Goal: Task Accomplishment & Management: Complete application form

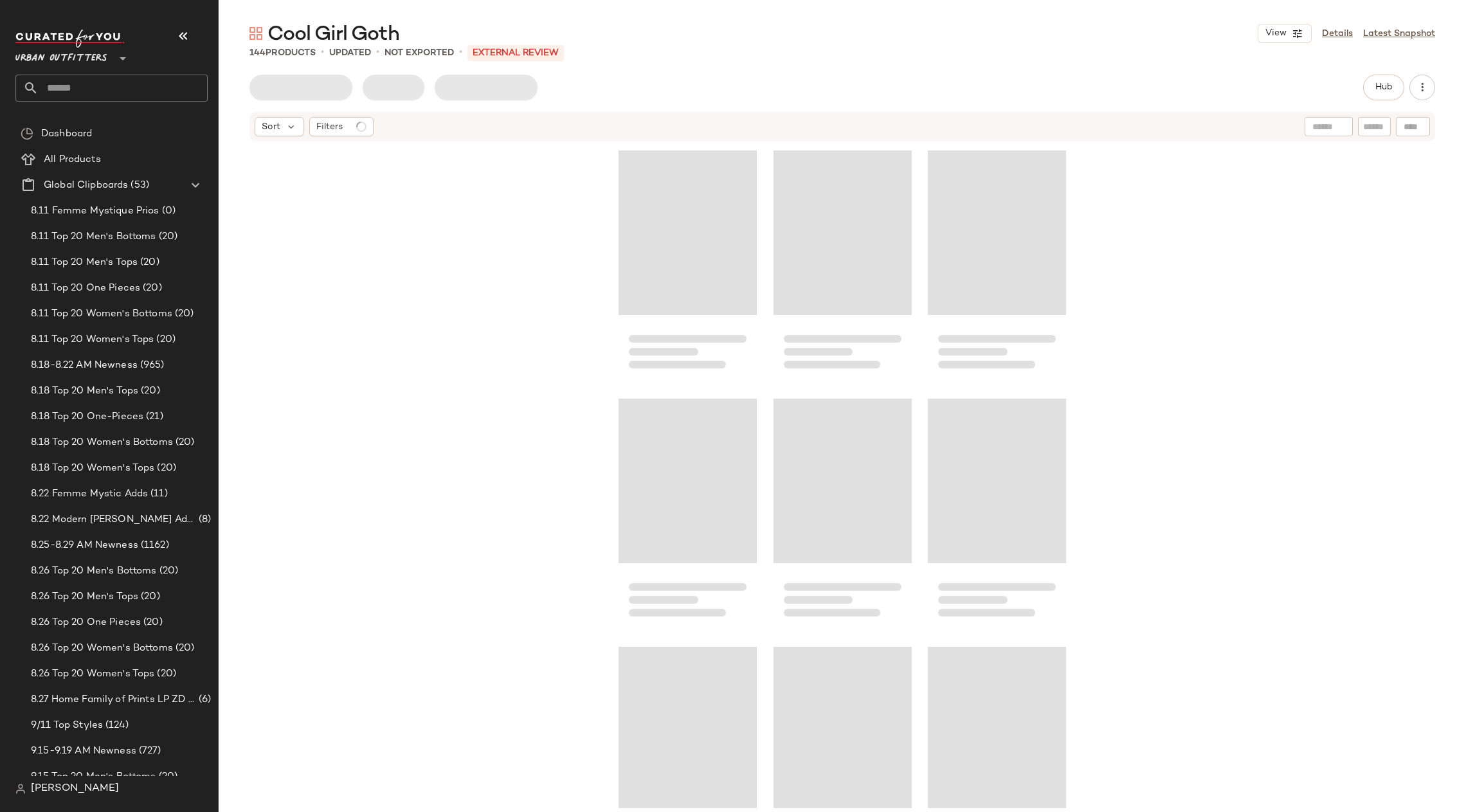
click at [72, 83] on input "text" at bounding box center [124, 87] width 170 height 27
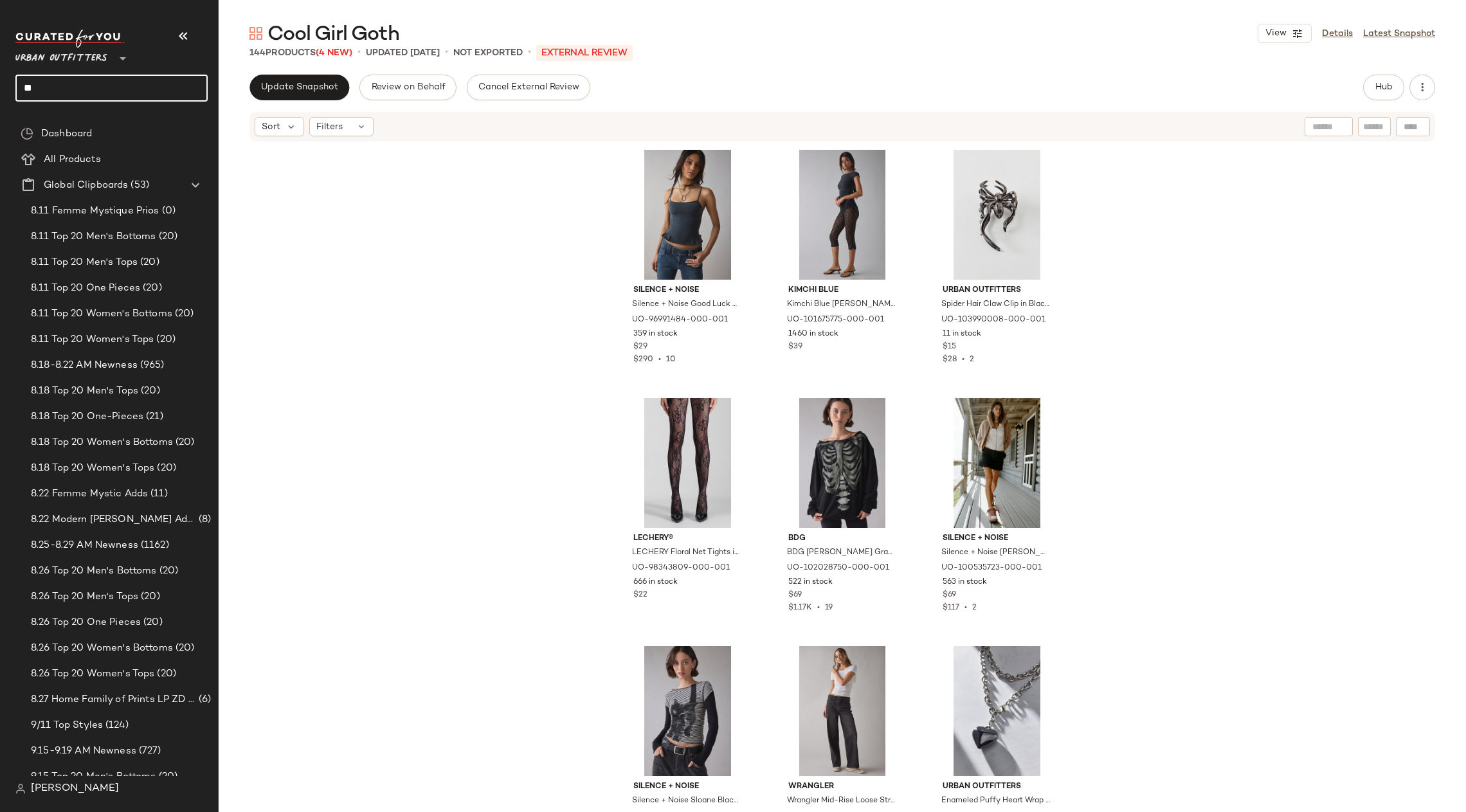
type input "*"
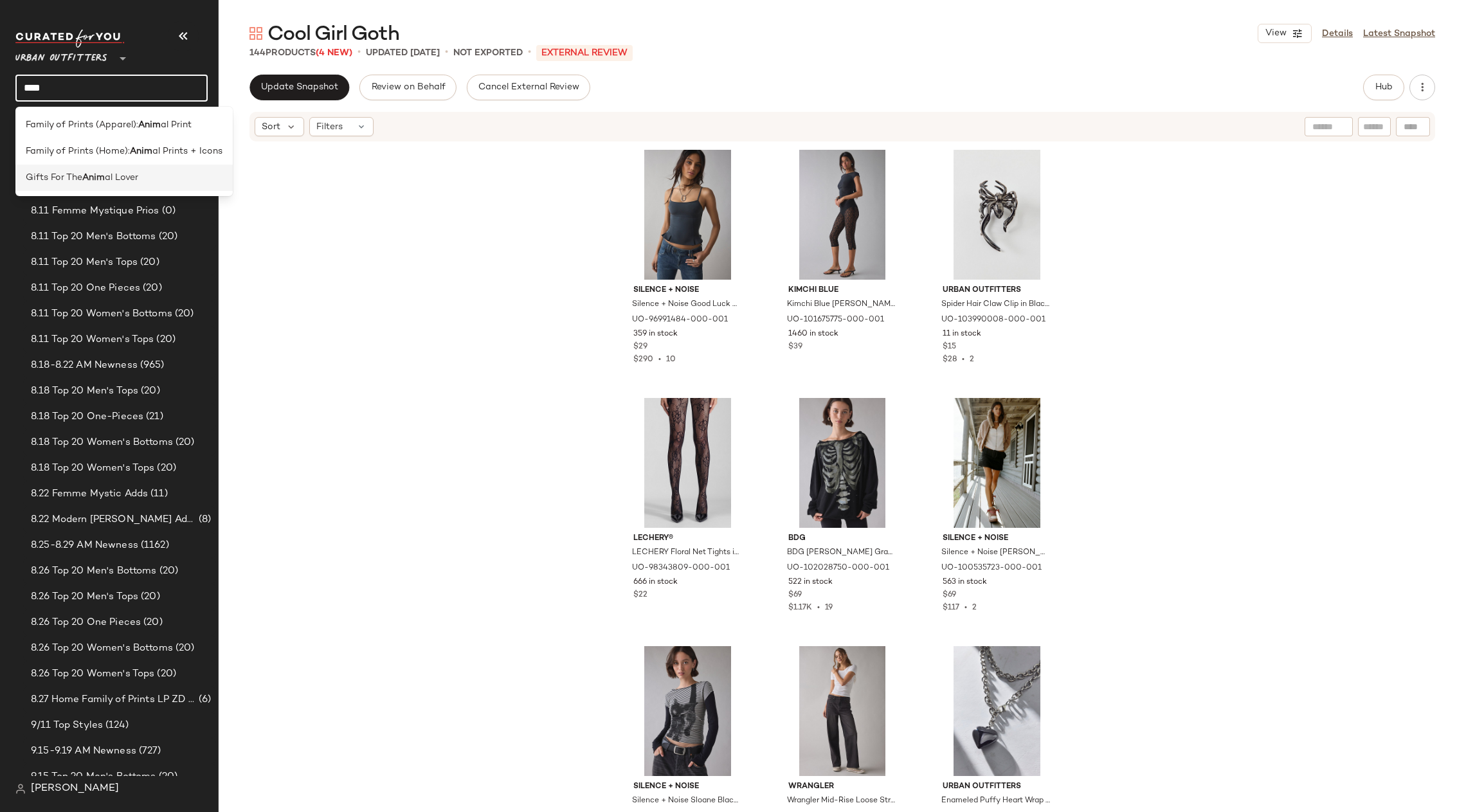
type input "****"
click at [73, 178] on span "Gifts For The" at bounding box center [54, 177] width 57 height 13
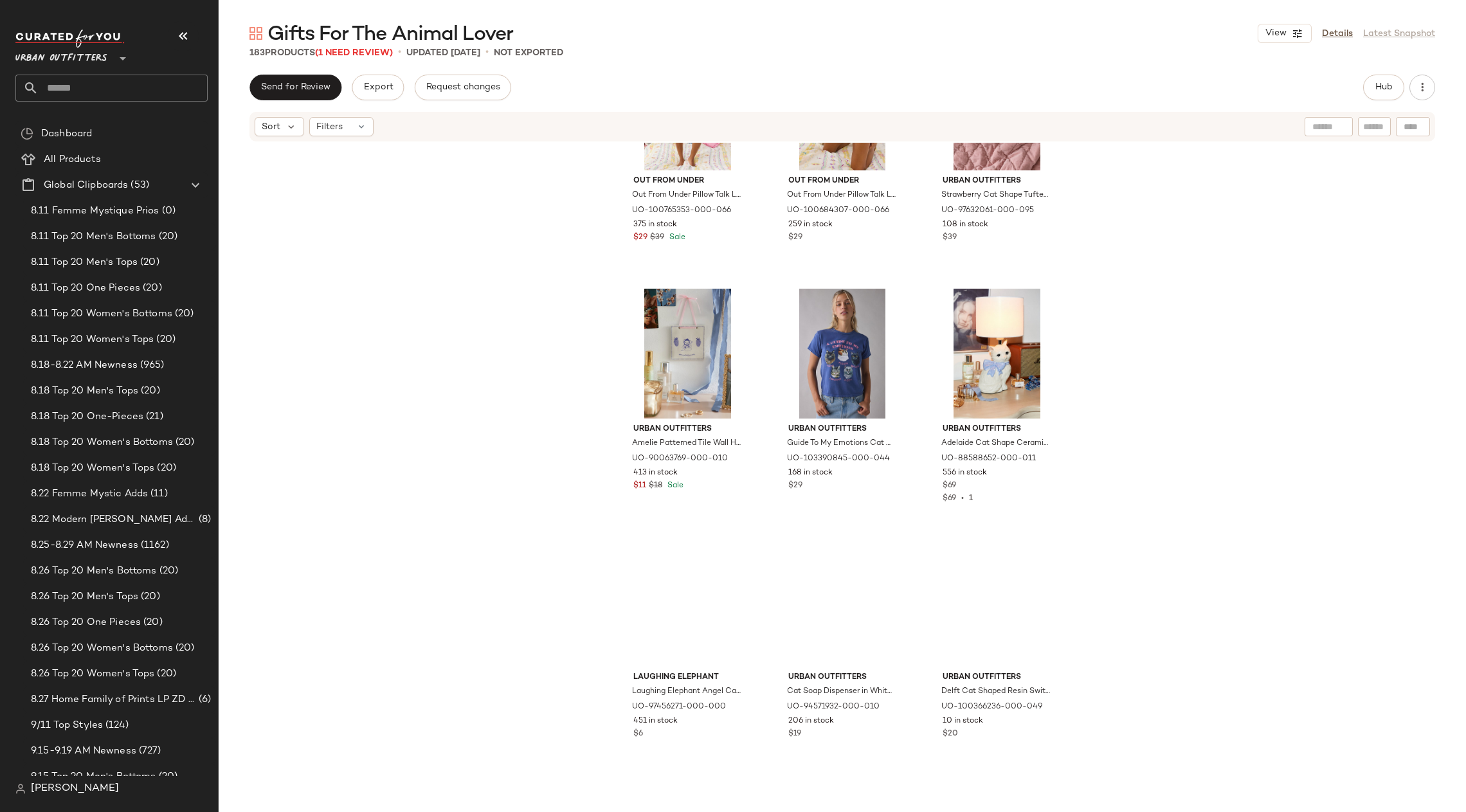
scroll to position [3560, 0]
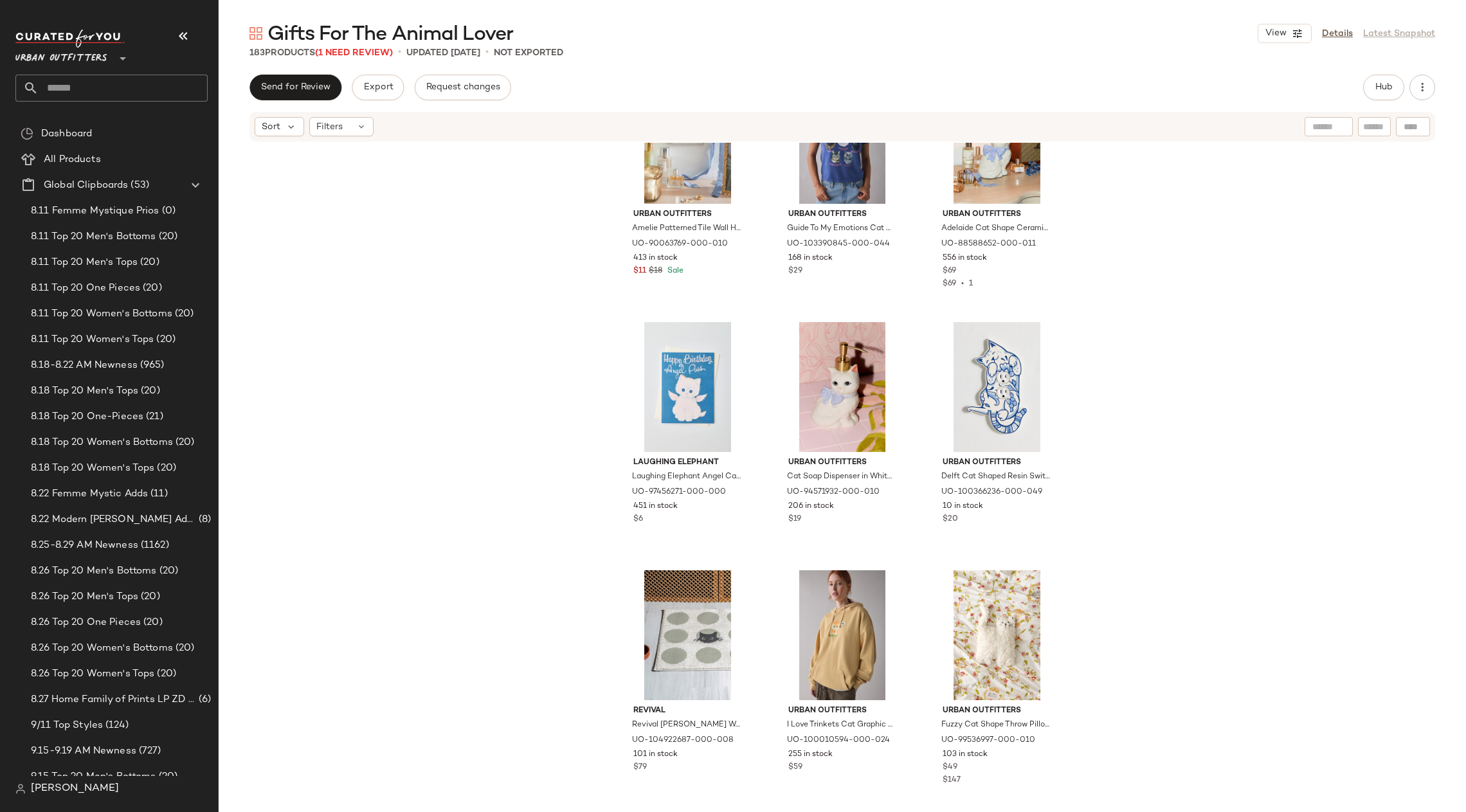
click at [150, 89] on input "text" at bounding box center [124, 87] width 170 height 27
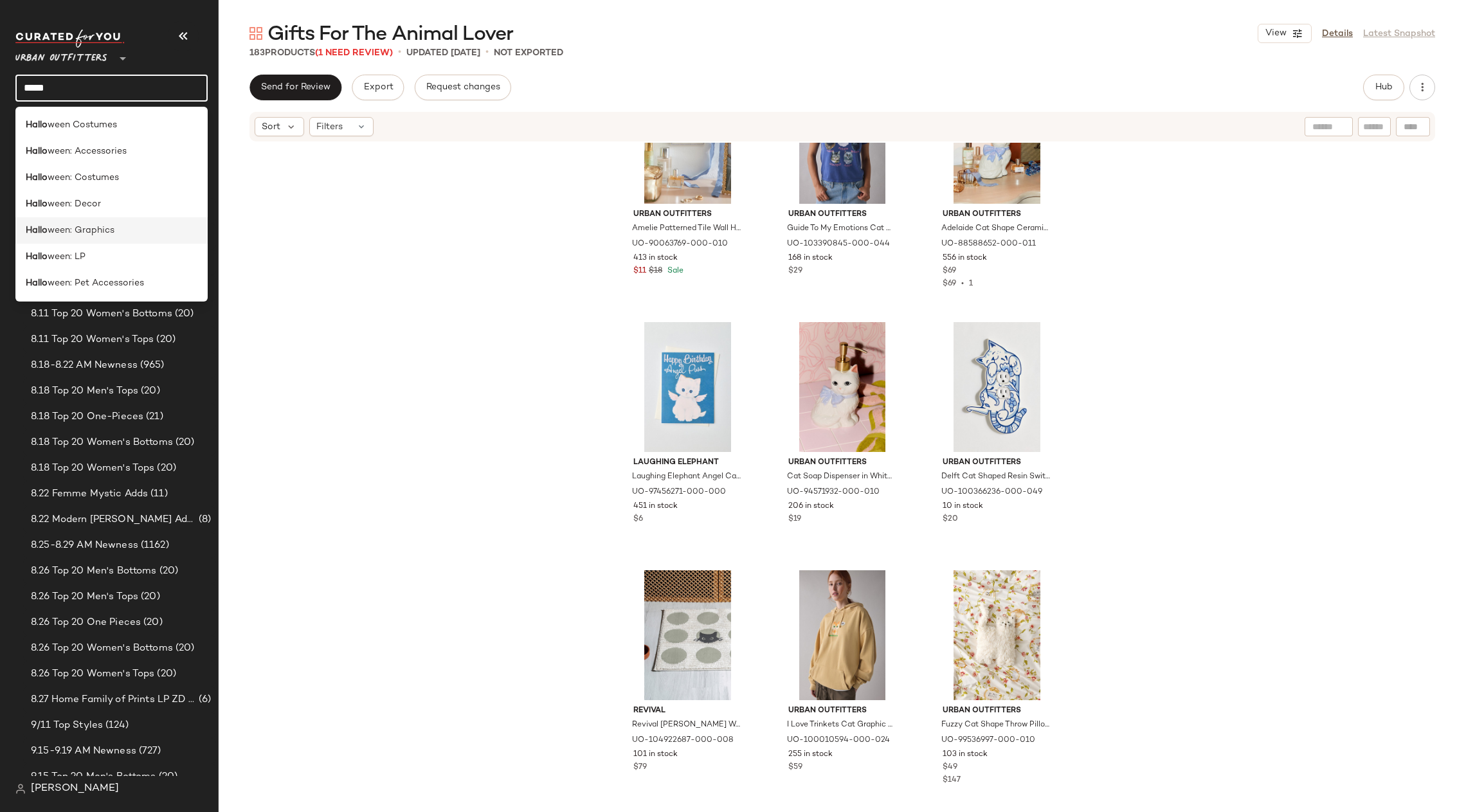
type input "*****"
click at [139, 229] on div "Hallo ween: Graphics" at bounding box center [111, 229] width 171 height 13
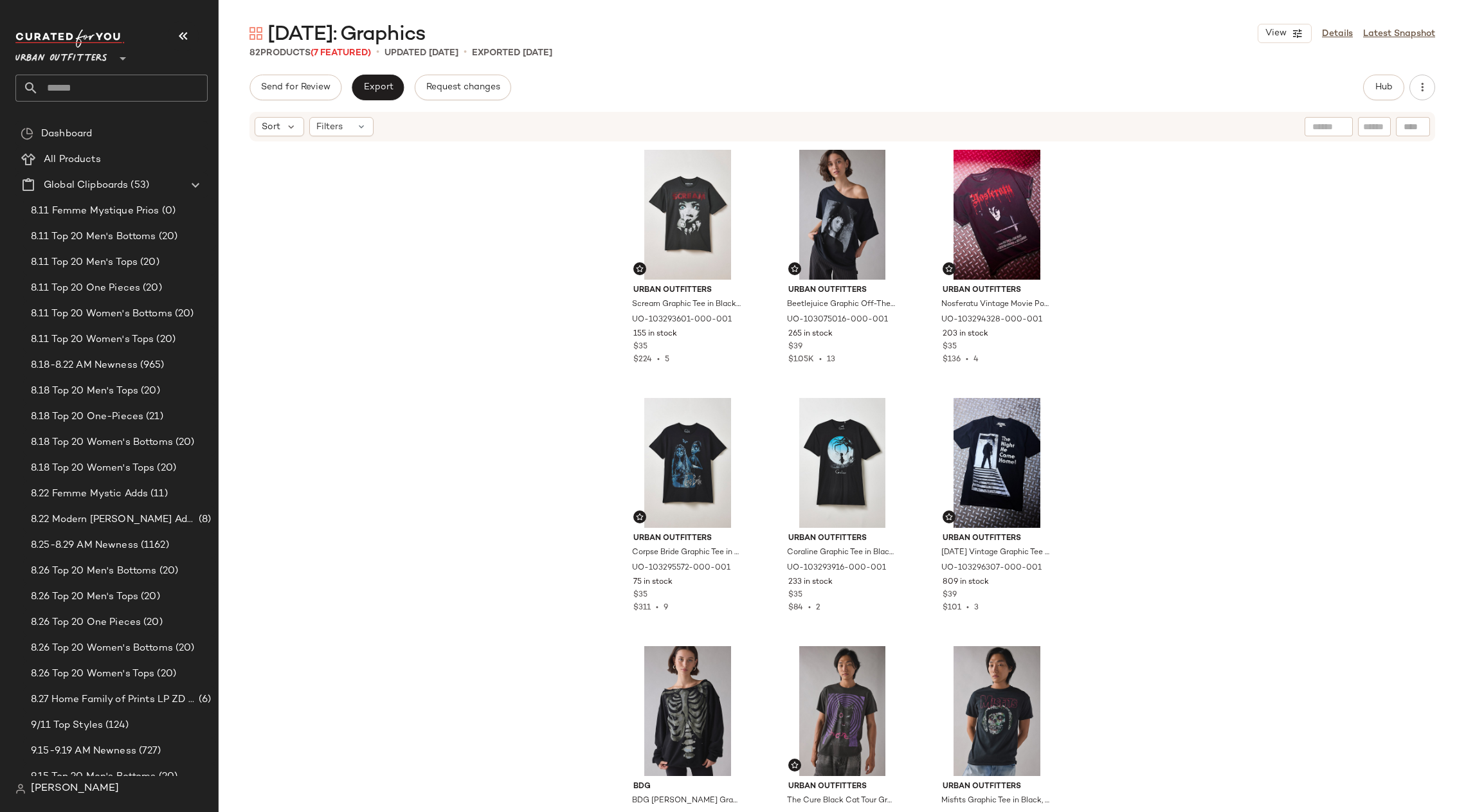
click at [118, 86] on input "text" at bounding box center [124, 87] width 170 height 27
drag, startPoint x: 56, startPoint y: 143, endPoint x: 64, endPoint y: 70, distance: 73.4
click at [64, 70] on nav "Urban Outfitters ** Dashboard All Products Global Clipboards (53) 8.11 Femme My…" at bounding box center [110, 406] width 219 height 812
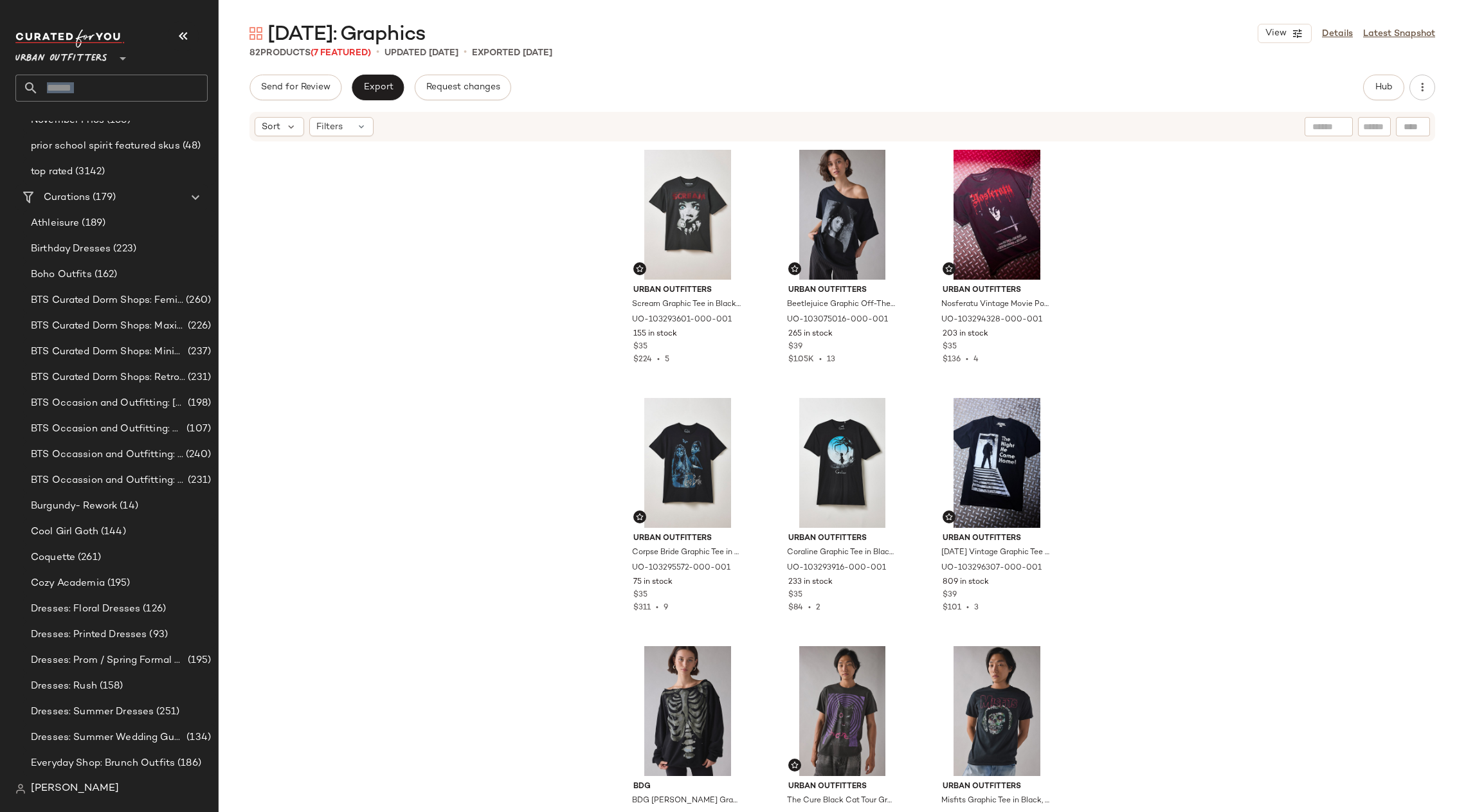
scroll to position [1350, 0]
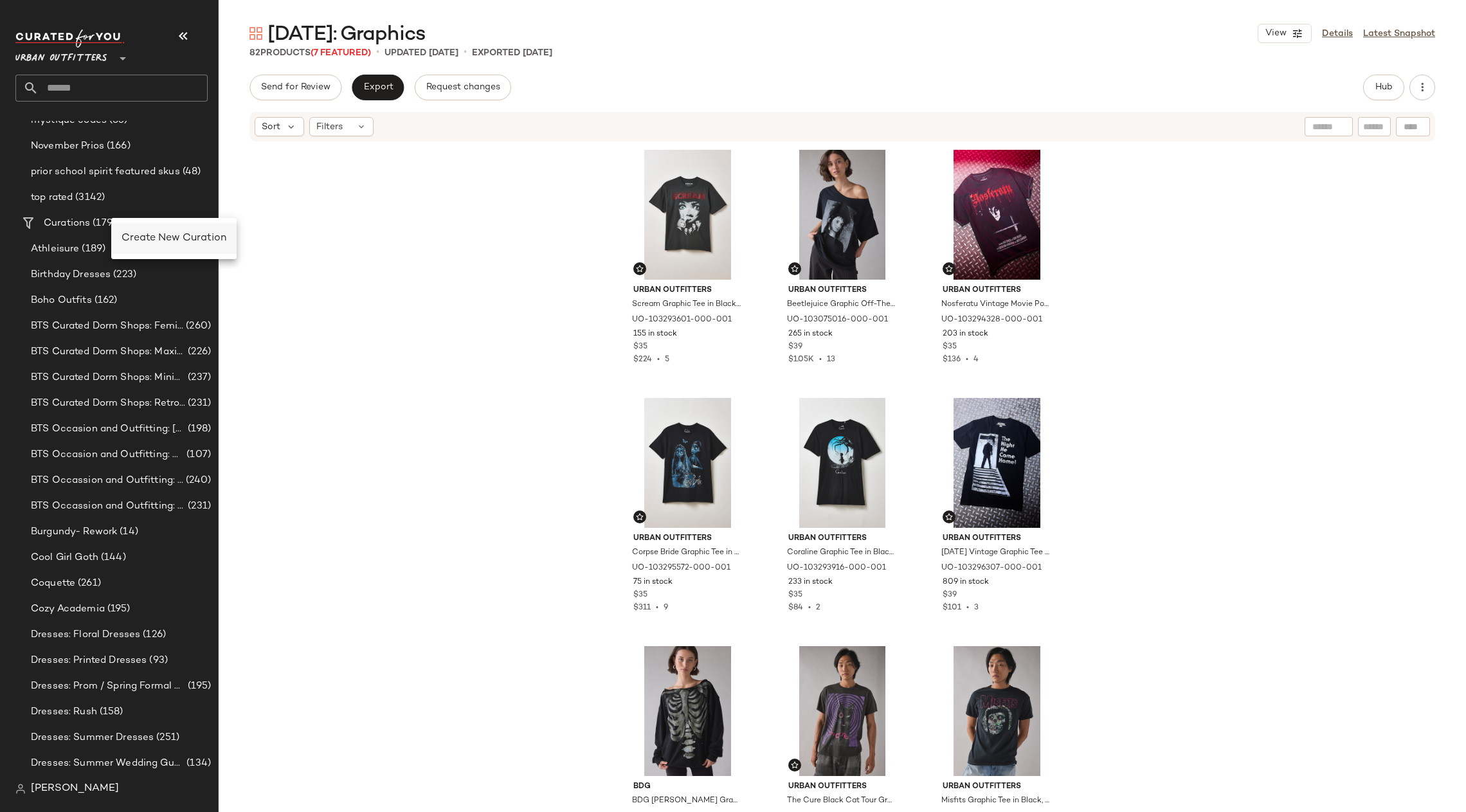
click at [150, 237] on span "Create New Curation" at bounding box center [174, 238] width 105 height 11
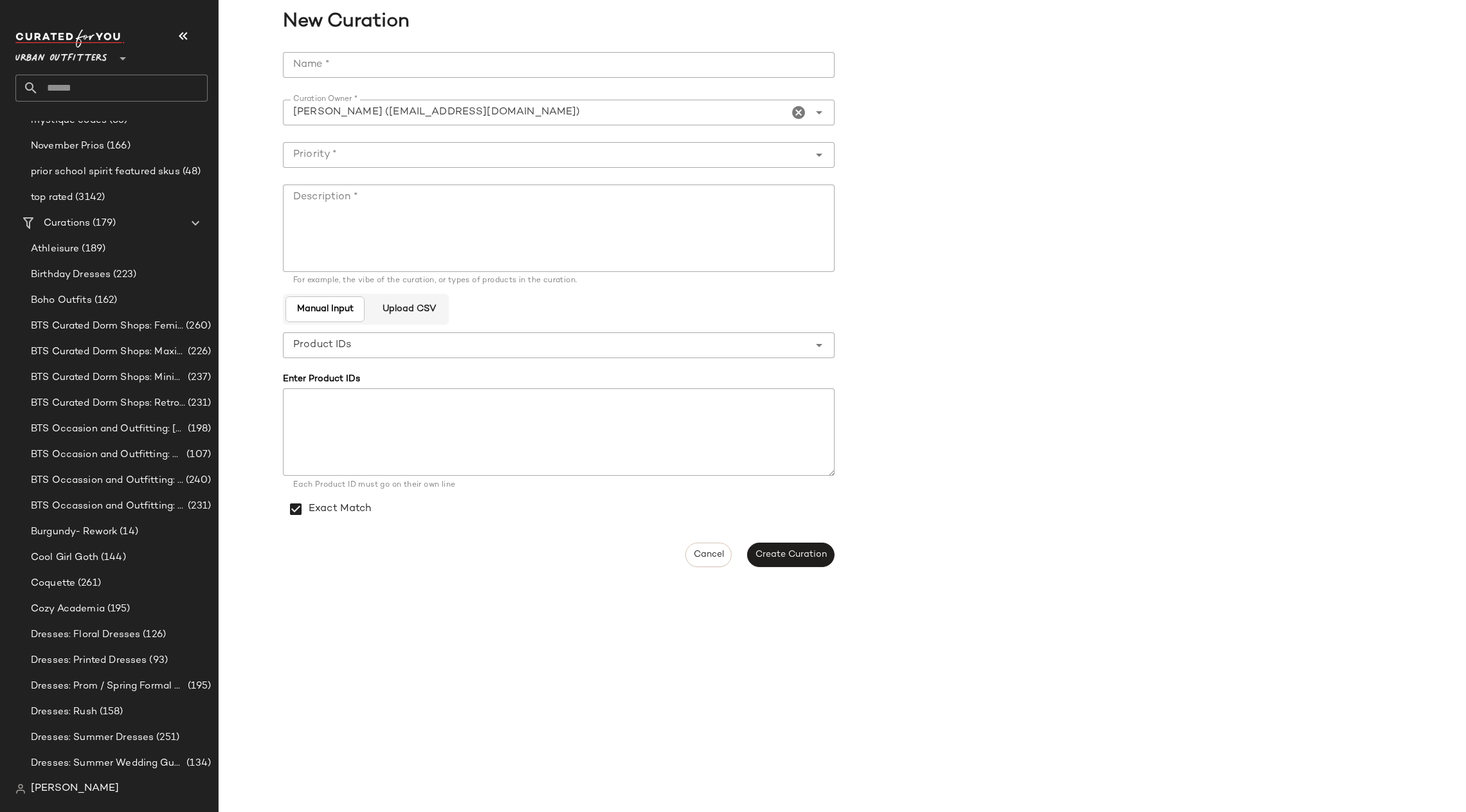
click at [337, 65] on input "Name *" at bounding box center [558, 64] width 552 height 26
type input "**********"
click at [389, 154] on input "Priority *" at bounding box center [546, 154] width 526 height 15
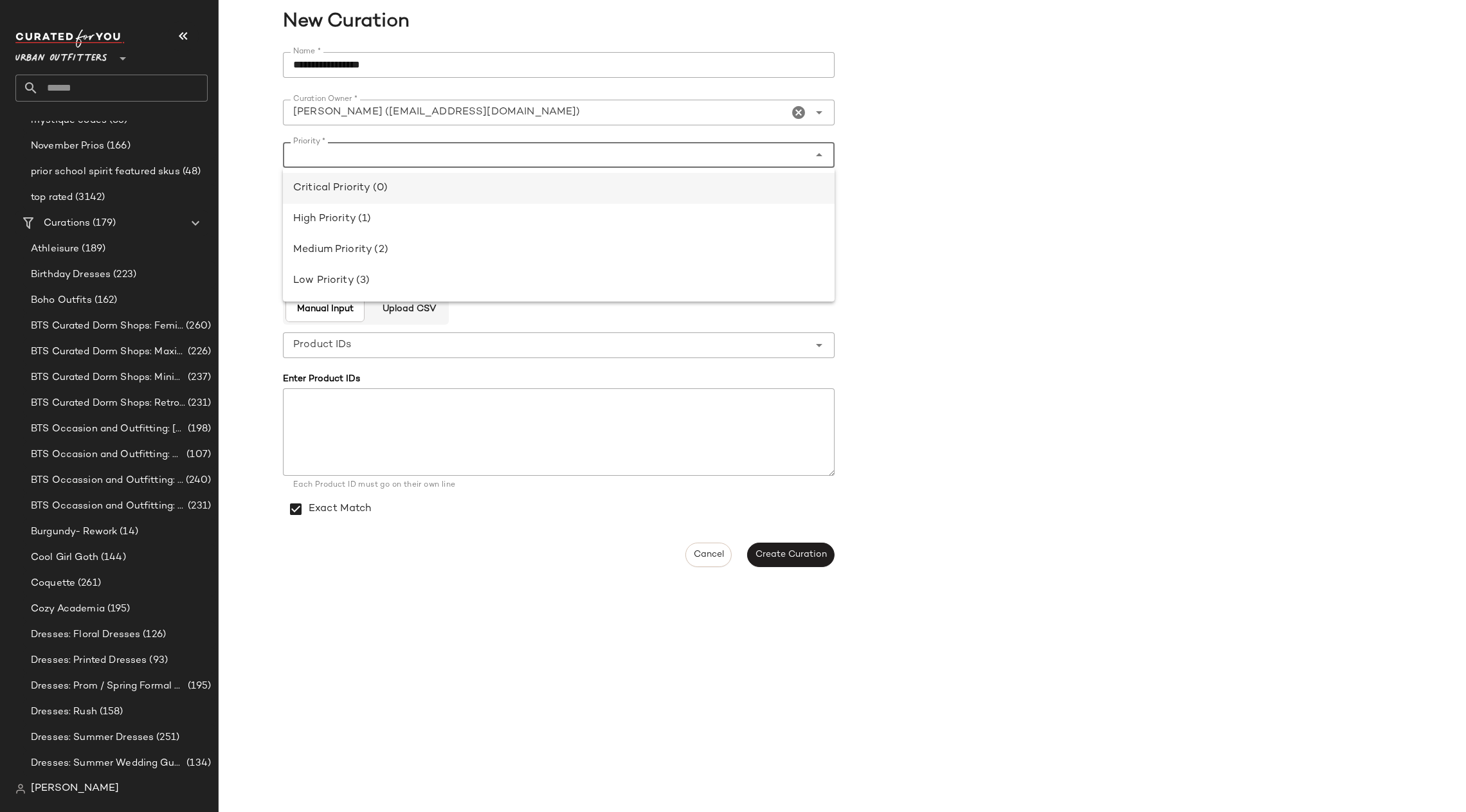
click at [397, 189] on div "Critical Priority (0)" at bounding box center [559, 188] width 532 height 15
click at [394, 150] on input "**********" at bounding box center [535, 154] width 505 height 15
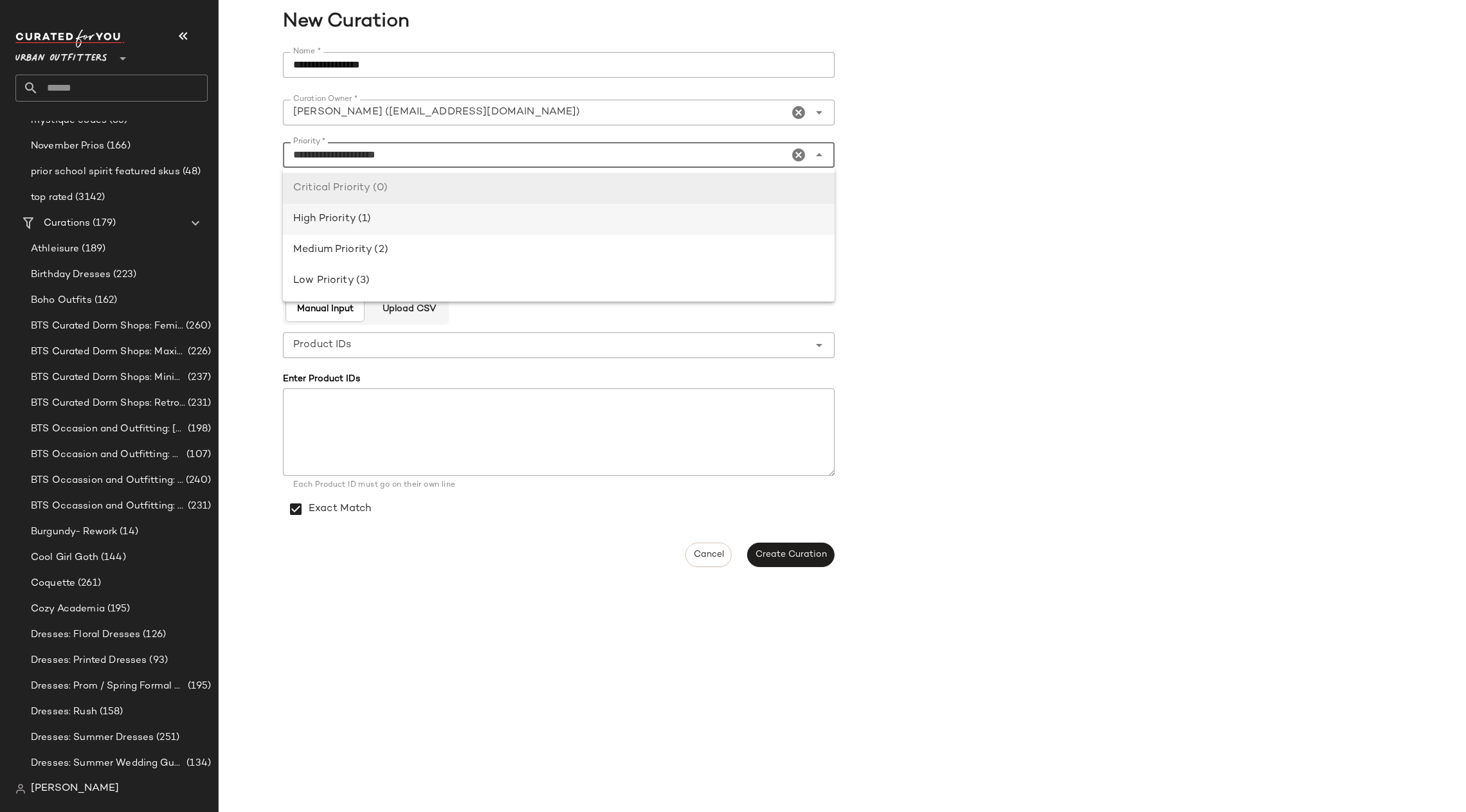
click at [391, 219] on div "High Priority (1)" at bounding box center [559, 219] width 532 height 15
type input "**********"
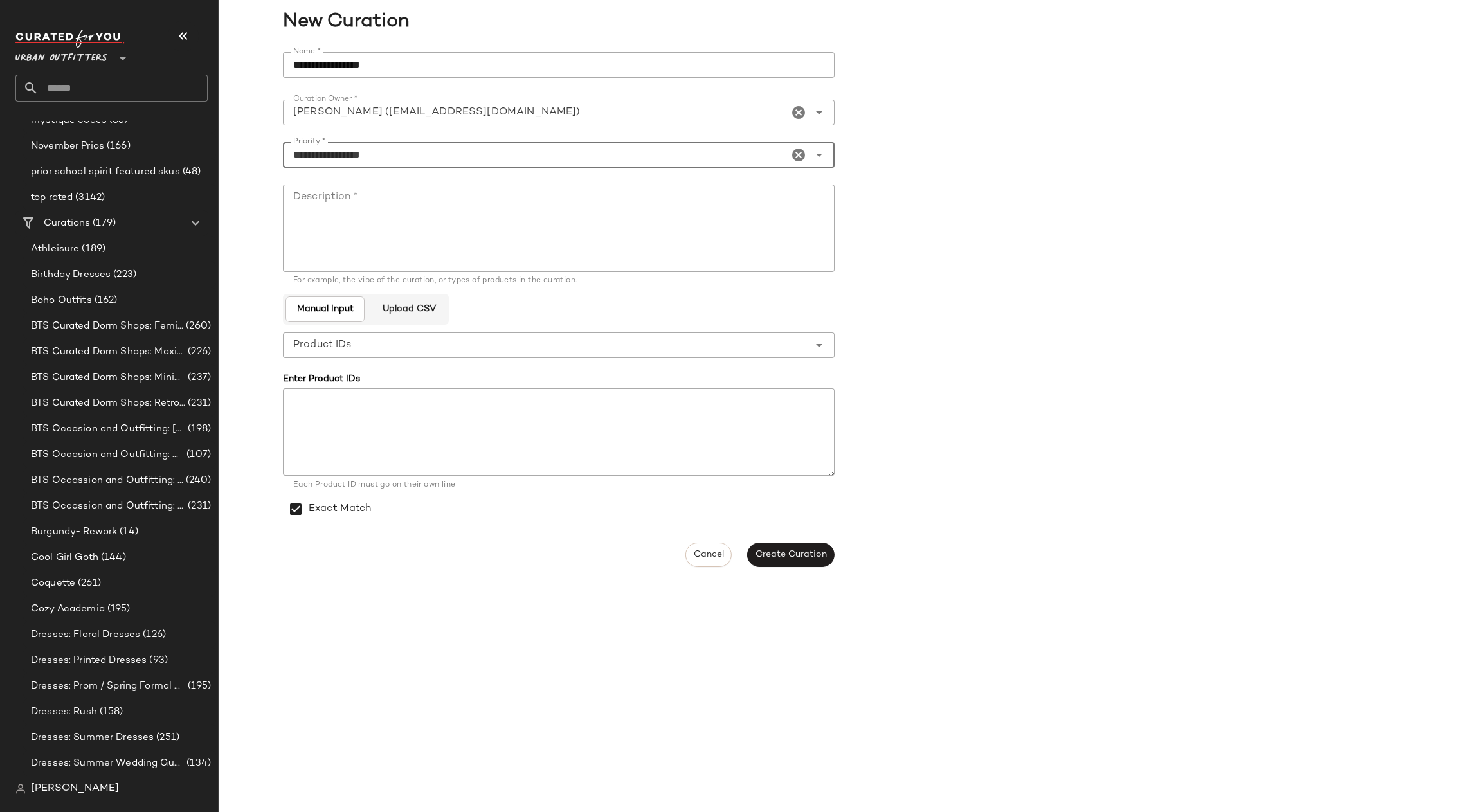
click at [391, 219] on textarea "Description *" at bounding box center [558, 228] width 552 height 87
click at [616, 197] on textarea "**********" at bounding box center [558, 228] width 552 height 87
click at [748, 201] on textarea "**********" at bounding box center [558, 228] width 552 height 87
click at [687, 196] on textarea "**********" at bounding box center [558, 228] width 552 height 87
click at [790, 200] on textarea "**********" at bounding box center [558, 228] width 552 height 87
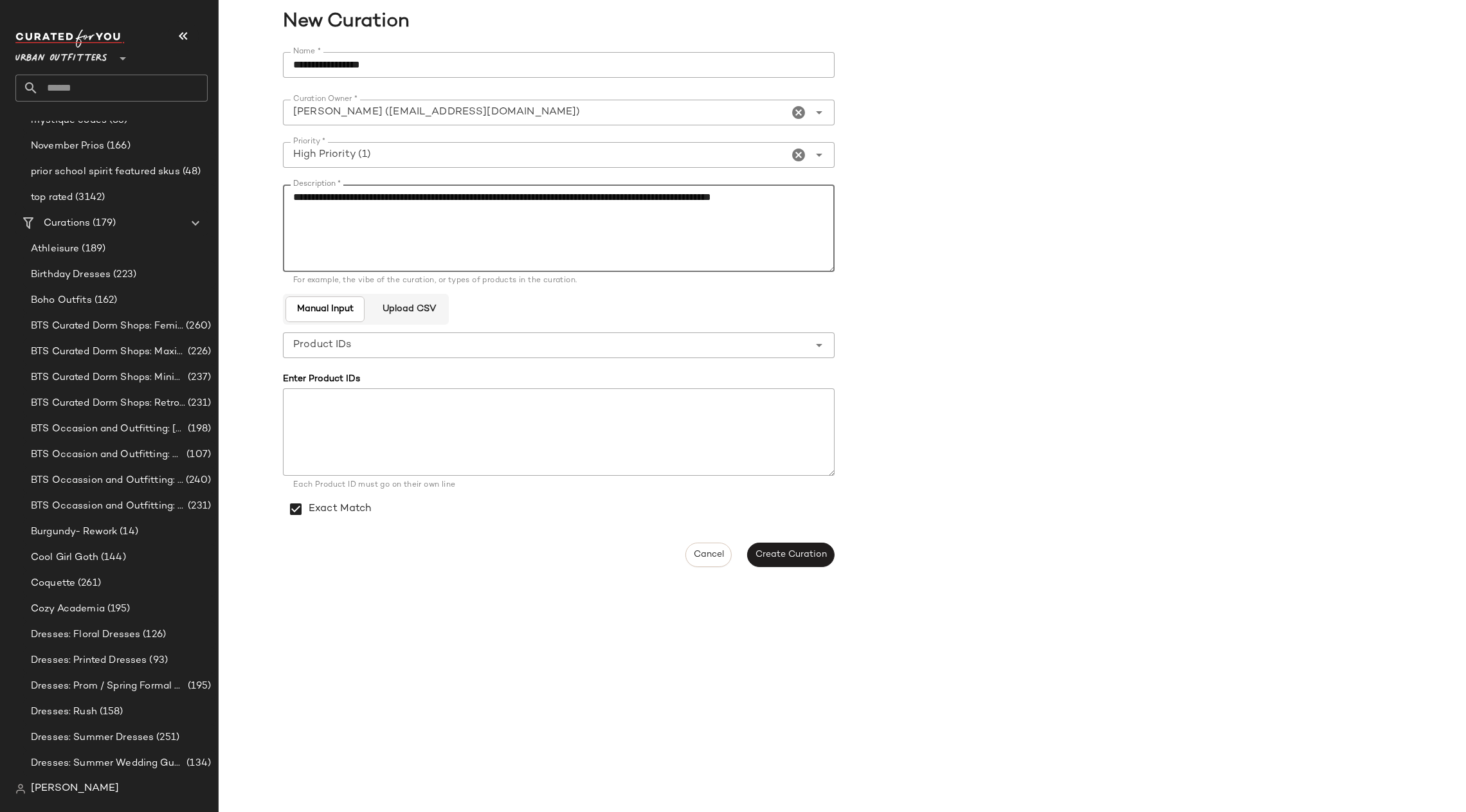
click at [790, 200] on textarea "**********" at bounding box center [558, 228] width 552 height 87
type textarea "**********"
click at [791, 558] on span "Create Curation" at bounding box center [791, 555] width 72 height 11
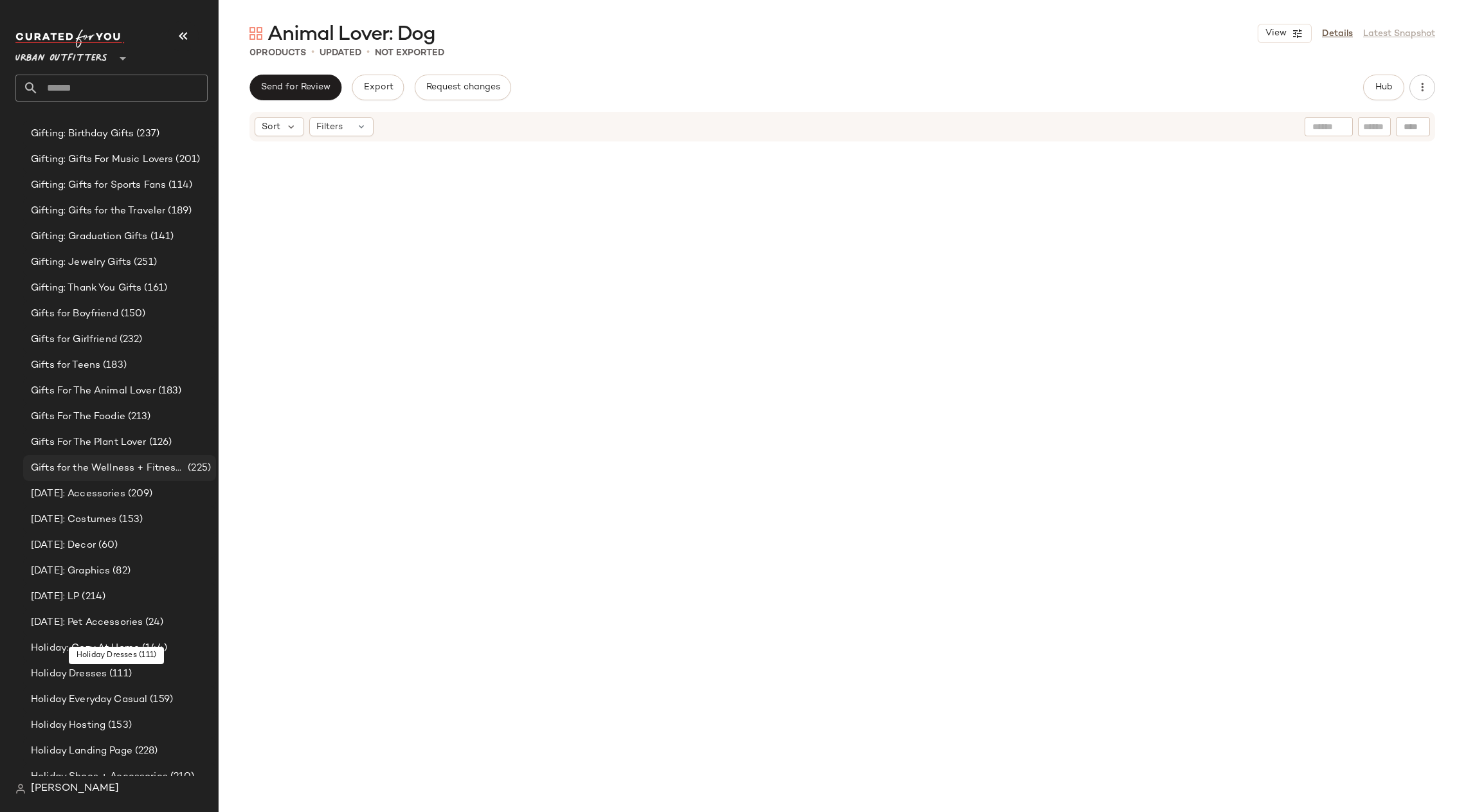
scroll to position [2979, 0]
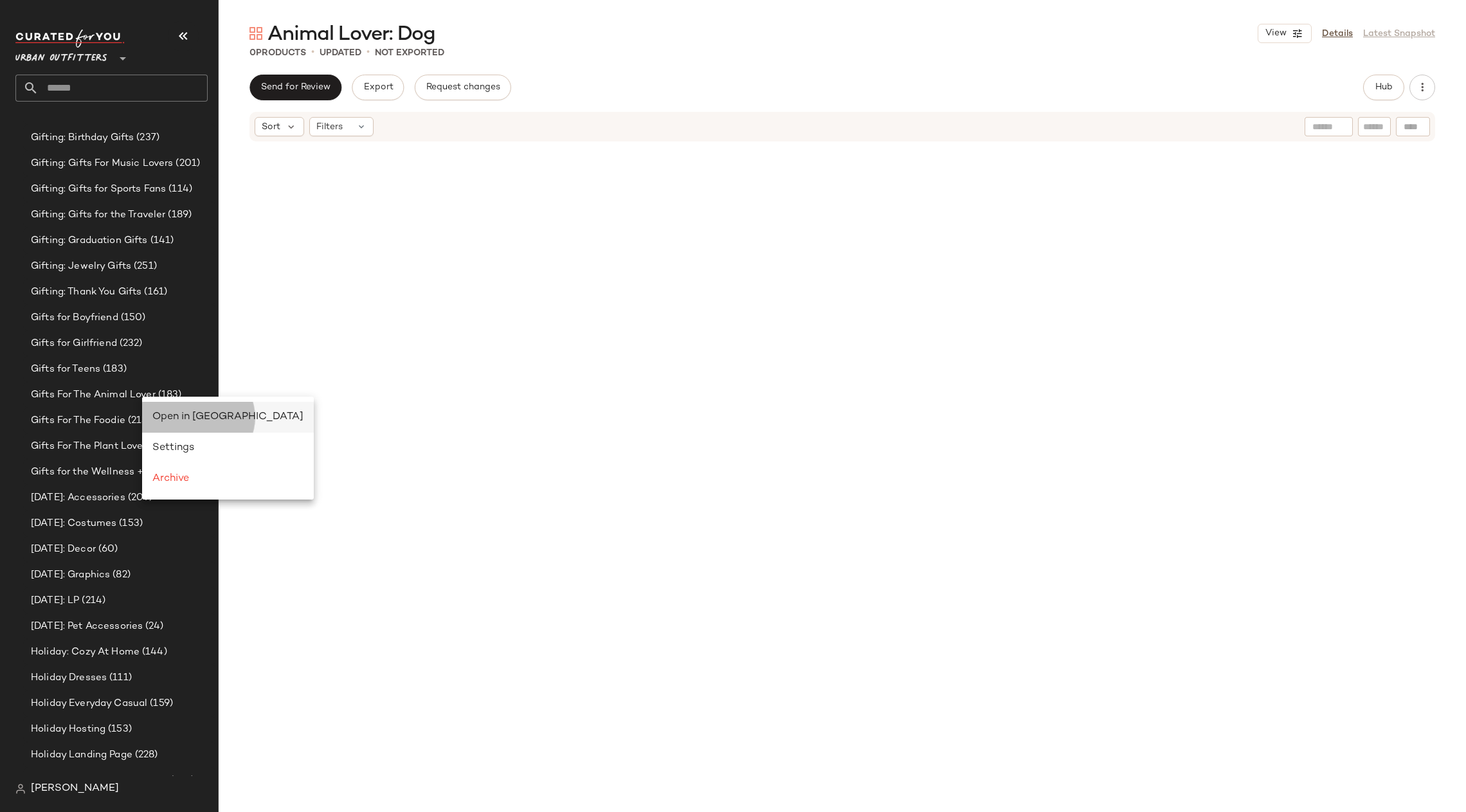
click at [190, 414] on span "Open in Split View" at bounding box center [228, 417] width 151 height 11
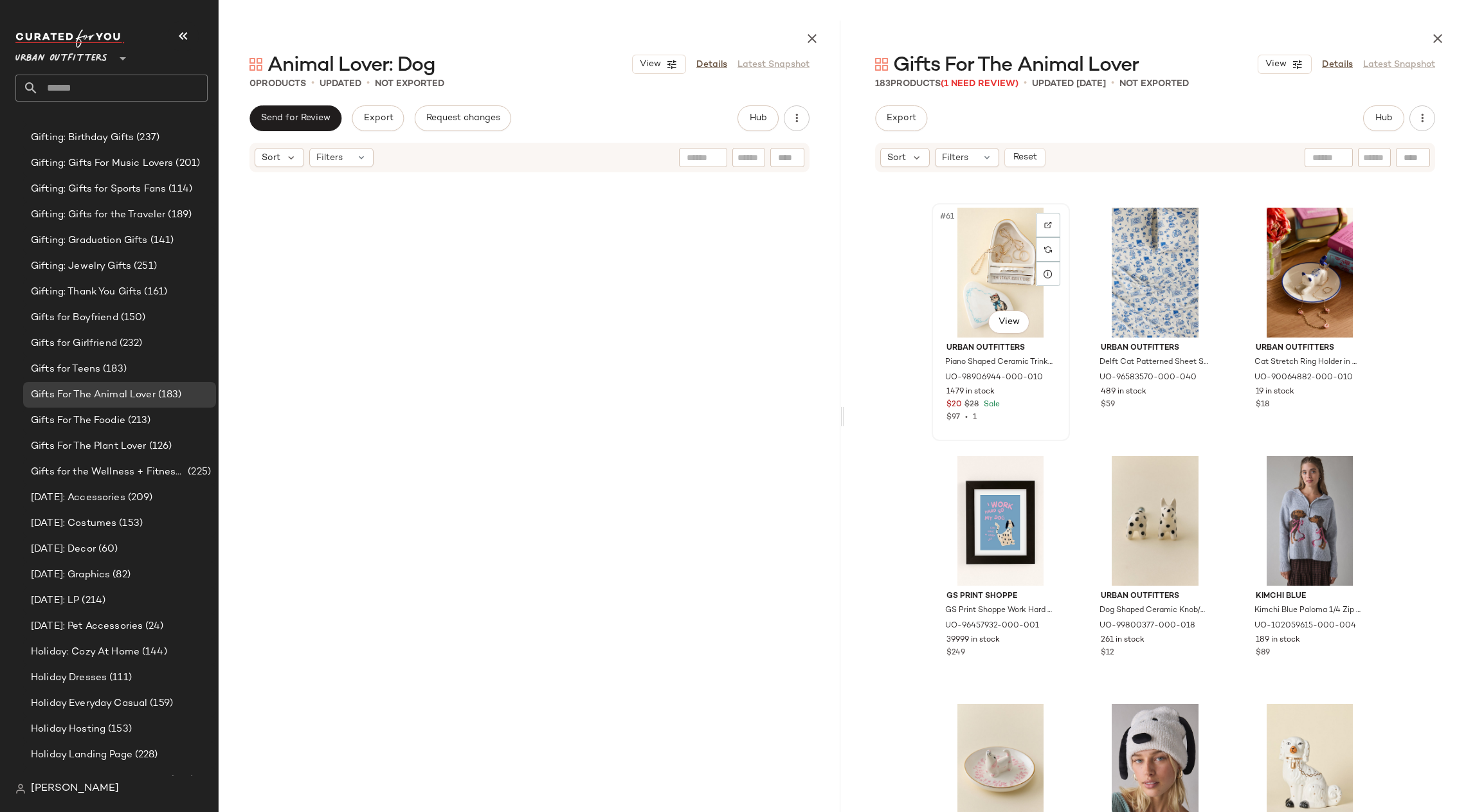
scroll to position [4934, 0]
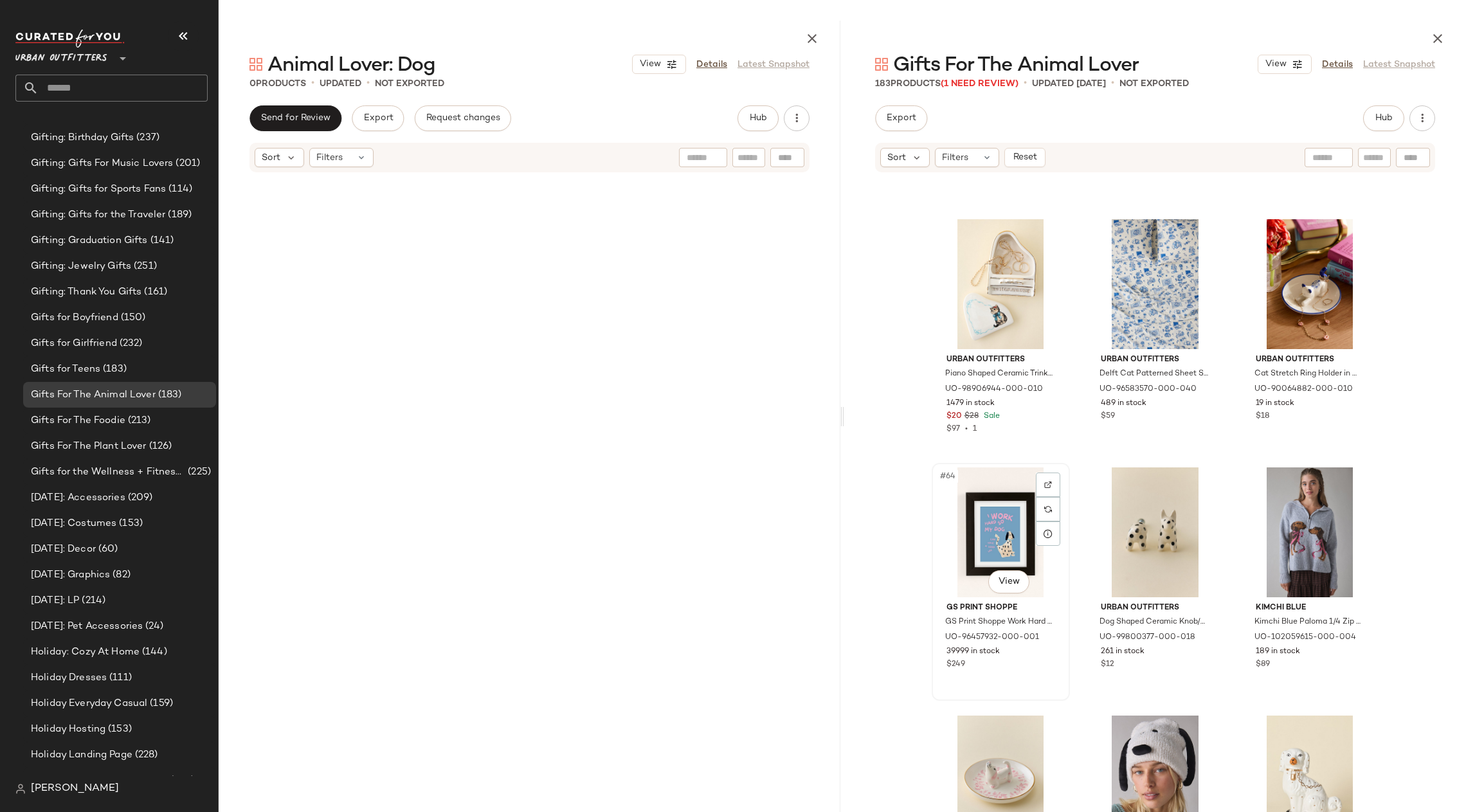
click at [1014, 542] on div "#64 View" at bounding box center [1001, 531] width 129 height 130
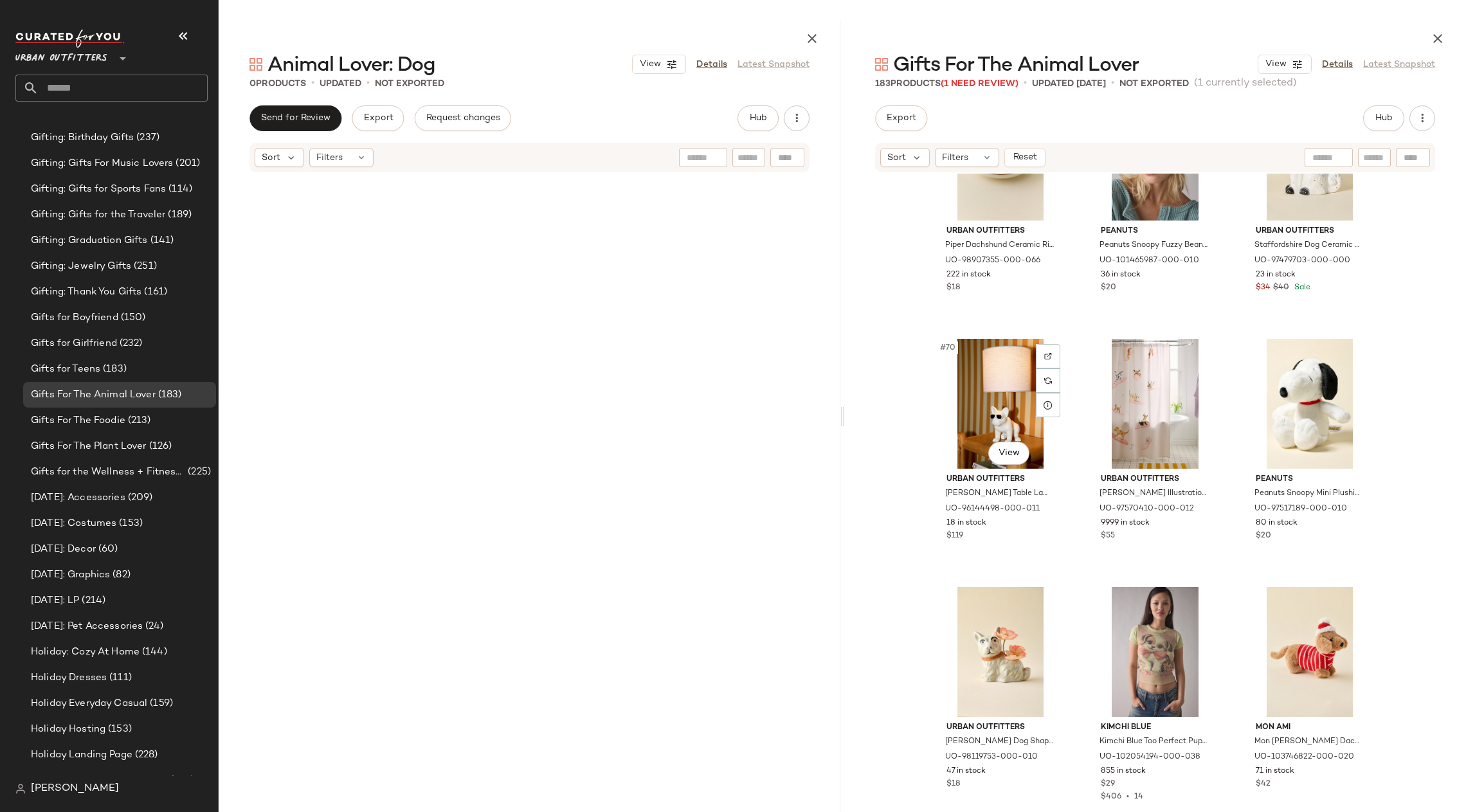
scroll to position [5673, 0]
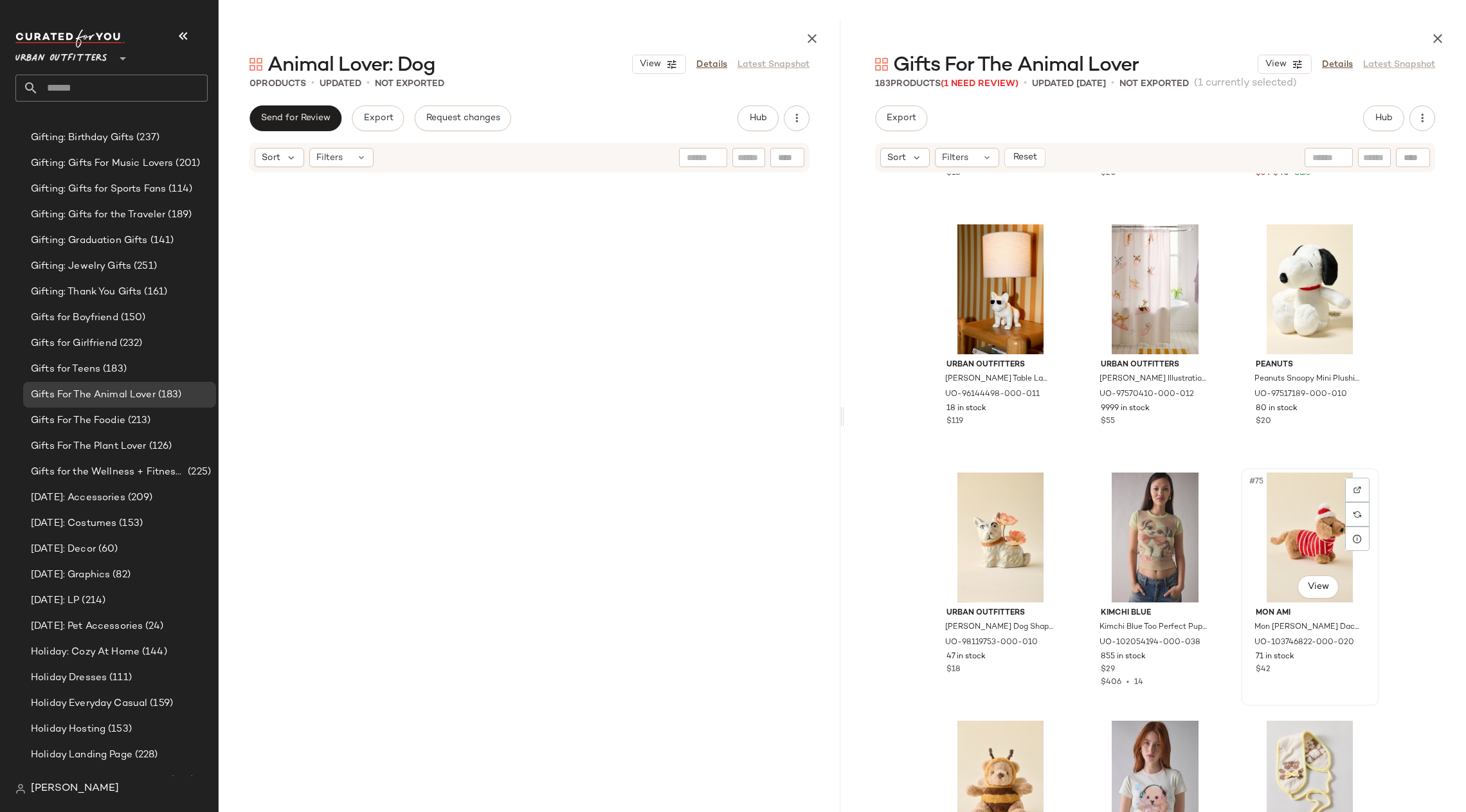
click at [1303, 529] on div "#75 View" at bounding box center [1311, 537] width 129 height 130
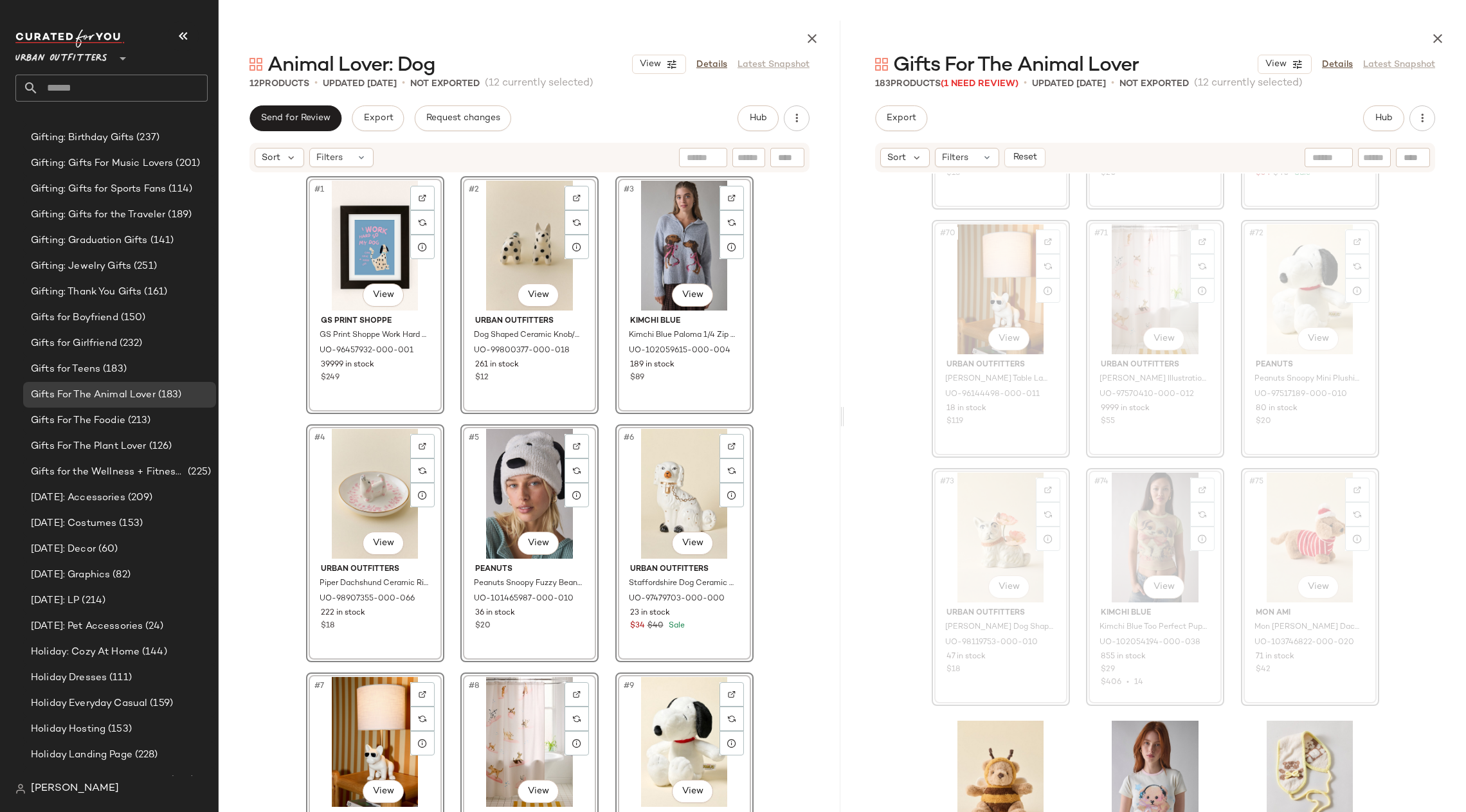
click at [1404, 366] on div "#67 View Urban Outfitters Piper Dachshund Ceramic Ring Dish in Pink at Urban Ou…" at bounding box center [1155, 507] width 622 height 665
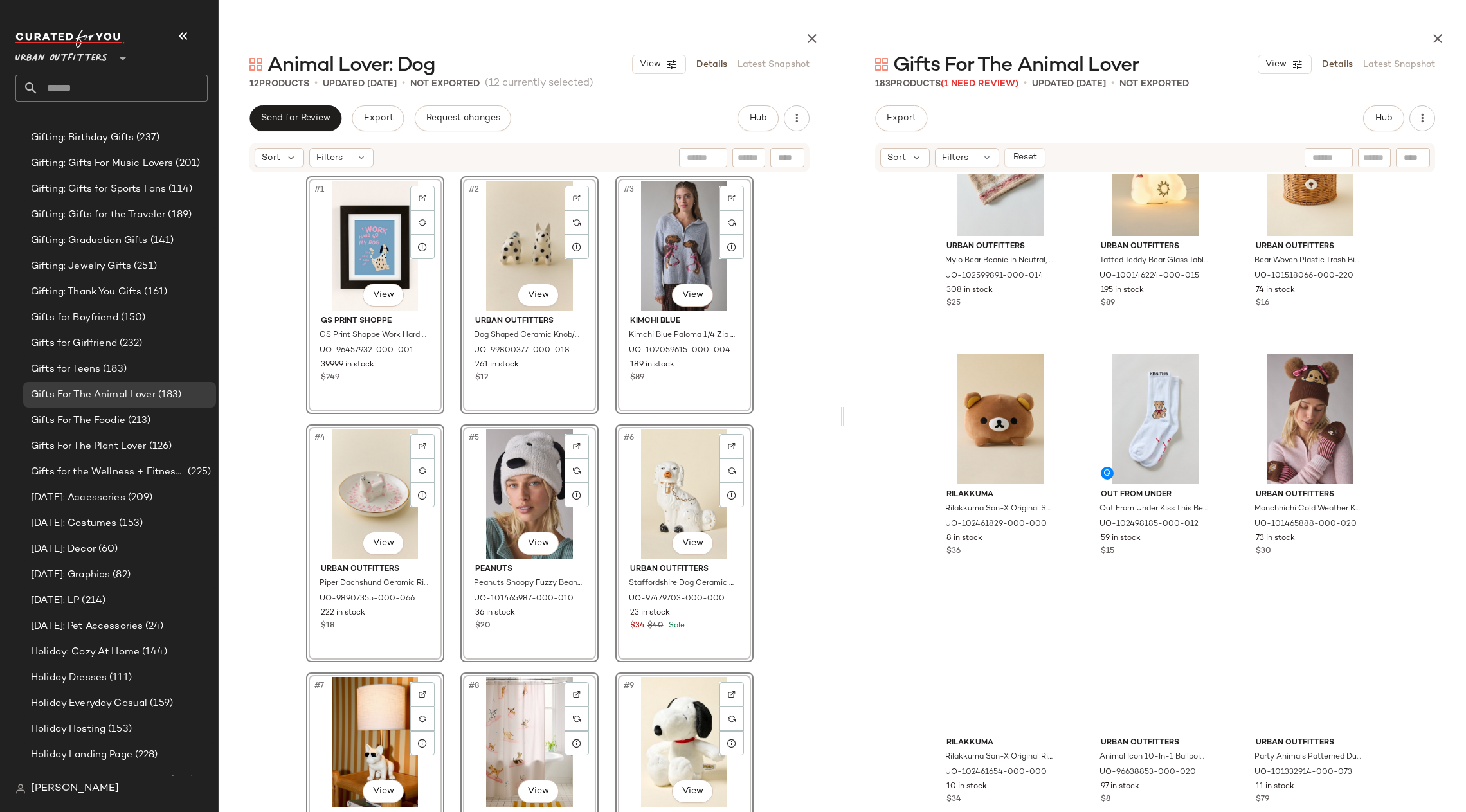
scroll to position [6546, 0]
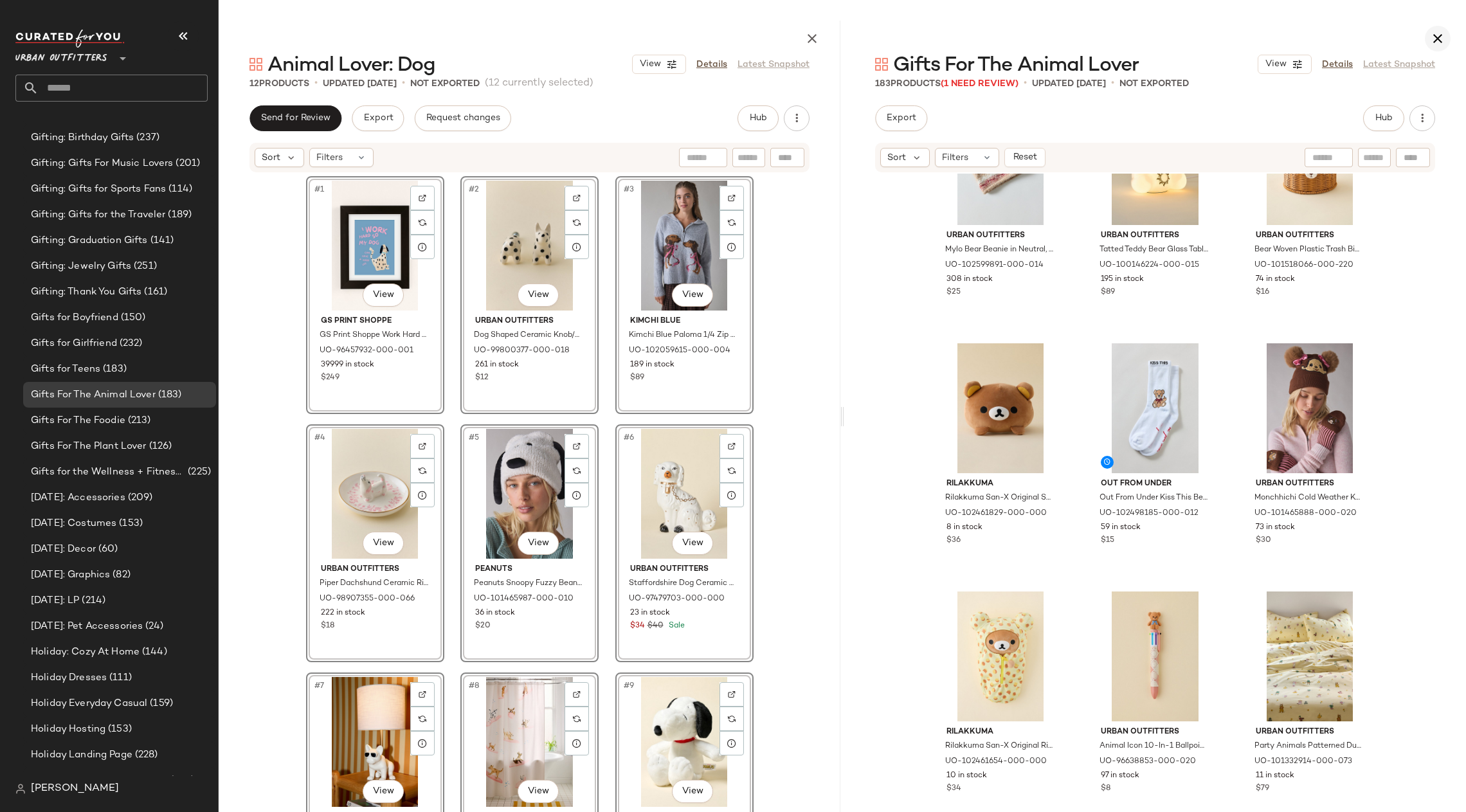
click at [1438, 40] on icon "button" at bounding box center [1438, 38] width 15 height 15
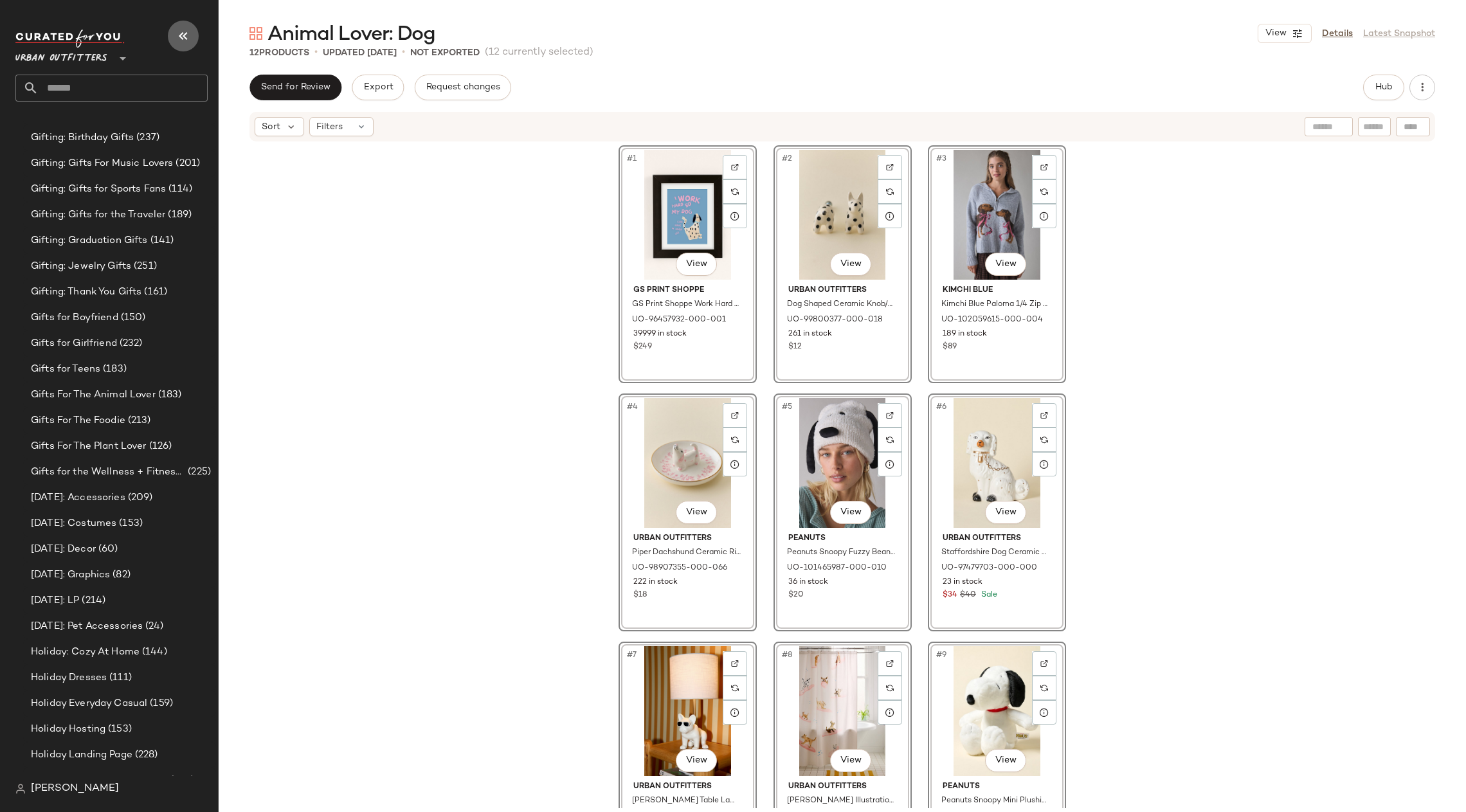
click at [184, 34] on icon "button" at bounding box center [183, 35] width 15 height 15
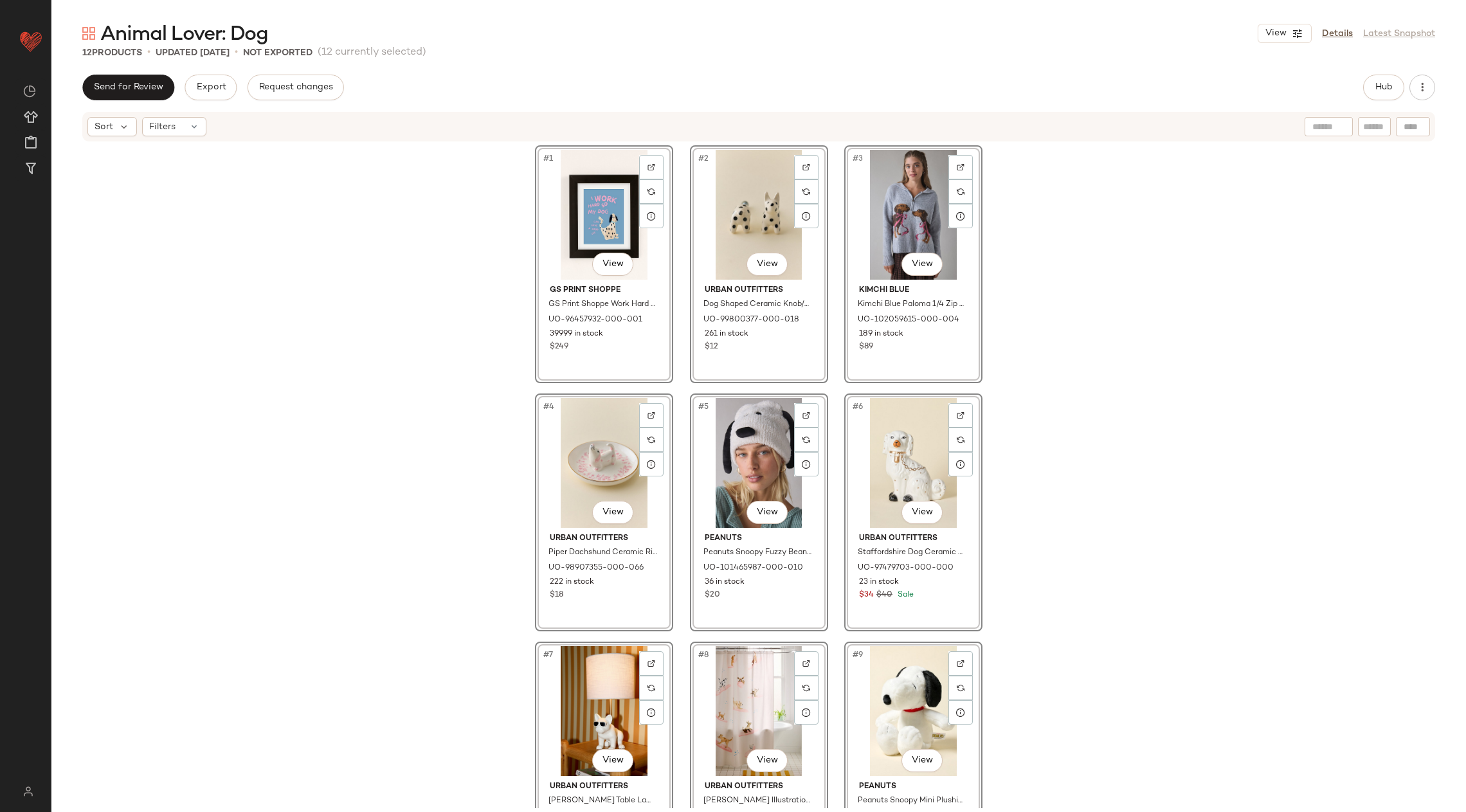
click at [1087, 357] on div "#1 View GS Print Shoppe GS Print Shoppe Work Hard Dog Art Print in Black Matte …" at bounding box center [759, 476] width 1415 height 665
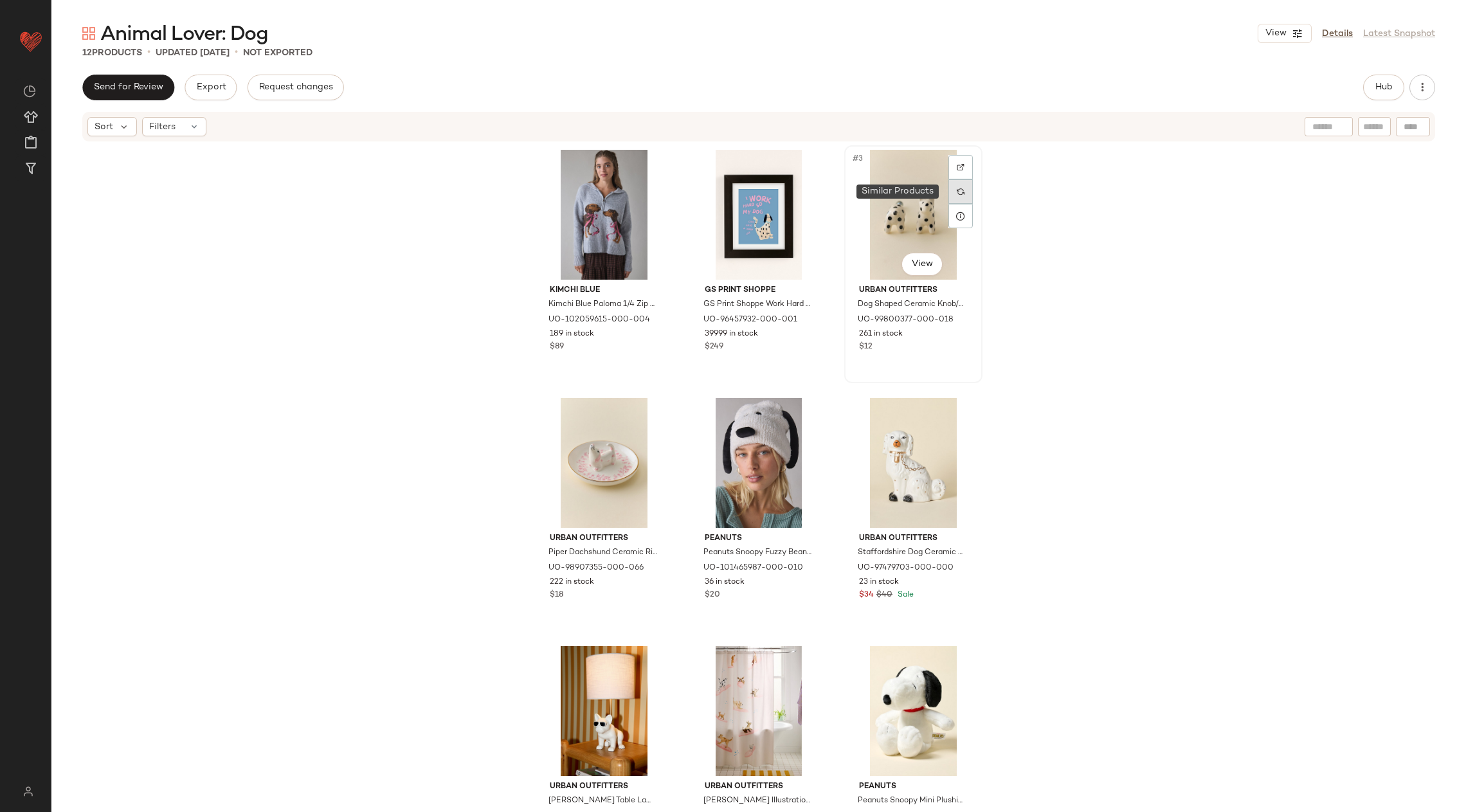
click at [957, 189] on img at bounding box center [961, 192] width 8 height 8
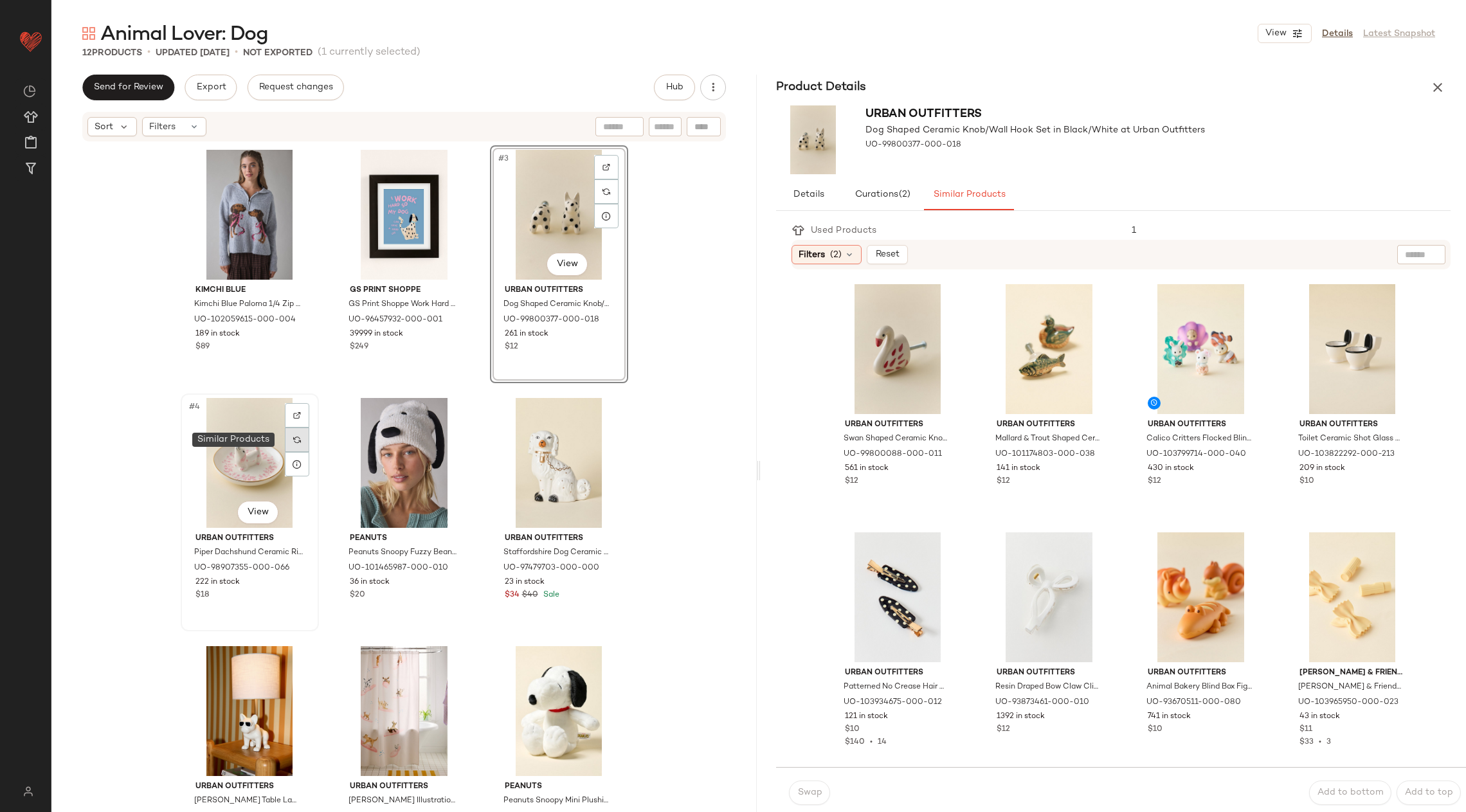
click at [288, 442] on div at bounding box center [298, 440] width 25 height 25
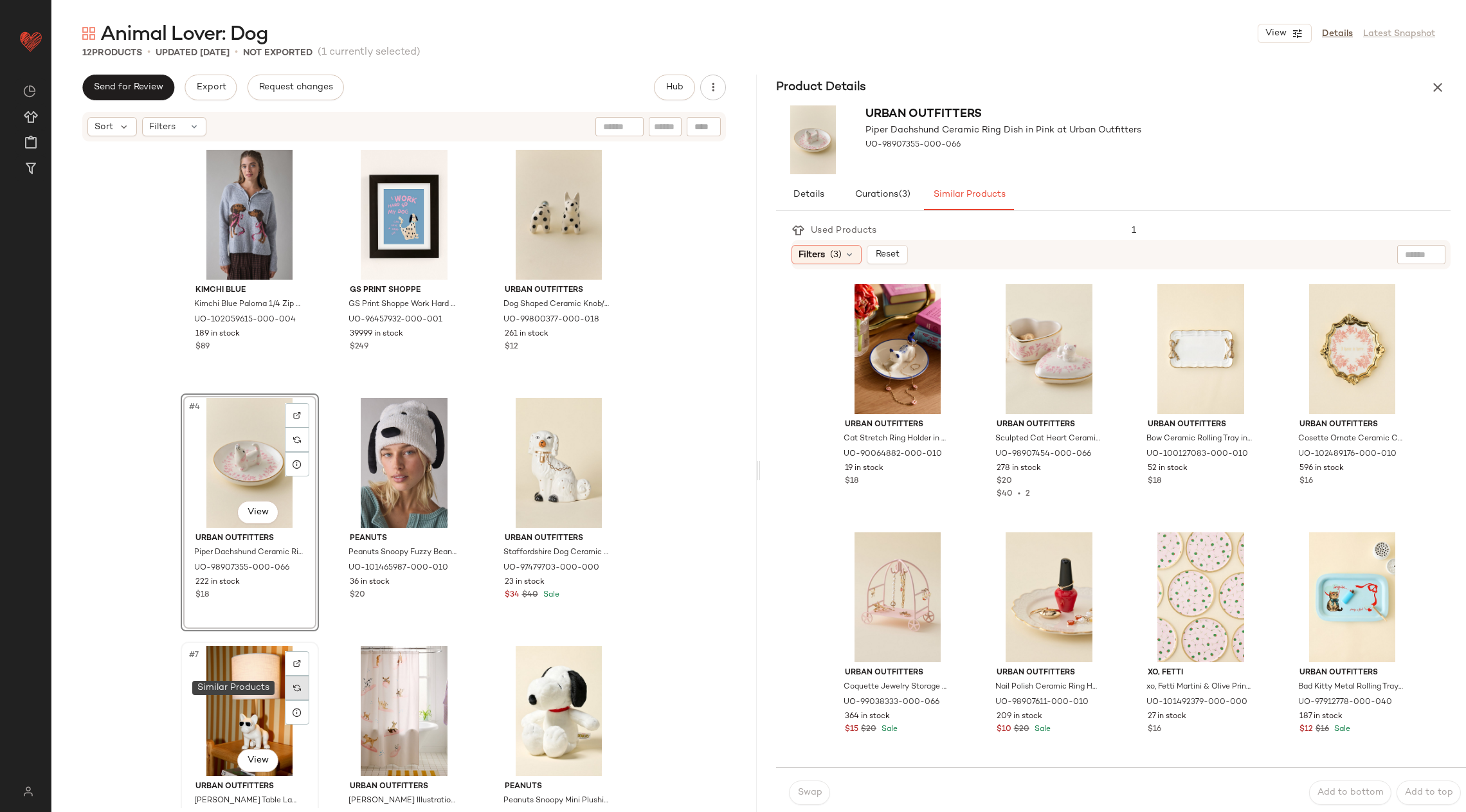
click at [296, 686] on img at bounding box center [297, 688] width 8 height 8
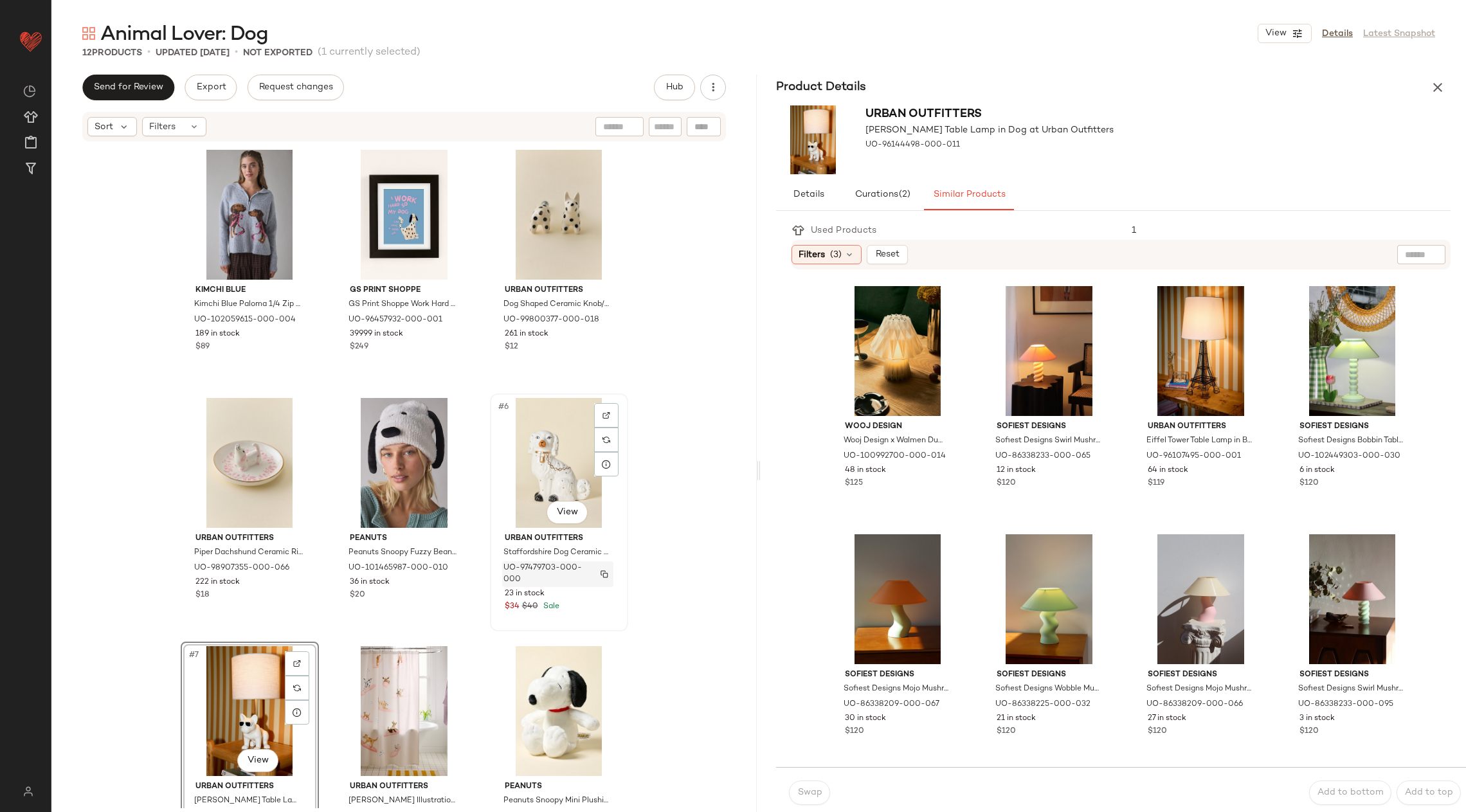
scroll to position [330, 0]
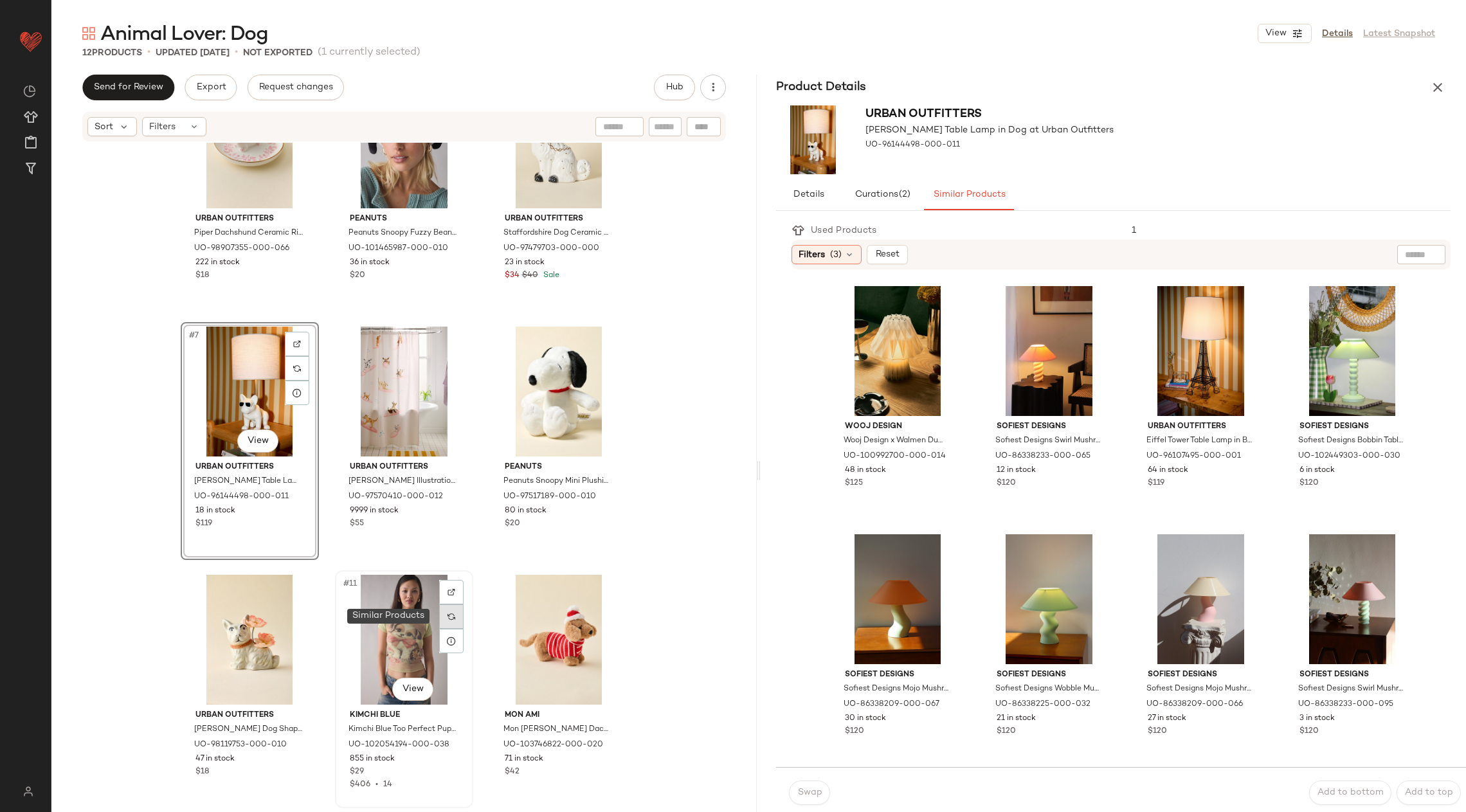
click at [448, 616] on img at bounding box center [451, 616] width 8 height 8
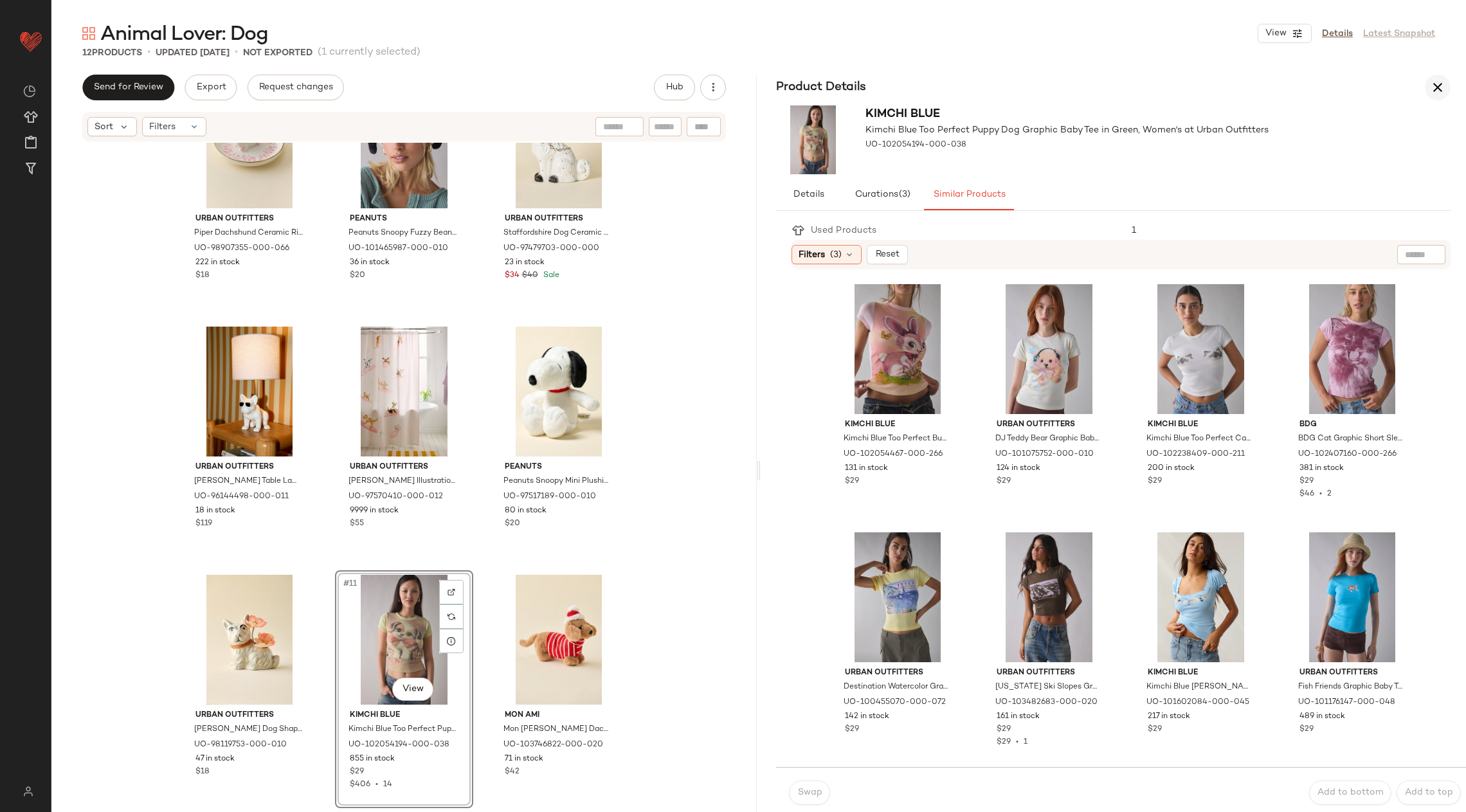
click at [1441, 93] on icon "button" at bounding box center [1438, 86] width 15 height 15
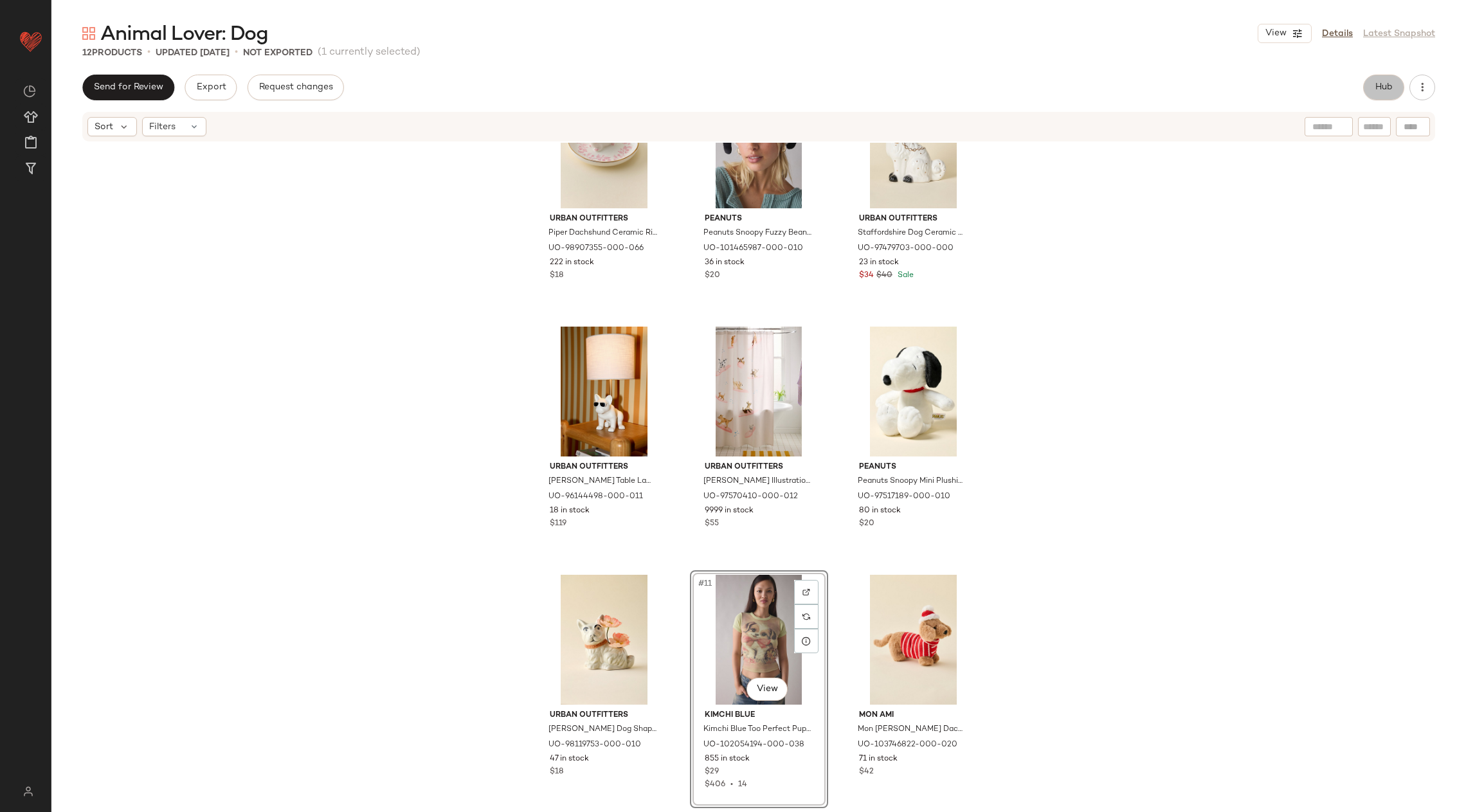
click at [1385, 92] on span "Hub" at bounding box center [1384, 87] width 18 height 11
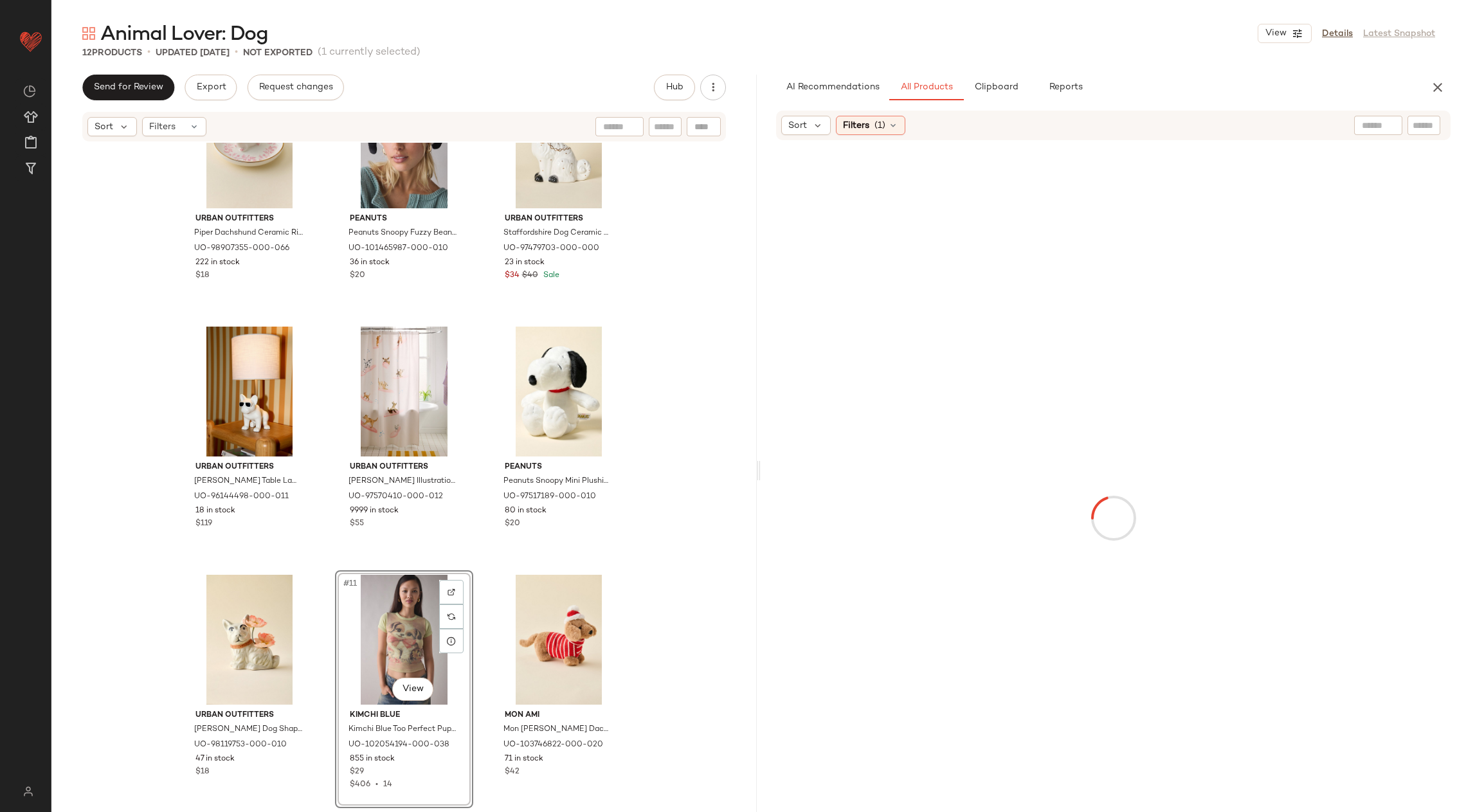
click at [1366, 117] on div at bounding box center [1378, 125] width 33 height 19
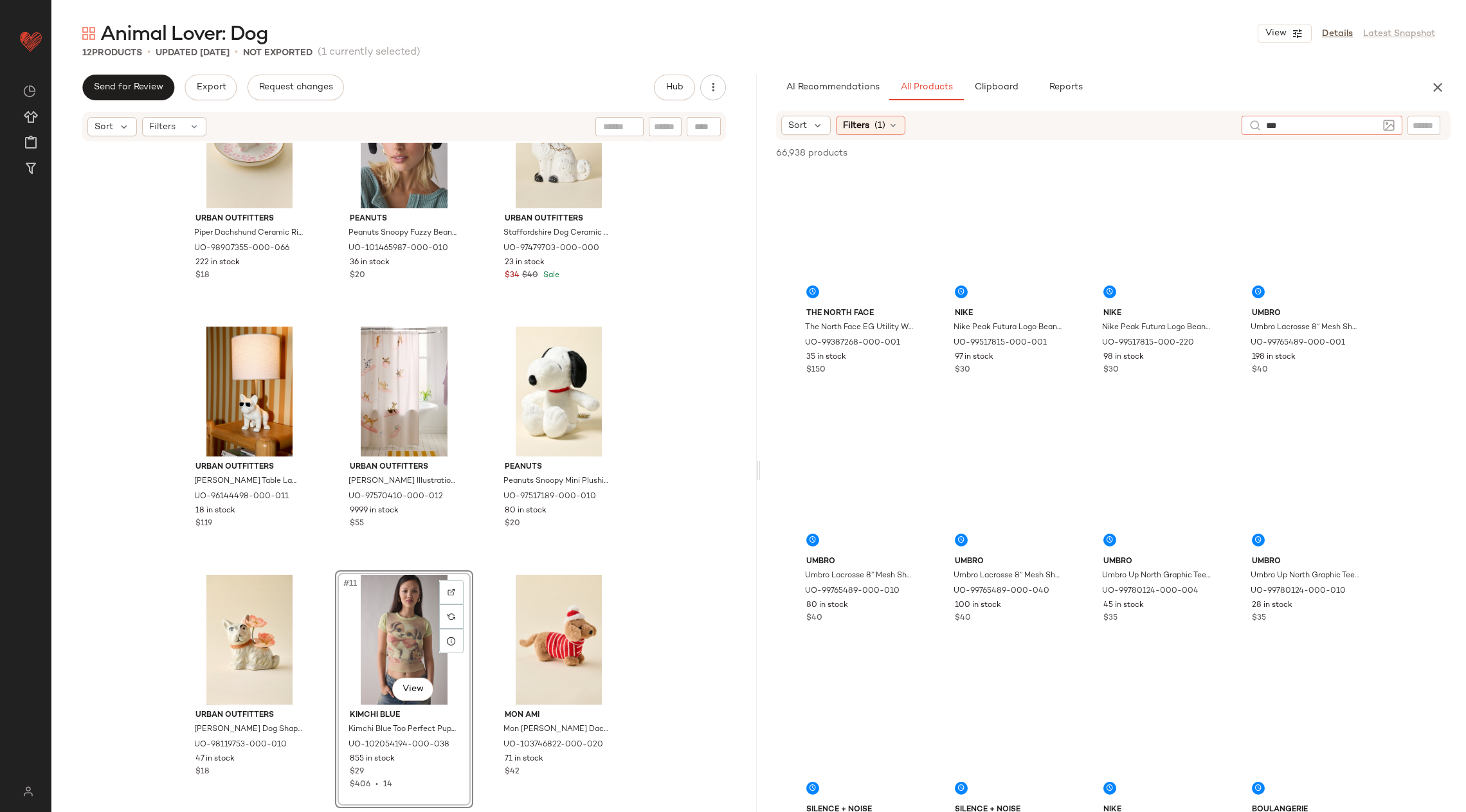
type input "****"
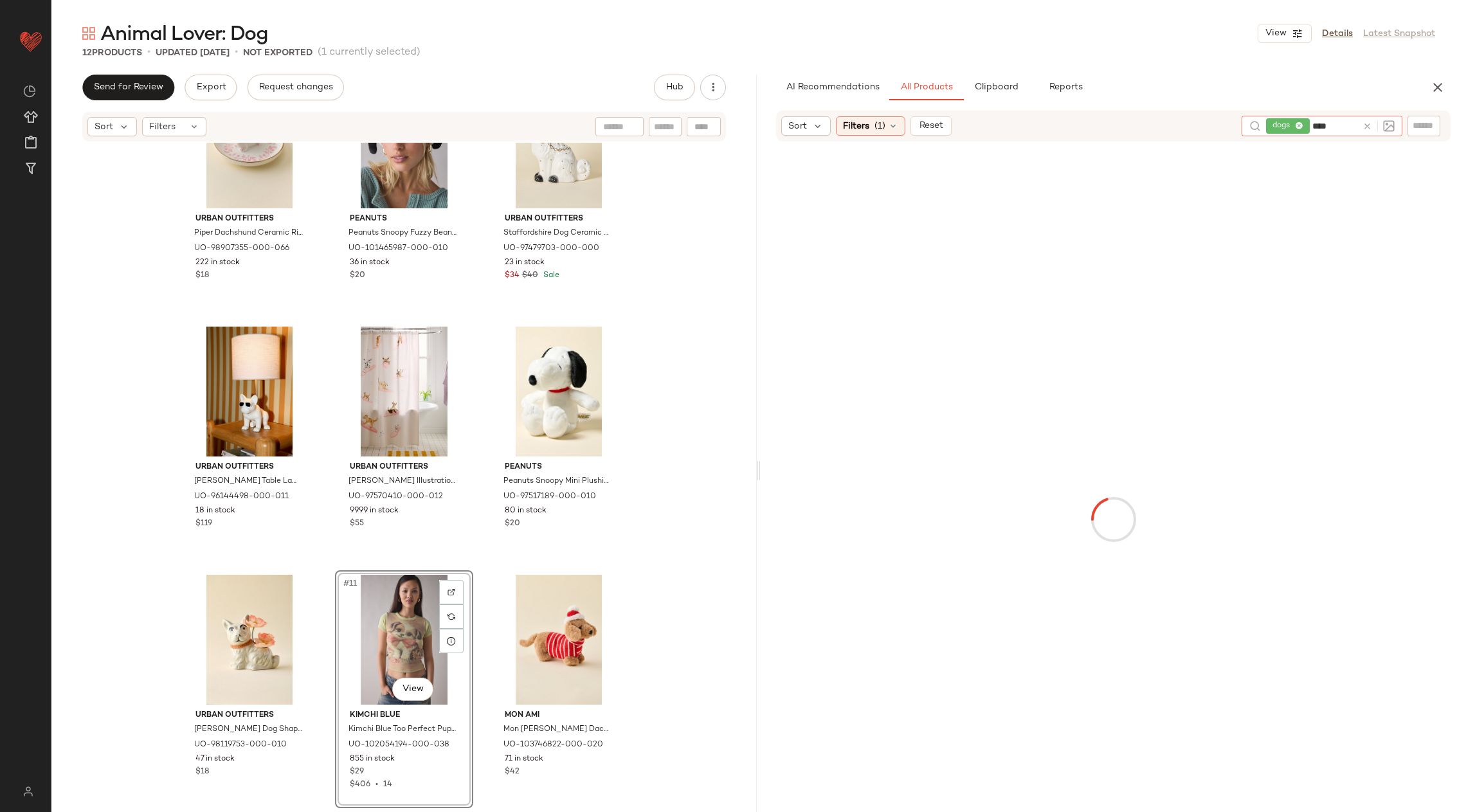
type input "*****"
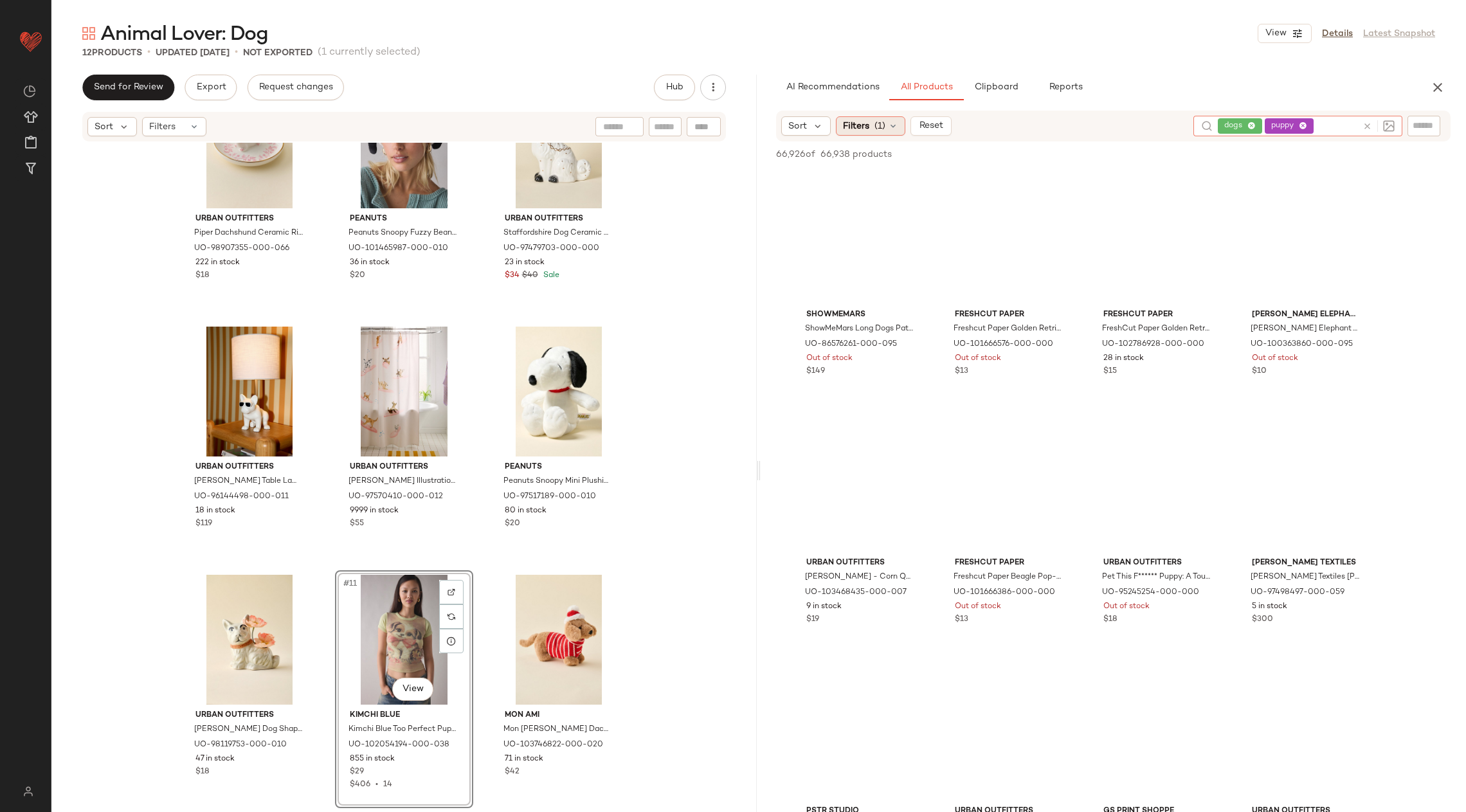
click at [870, 127] on div "Filters (1)" at bounding box center [871, 126] width 70 height 19
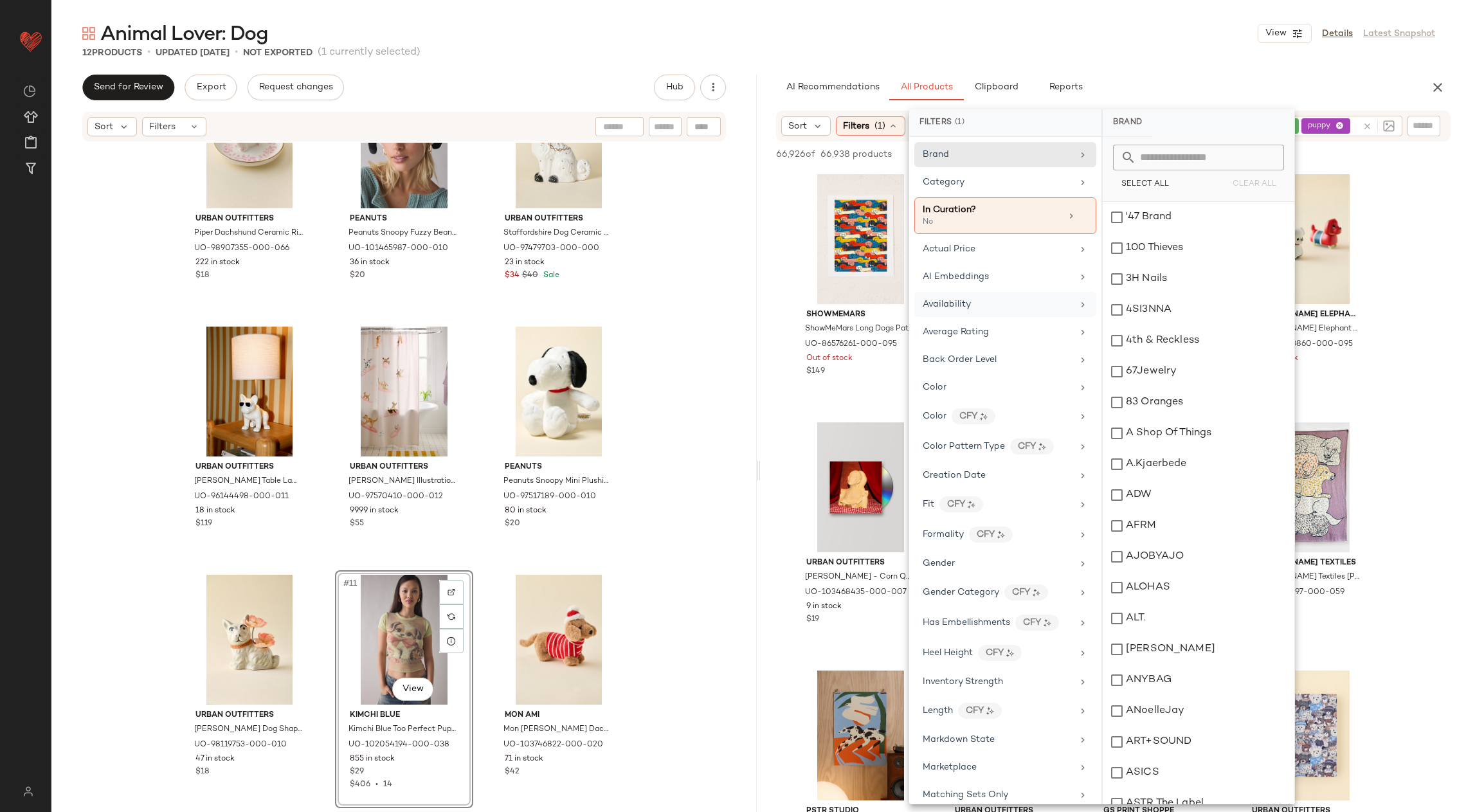
click at [962, 303] on span "Availability" at bounding box center [947, 304] width 49 height 10
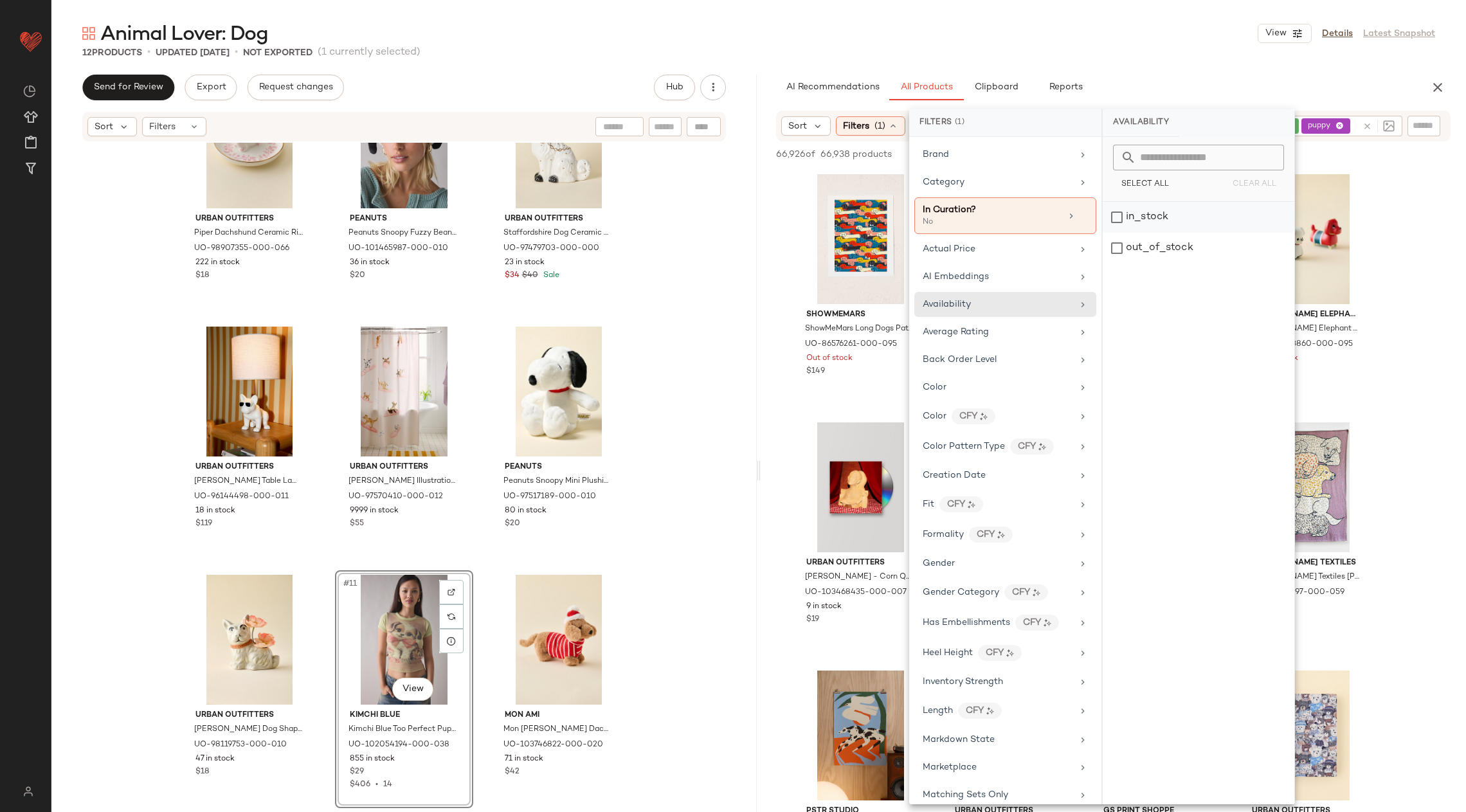
click at [1198, 207] on div "in_stock" at bounding box center [1198, 217] width 192 height 31
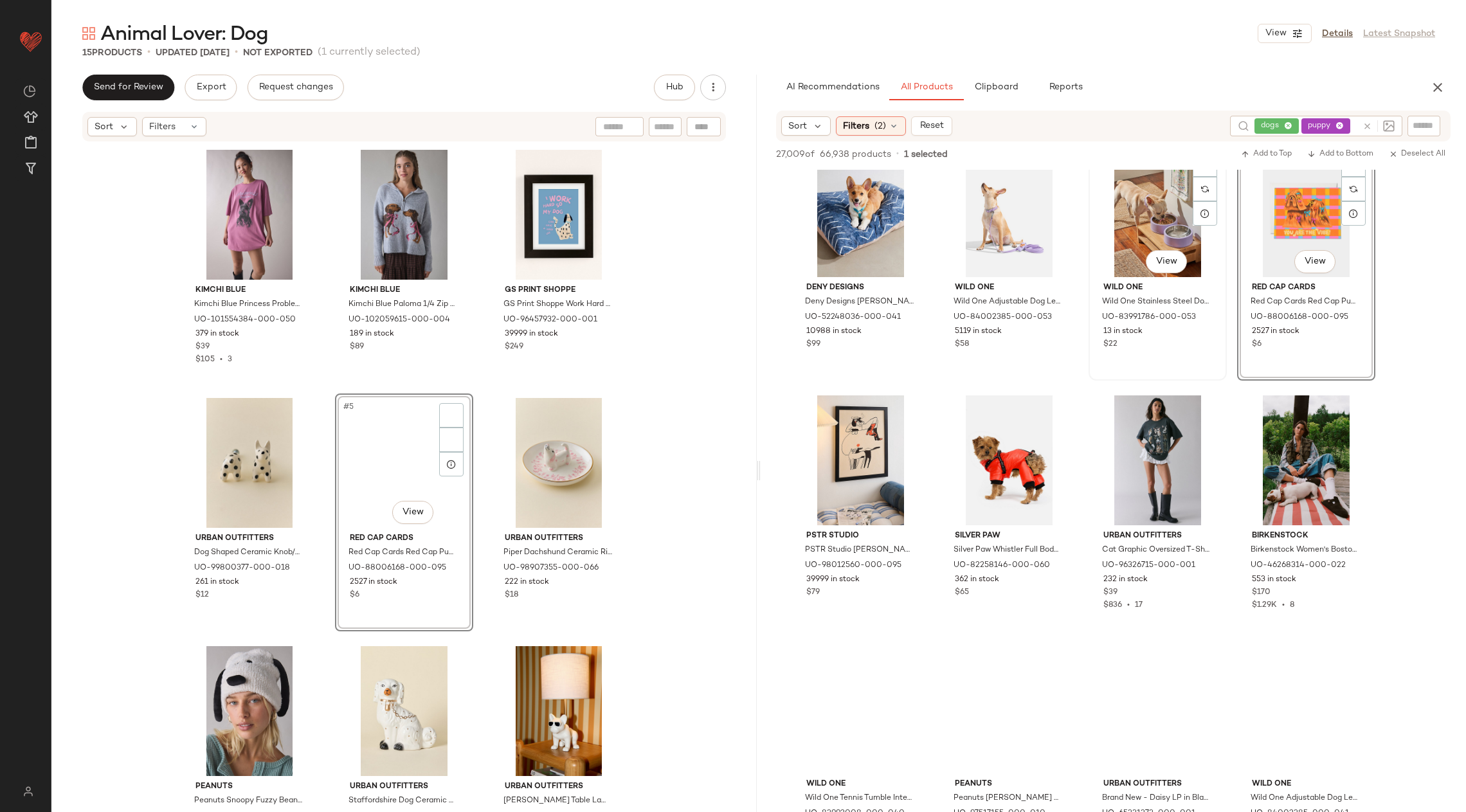
scroll to position [3998, 0]
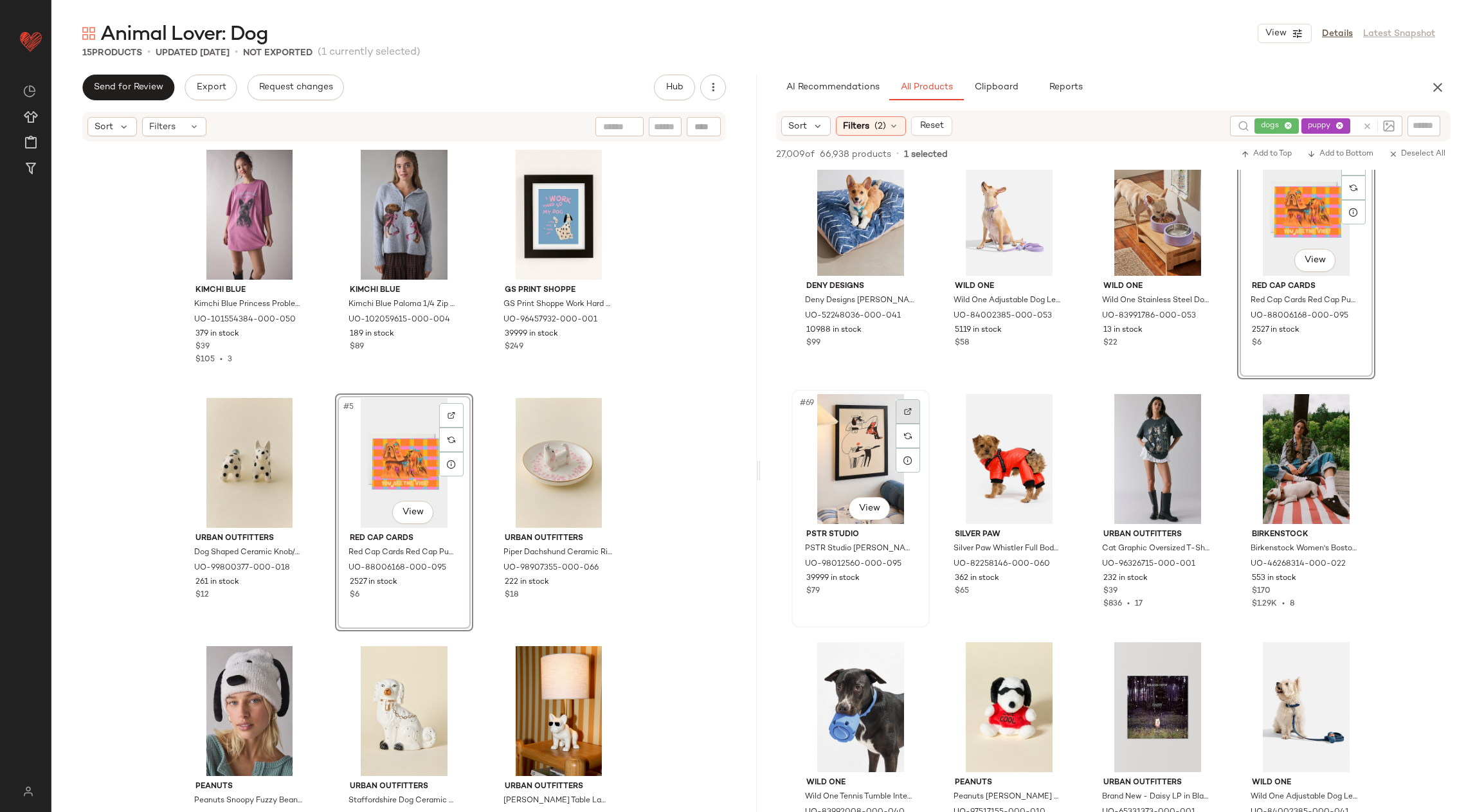
click at [909, 410] on img at bounding box center [908, 411] width 8 height 8
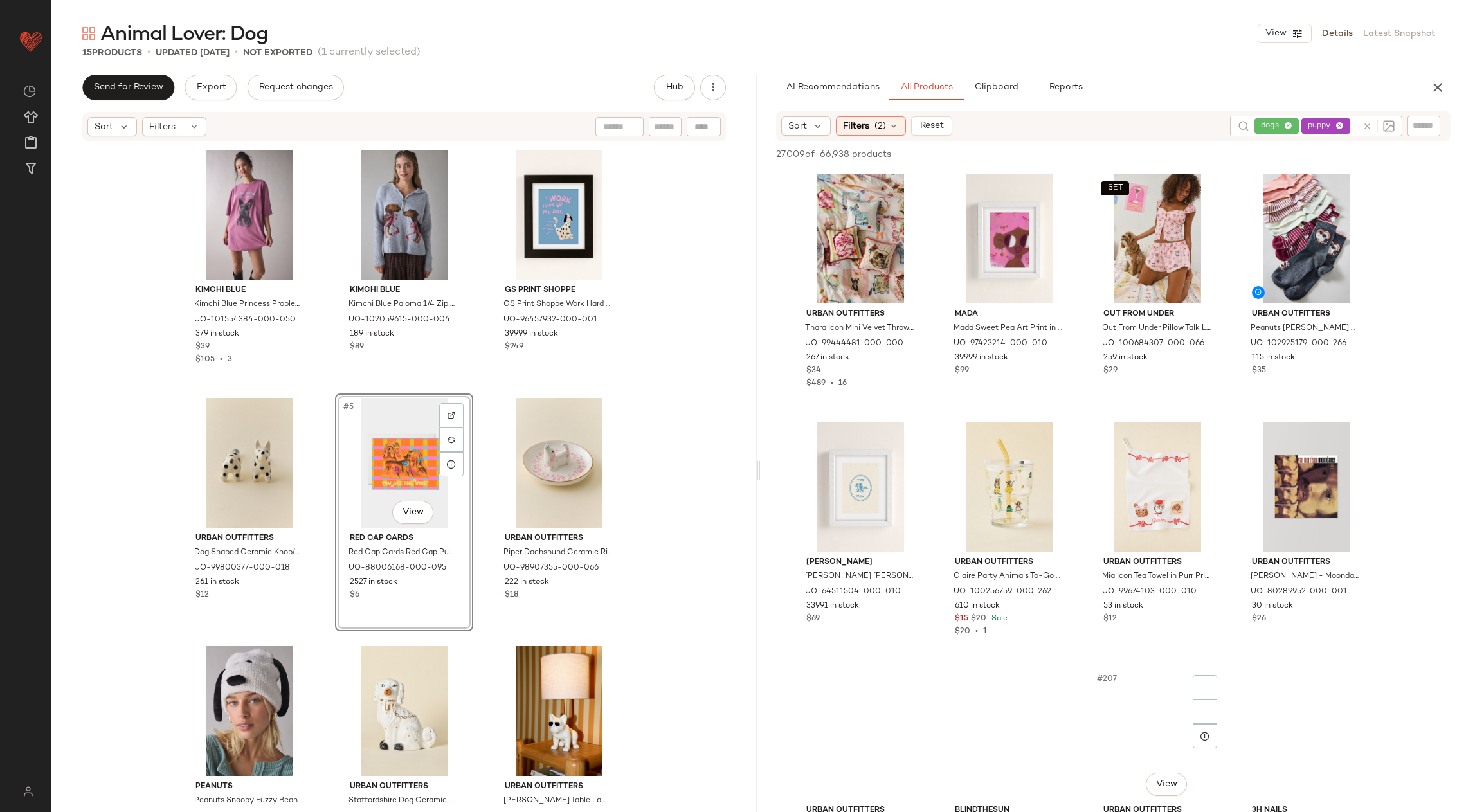
scroll to position [11655, 0]
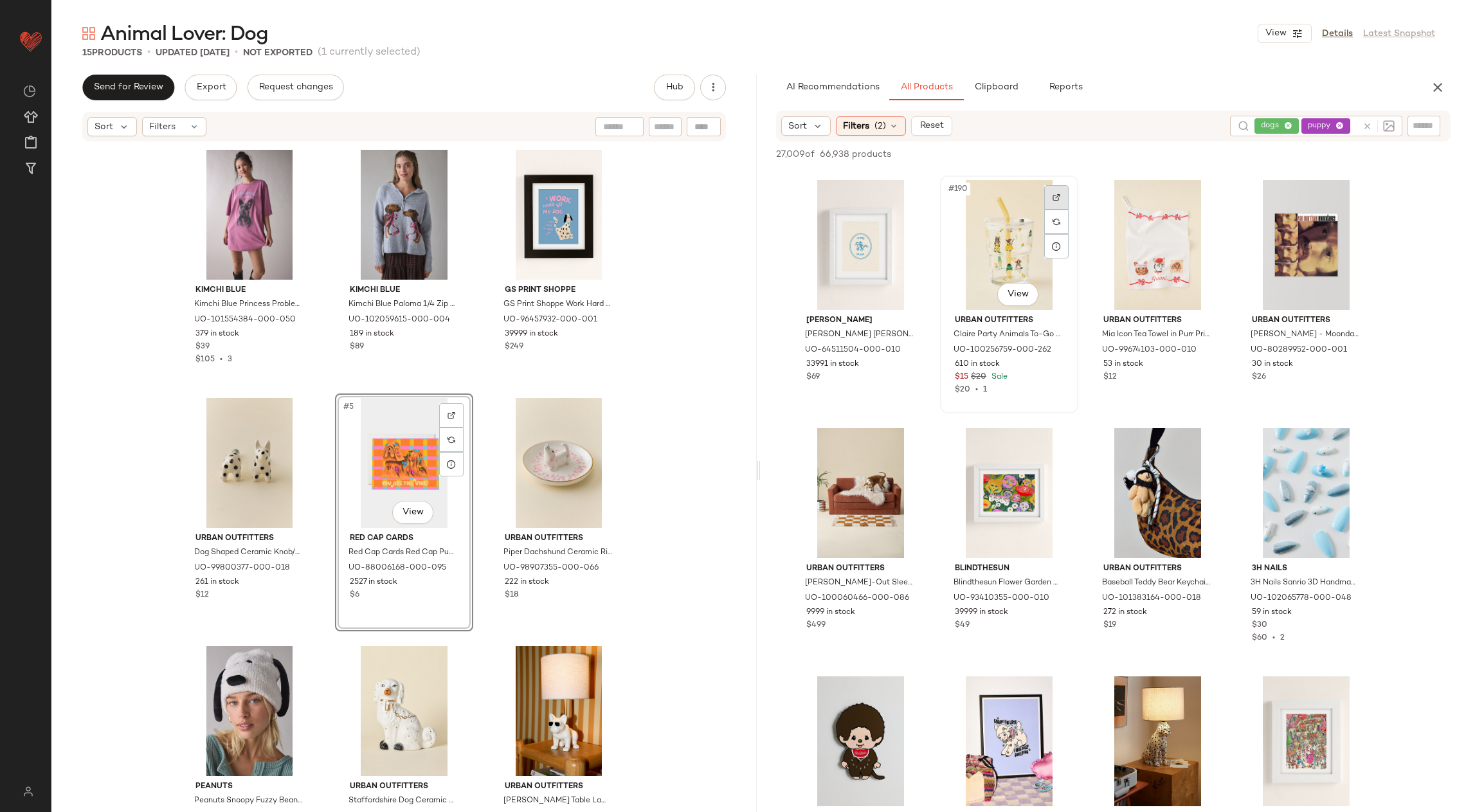
click at [1049, 199] on div at bounding box center [1057, 198] width 25 height 25
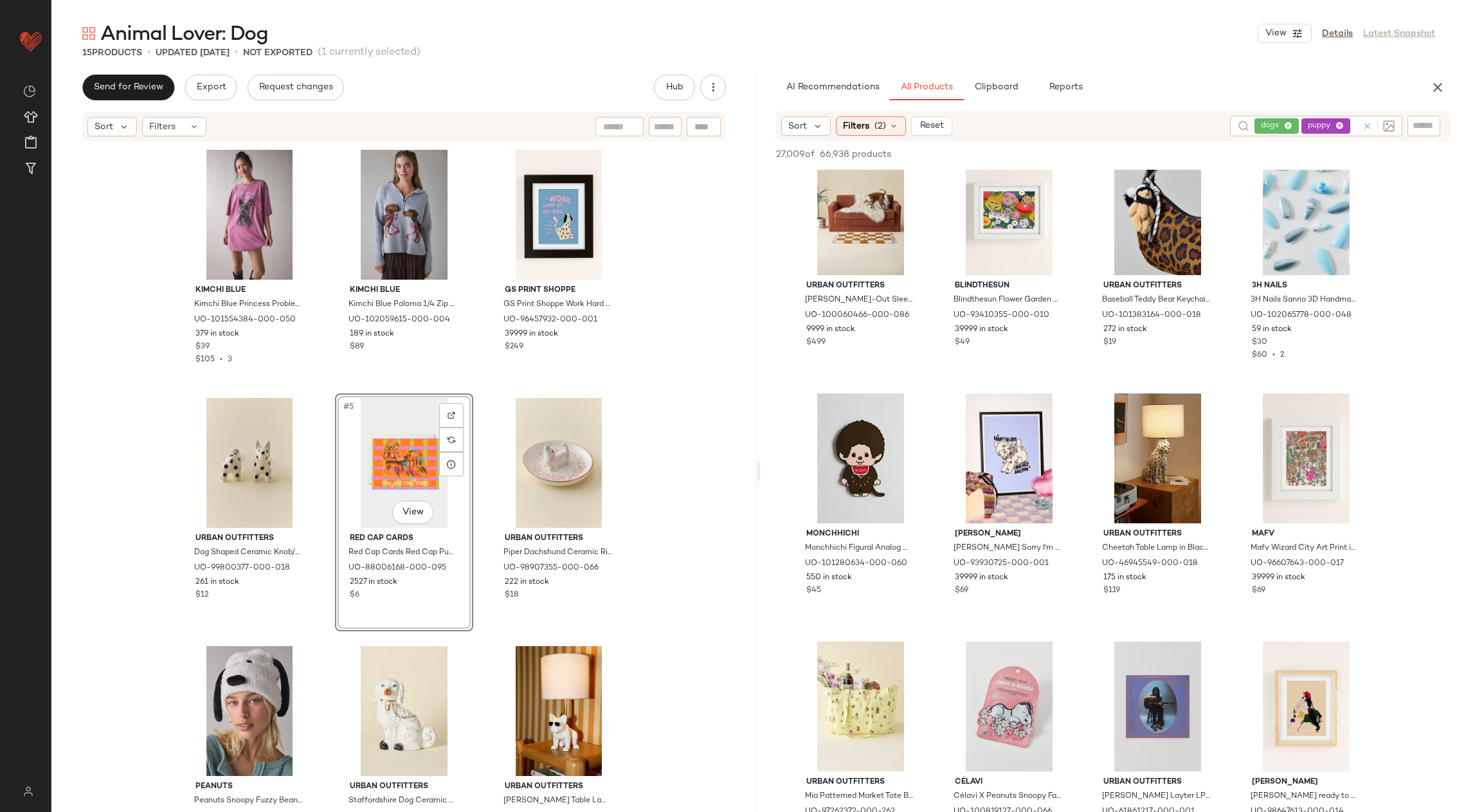
scroll to position [11105, 0]
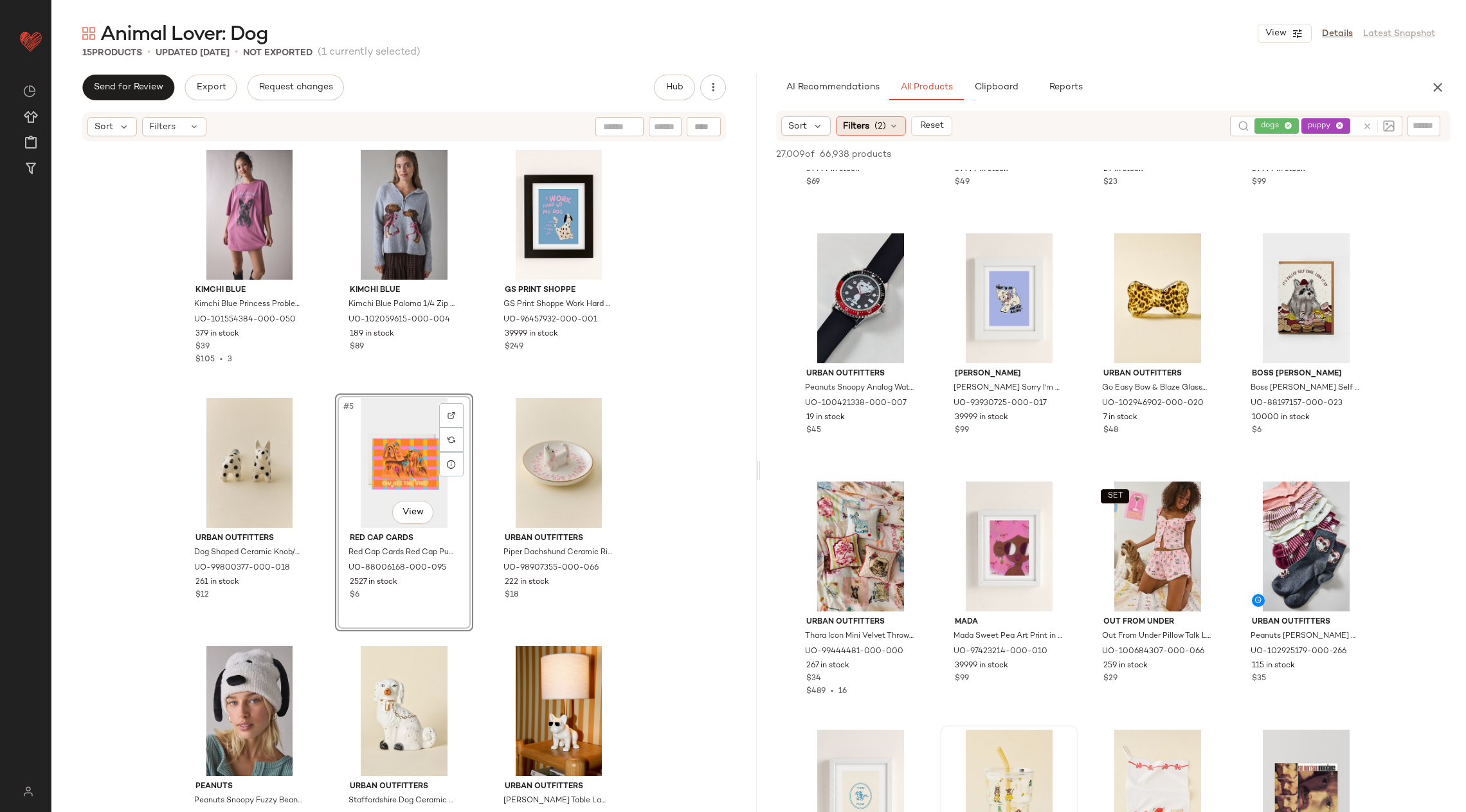
click at [852, 119] on span "Filters" at bounding box center [857, 125] width 26 height 13
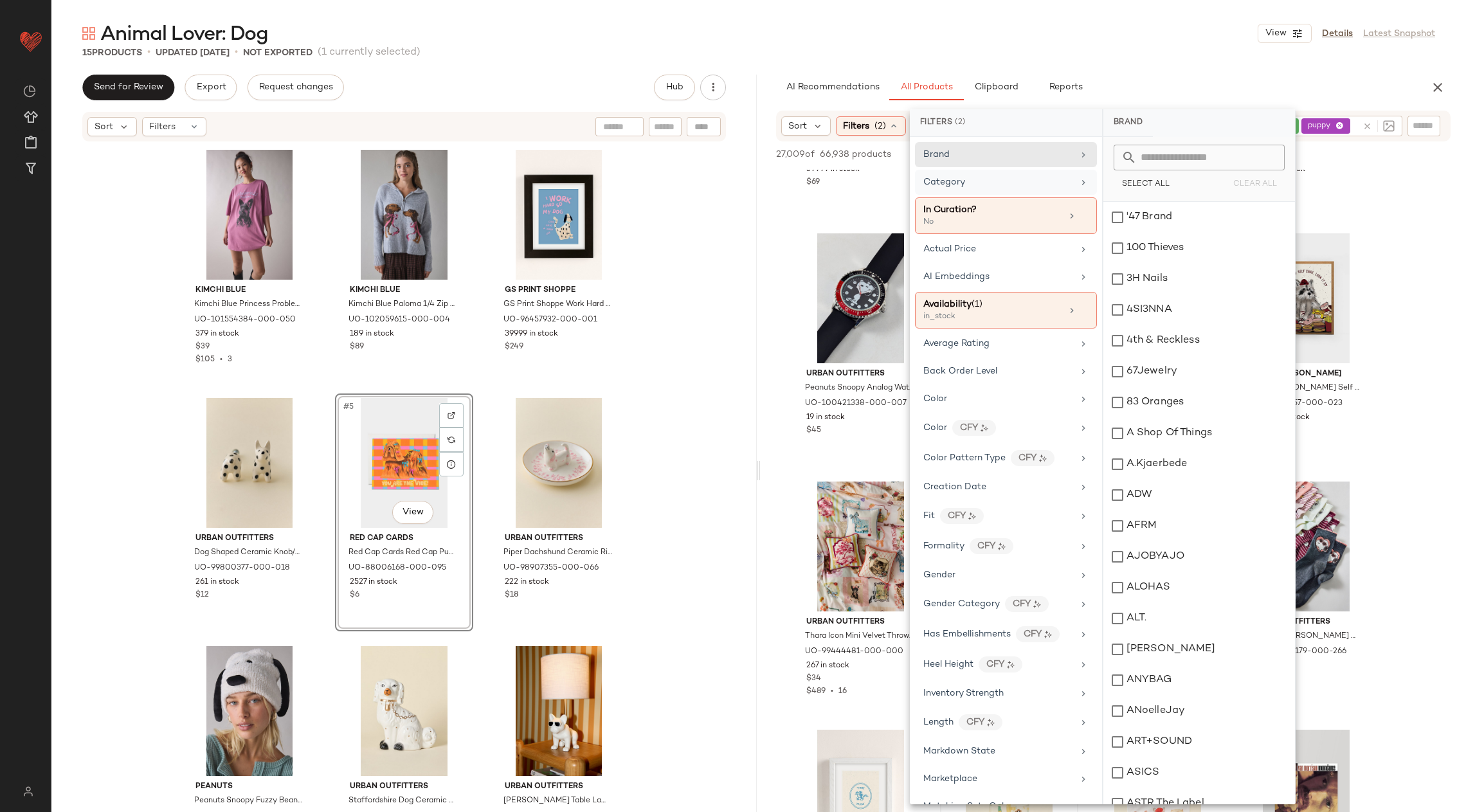
click at [1020, 178] on div "Category" at bounding box center [999, 182] width 150 height 13
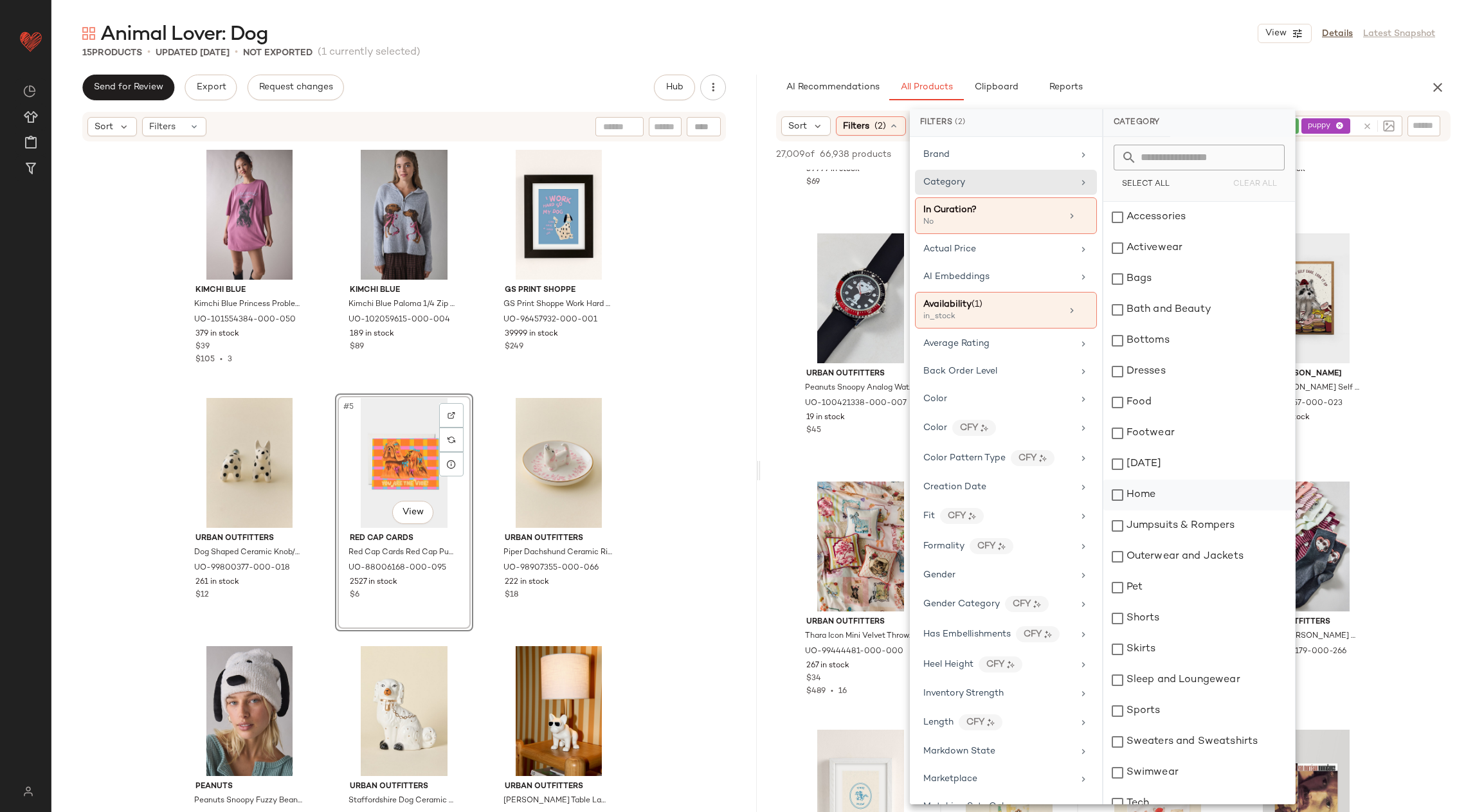
click at [1145, 483] on div "Home" at bounding box center [1199, 494] width 192 height 31
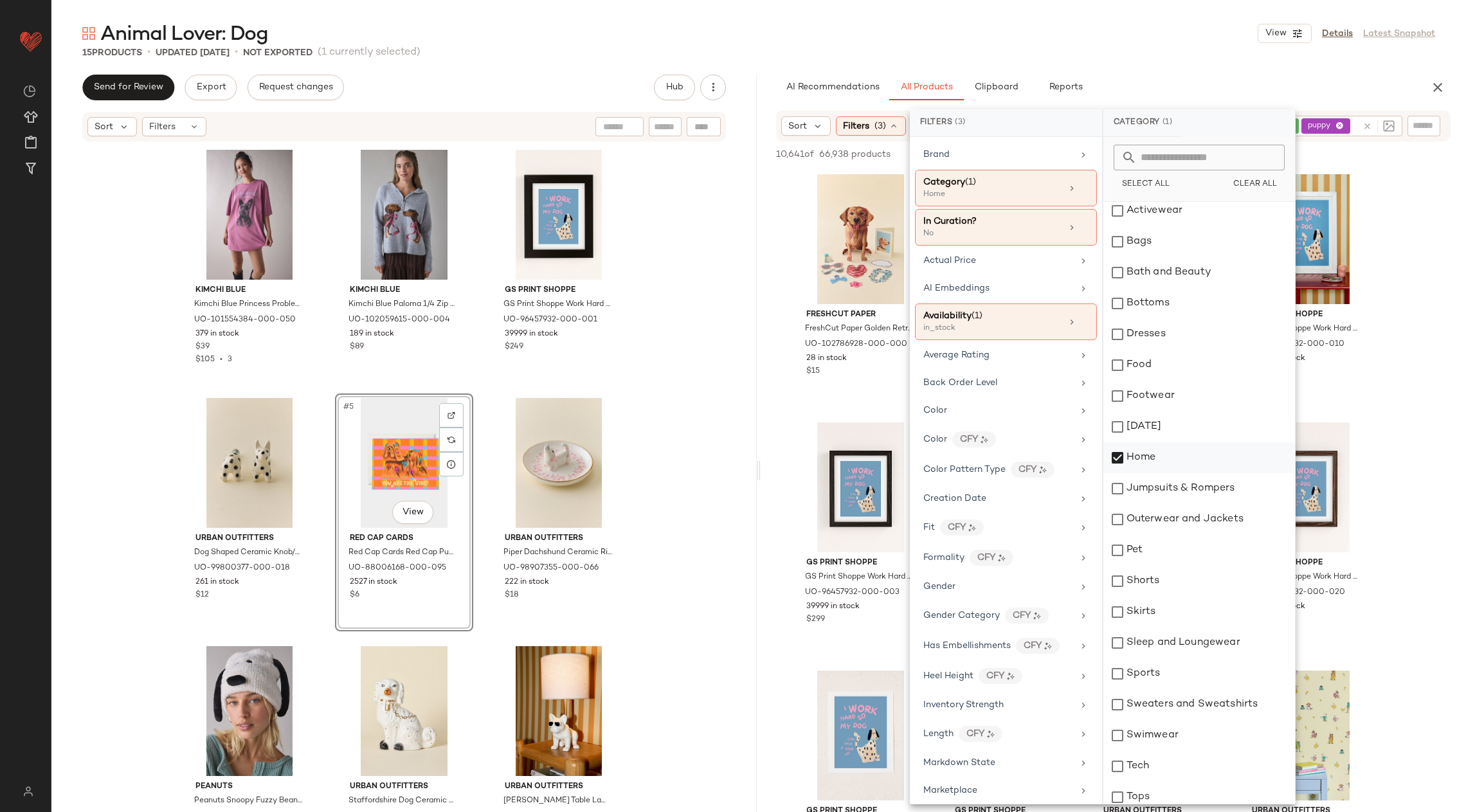
scroll to position [39, 0]
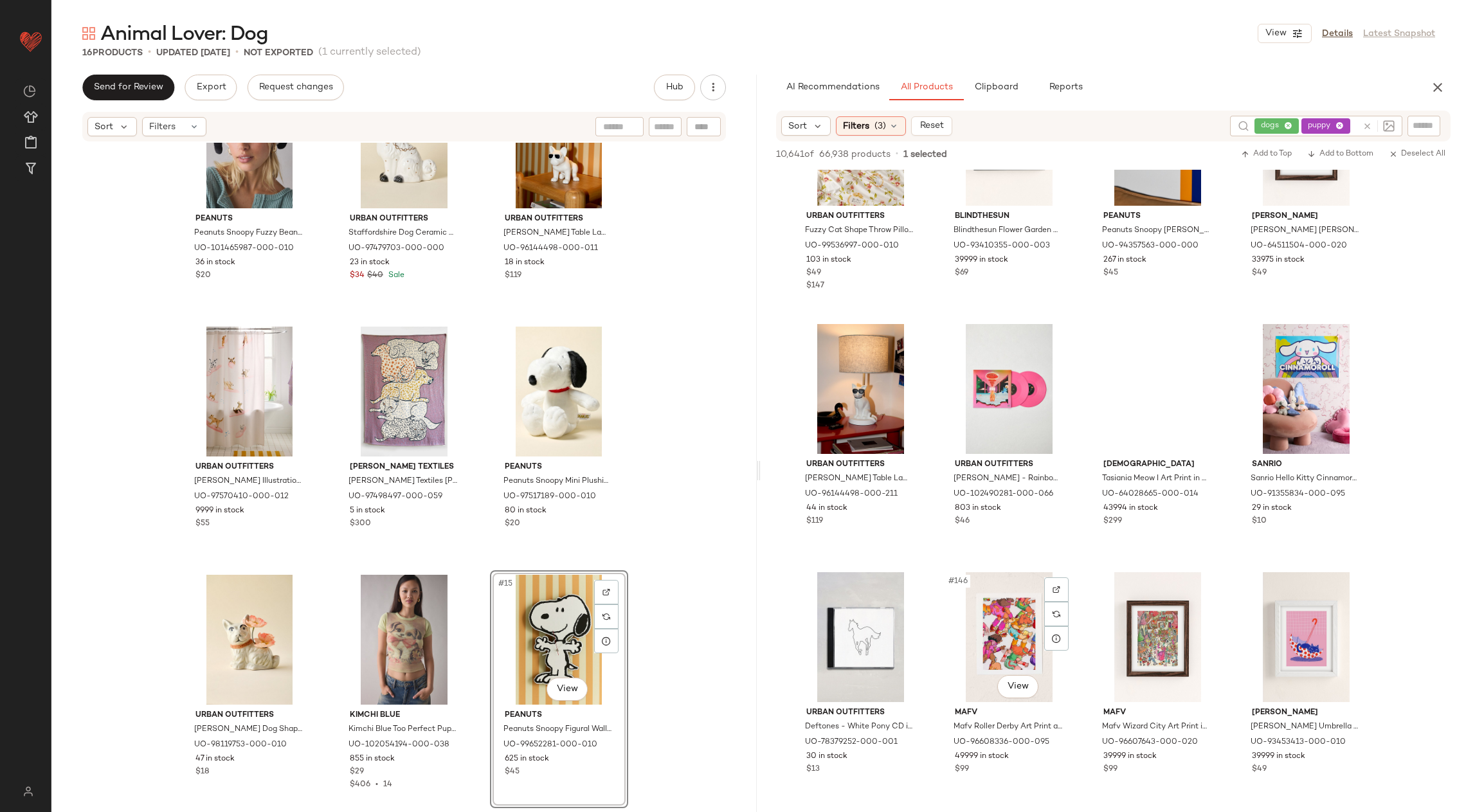
scroll to position [9359, 0]
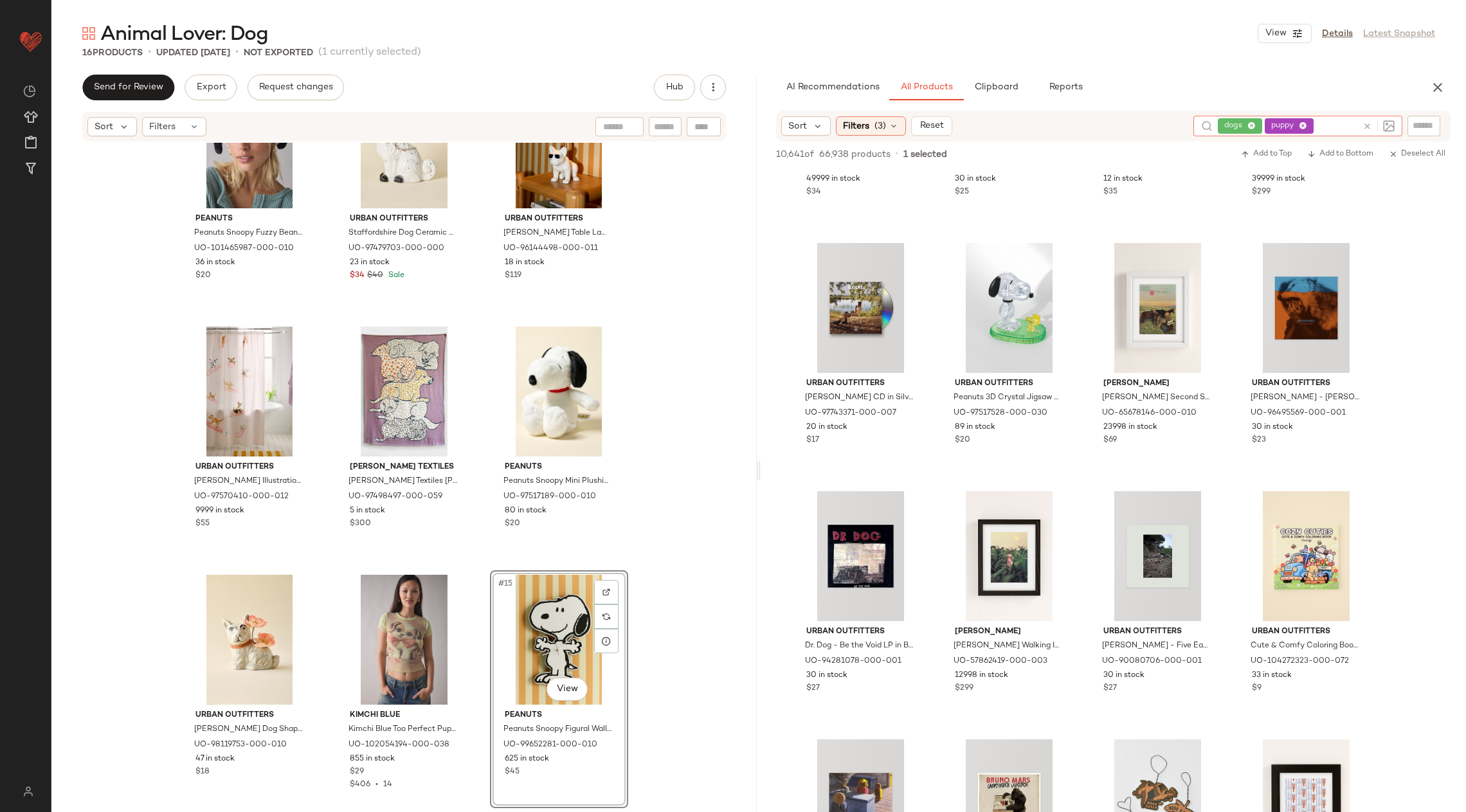
click at [1338, 125] on div "dogs puppy" at bounding box center [1288, 125] width 140 height 20
click at [1302, 124] on icon at bounding box center [1303, 125] width 8 height 8
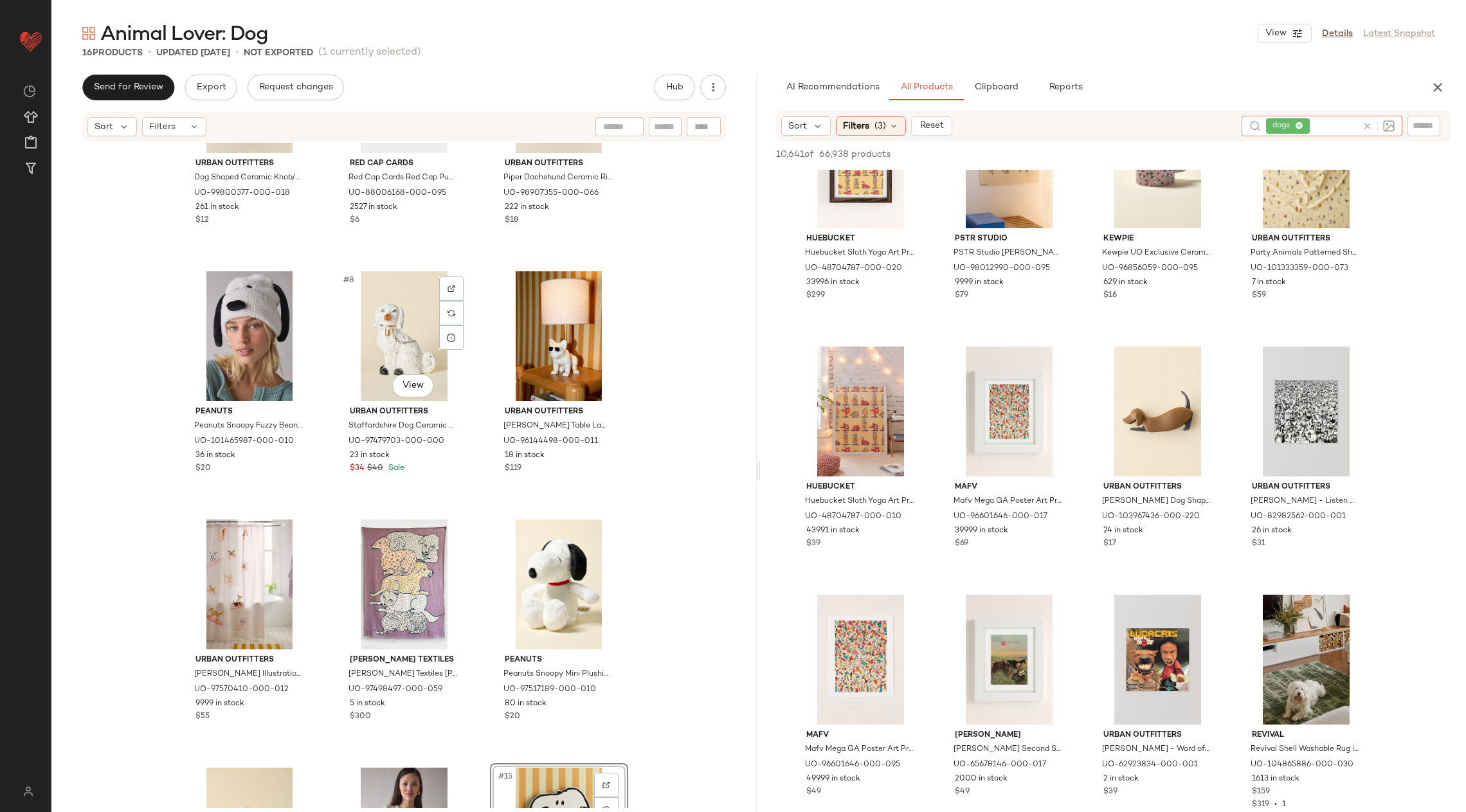
scroll to position [0, 0]
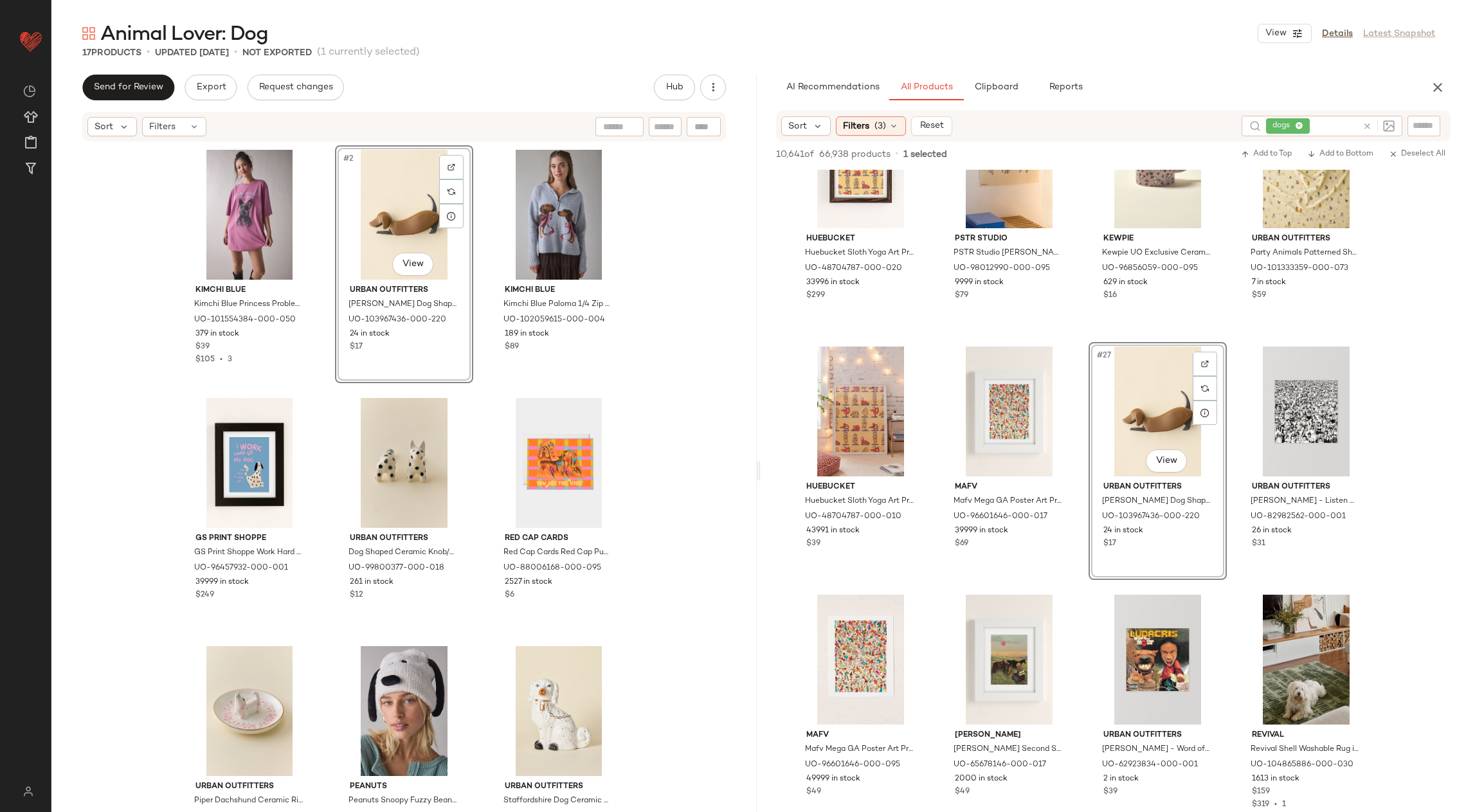
click at [1364, 128] on icon at bounding box center [1367, 126] width 10 height 10
type input "***"
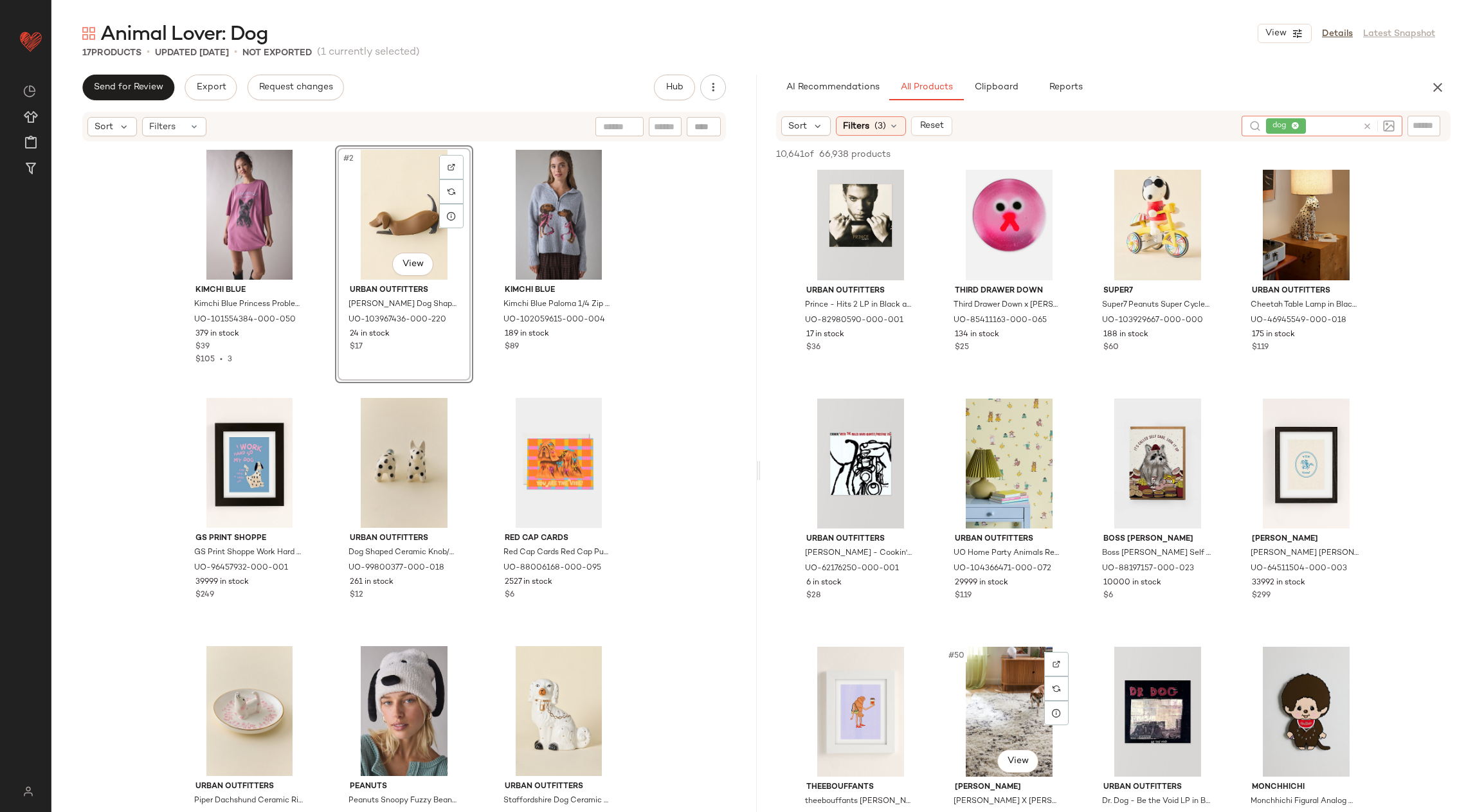
scroll to position [2438, 0]
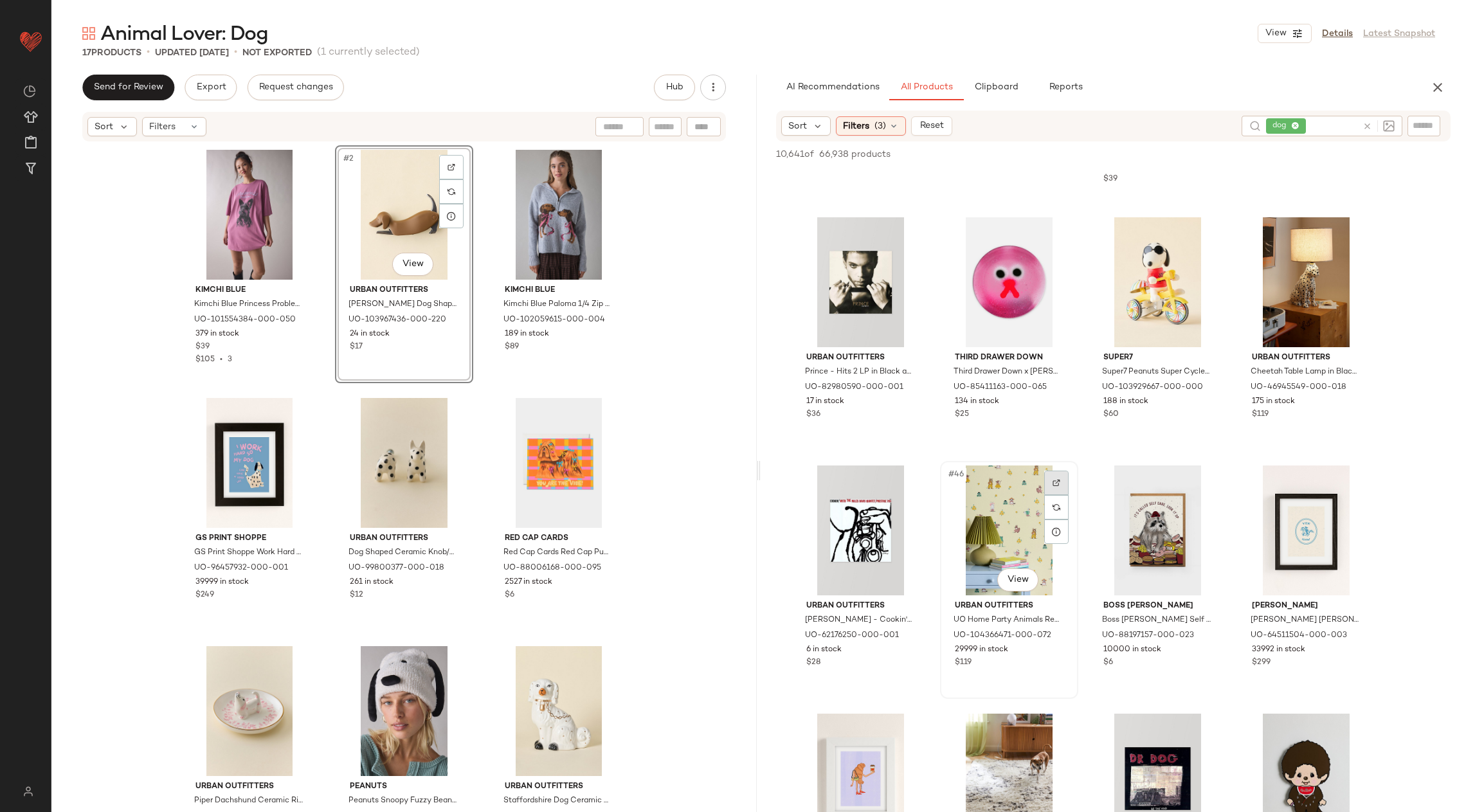
click at [1055, 484] on img at bounding box center [1056, 483] width 8 height 8
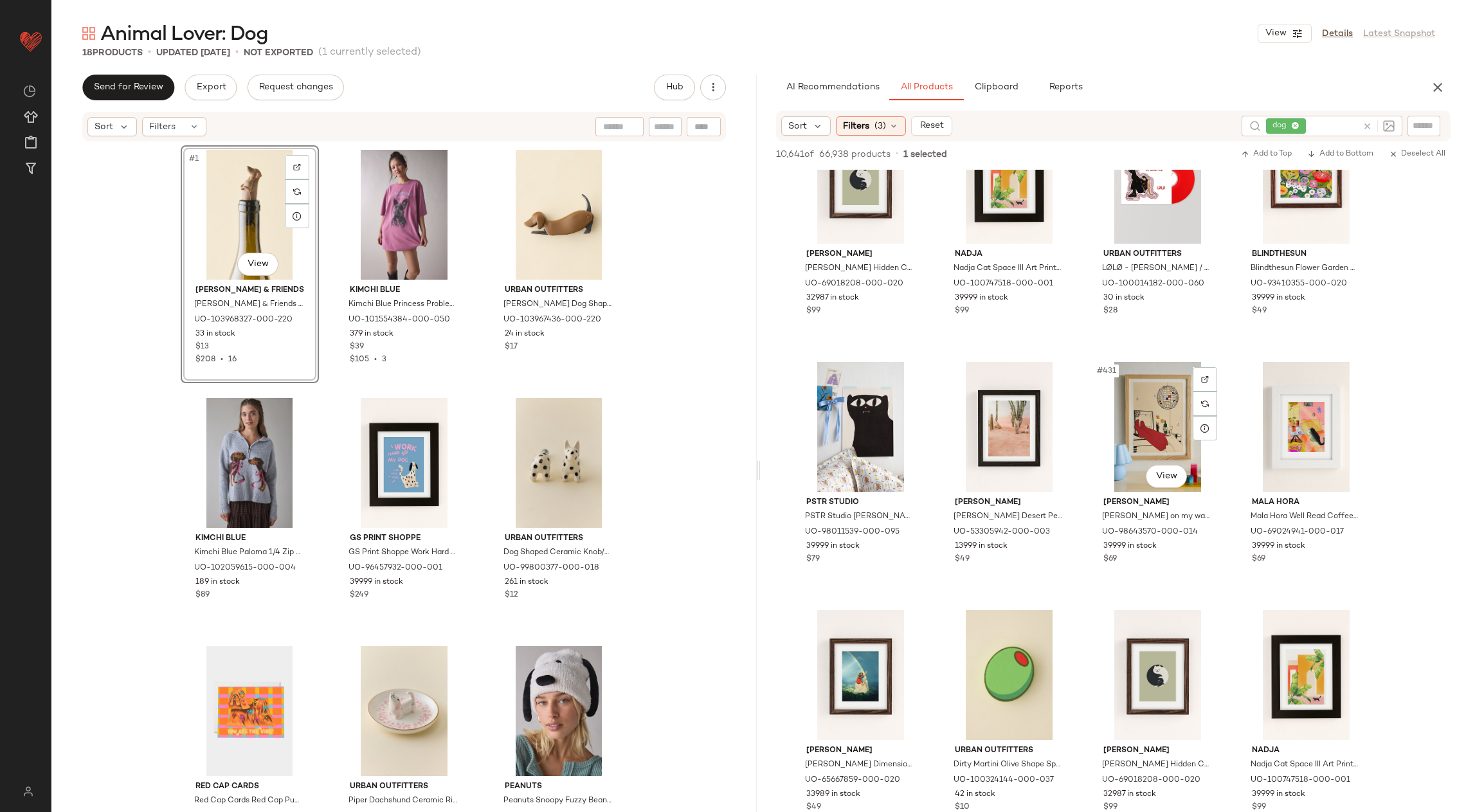
scroll to position [26341, 0]
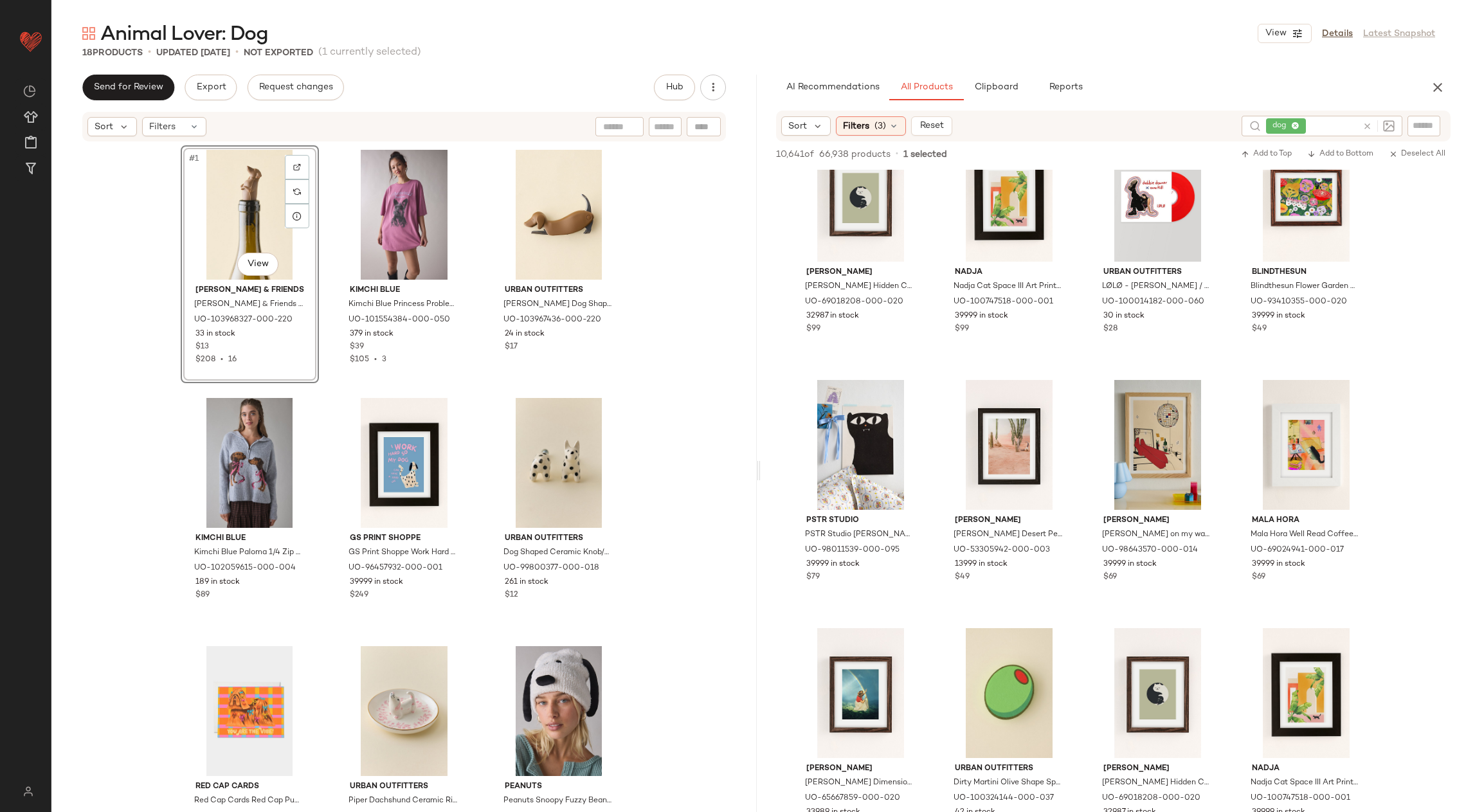
click at [1431, 81] on icon "button" at bounding box center [1438, 86] width 15 height 15
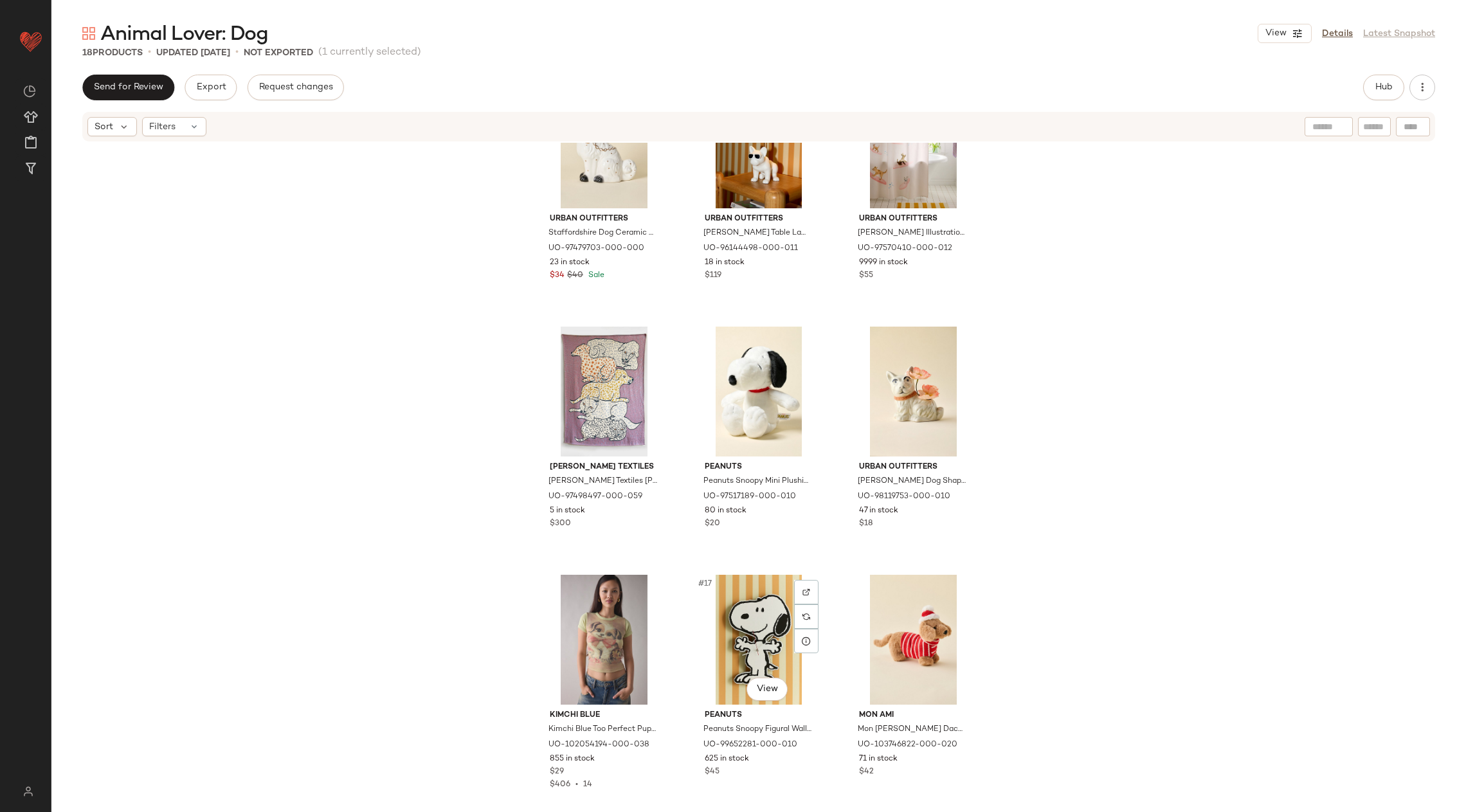
scroll to position [818, 0]
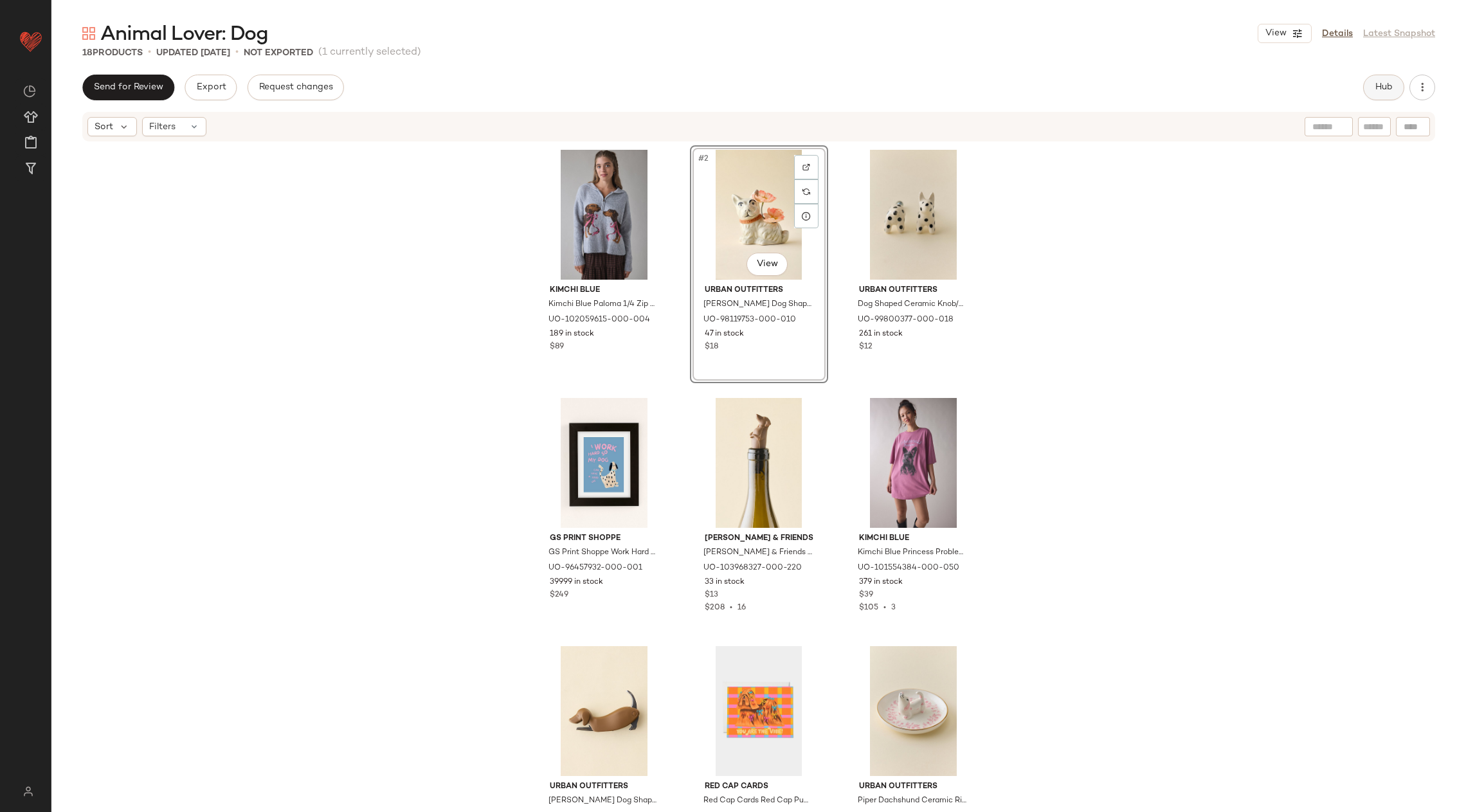
click at [1384, 81] on button "Hub" at bounding box center [1384, 86] width 42 height 26
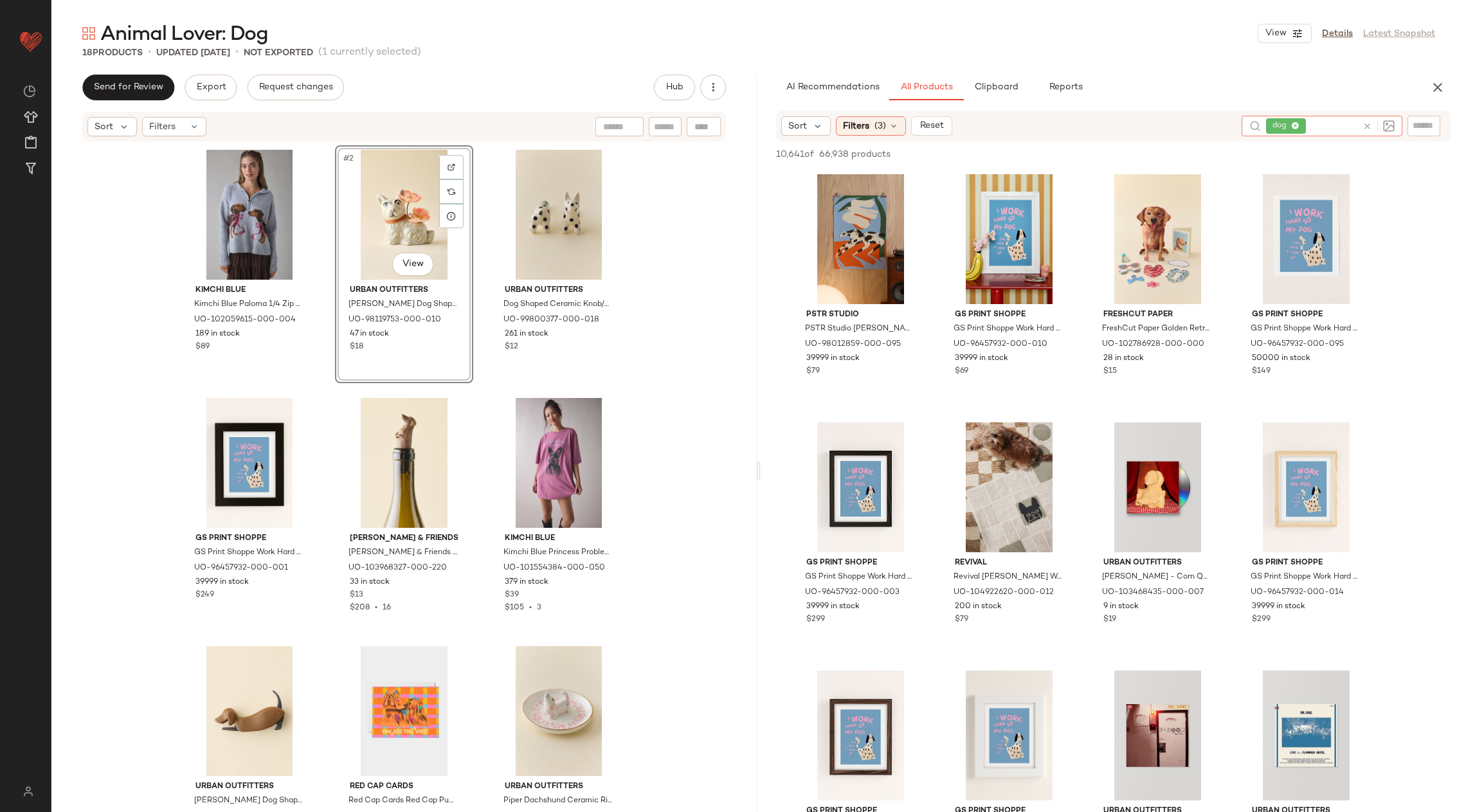
click at [1367, 126] on icon at bounding box center [1367, 126] width 10 height 10
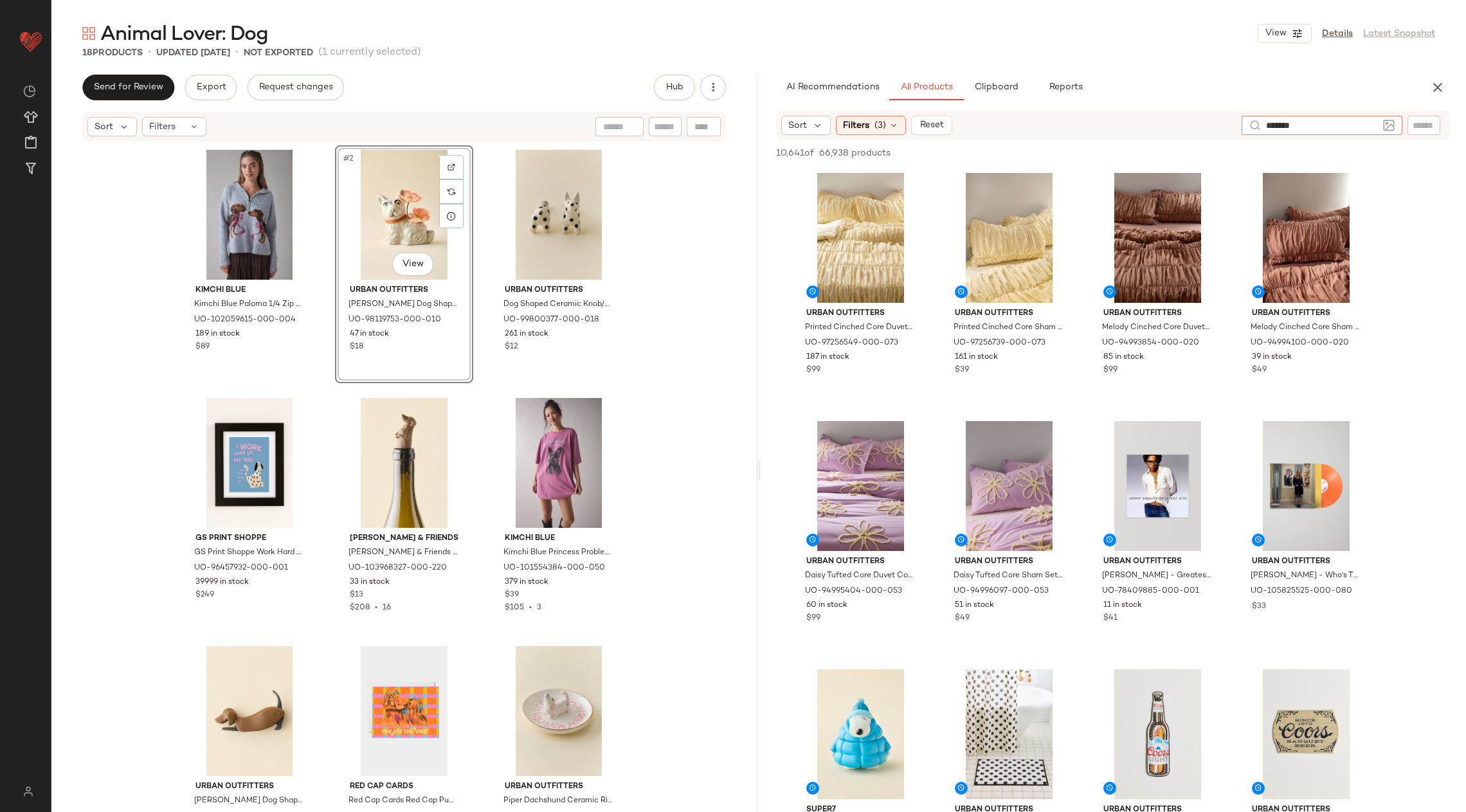
type input "********"
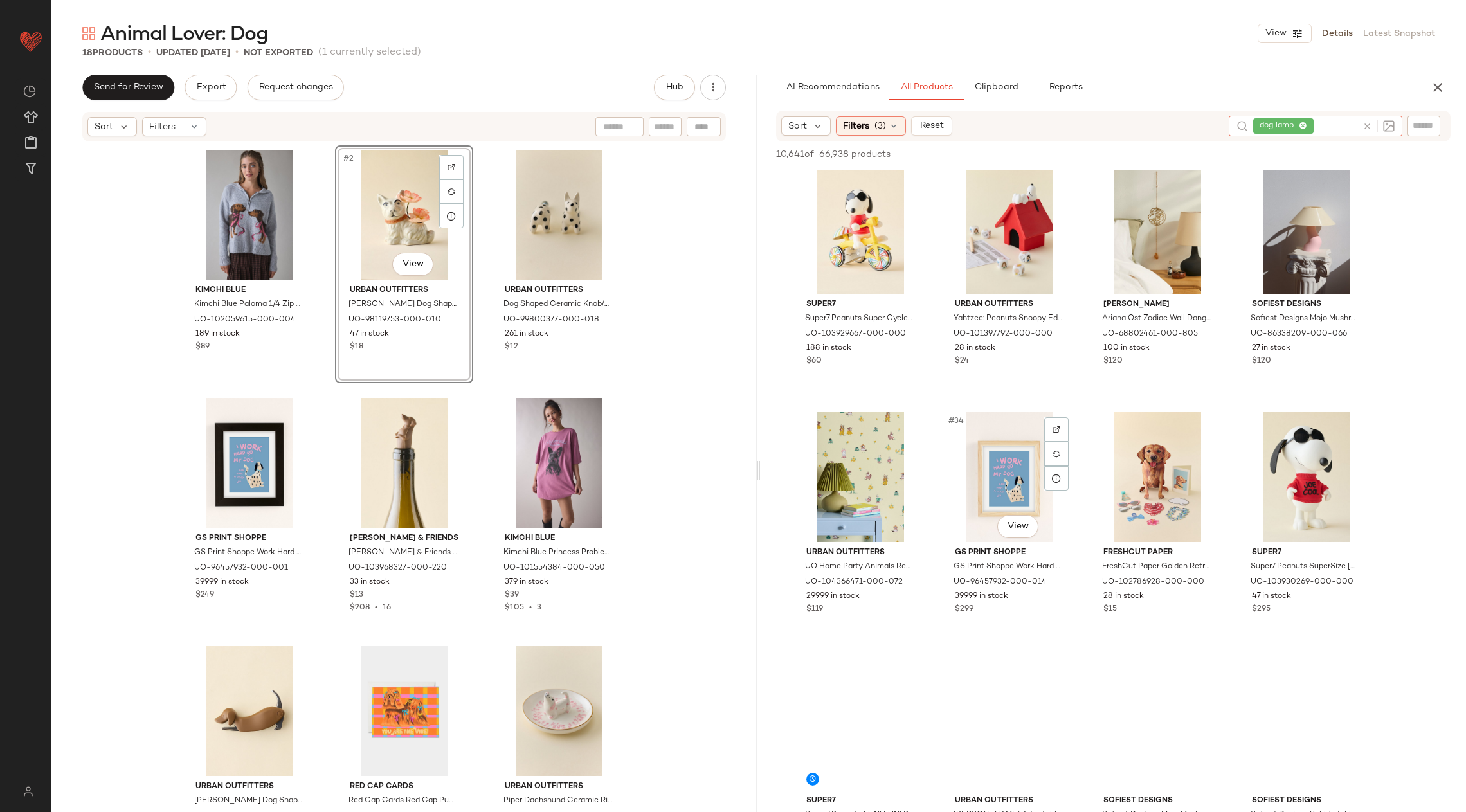
scroll to position [1841, 0]
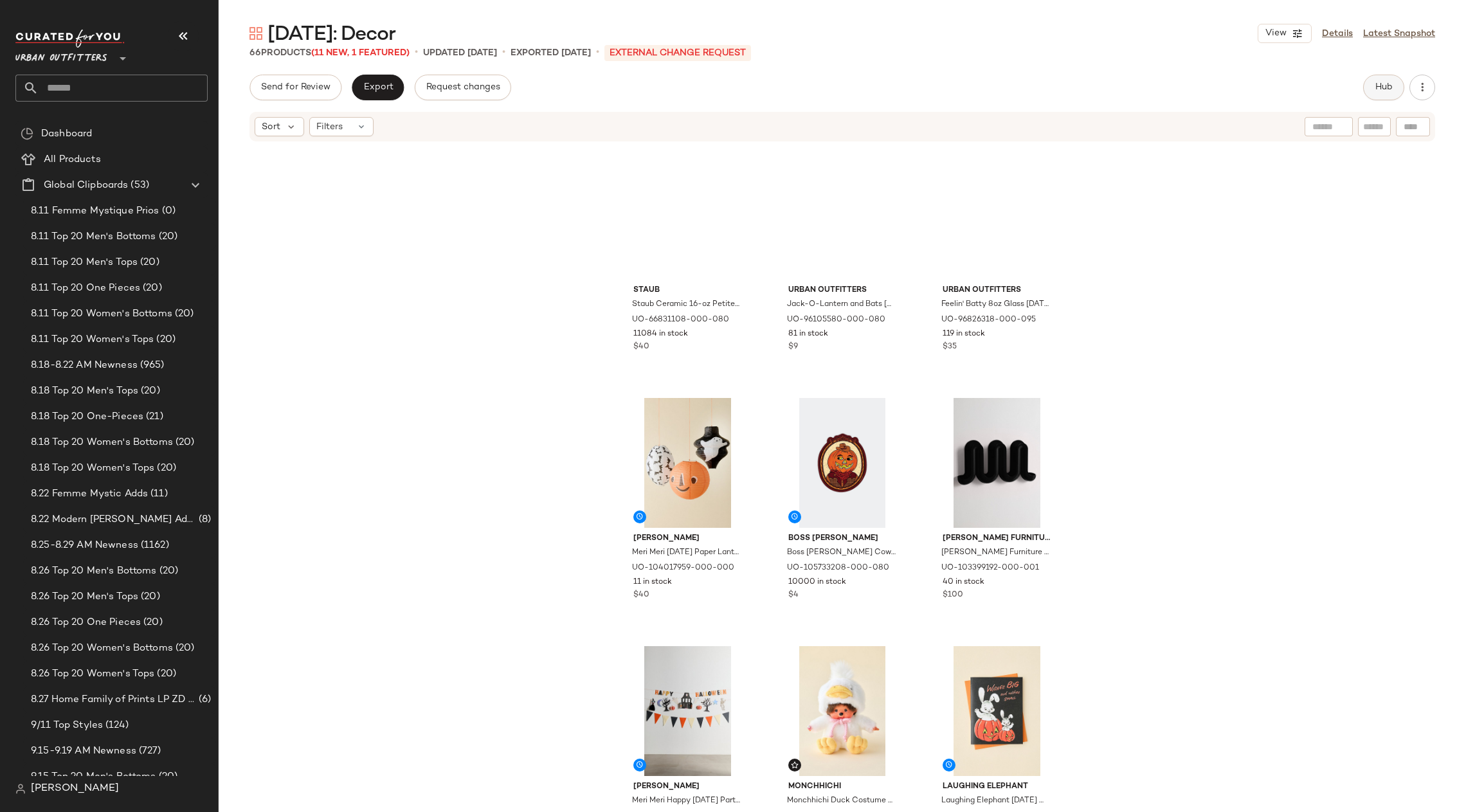
click at [1387, 86] on span "Hub" at bounding box center [1384, 87] width 18 height 11
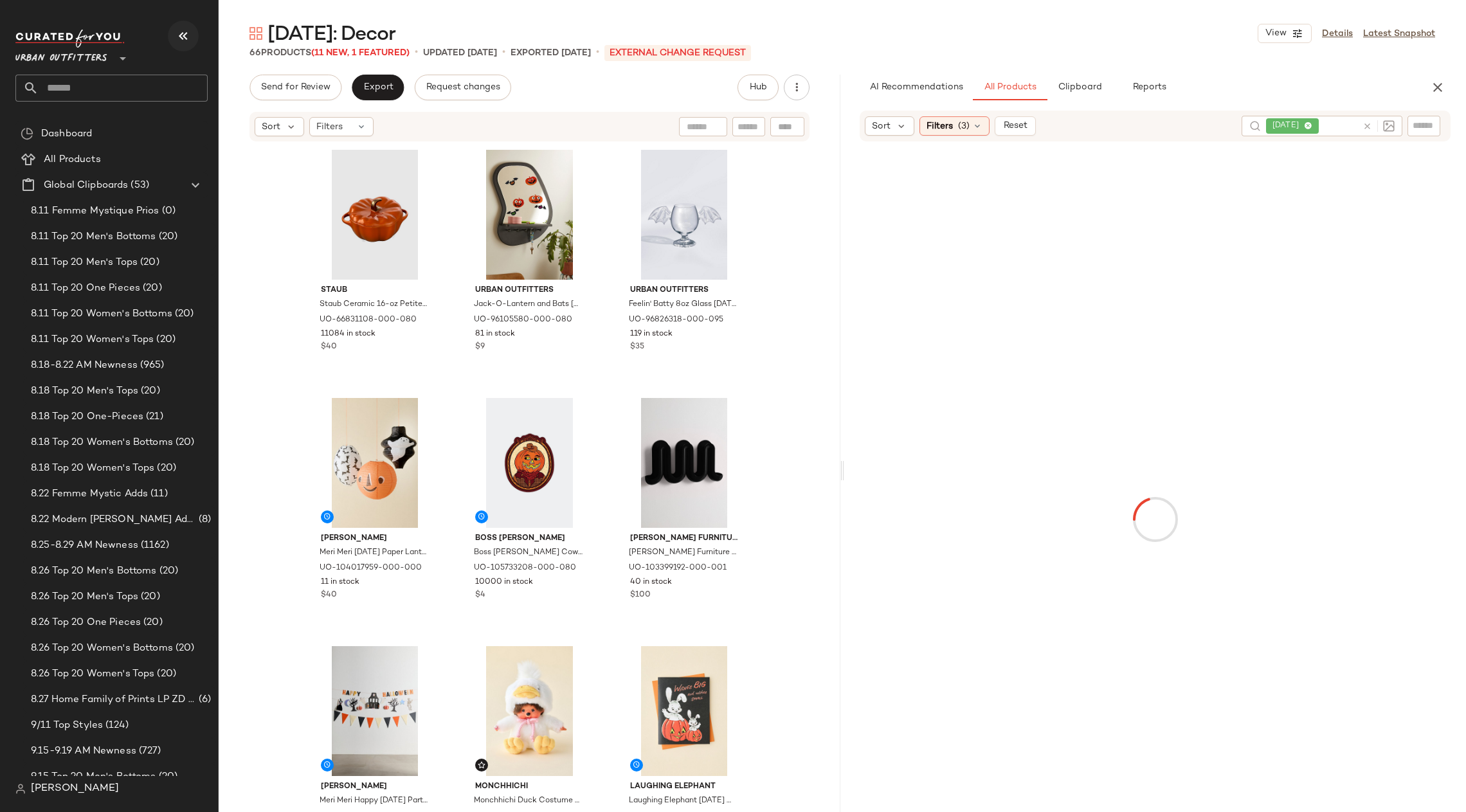
click at [171, 41] on button "button" at bounding box center [183, 35] width 31 height 31
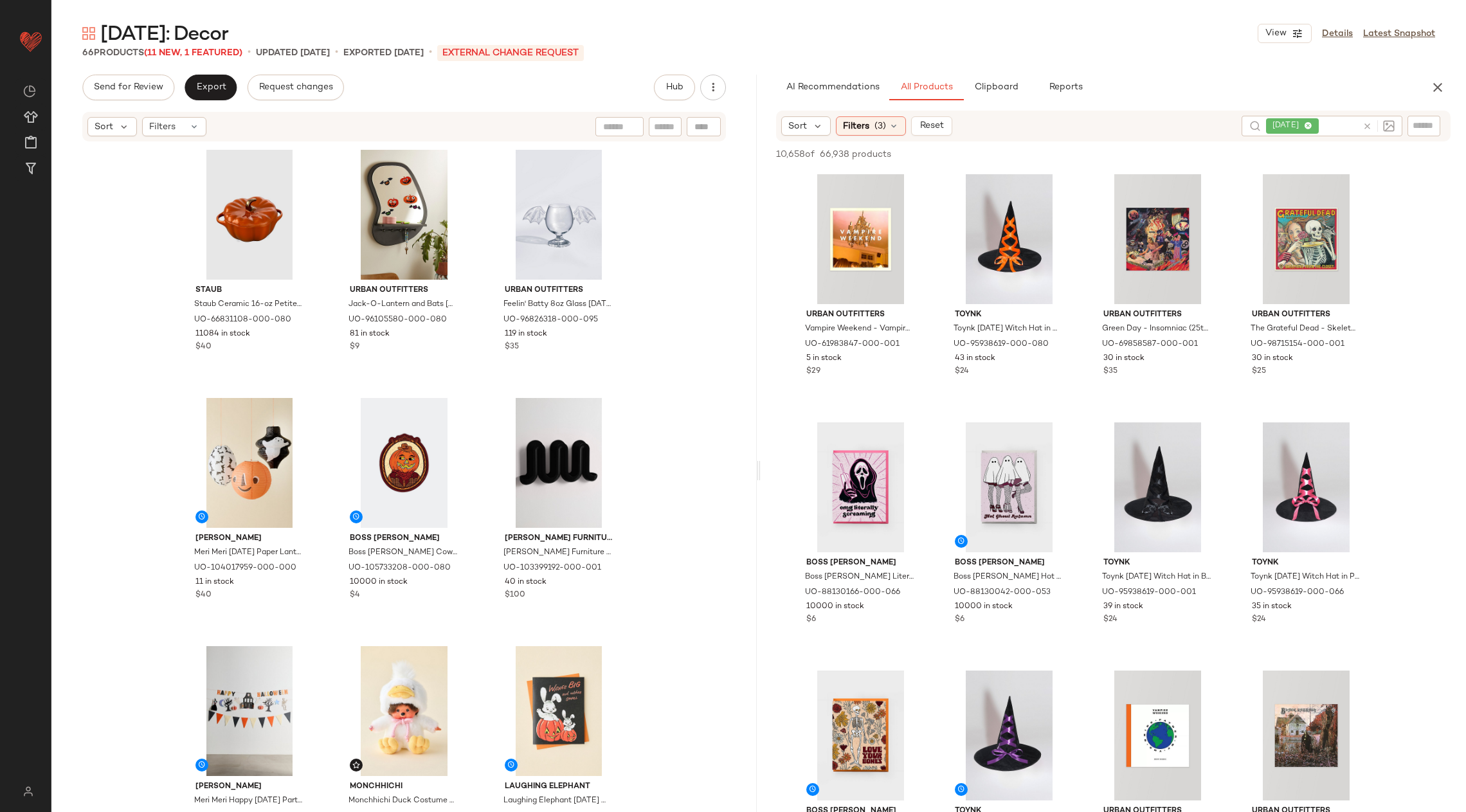
click at [1417, 117] on div at bounding box center [1424, 125] width 33 height 19
click at [1281, 125] on div "[DATE]" at bounding box center [1236, 125] width 161 height 20
paste input "*********"
type input "*********"
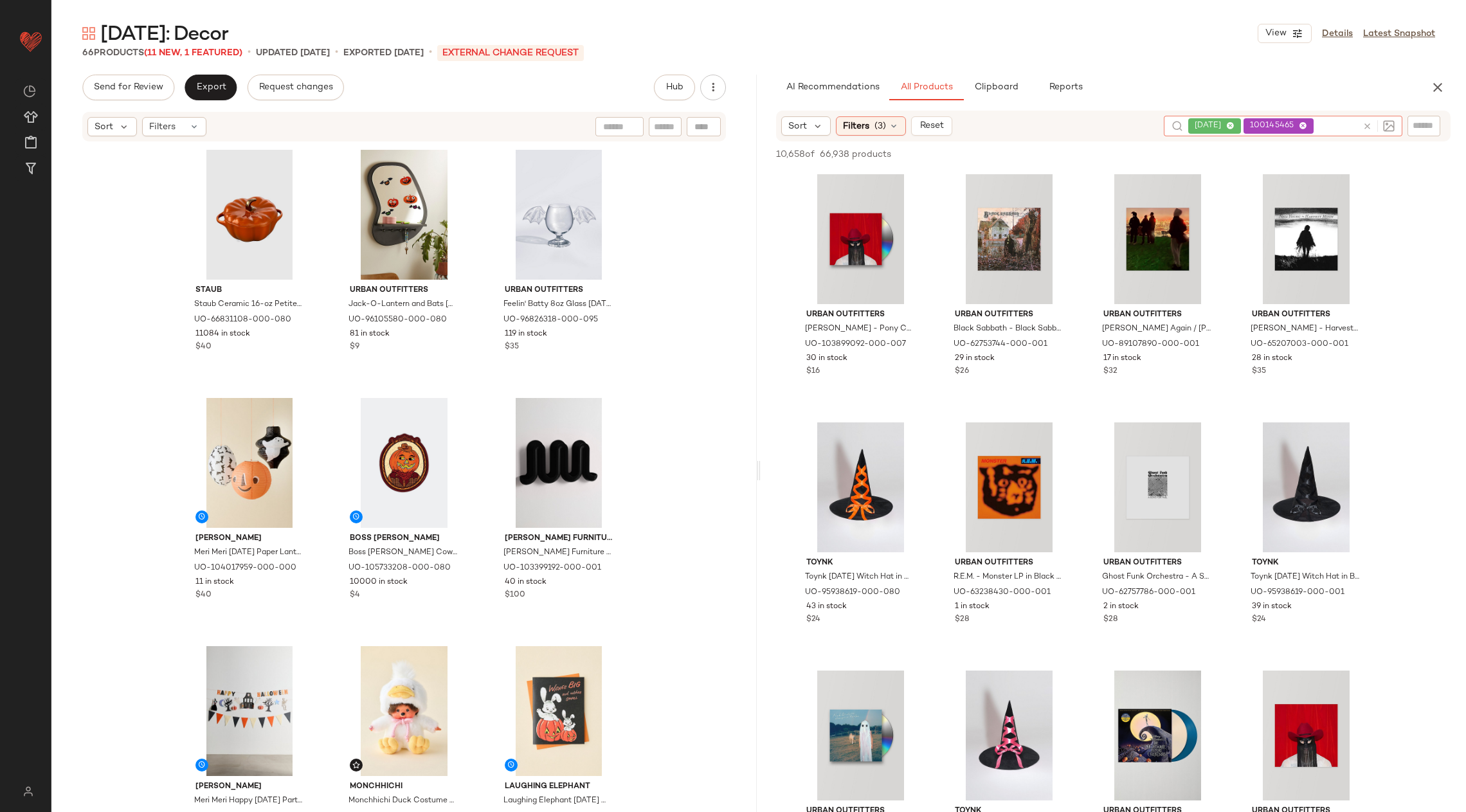
click at [1365, 125] on icon at bounding box center [1367, 126] width 10 height 10
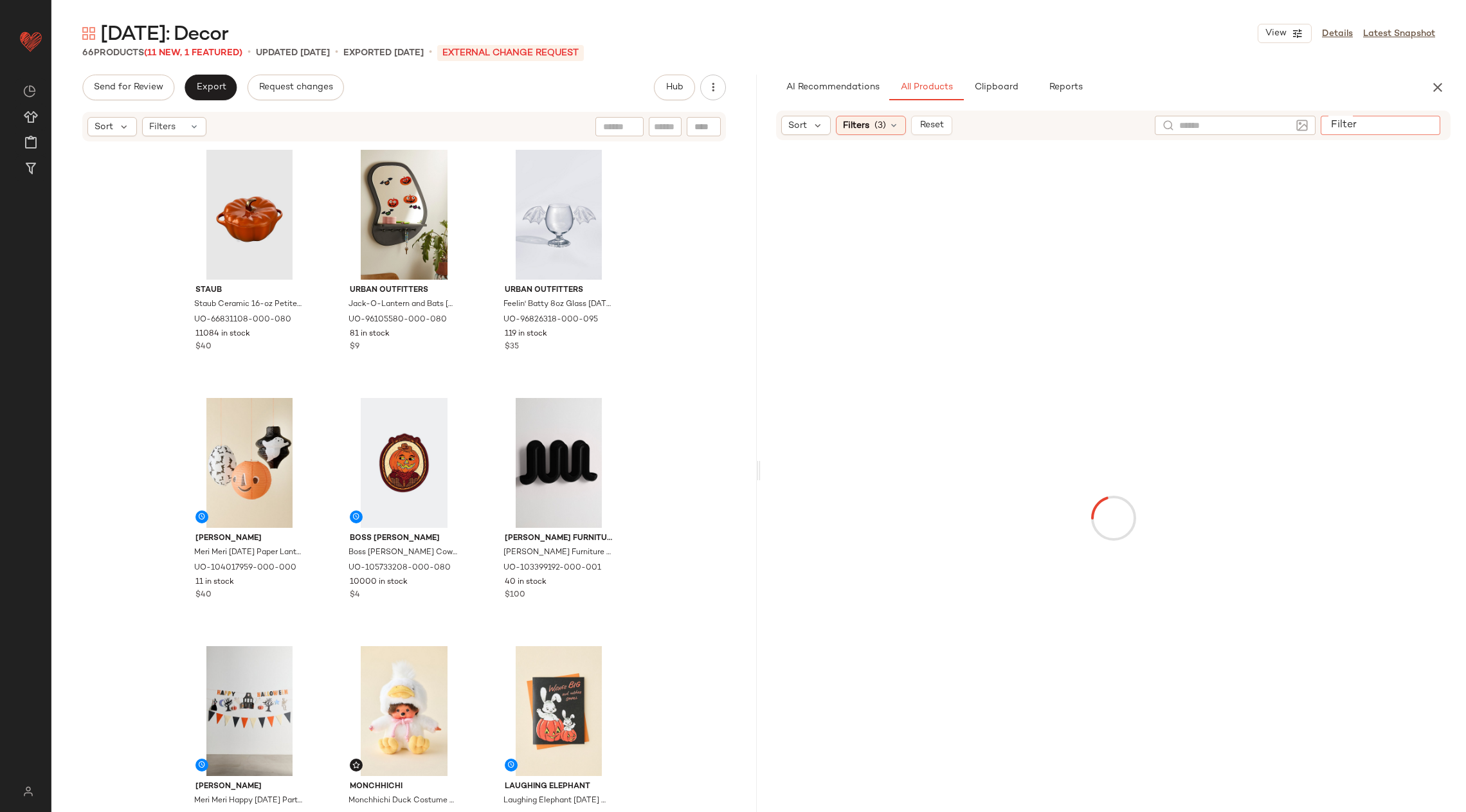
click at [1431, 124] on input "Filter" at bounding box center [1381, 125] width 110 height 13
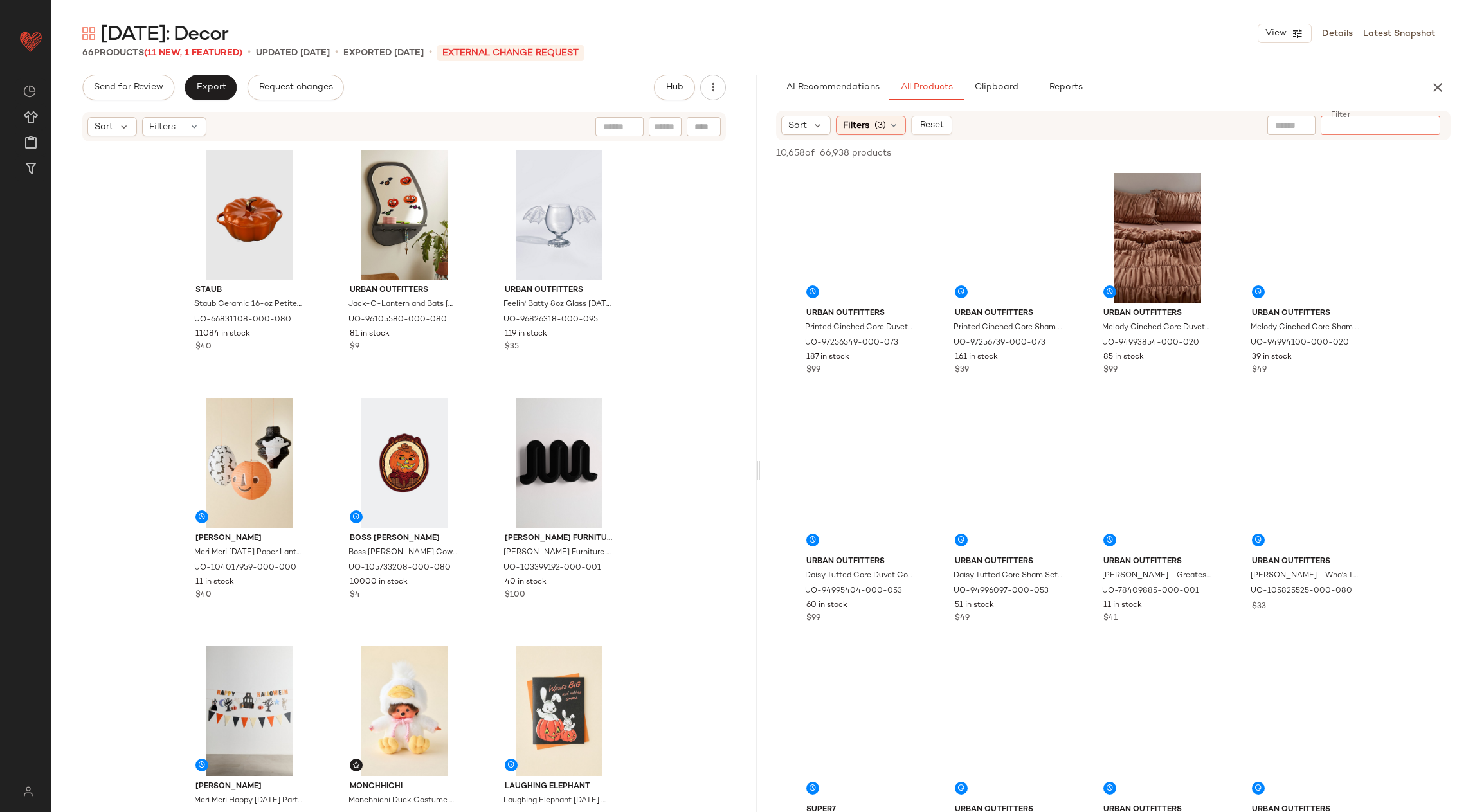
paste input "*********"
type input "*********"
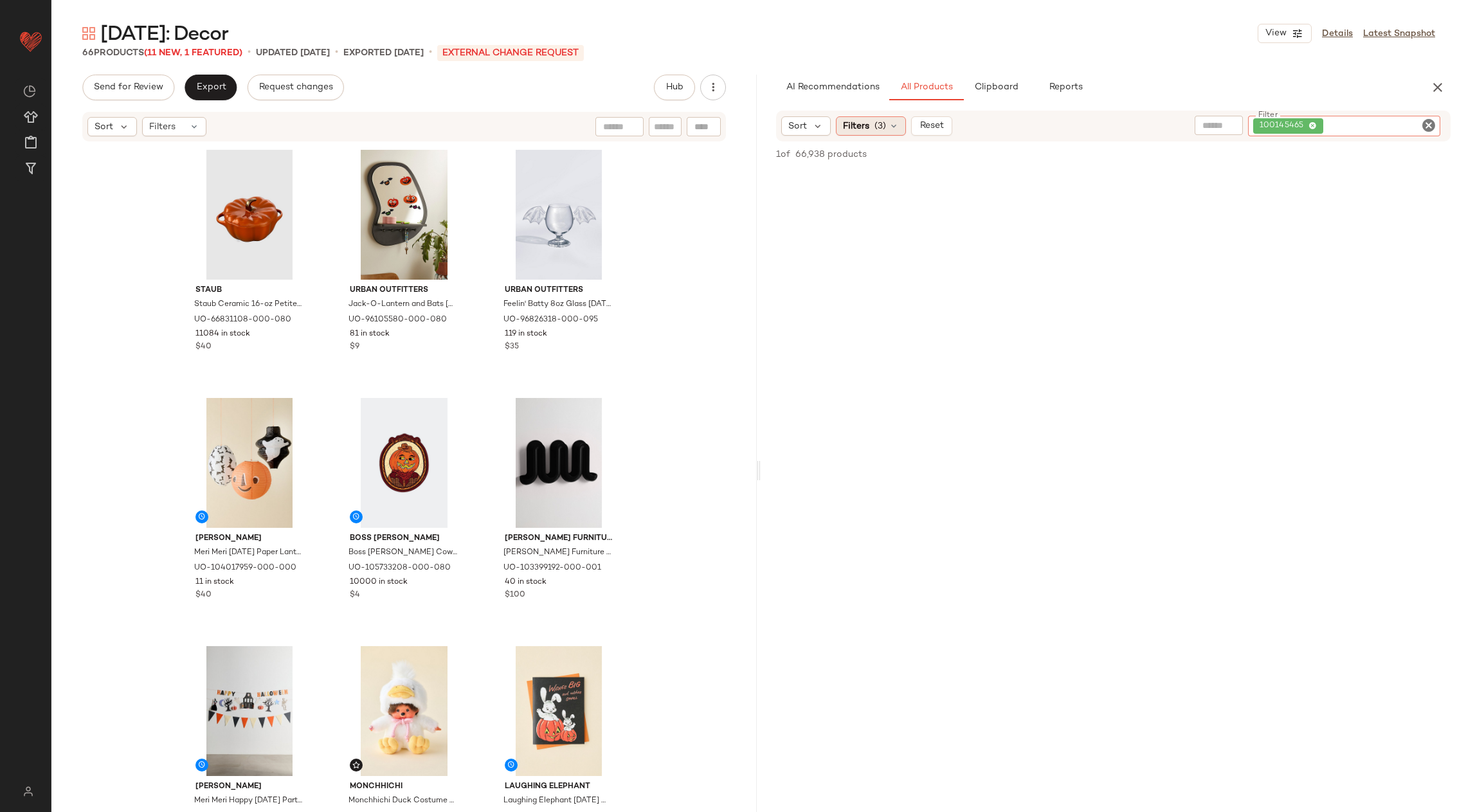
click at [863, 133] on div "Filters (3)" at bounding box center [871, 126] width 70 height 19
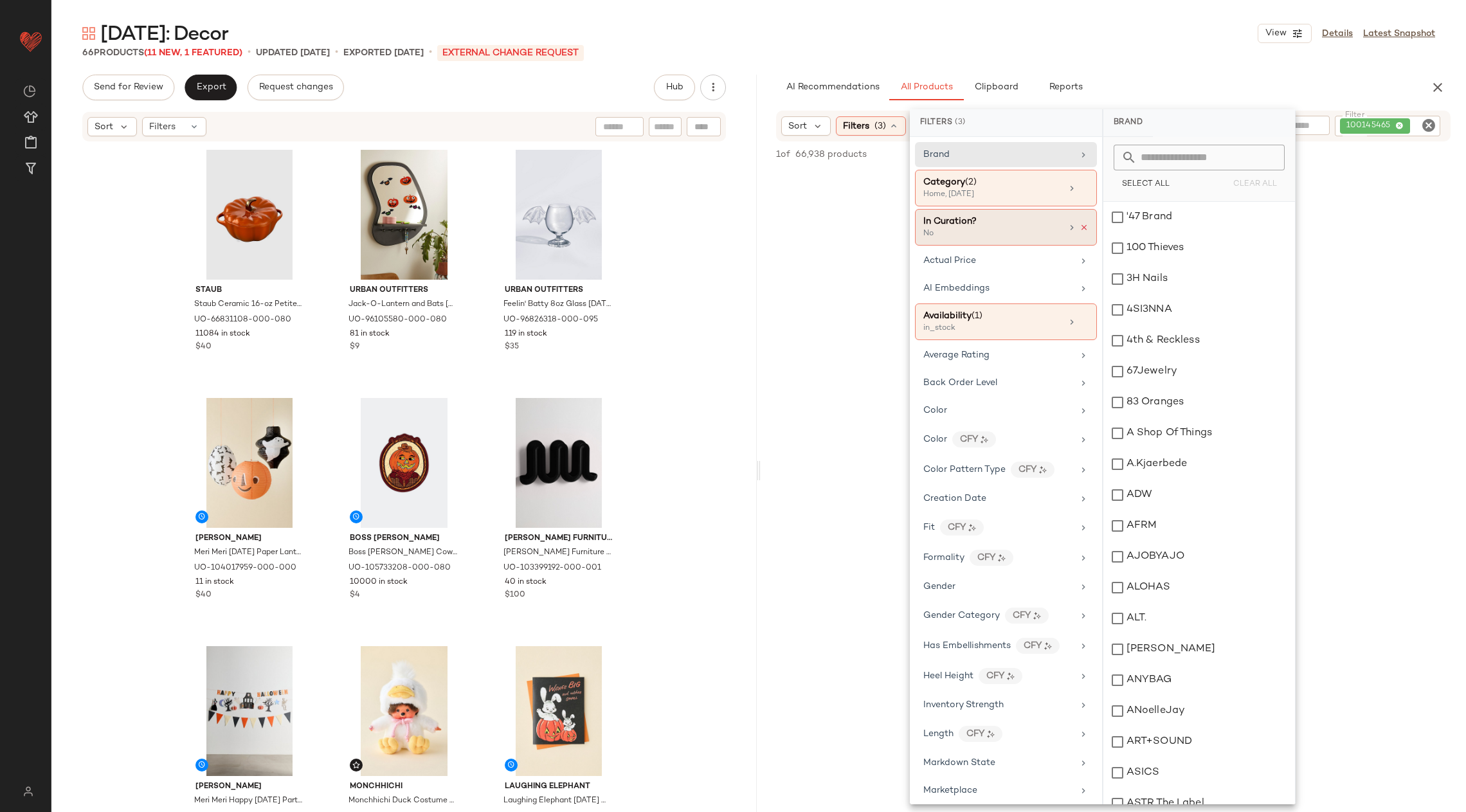
click at [1080, 223] on icon at bounding box center [1084, 228] width 9 height 9
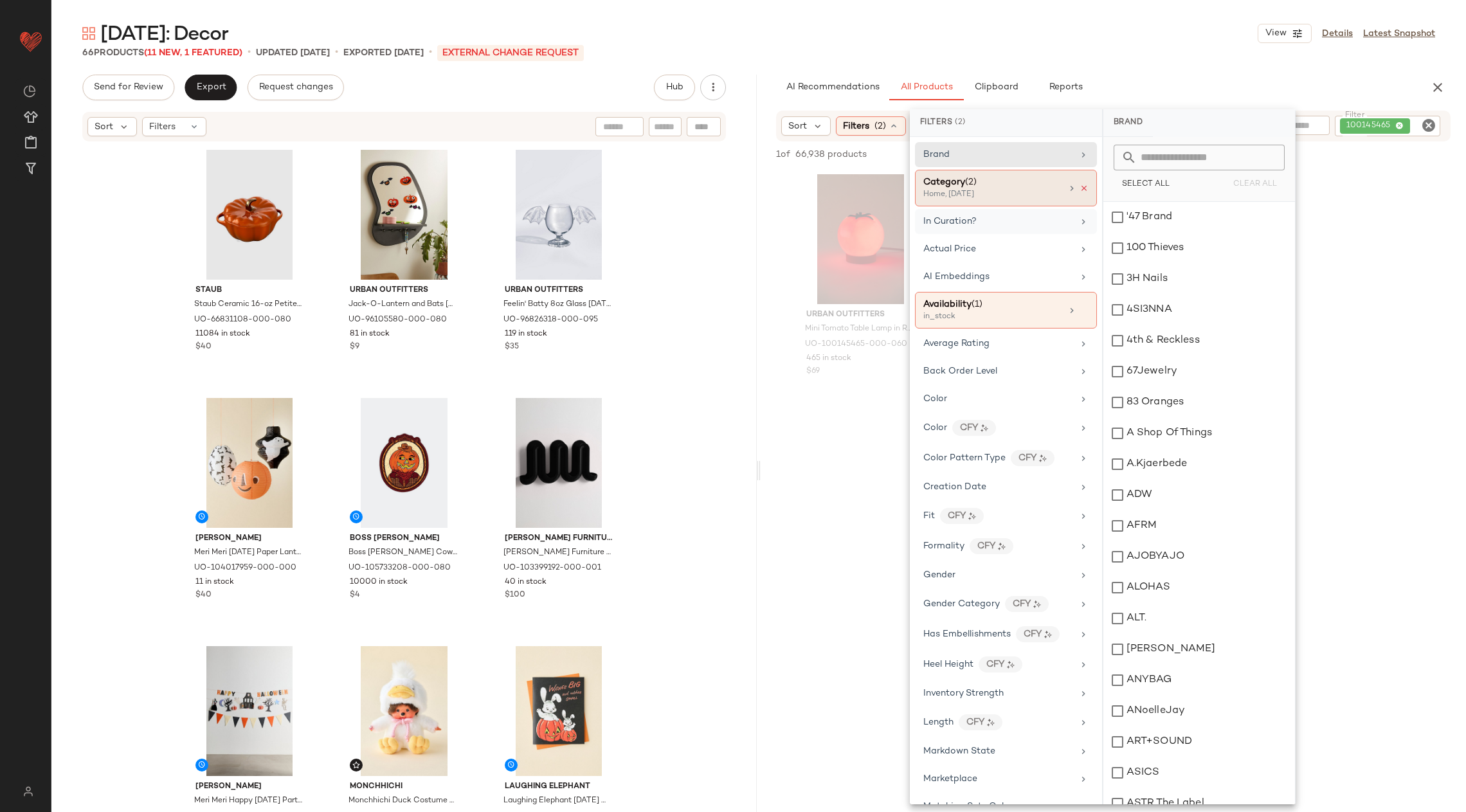
click at [1082, 185] on icon at bounding box center [1084, 188] width 9 height 9
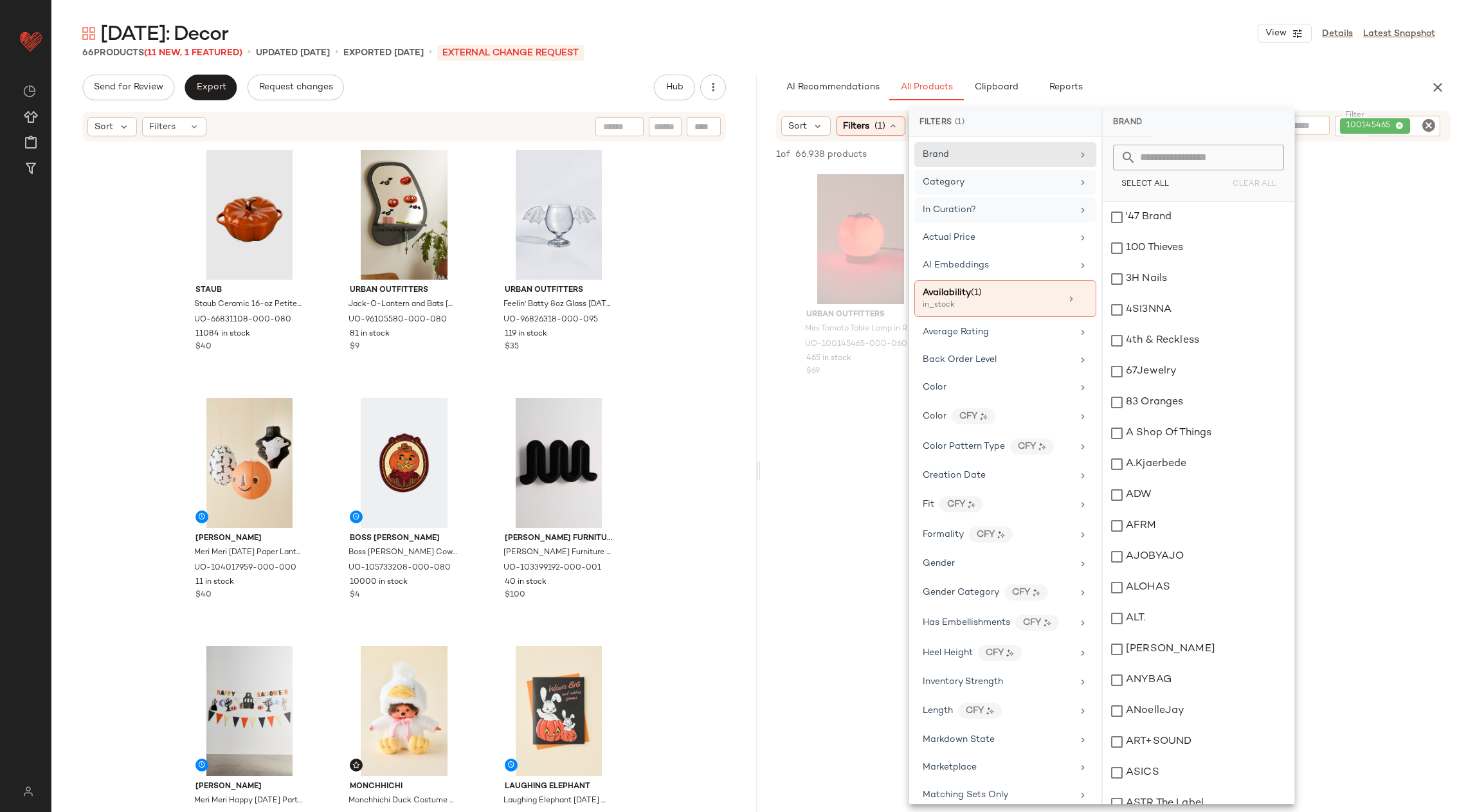
click at [835, 486] on div at bounding box center [1113, 531] width 706 height 248
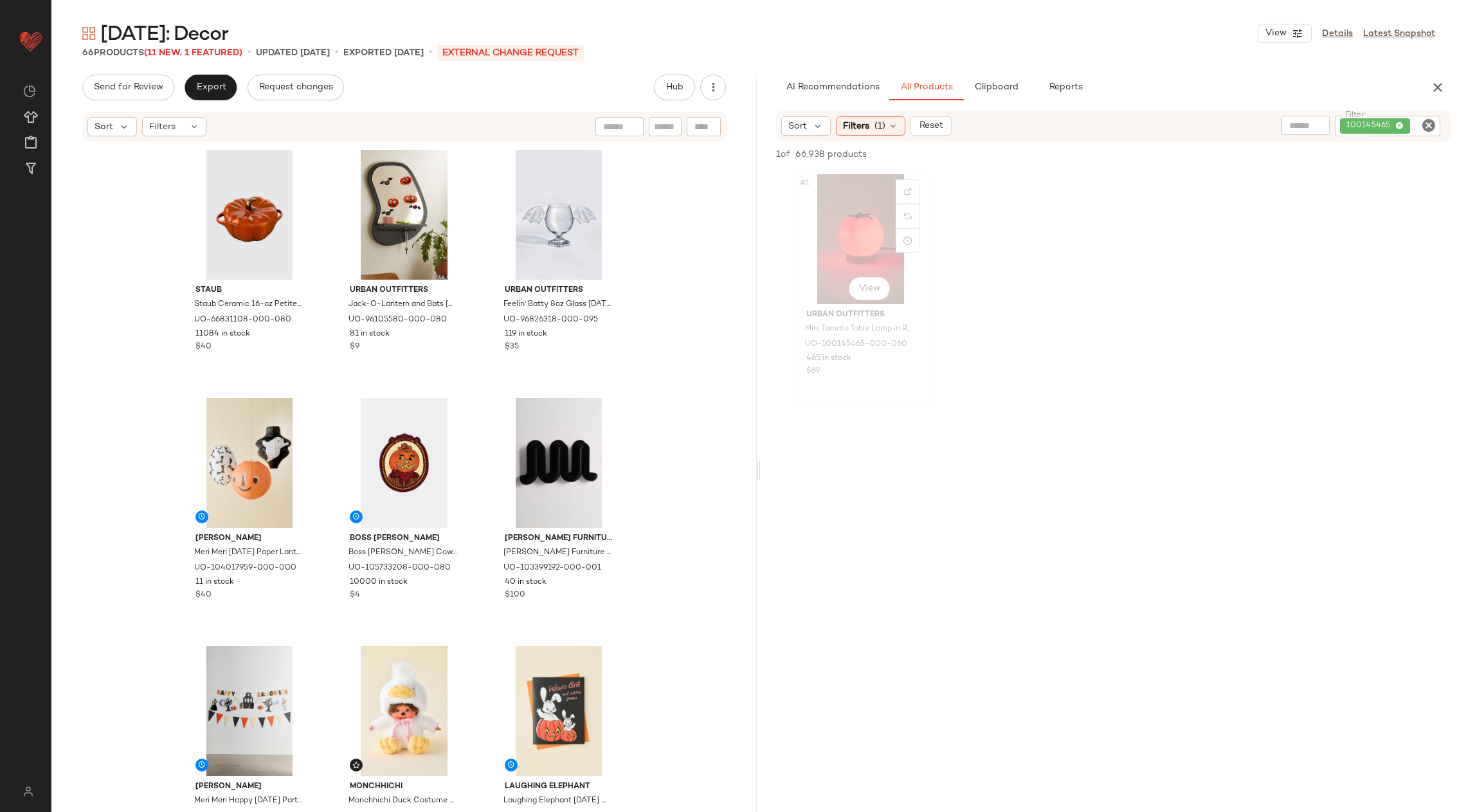
click at [867, 248] on div "#1 View" at bounding box center [861, 238] width 129 height 130
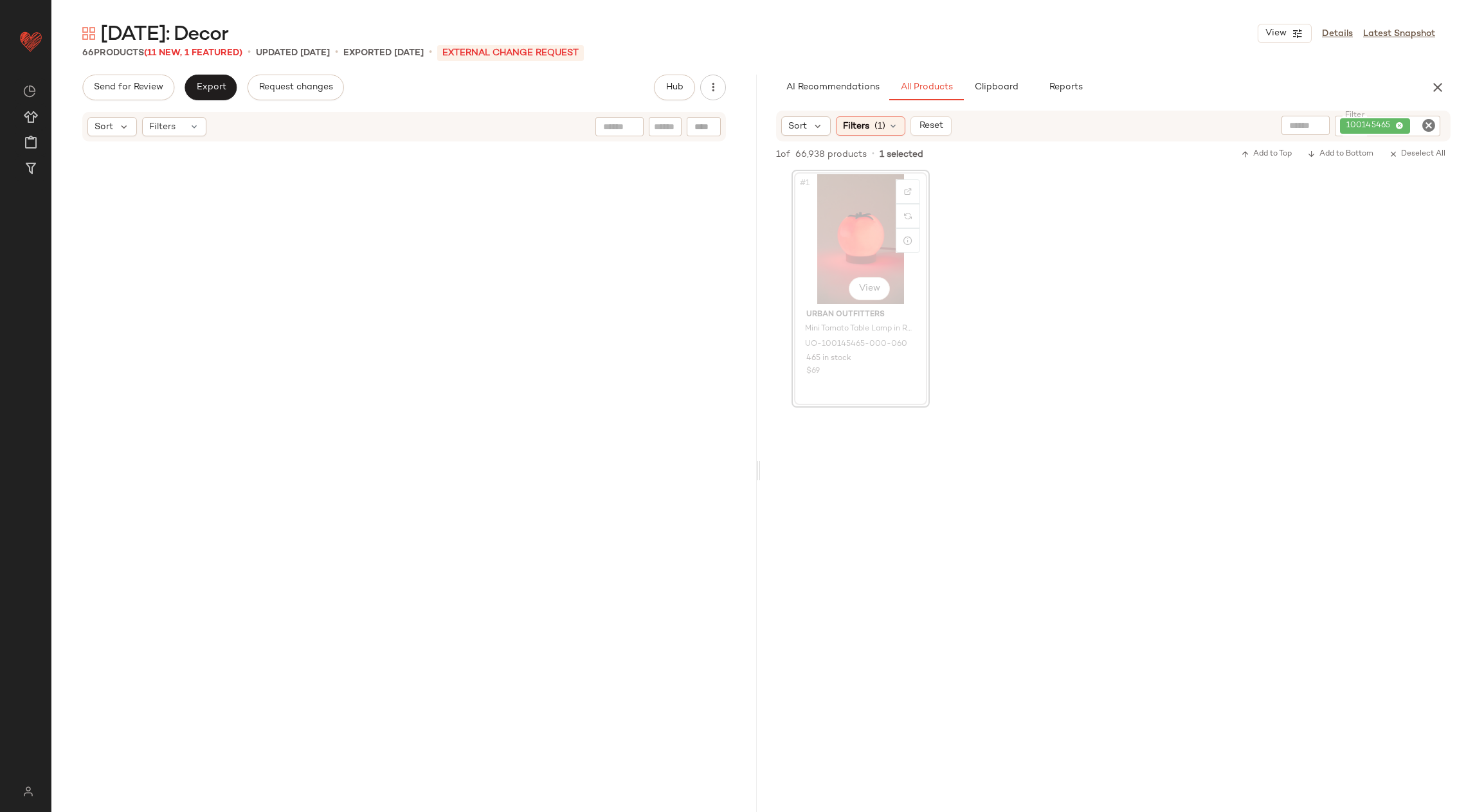
scroll to position [1240, 0]
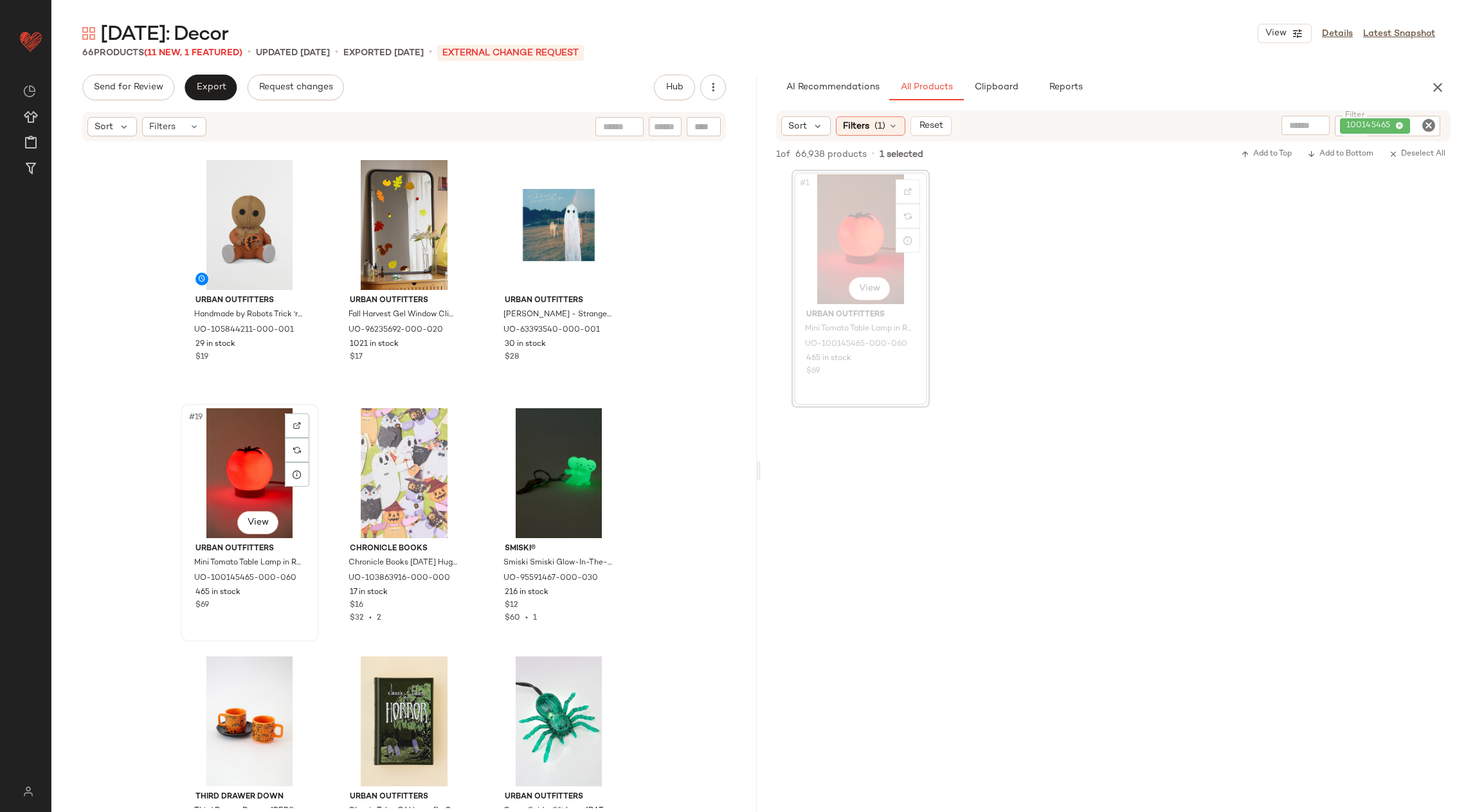
click at [221, 470] on div "#19 View" at bounding box center [250, 472] width 129 height 130
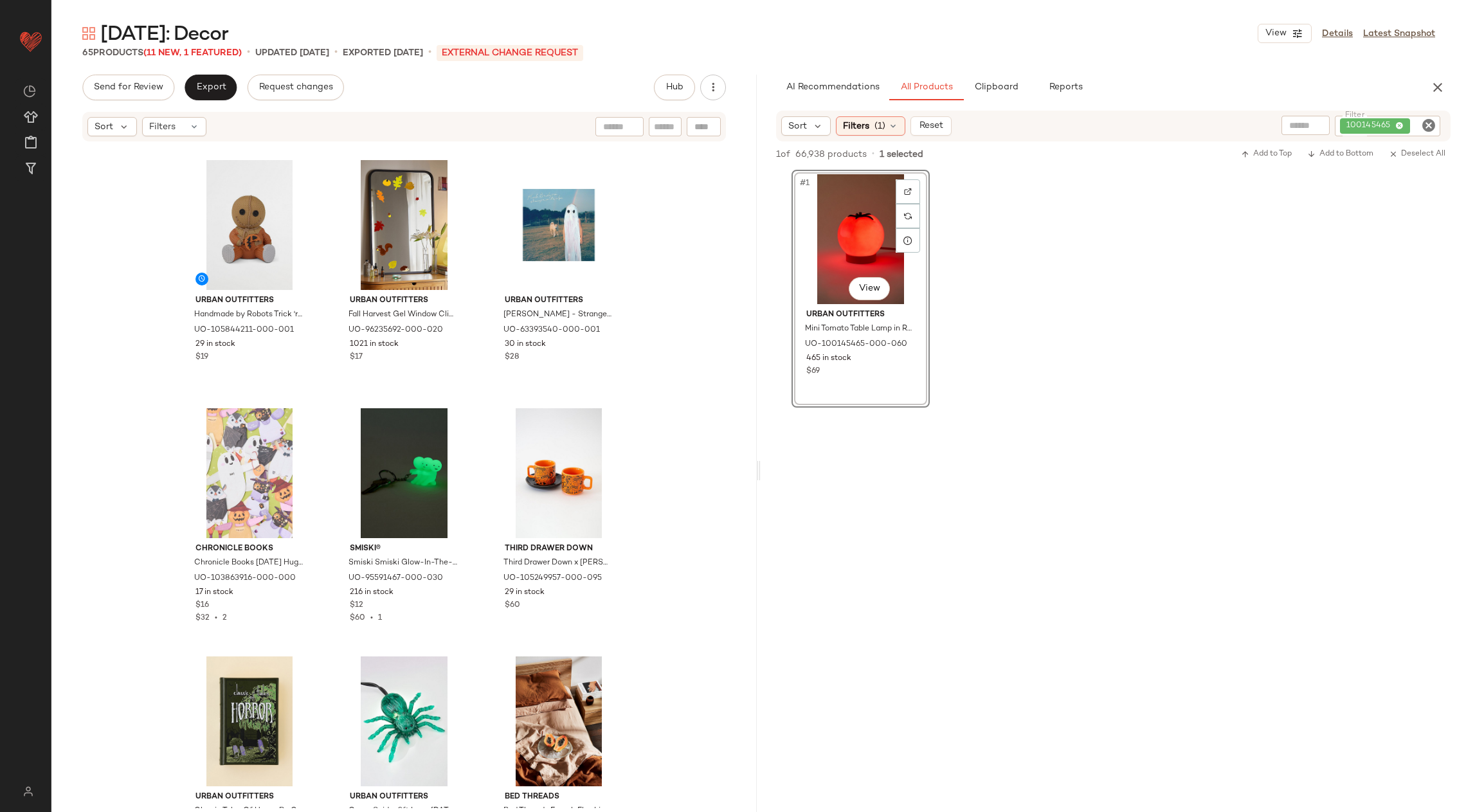
click at [1432, 126] on icon "Clear Filter" at bounding box center [1428, 124] width 15 height 15
paste input "*********"
type input "*********"
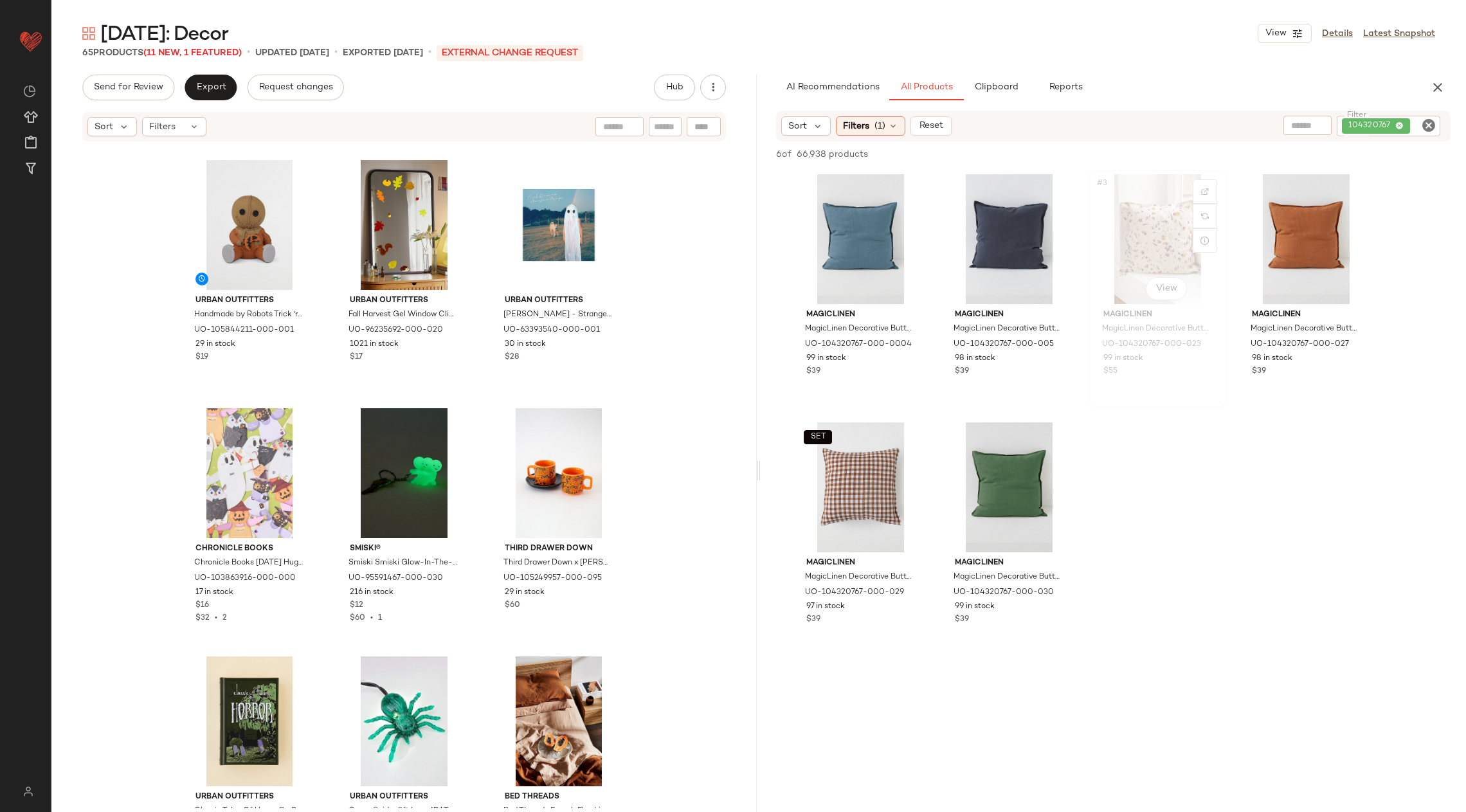
click at [1176, 216] on div "#3 View" at bounding box center [1158, 238] width 129 height 130
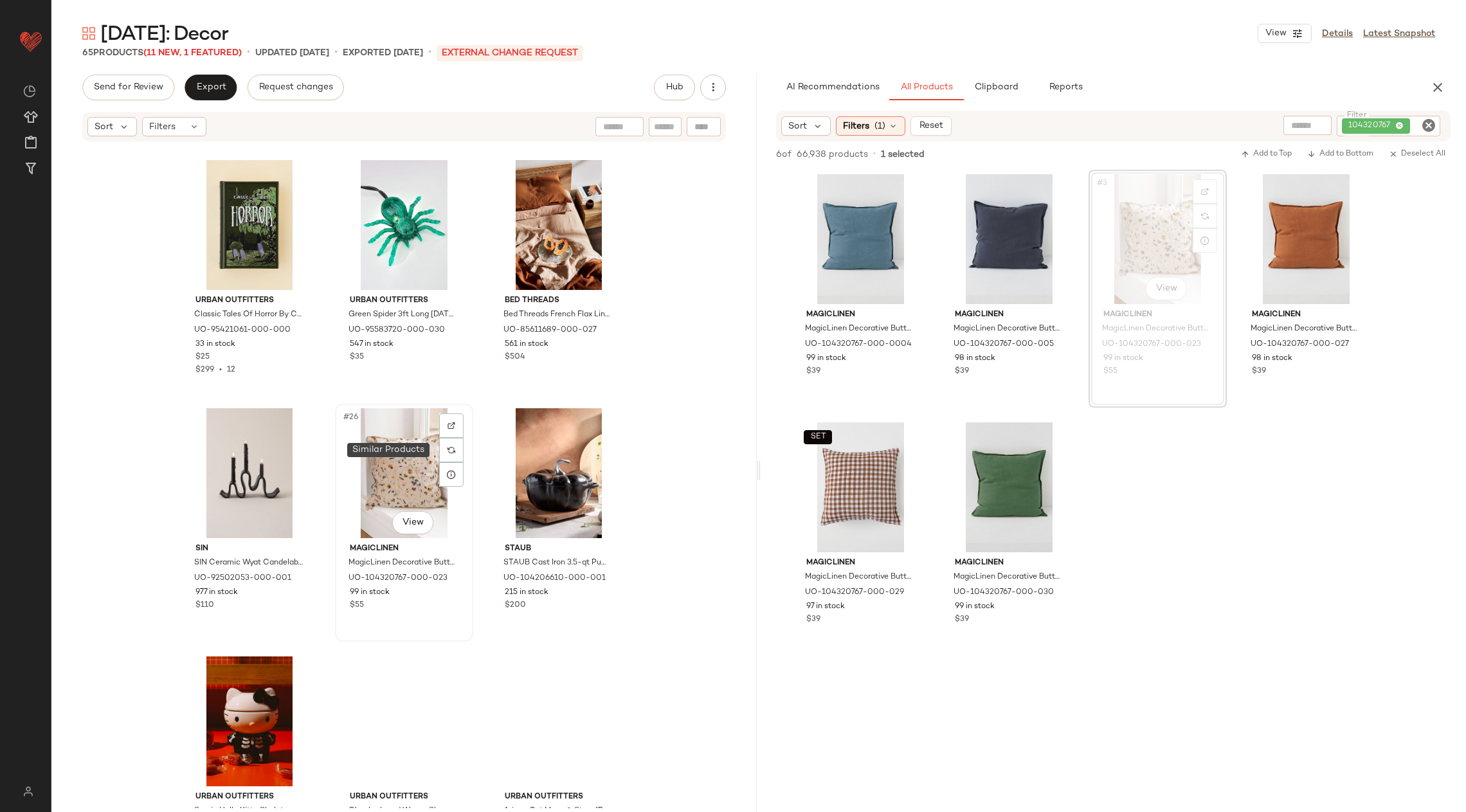
click at [404, 454] on div "#26 View" at bounding box center [404, 472] width 129 height 130
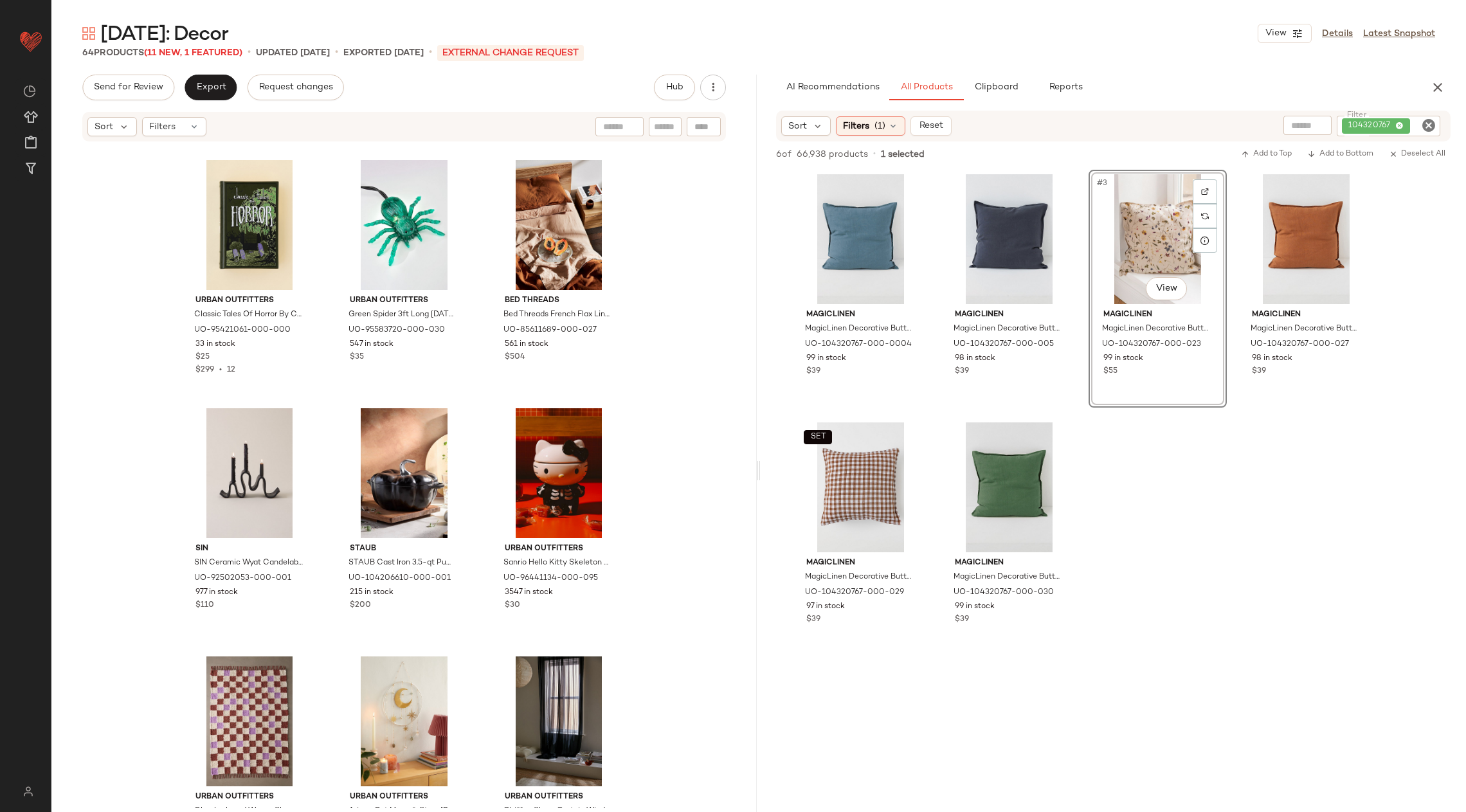
click at [1433, 129] on icon "Clear Filter" at bounding box center [1428, 124] width 15 height 15
paste input "********"
type input "********"
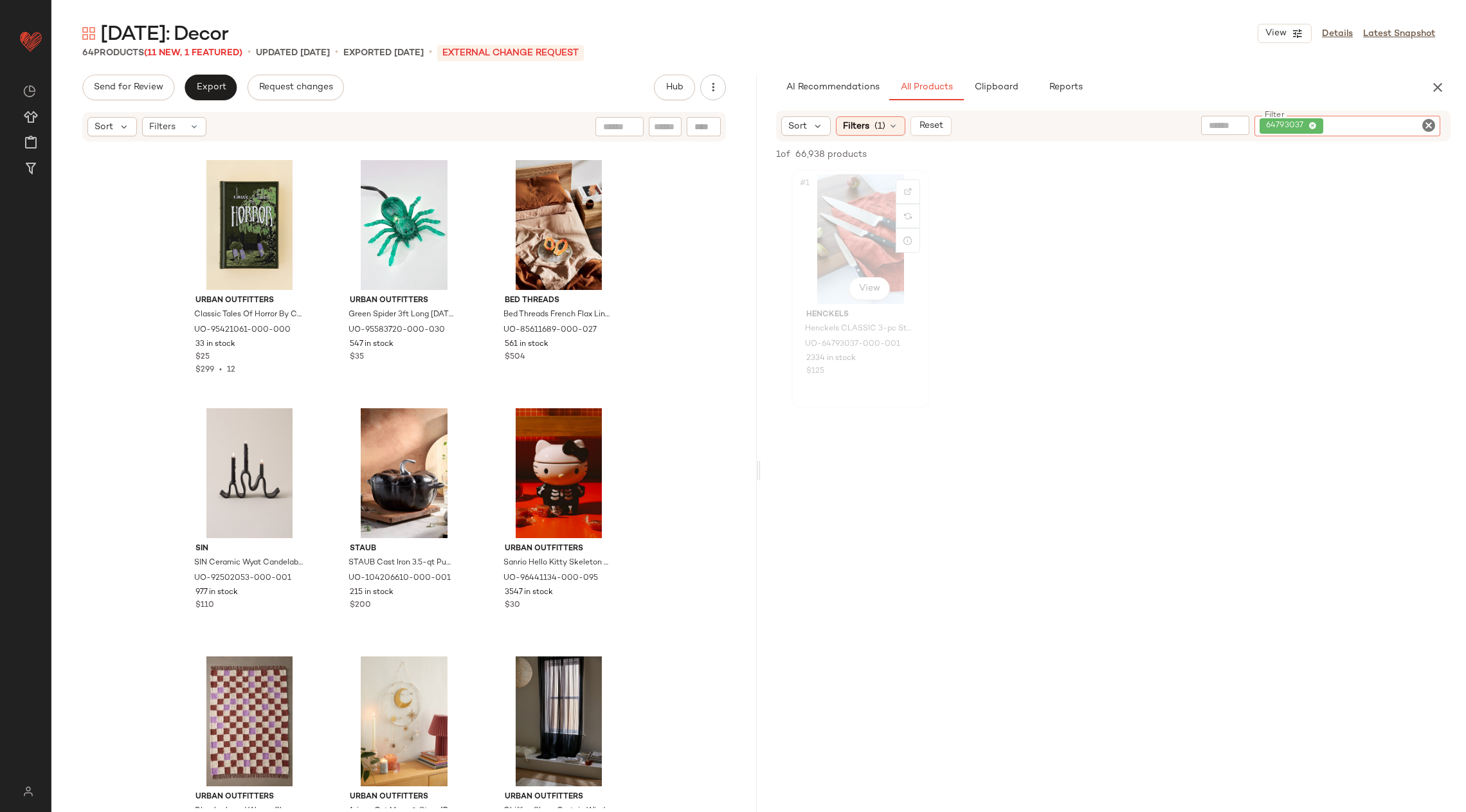
click at [845, 231] on div "#1 View" at bounding box center [861, 238] width 129 height 130
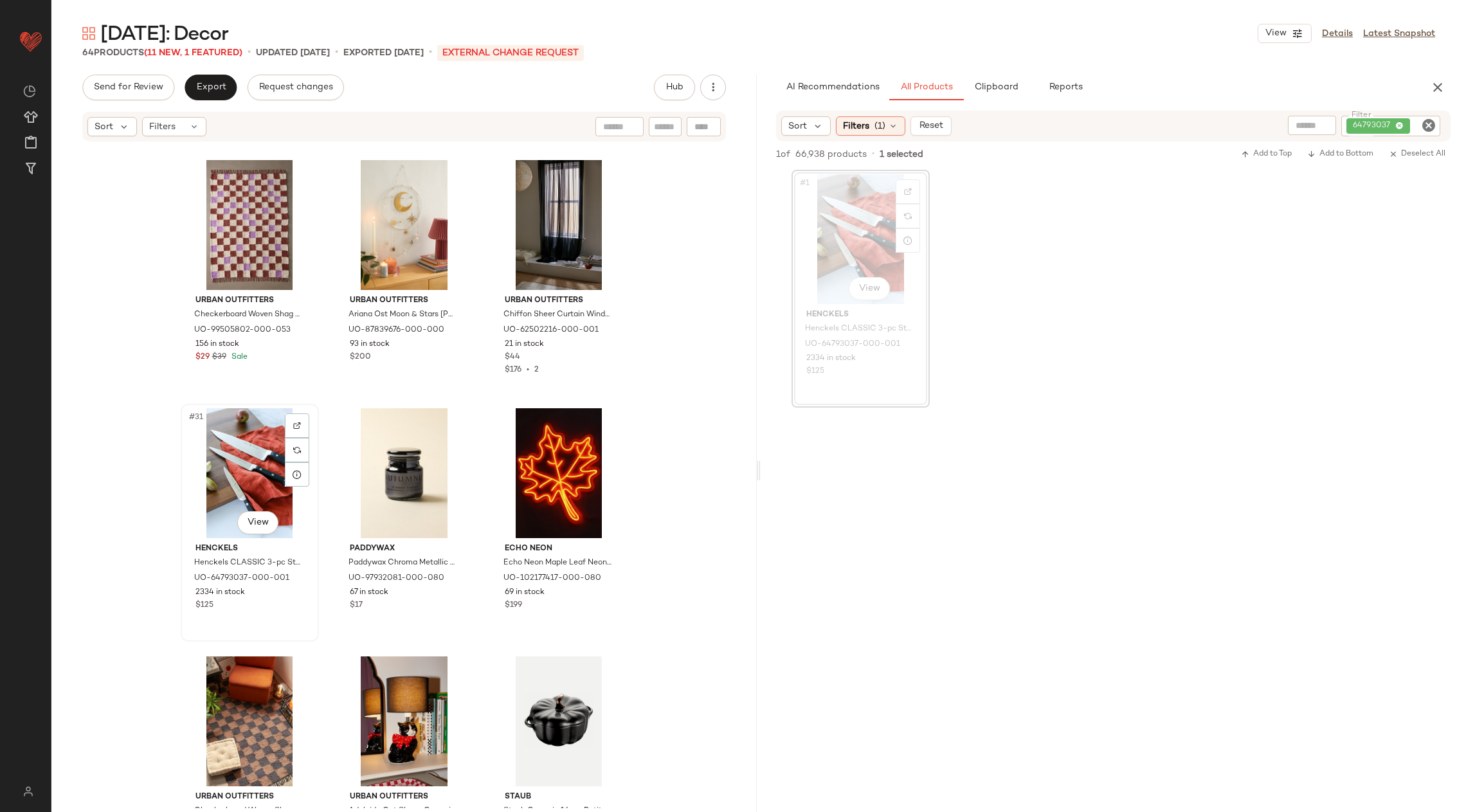
click at [204, 474] on div "#31 View" at bounding box center [250, 472] width 129 height 130
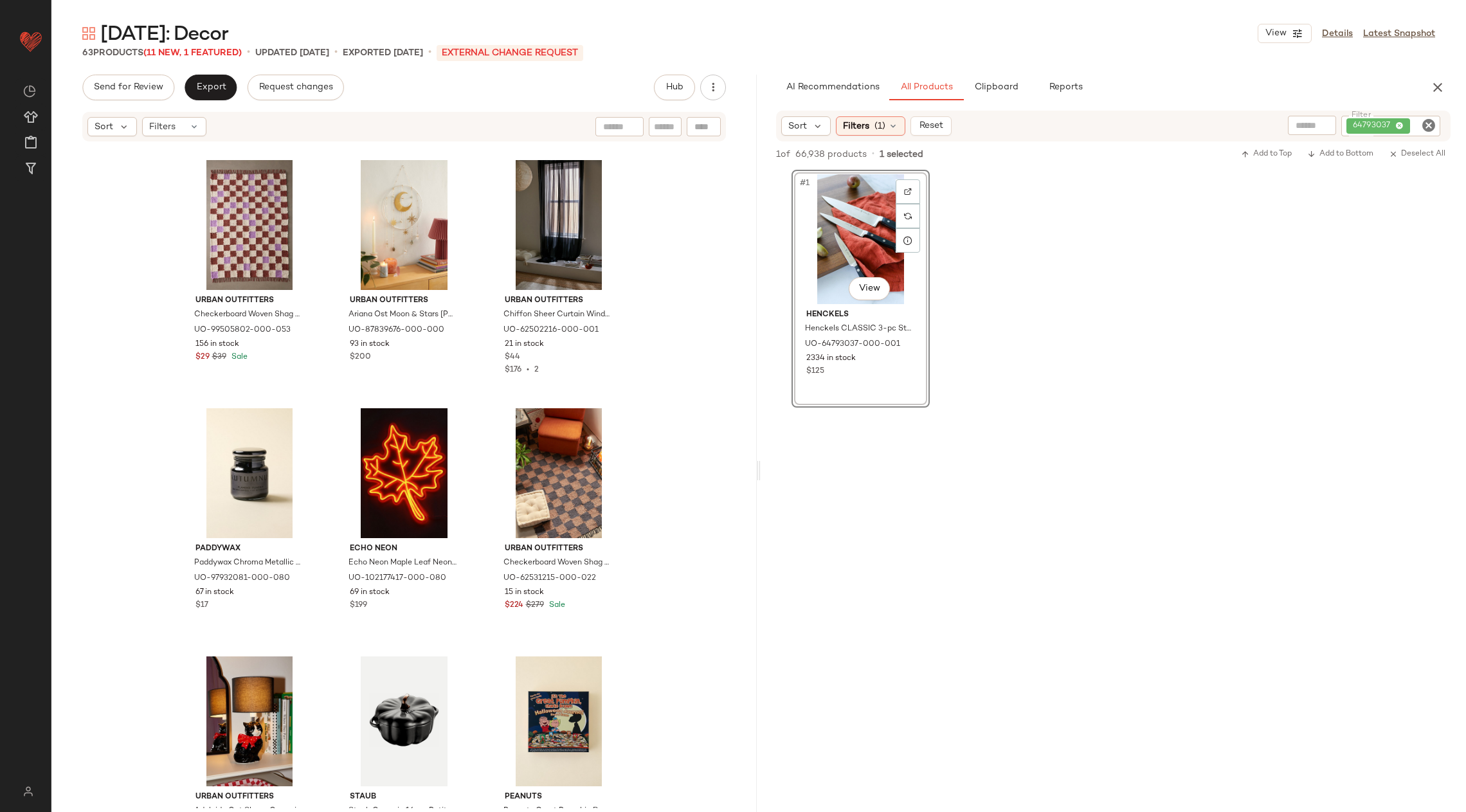
click at [1428, 126] on icon "Clear Filter" at bounding box center [1428, 124] width 15 height 15
paste input "********"
type input "********"
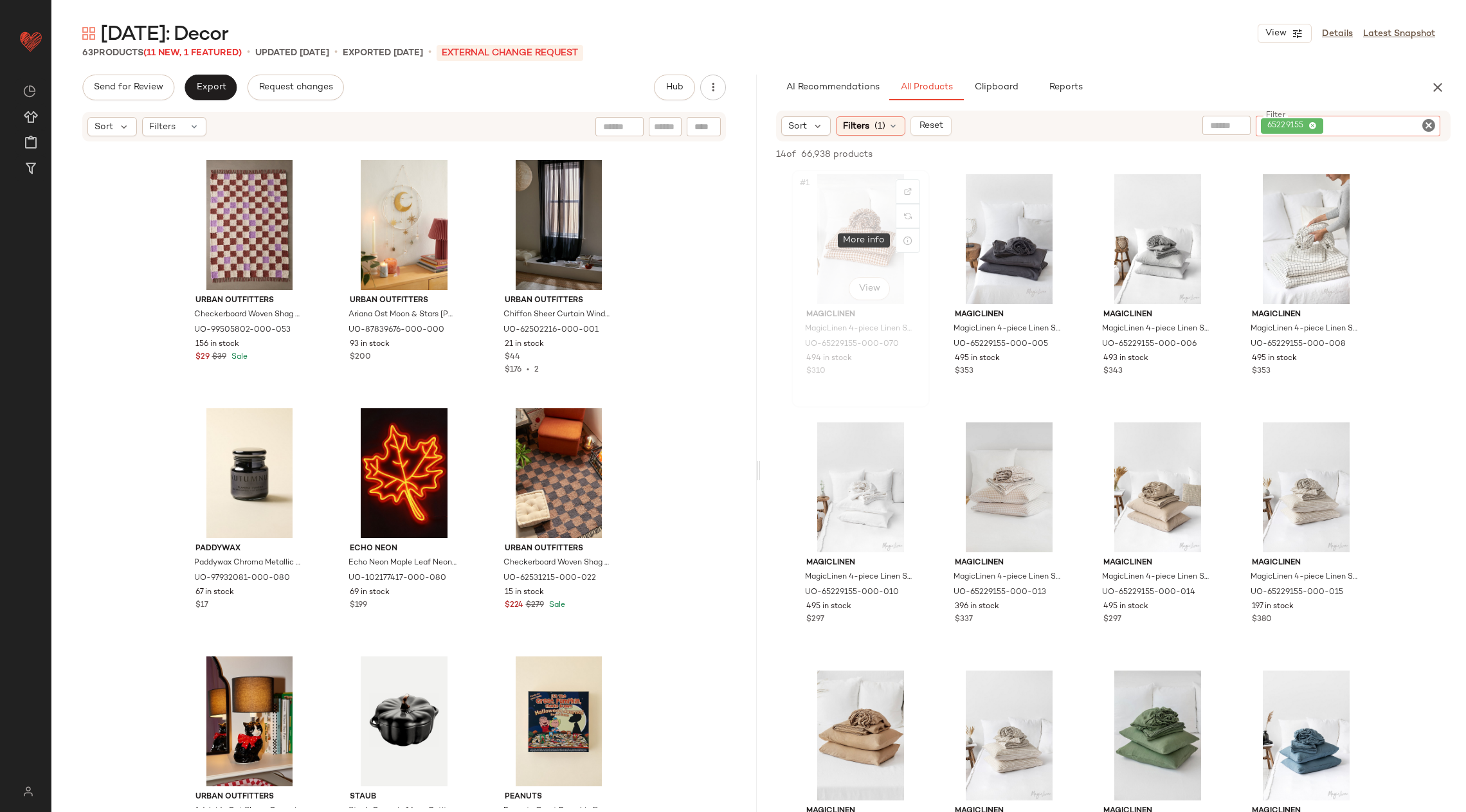
click at [861, 244] on div "#1 View" at bounding box center [861, 238] width 129 height 130
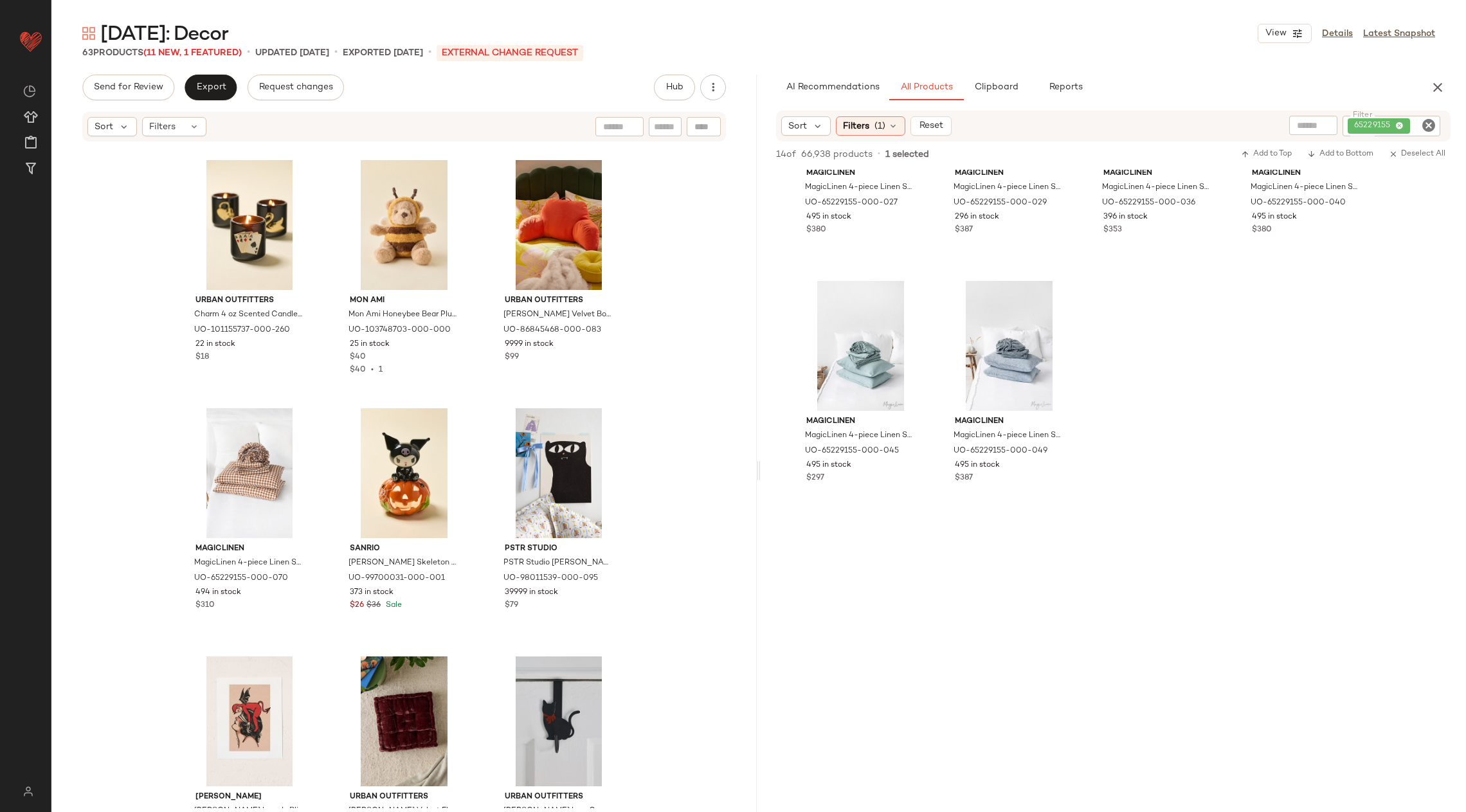
scroll to position [747, 0]
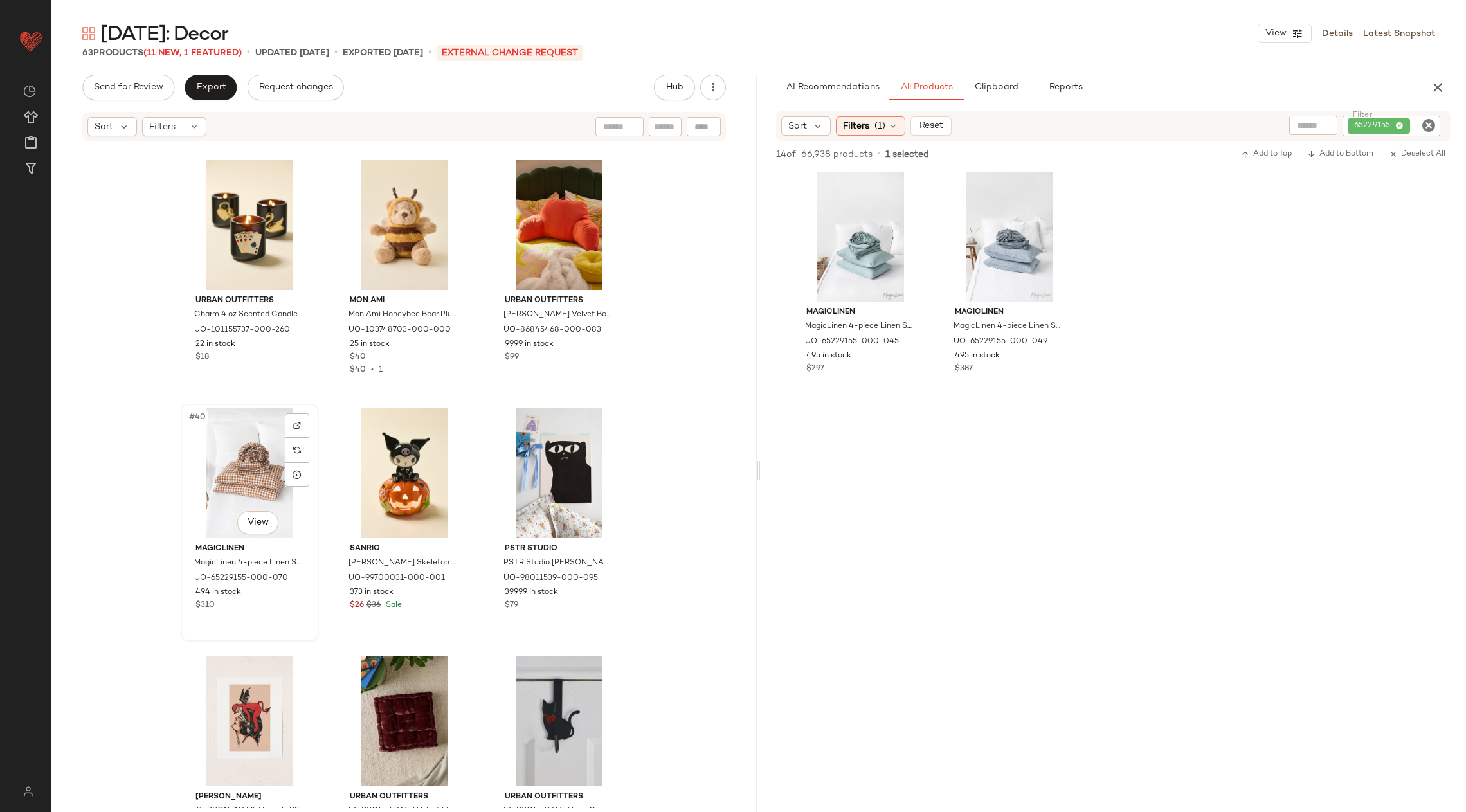
click at [245, 450] on div "#40 View" at bounding box center [250, 472] width 129 height 130
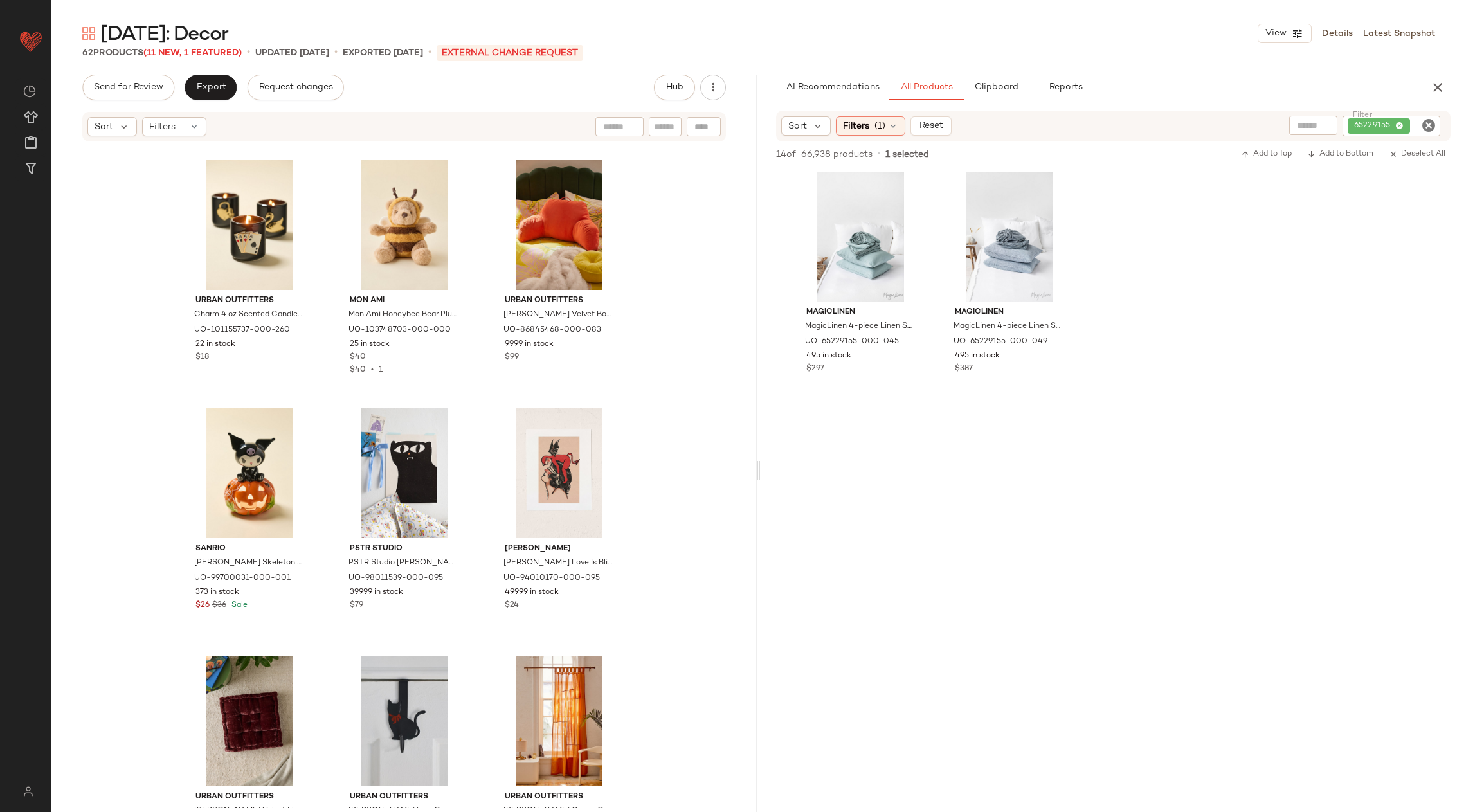
click at [1431, 124] on icon "Clear Filter" at bounding box center [1428, 124] width 15 height 15
paste input "********"
type input "********"
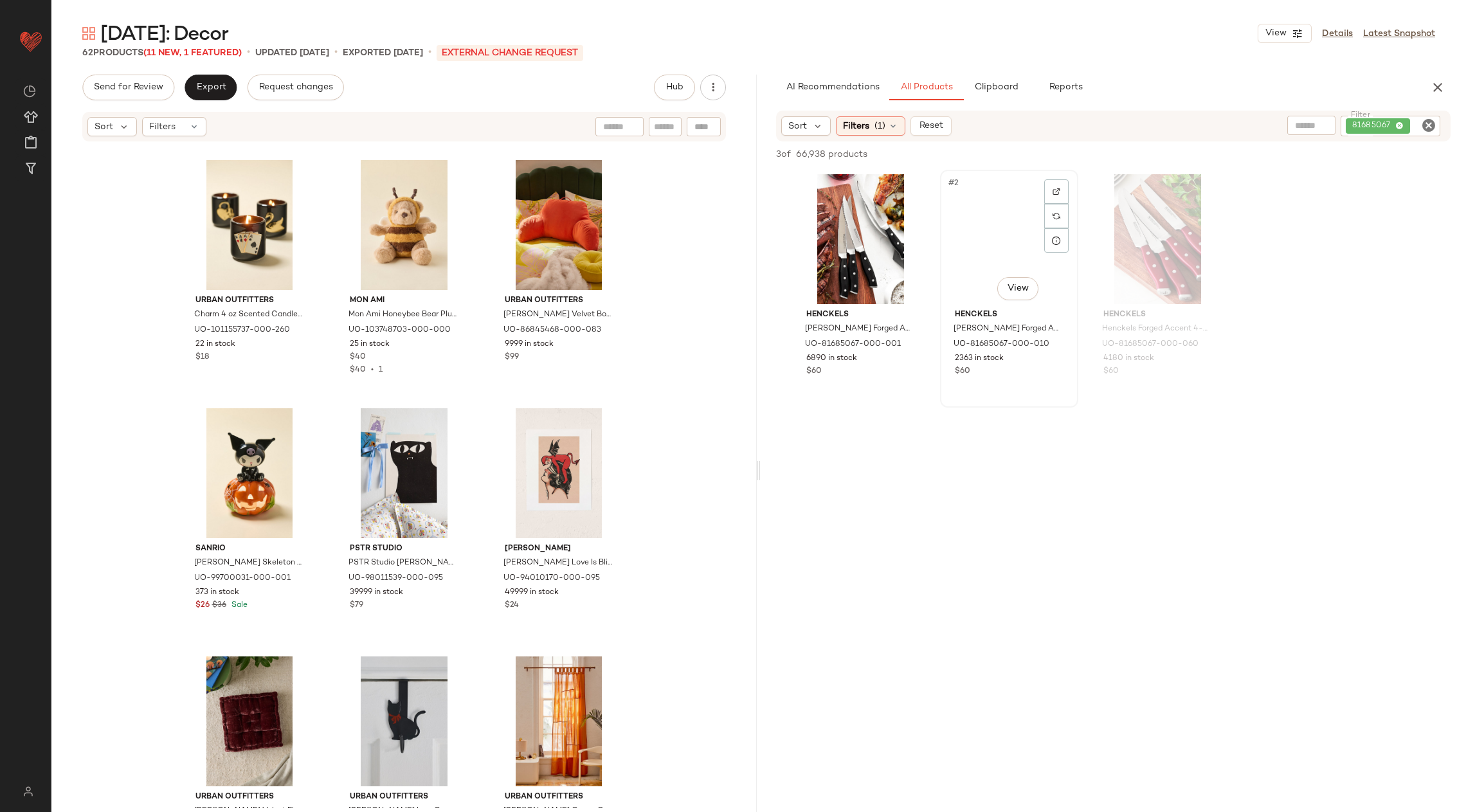
click at [995, 236] on div "#2 View" at bounding box center [1009, 238] width 129 height 130
click at [1121, 240] on div "#3 View" at bounding box center [1158, 238] width 129 height 130
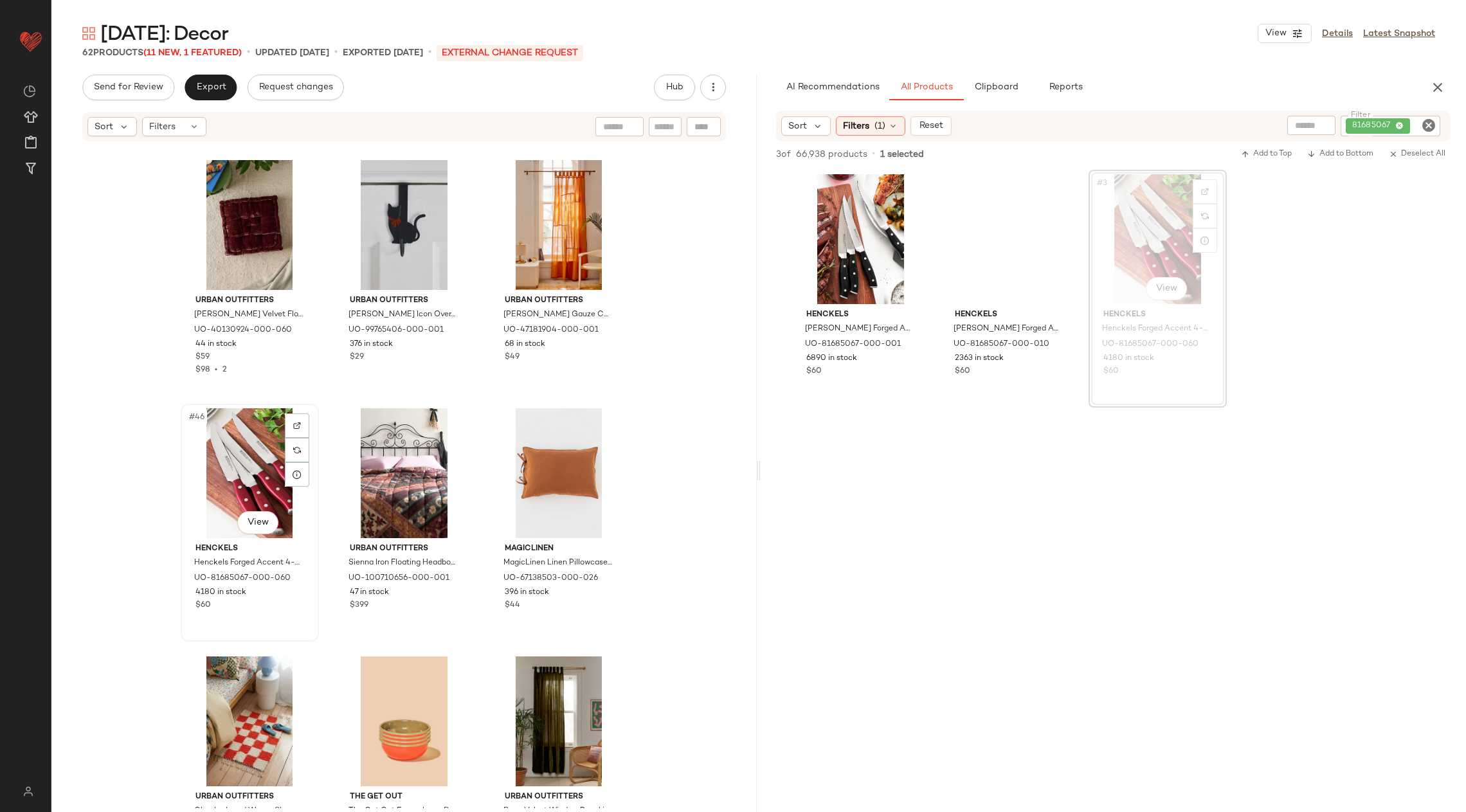
click at [211, 454] on div "#46 View" at bounding box center [250, 472] width 129 height 130
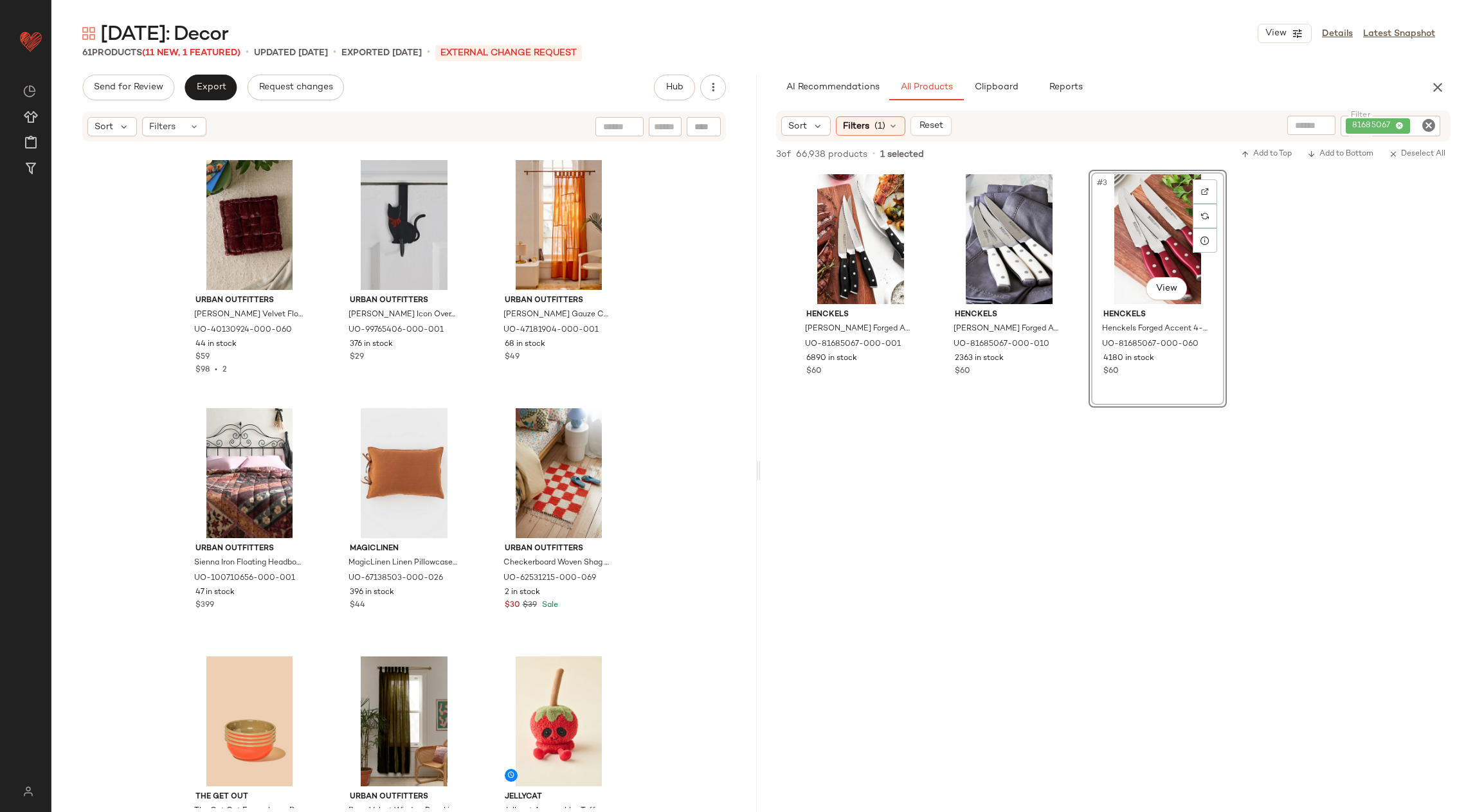
click at [1428, 125] on icon "Clear Filter" at bounding box center [1428, 124] width 15 height 15
paste input "********"
type input "********"
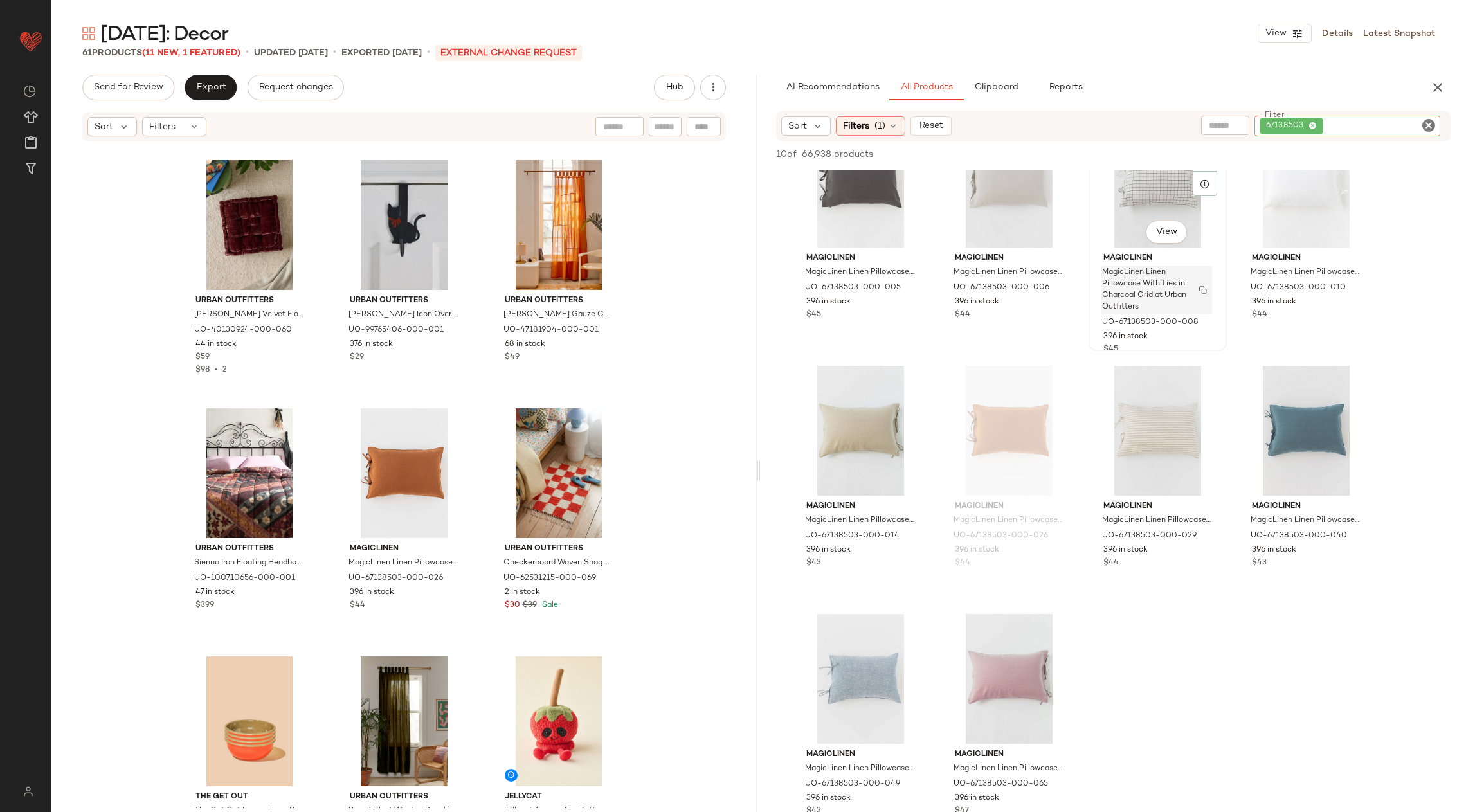
scroll to position [45, 0]
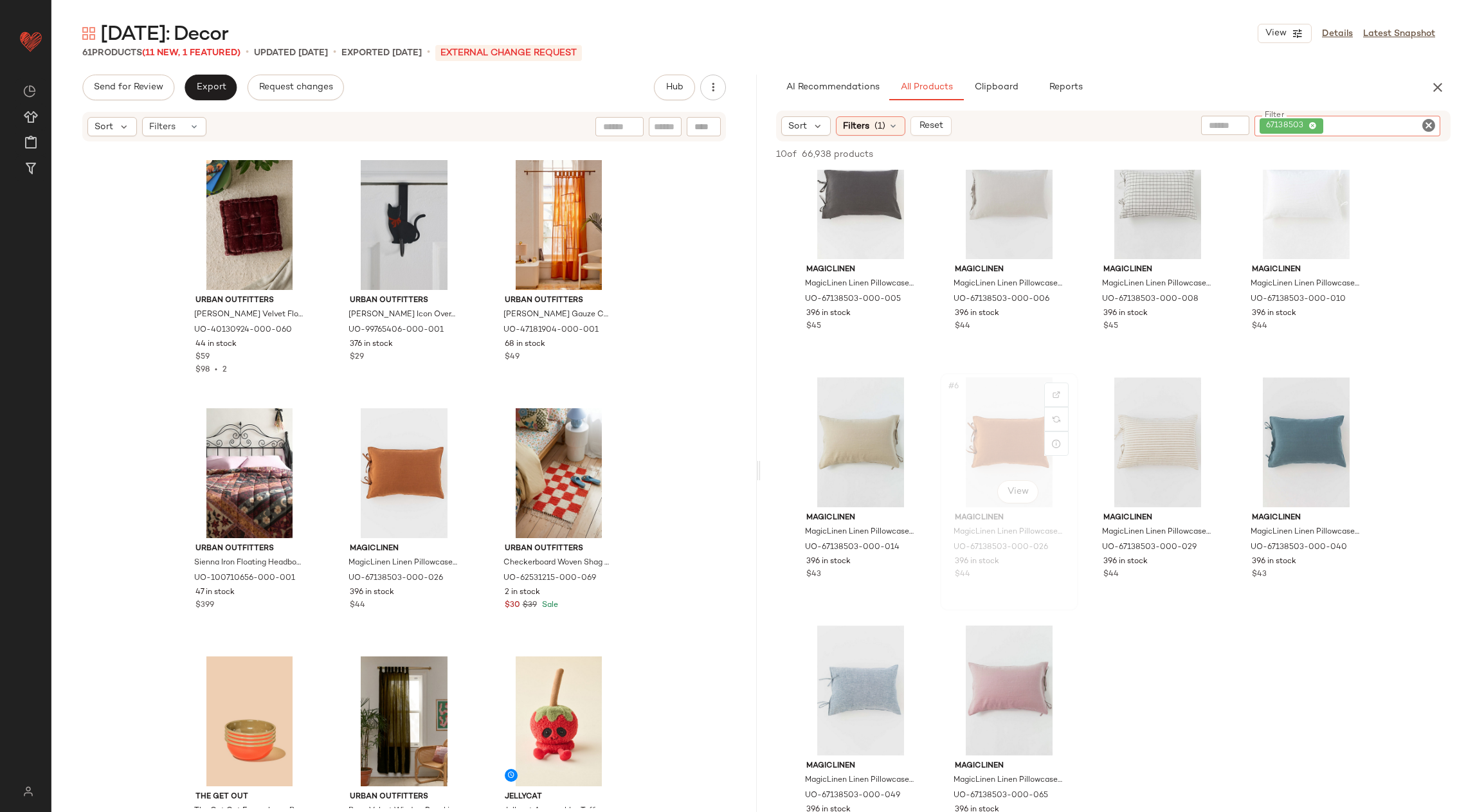
click at [1017, 455] on div "#6 View" at bounding box center [1009, 441] width 129 height 130
click at [354, 473] on div "#47 View" at bounding box center [404, 472] width 129 height 130
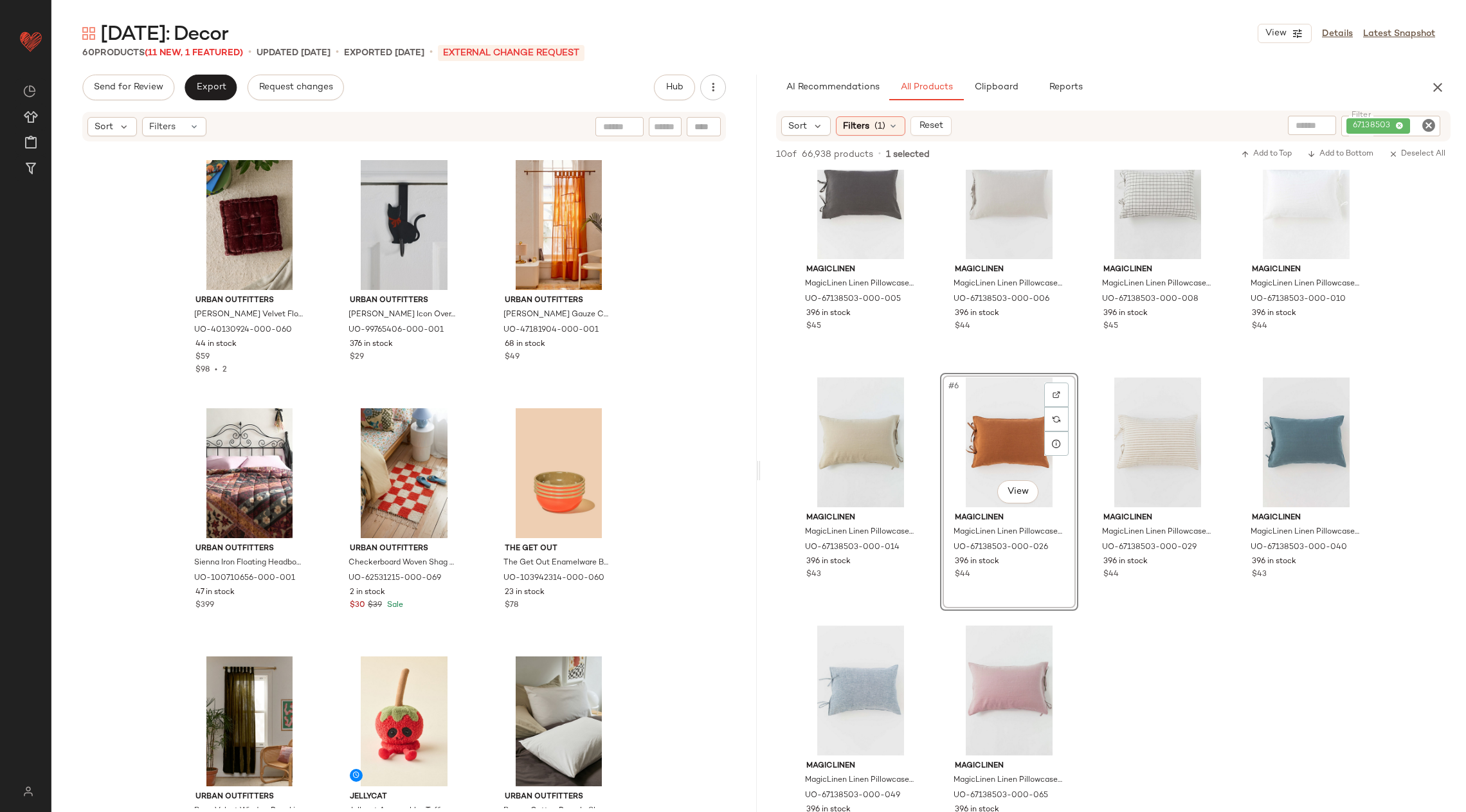
click at [1431, 126] on icon "Clear Filter" at bounding box center [1428, 124] width 15 height 15
click at [1397, 126] on input "Filter" at bounding box center [1381, 125] width 110 height 13
paste input "********"
type input "********"
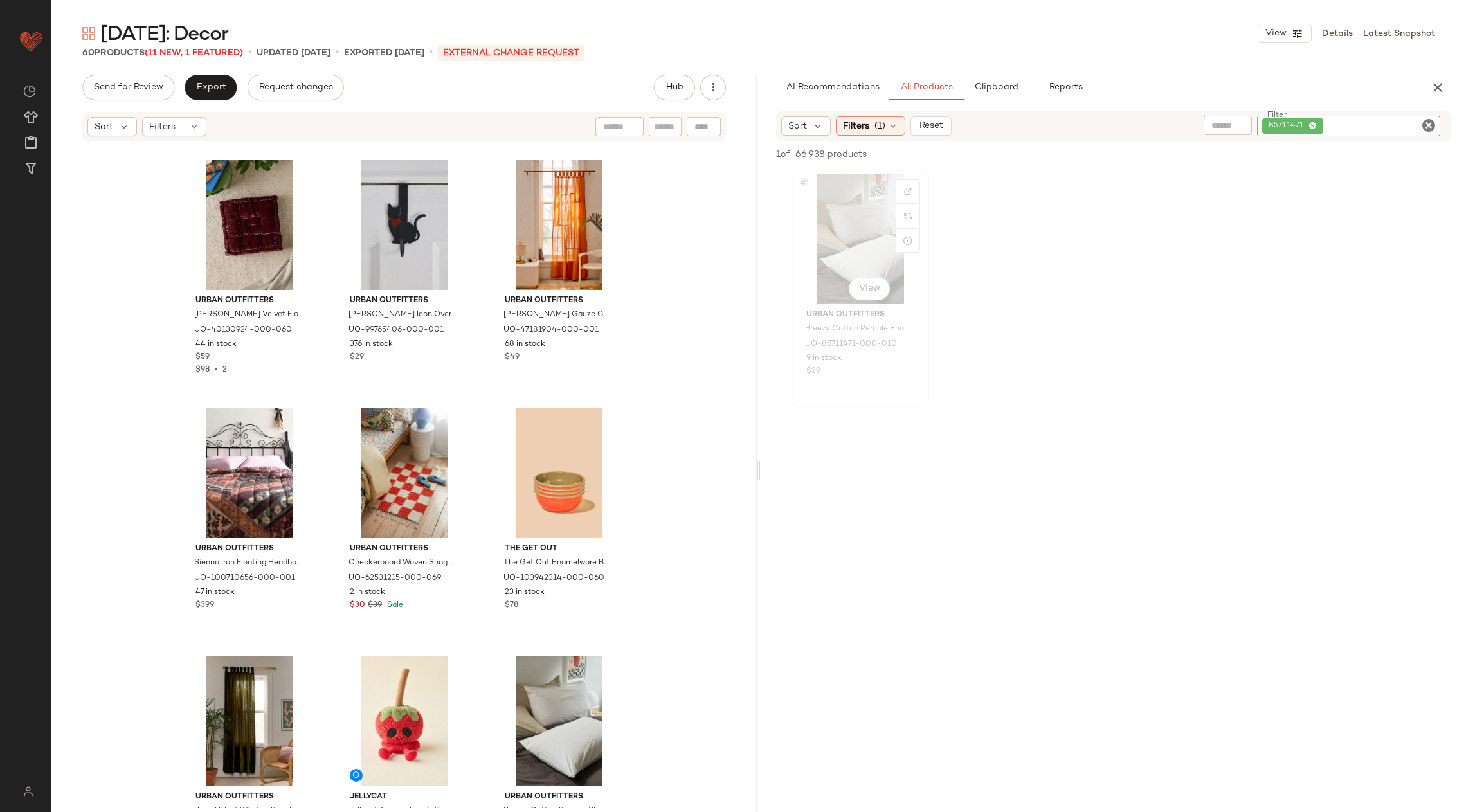
click at [848, 229] on div "#1 View" at bounding box center [861, 238] width 129 height 130
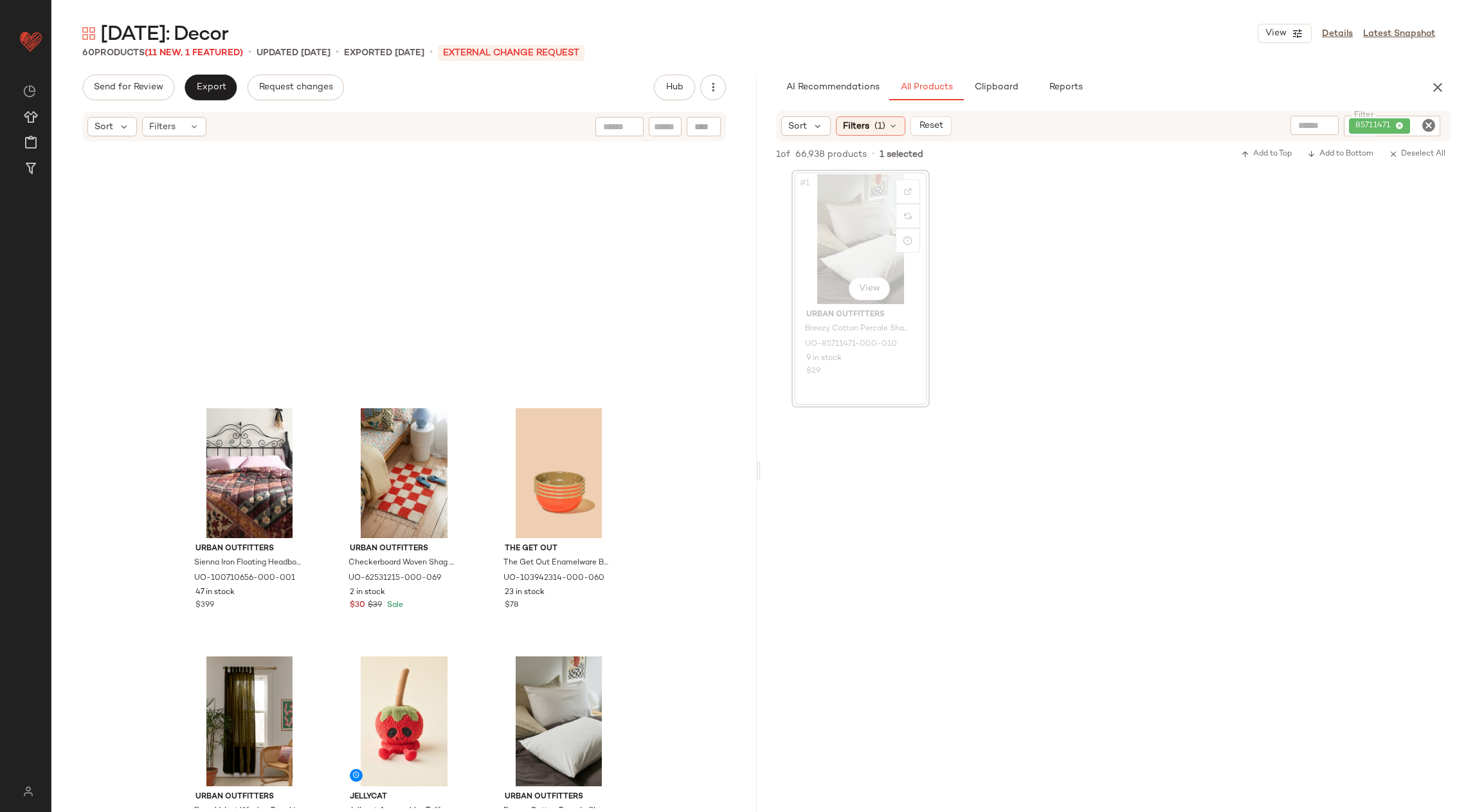
scroll to position [3721, 0]
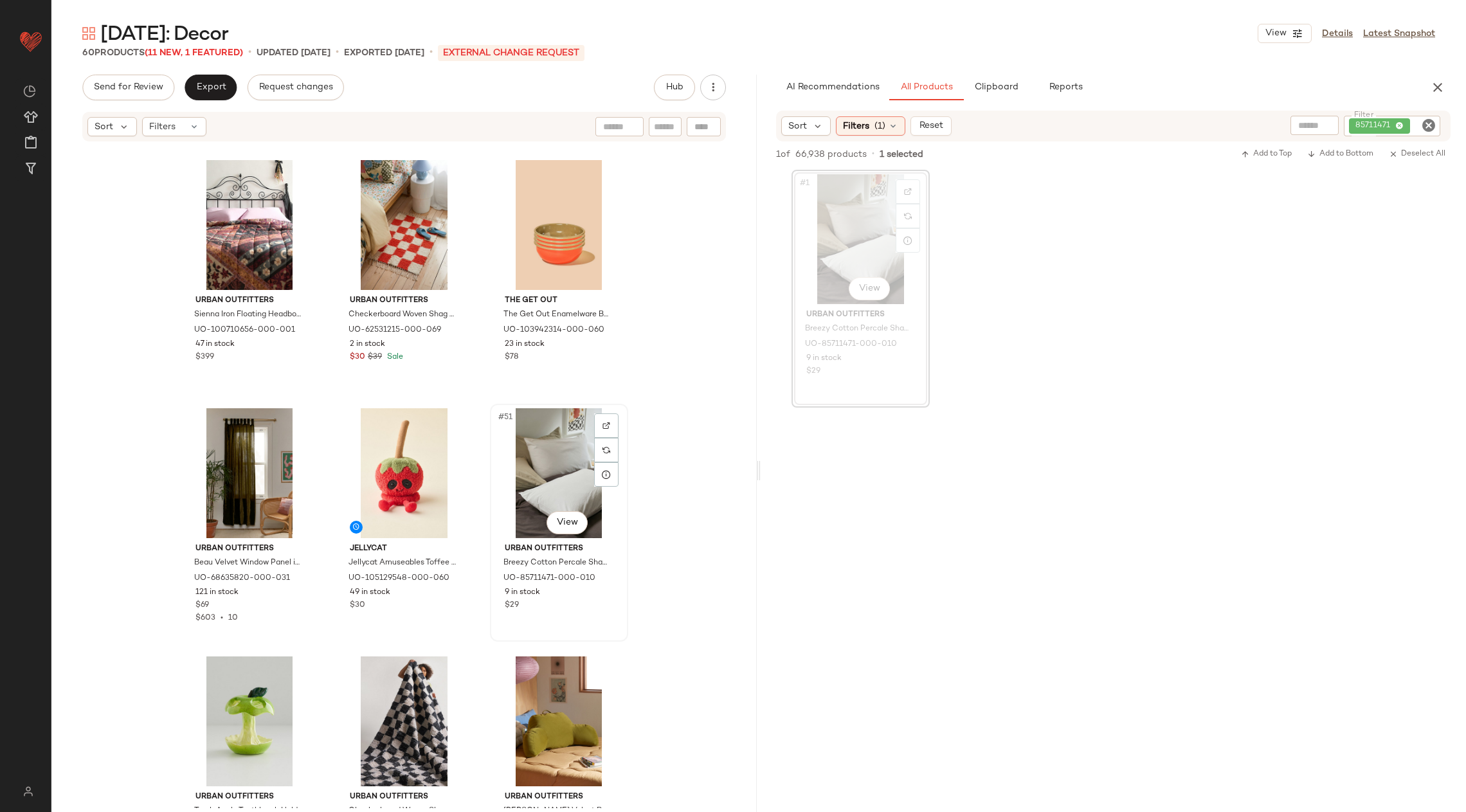
click at [523, 467] on div "#51 View" at bounding box center [559, 472] width 129 height 130
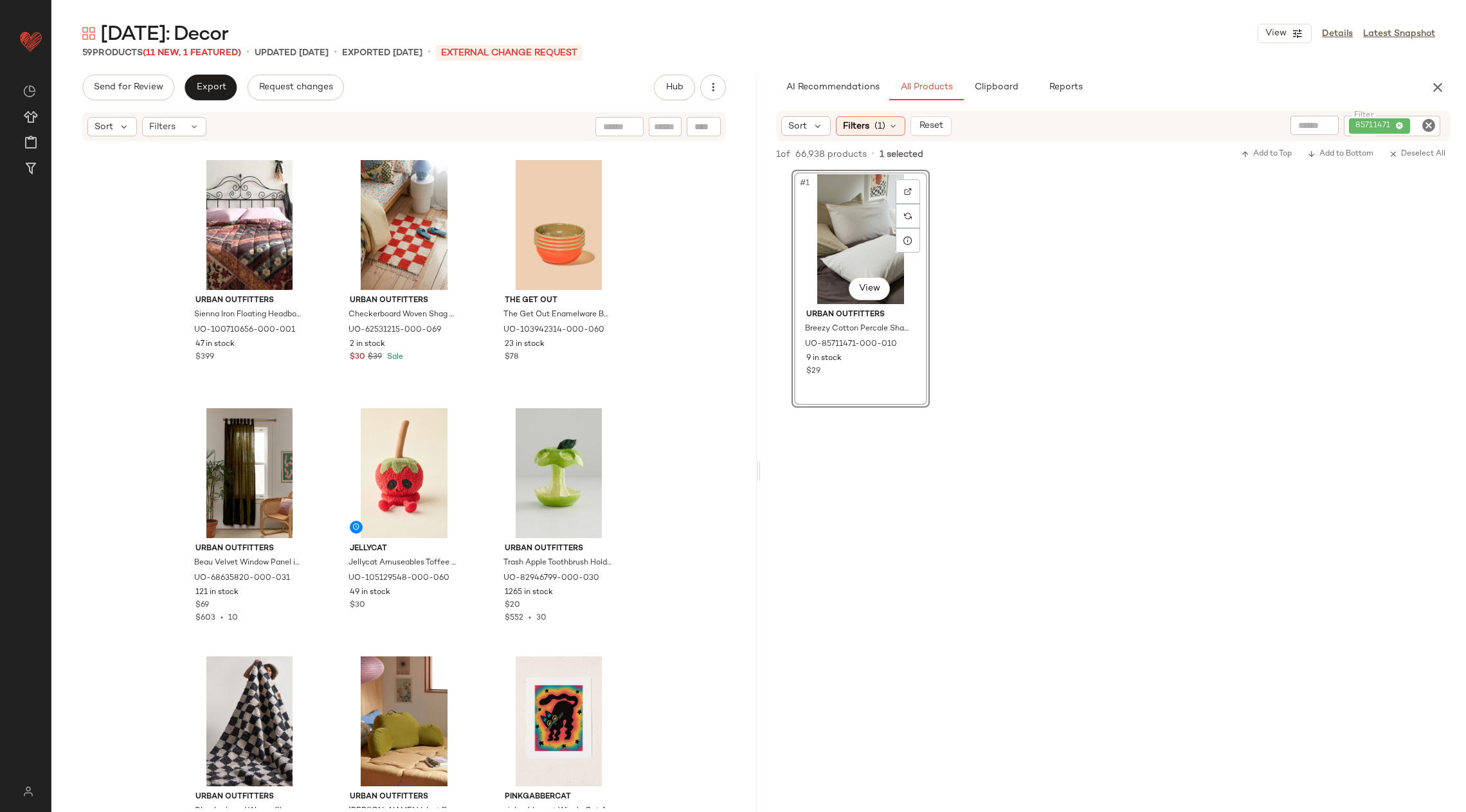
click at [1428, 124] on icon "Clear Filter" at bounding box center [1428, 124] width 15 height 15
paste input "********"
type input "********"
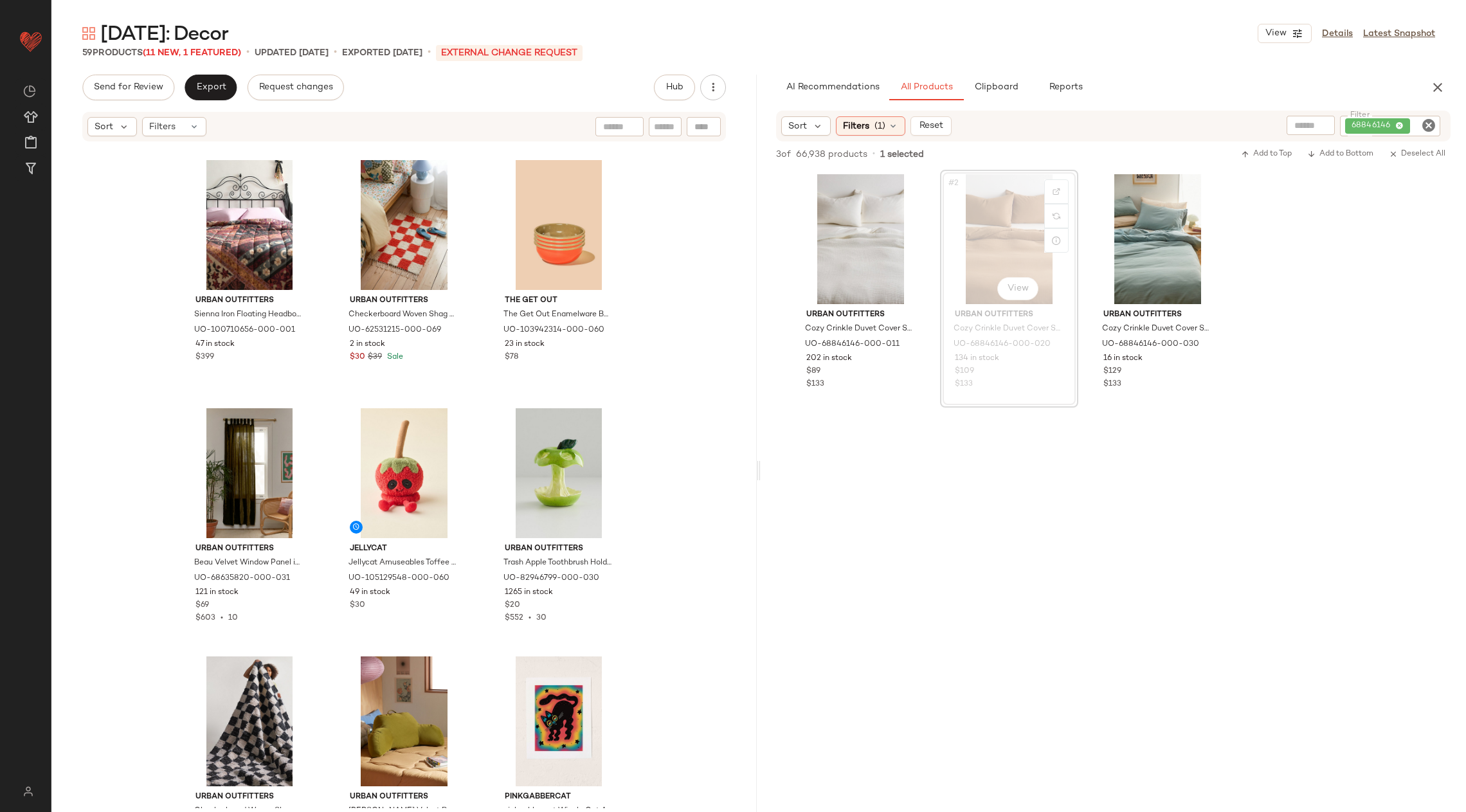
click at [1007, 244] on div "#2 View" at bounding box center [1009, 238] width 129 height 130
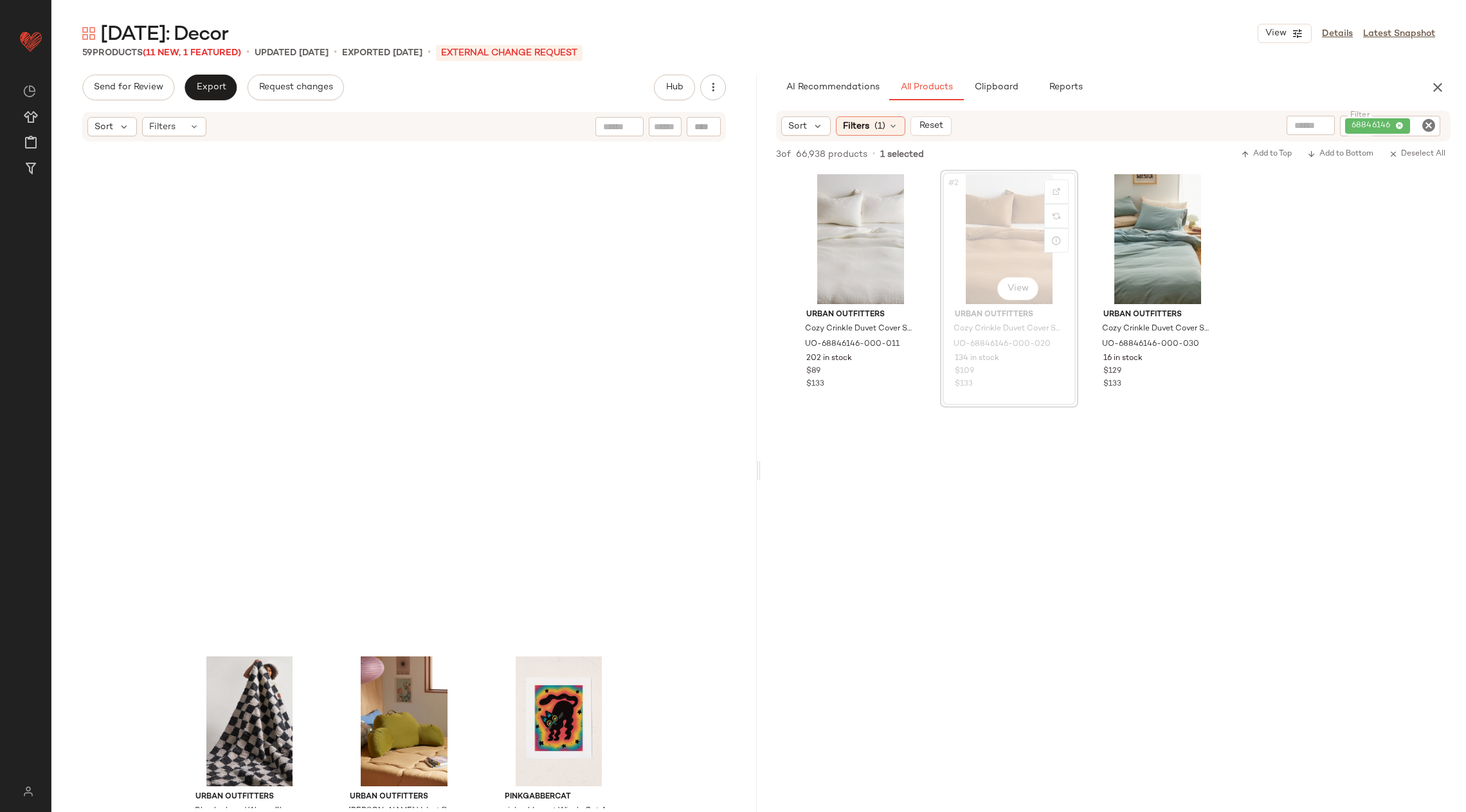
scroll to position [4218, 0]
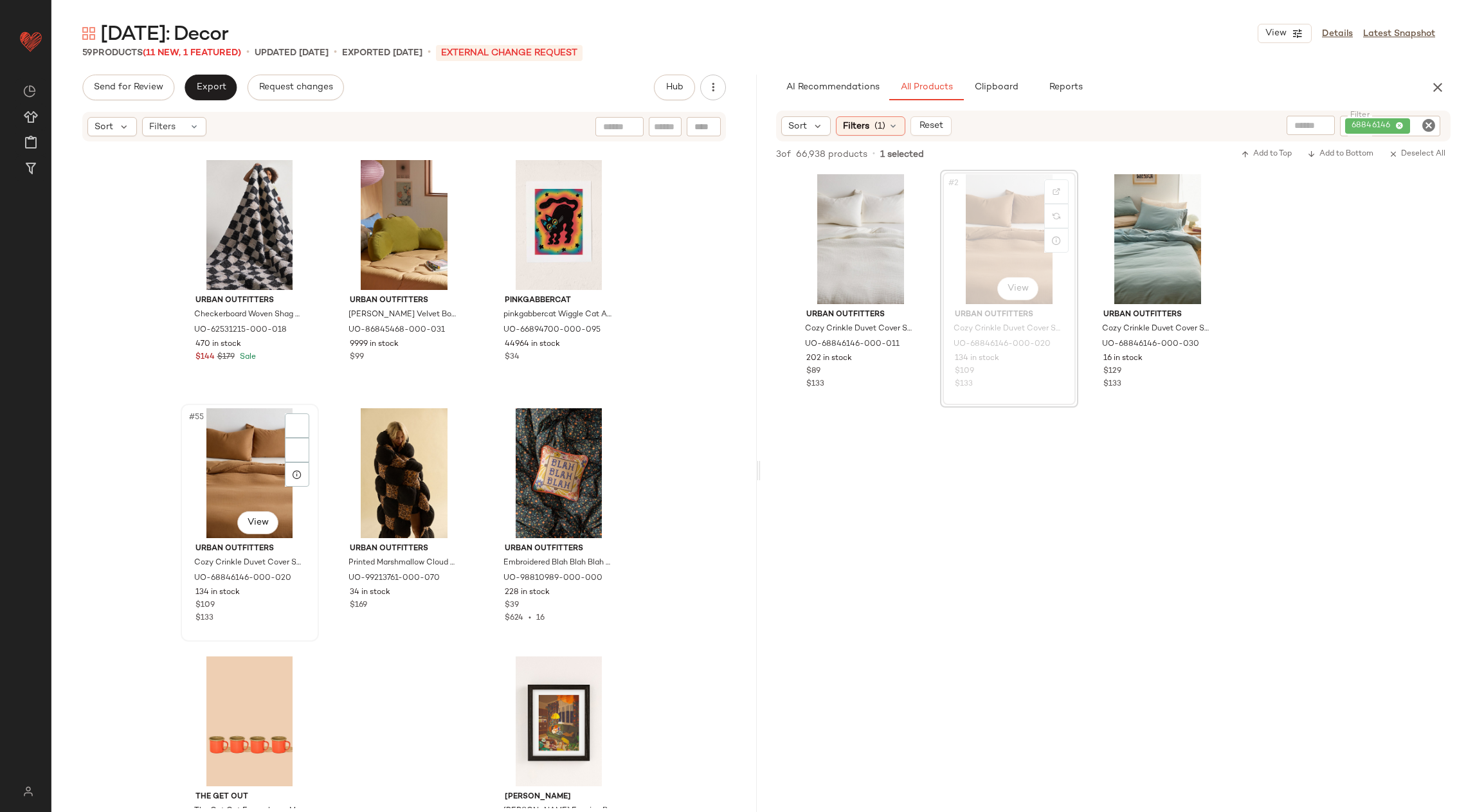
click at [177, 477] on div "Urban Outfitters Checkerboard Woven Shag Rag Rug in Black/White at Urban Outfit…" at bounding box center [404, 476] width 706 height 665
click at [196, 472] on div "#55 View" at bounding box center [250, 472] width 129 height 130
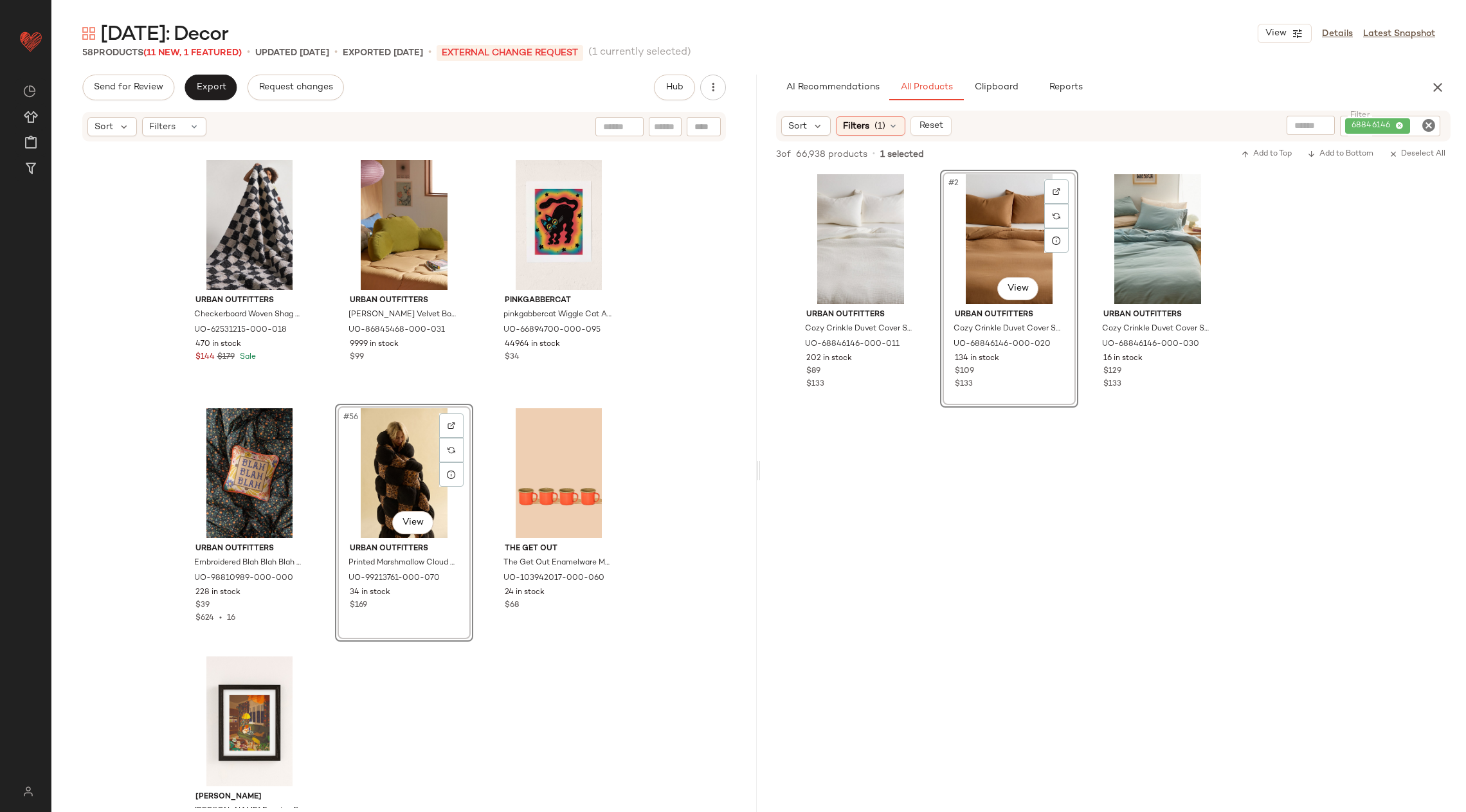
drag, startPoint x: 232, startPoint y: 453, endPoint x: 1073, endPoint y: 15, distance: 948.2
click at [1420, 124] on input "Filter" at bounding box center [1381, 125] width 110 height 13
click at [1427, 124] on icon "Clear Filter" at bounding box center [1428, 124] width 15 height 15
paste input "*********"
type input "*********"
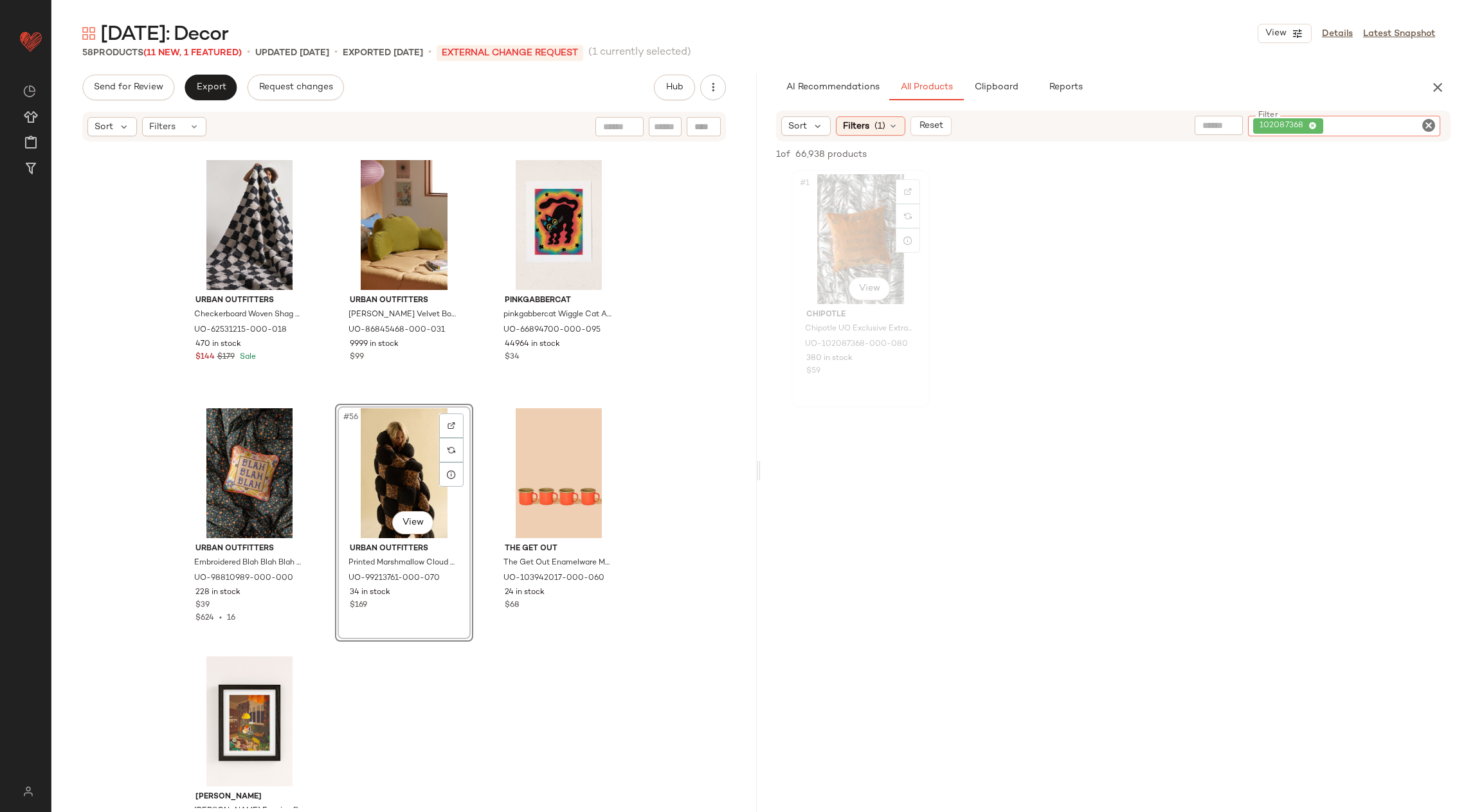
click at [870, 222] on div "#1 View" at bounding box center [861, 238] width 129 height 130
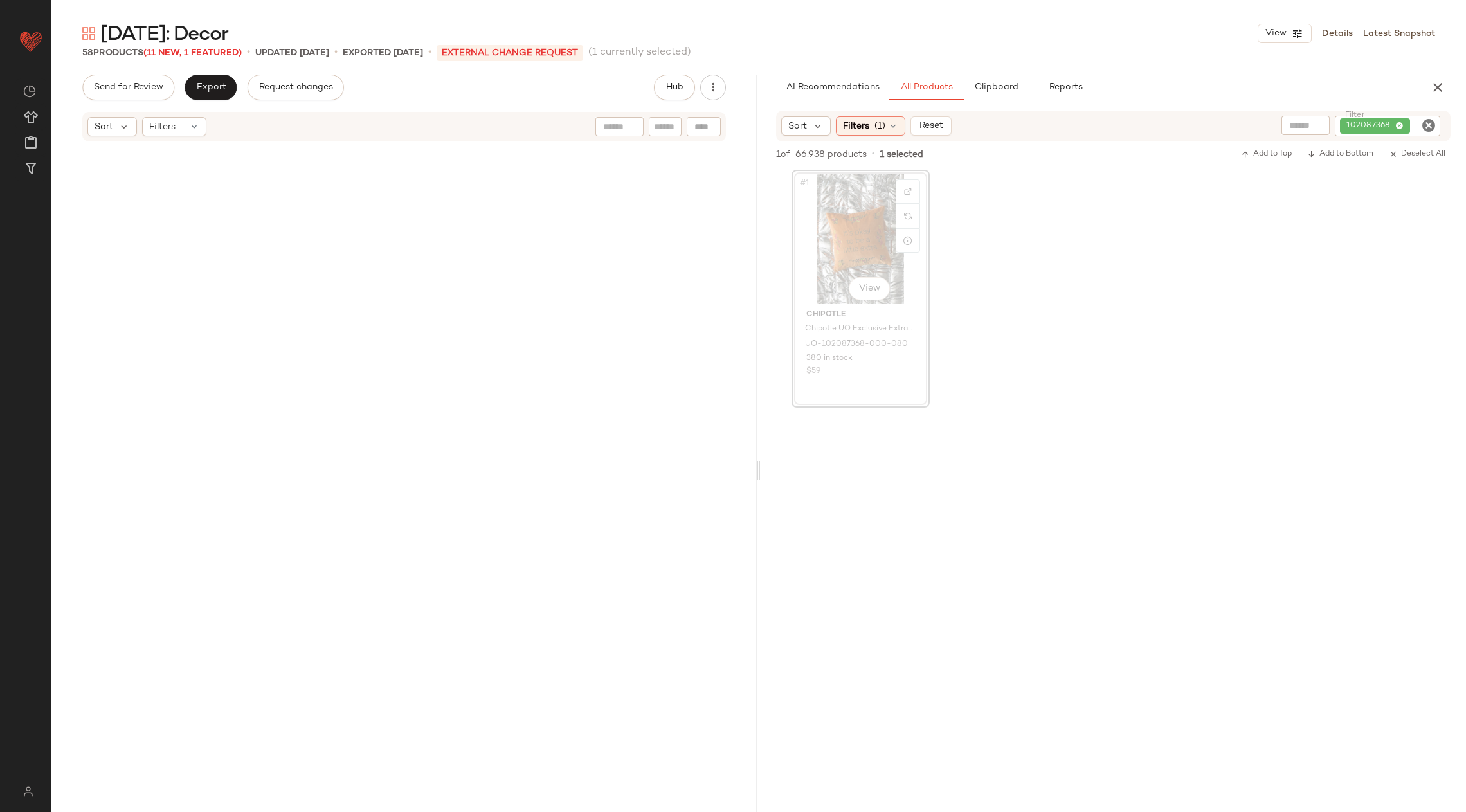
scroll to position [496, 0]
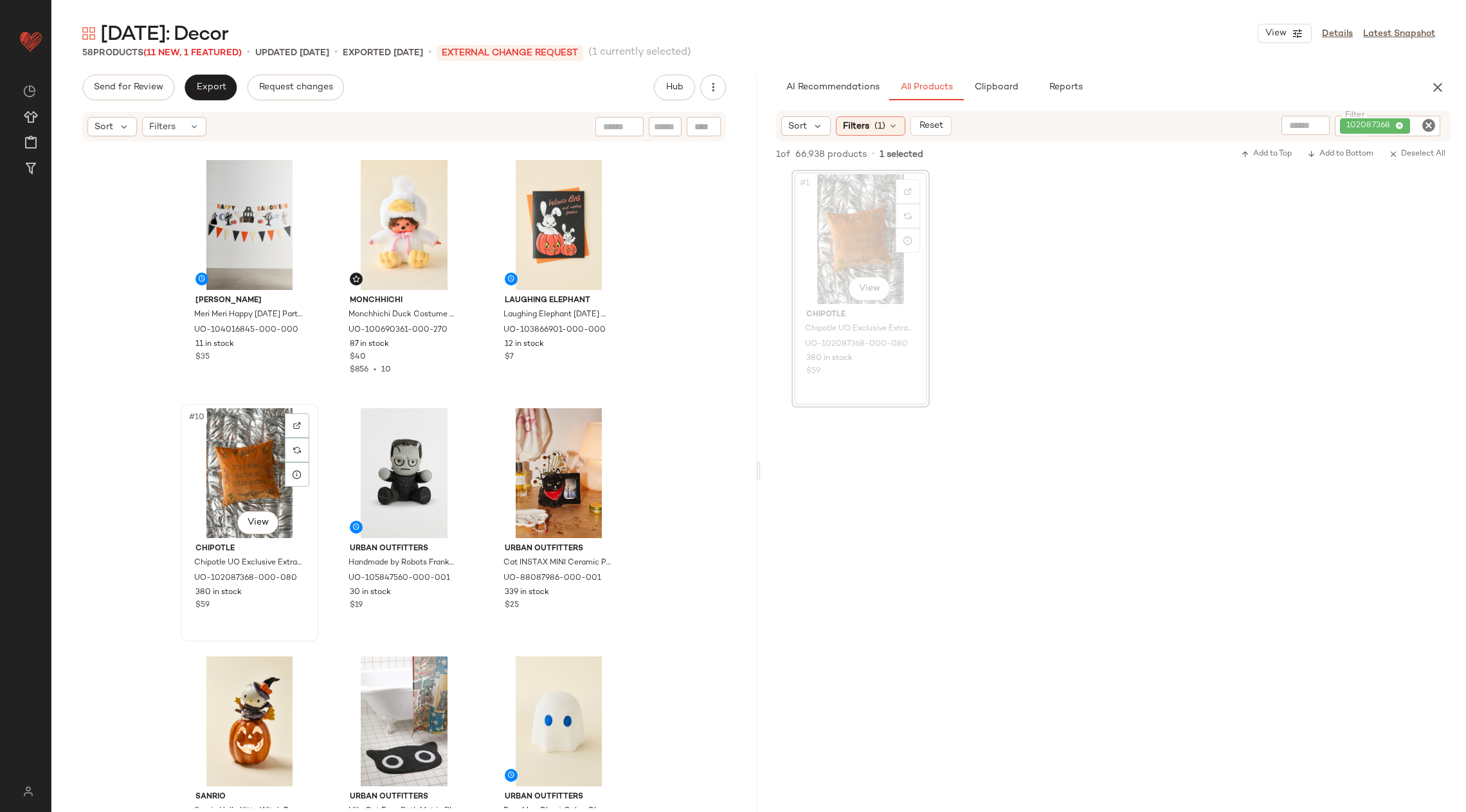
click at [250, 456] on div "#10 View" at bounding box center [250, 472] width 129 height 130
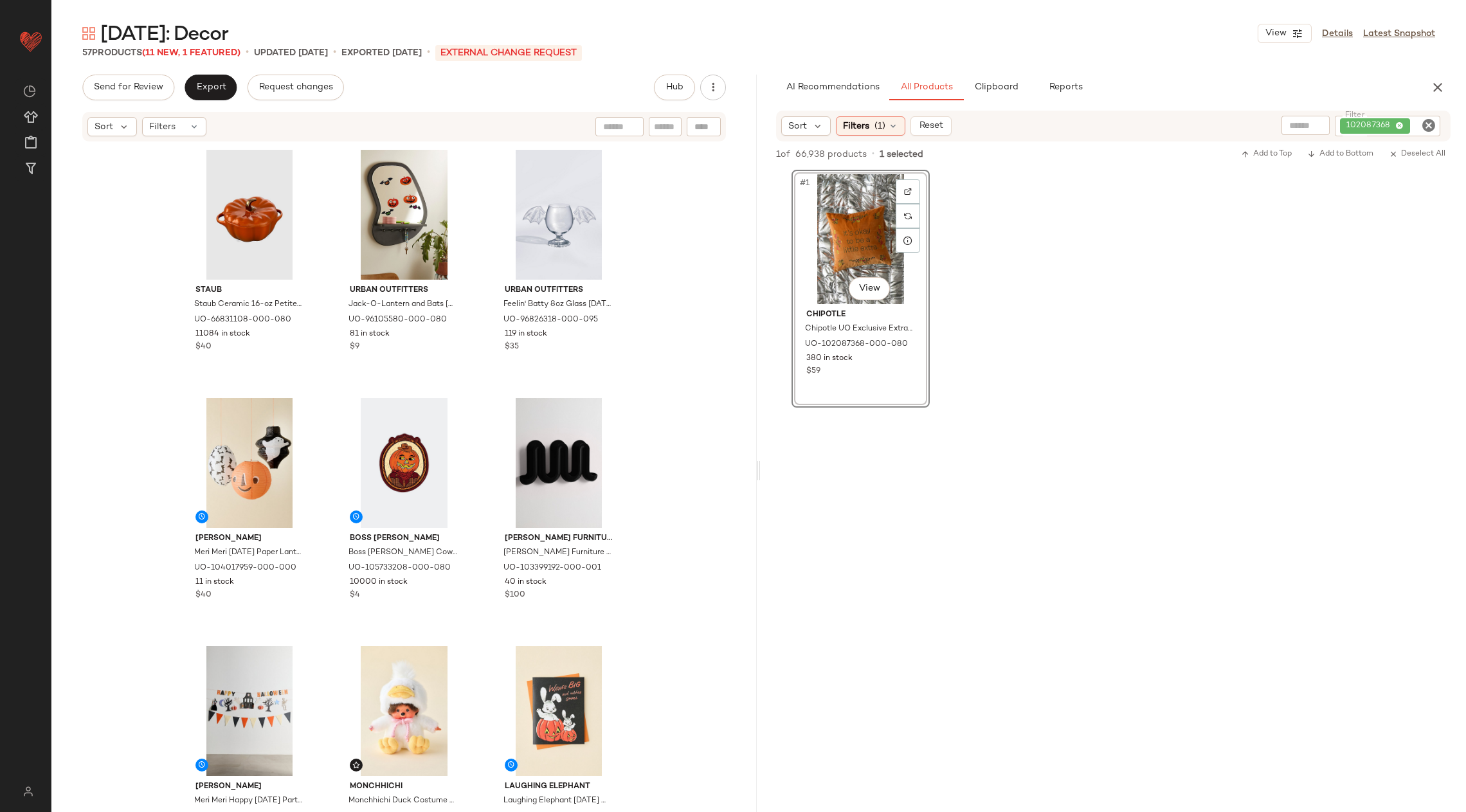
click at [1428, 119] on icon "Clear Filter" at bounding box center [1428, 124] width 15 height 15
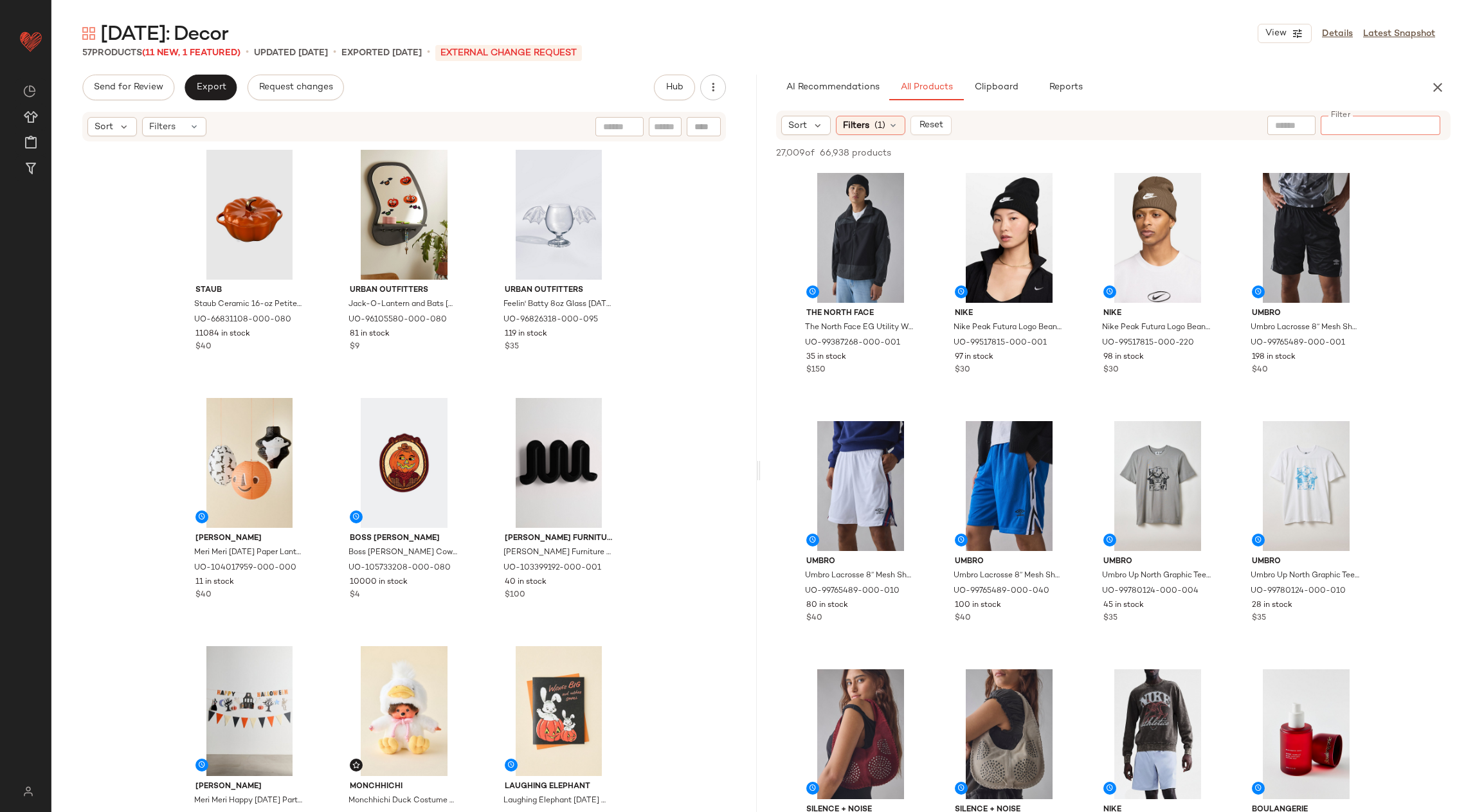
paste input "*********"
type input "*********"
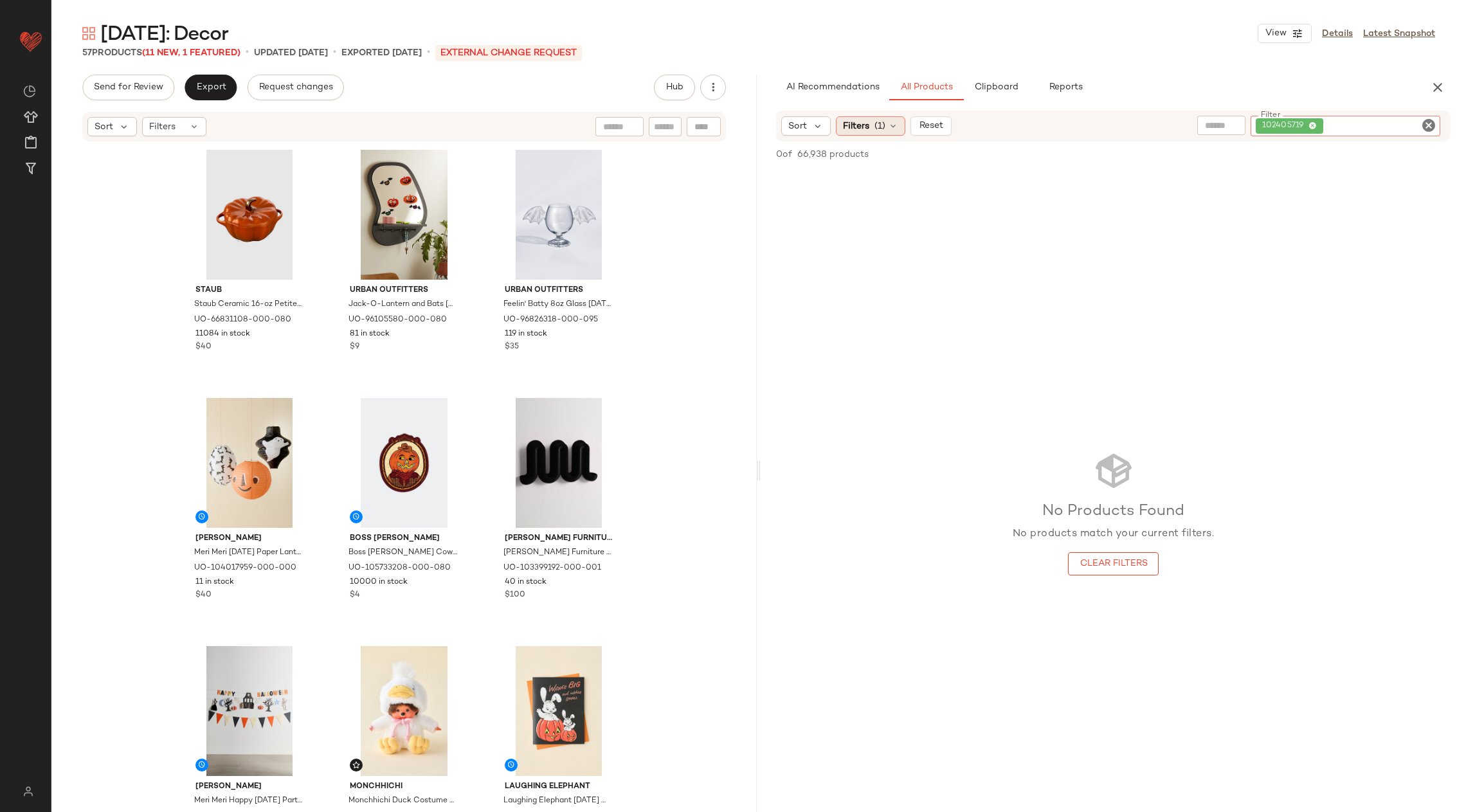
click at [881, 128] on span "(1)" at bounding box center [880, 125] width 11 height 13
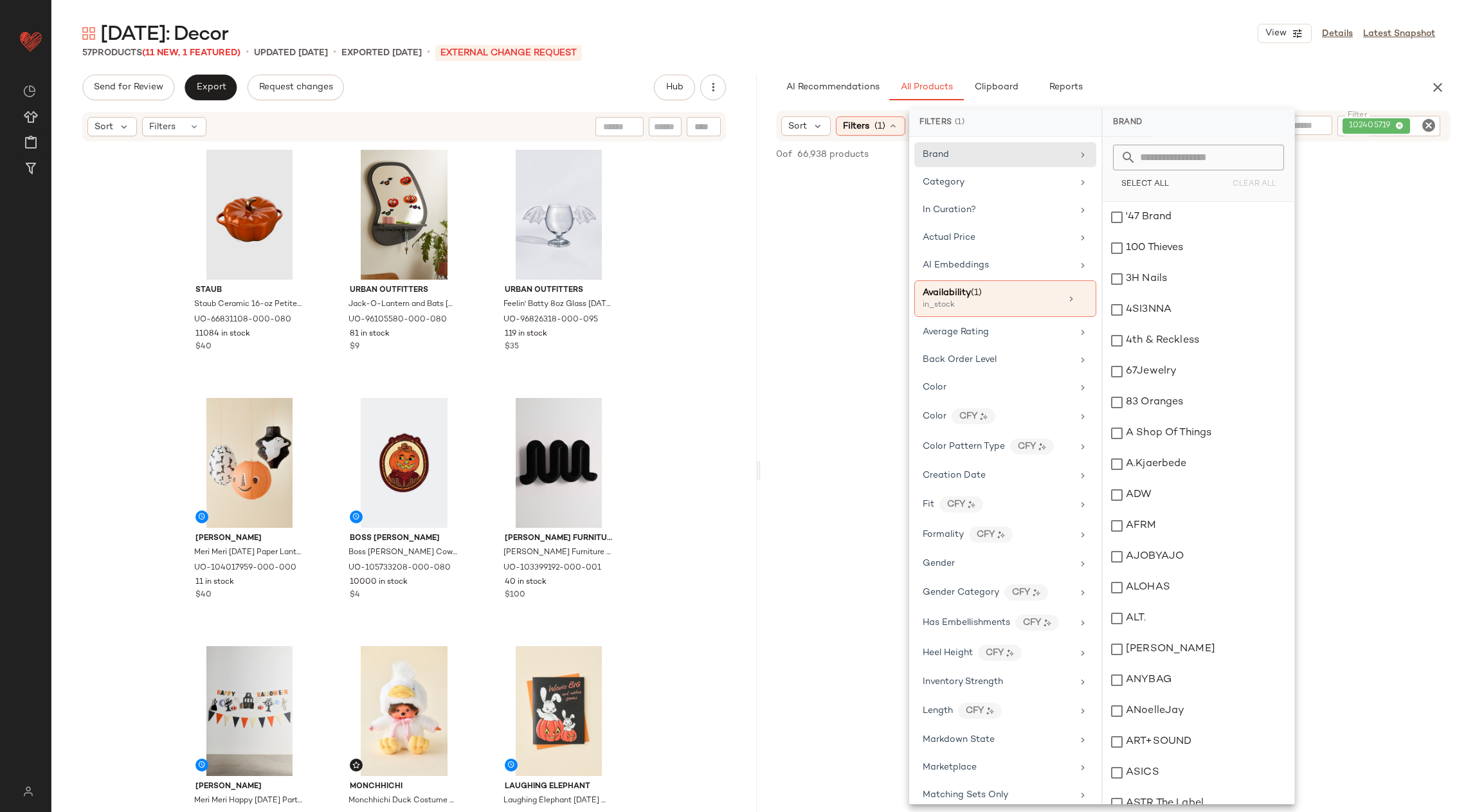
click at [846, 316] on div "No Products Found No products match your current filters. Clear Filters" at bounding box center [1113, 512] width 706 height 686
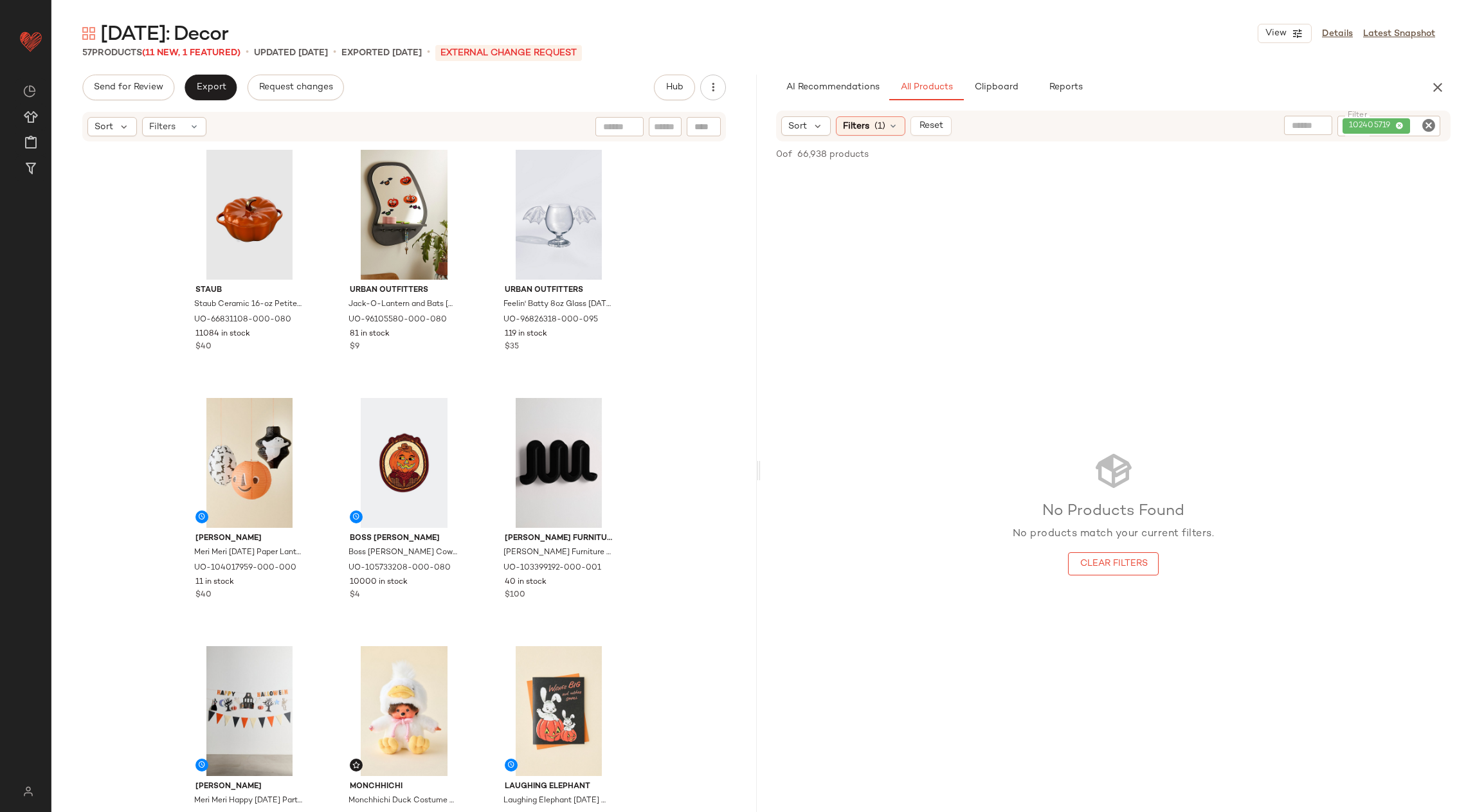
click at [1427, 129] on icon "Clear Filter" at bounding box center [1428, 124] width 15 height 15
paste input "**********"
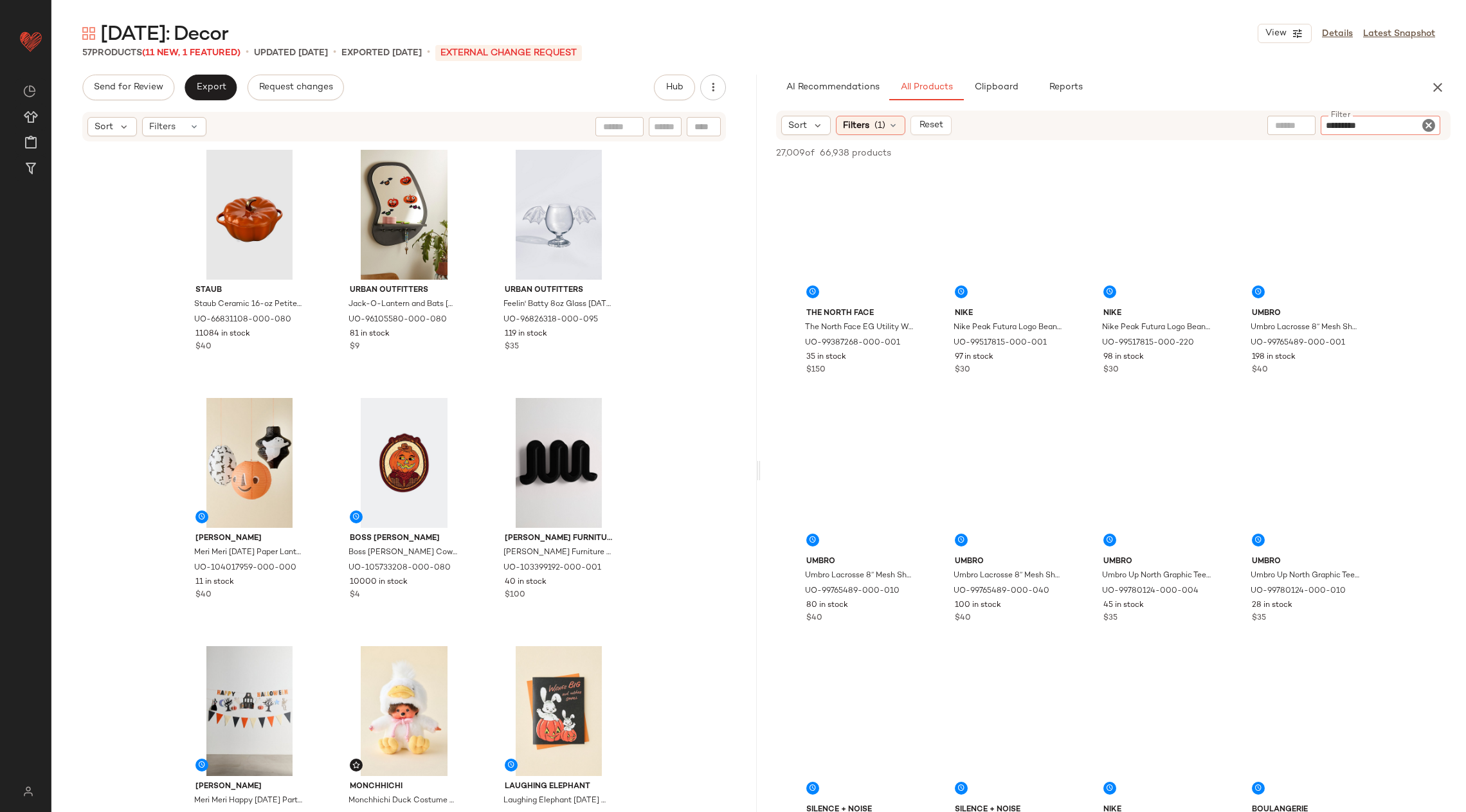
type input "********"
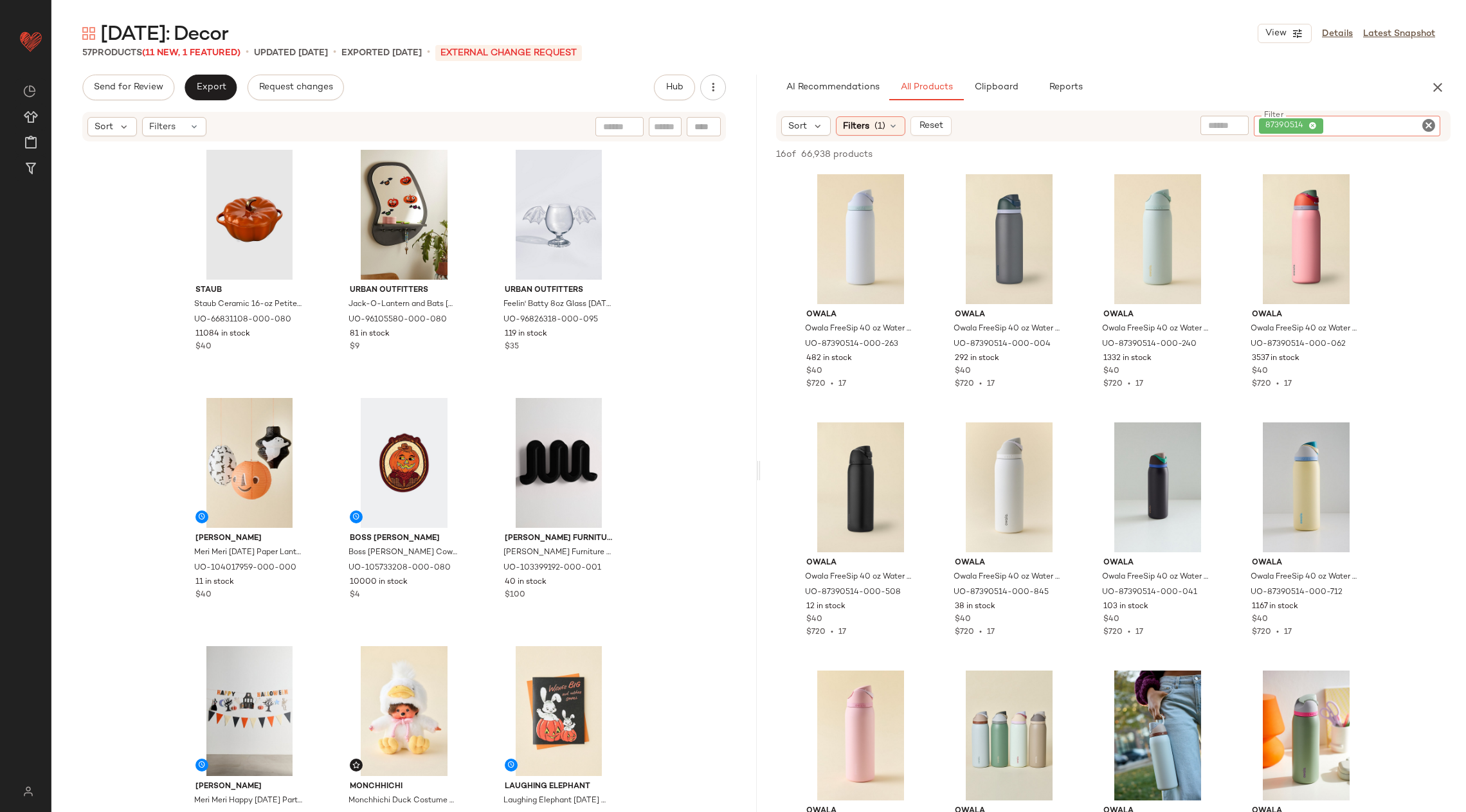
click at [1428, 122] on icon "Clear Filter" at bounding box center [1428, 124] width 15 height 15
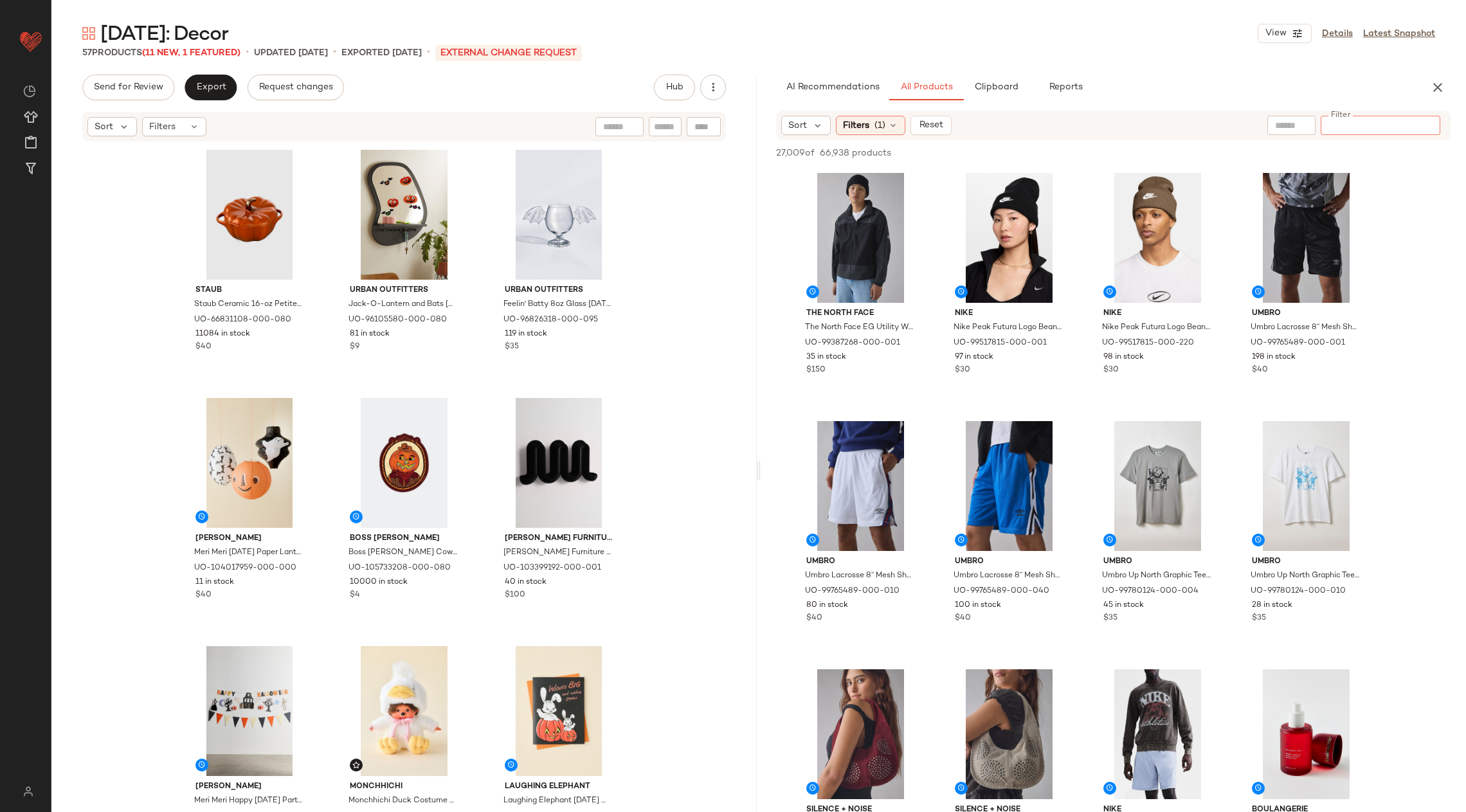
paste input "*********"
type input "*********"
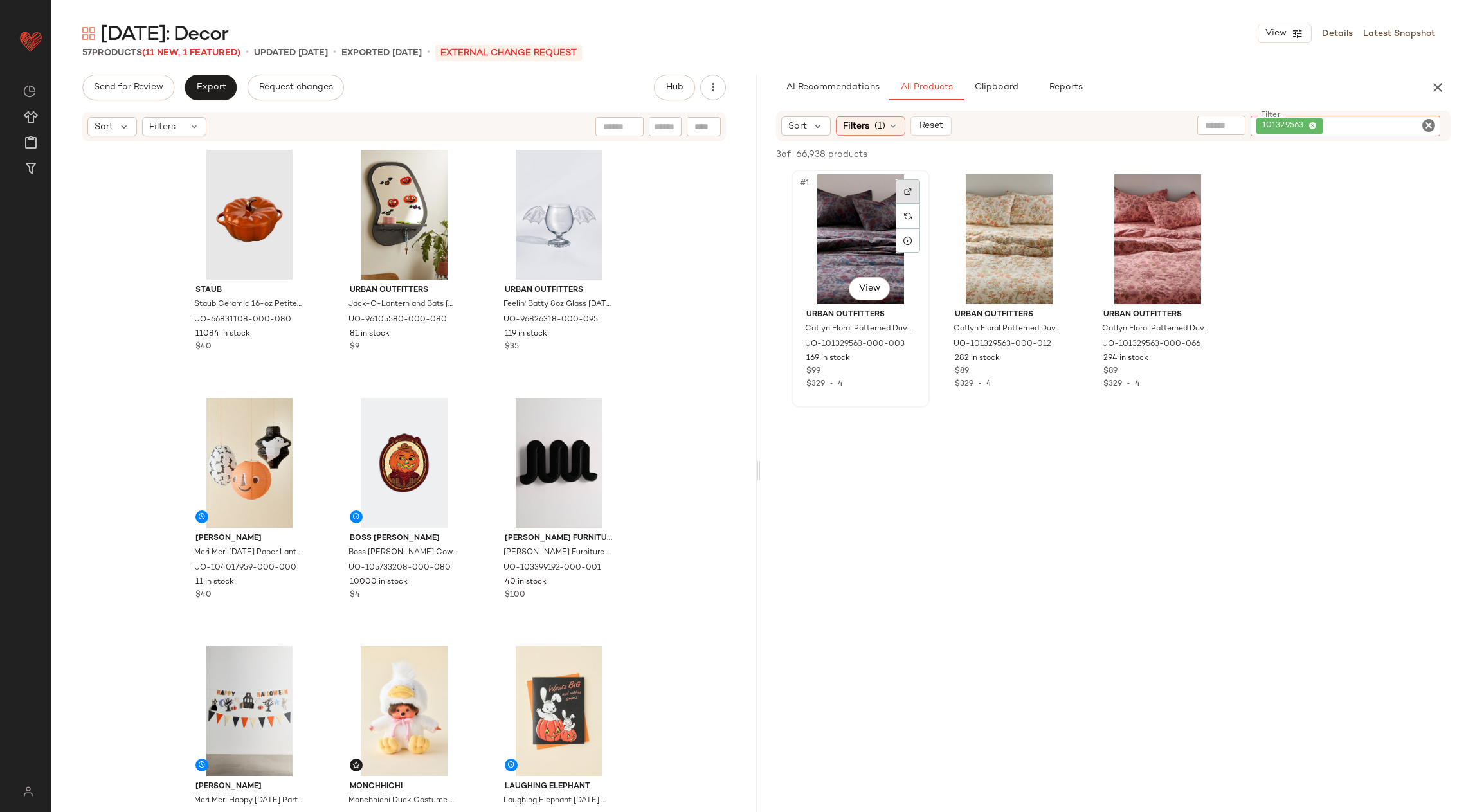
click at [909, 186] on div at bounding box center [908, 192] width 25 height 25
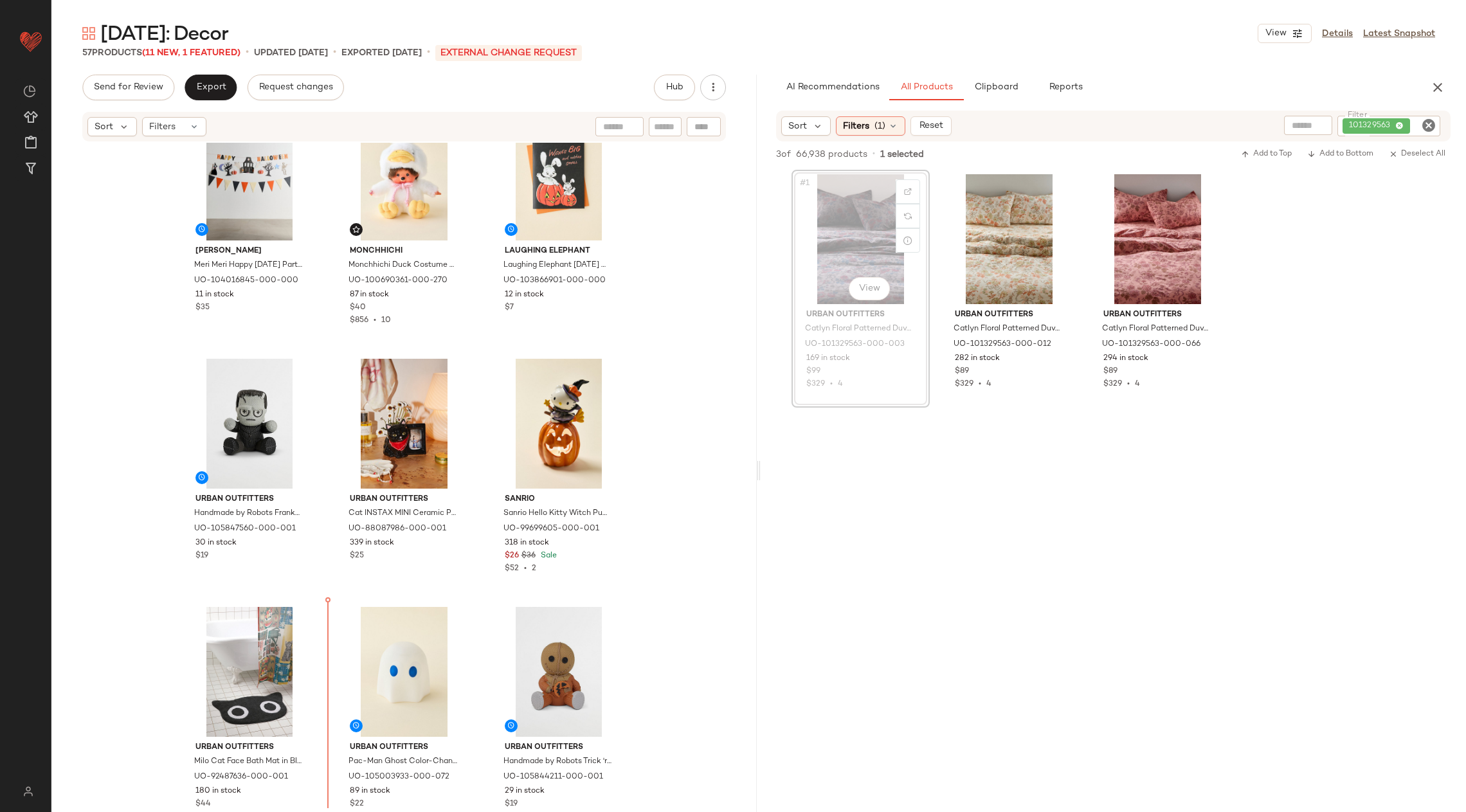
scroll to position [546, 0]
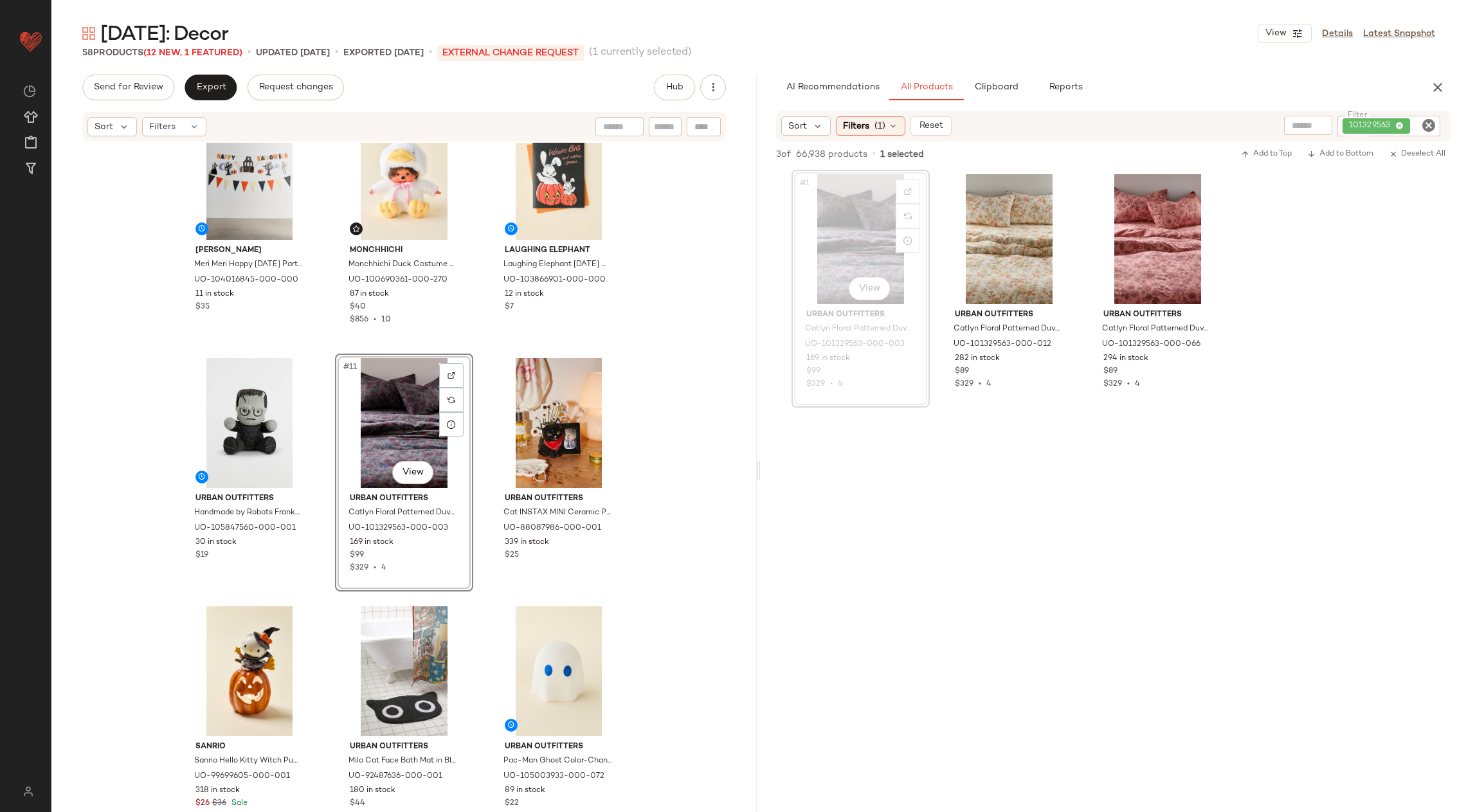
click at [394, 410] on div "#11 View" at bounding box center [404, 423] width 129 height 130
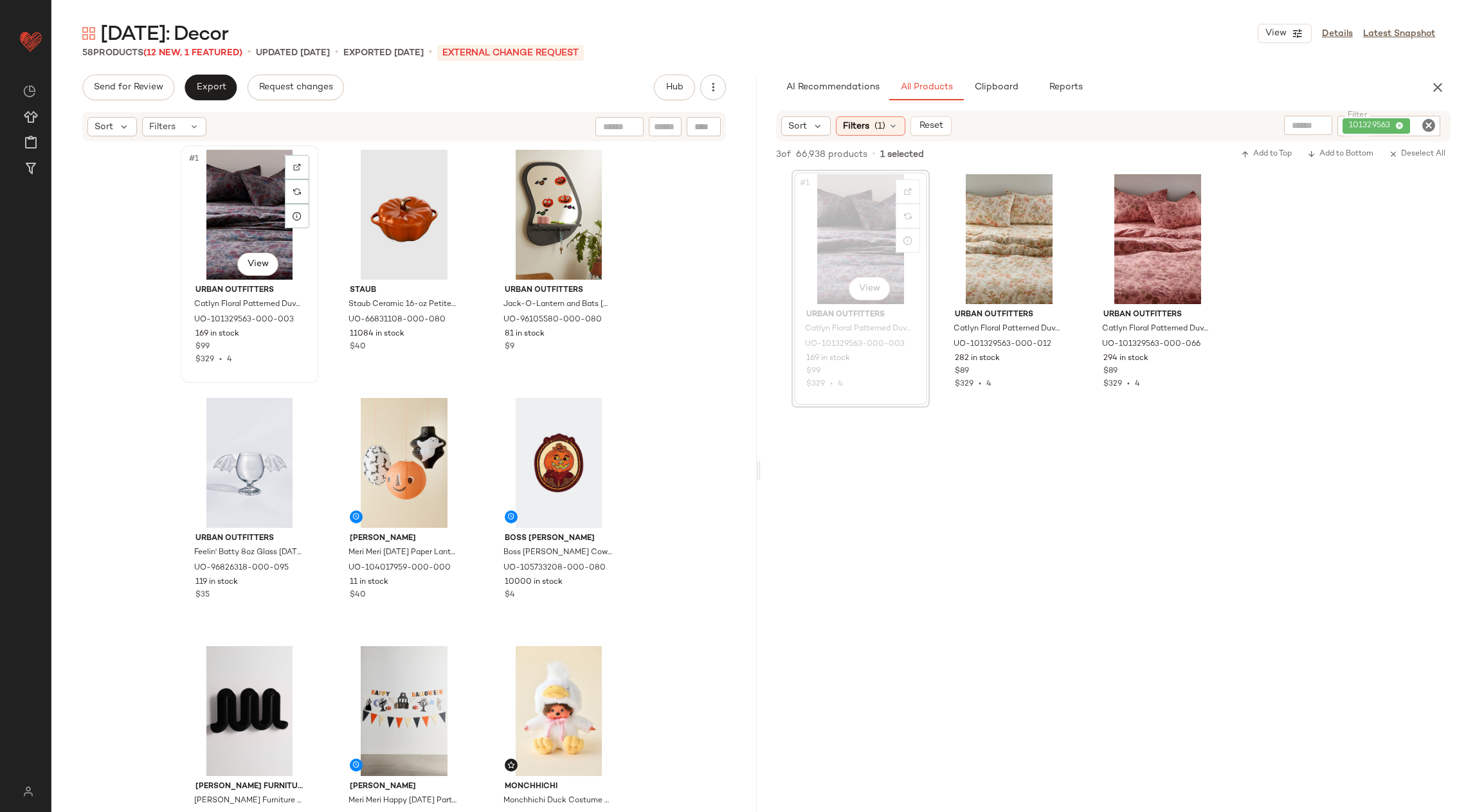
click at [249, 198] on div "#1 View" at bounding box center [250, 214] width 129 height 130
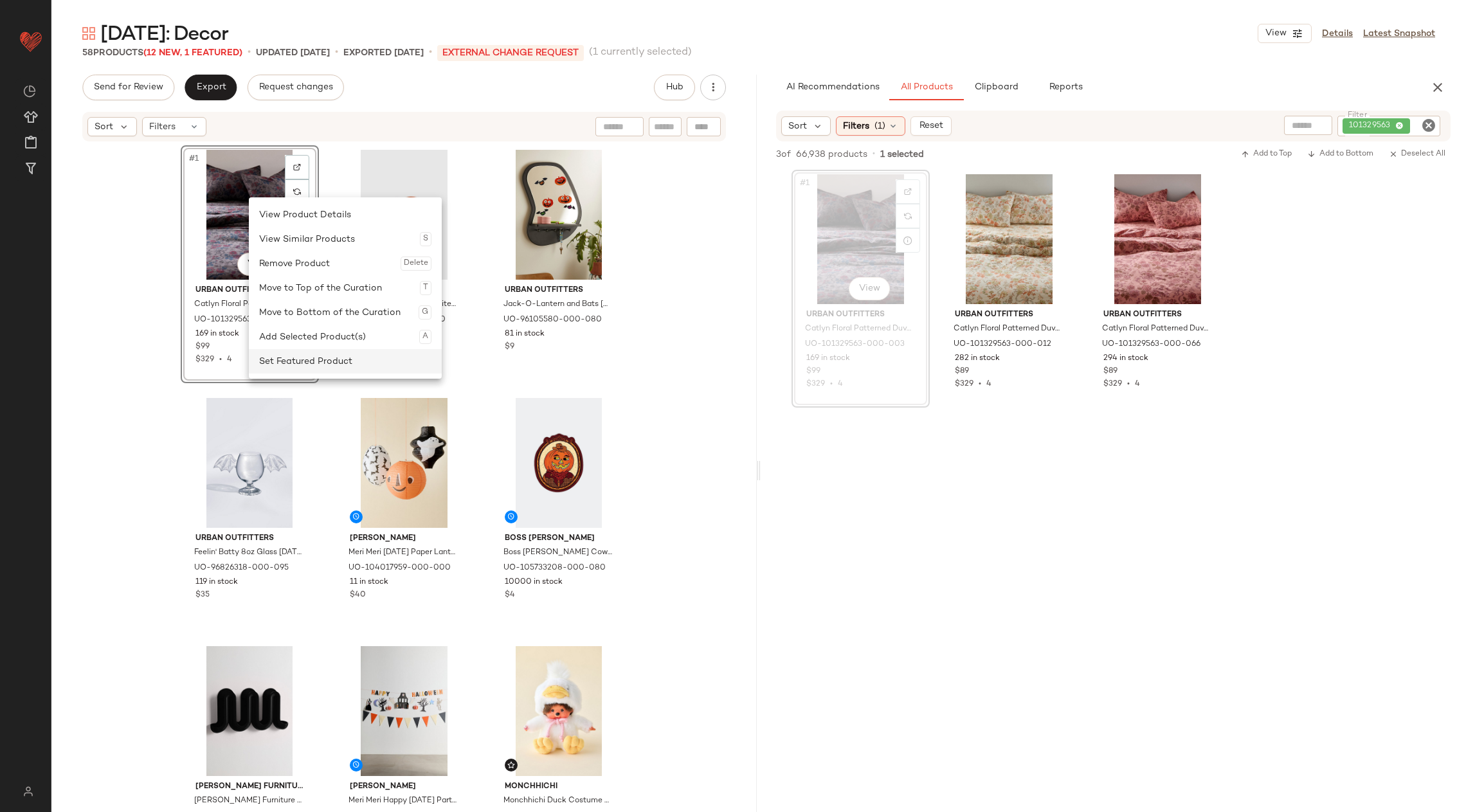
click at [290, 359] on div "Set Featured Product" at bounding box center [344, 361] width 172 height 25
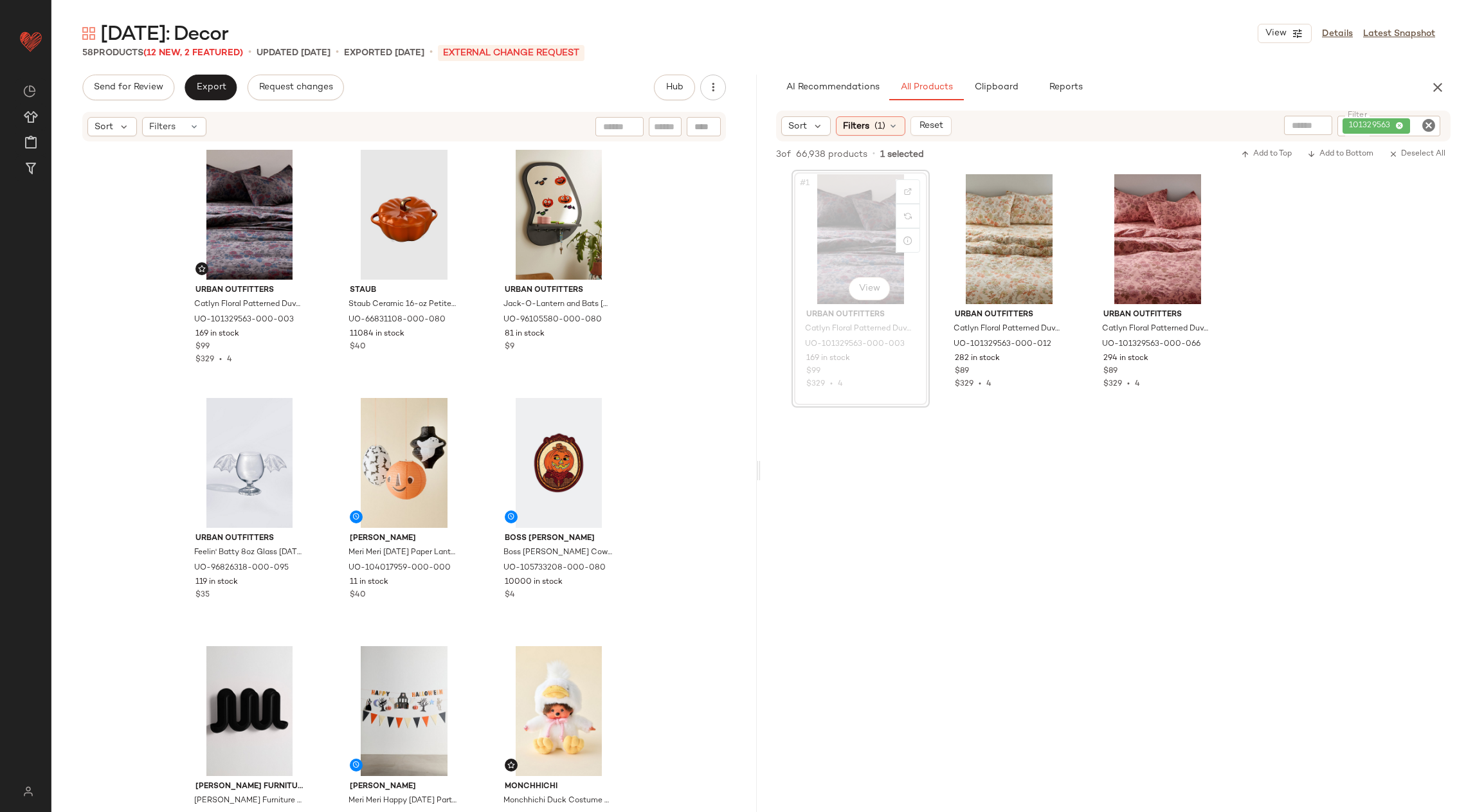
click at [1428, 123] on icon "Clear Filter" at bounding box center [1428, 124] width 15 height 15
paste input "*********"
type input "*********"
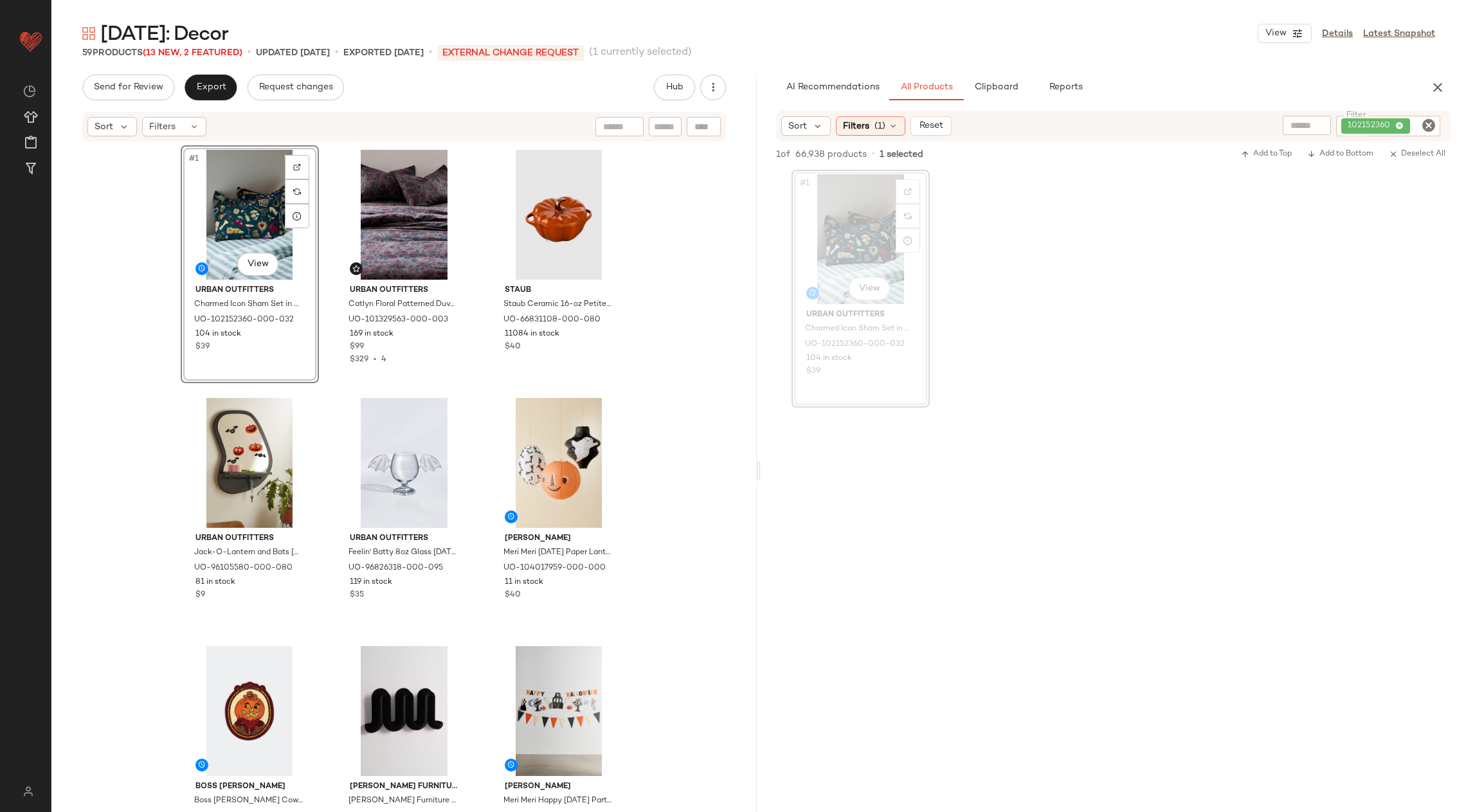
drag, startPoint x: 854, startPoint y: 259, endPoint x: 1329, endPoint y: 1, distance: 540.5
click at [1429, 130] on icon "Clear Filter" at bounding box center [1428, 124] width 15 height 15
click at [1391, 124] on input "Filter" at bounding box center [1381, 125] width 110 height 13
paste input "********"
type input "********"
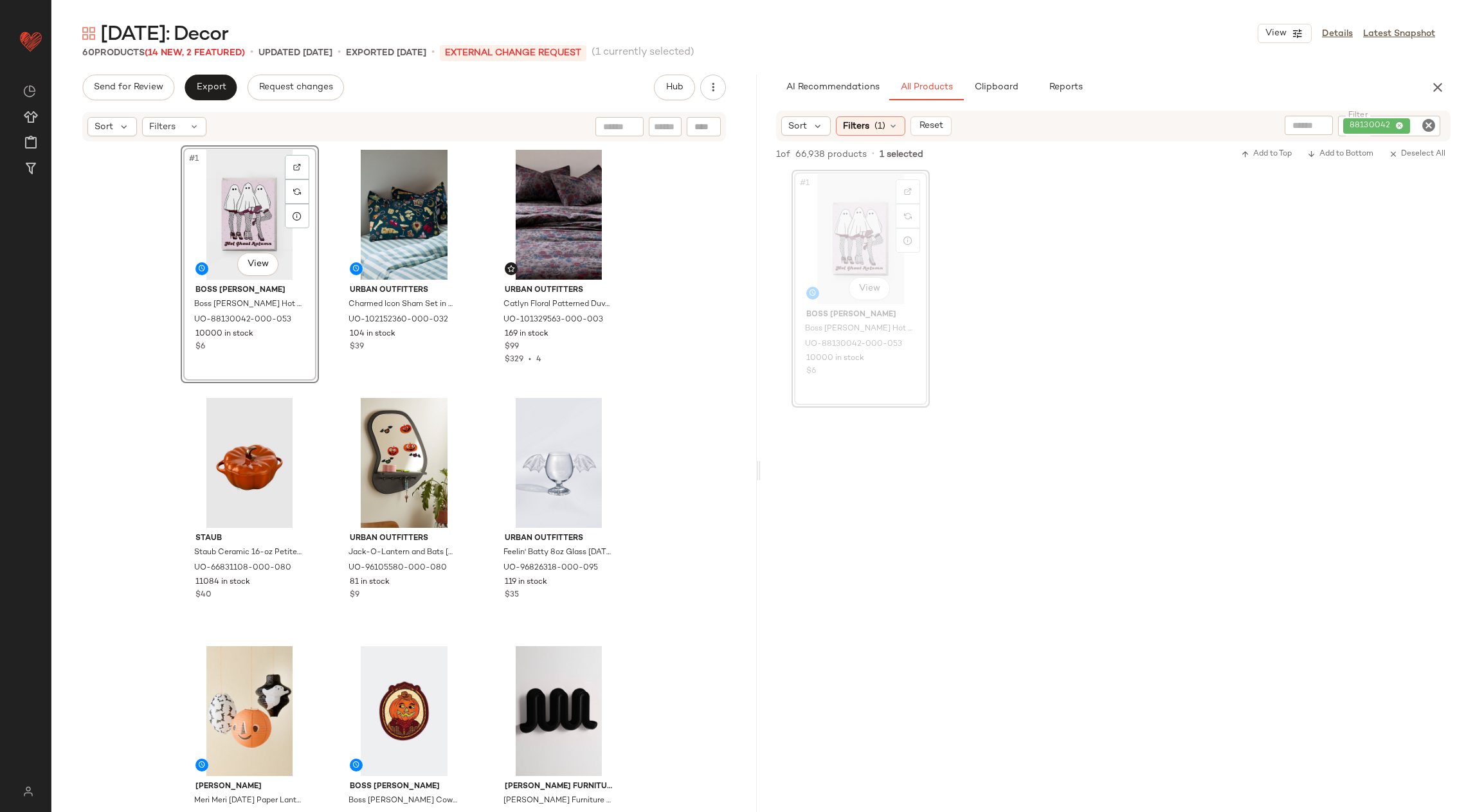
click at [1428, 123] on icon "Clear Filter" at bounding box center [1428, 124] width 15 height 15
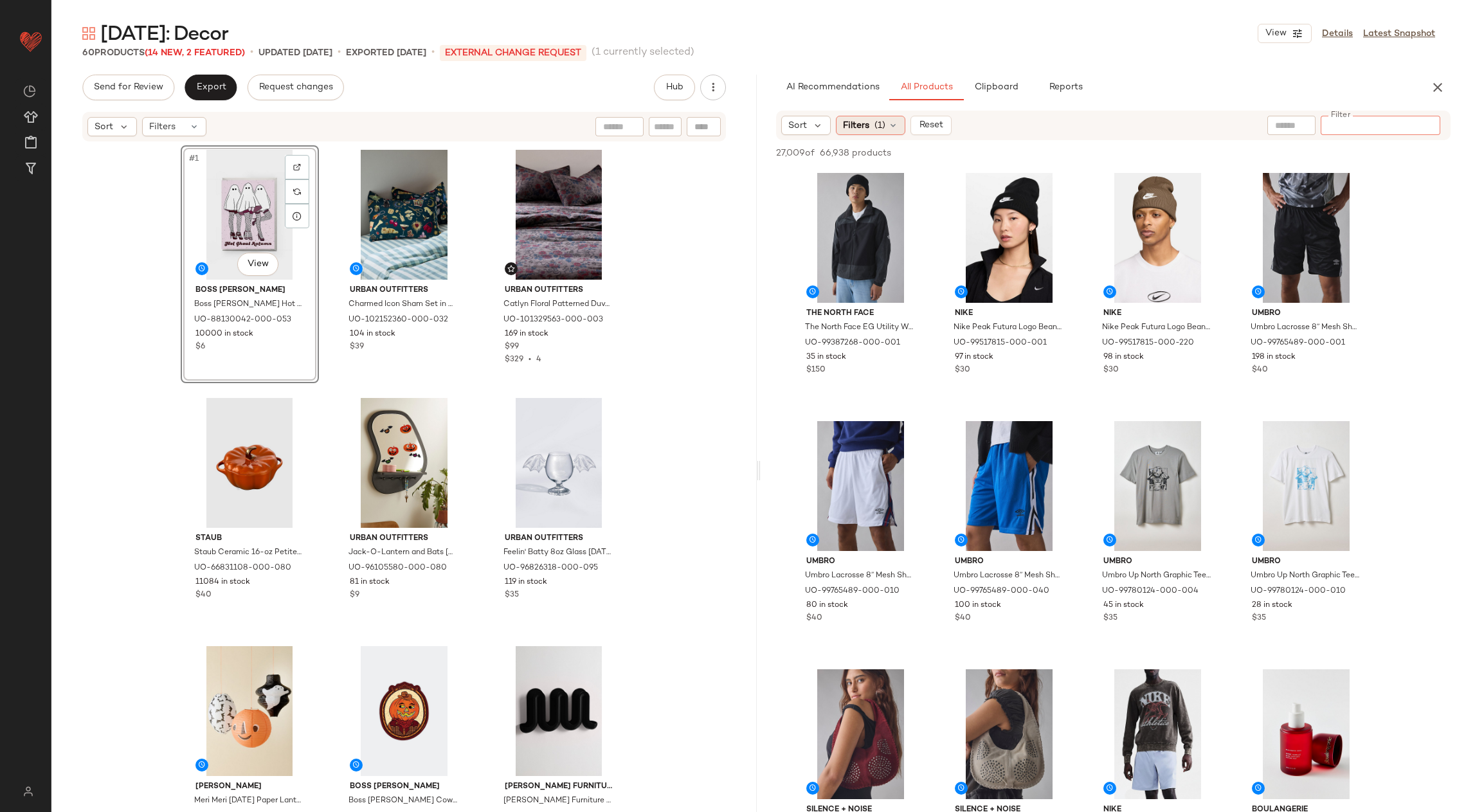
click at [881, 124] on span "(1)" at bounding box center [880, 125] width 11 height 13
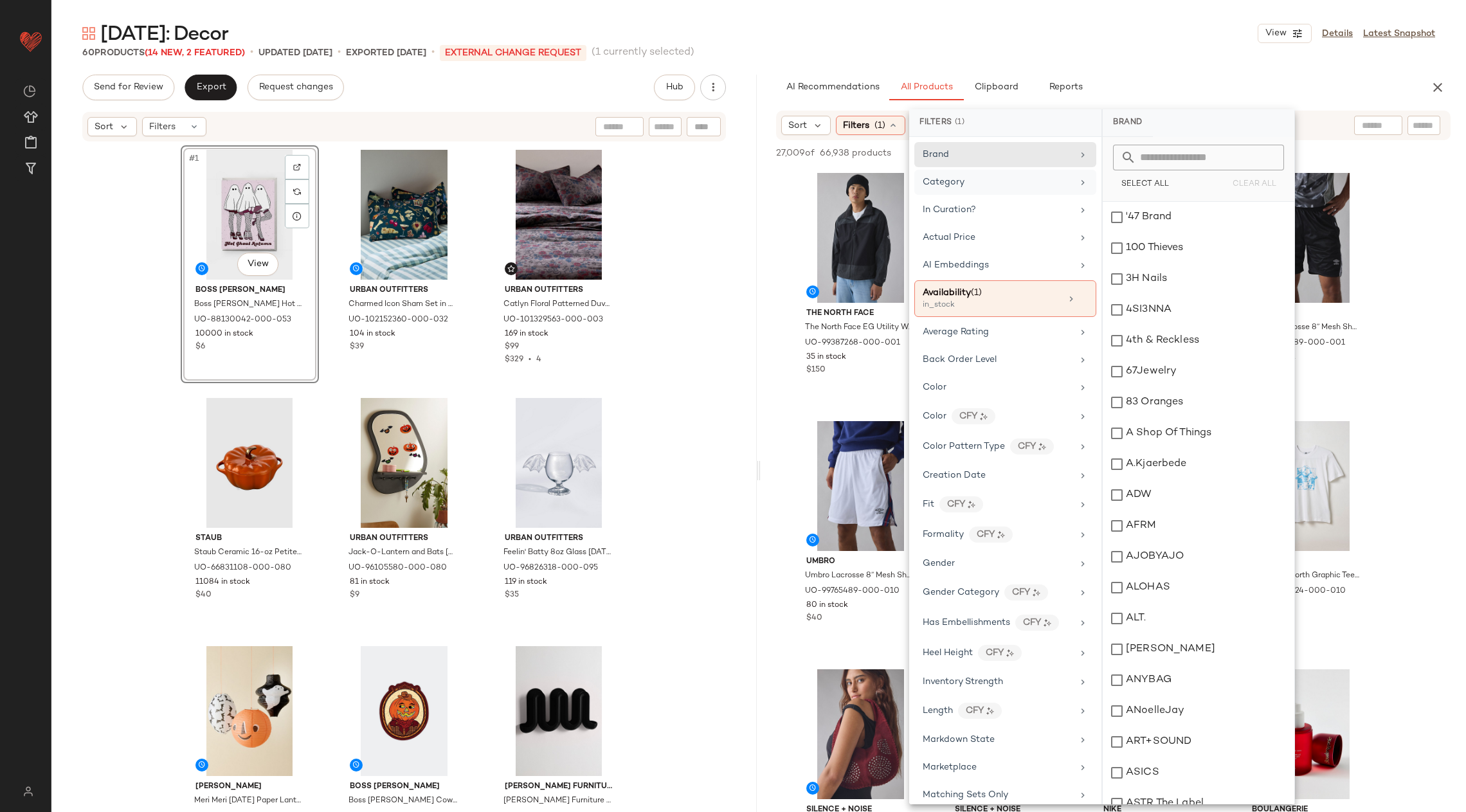
click at [960, 184] on span "Category" at bounding box center [943, 182] width 42 height 10
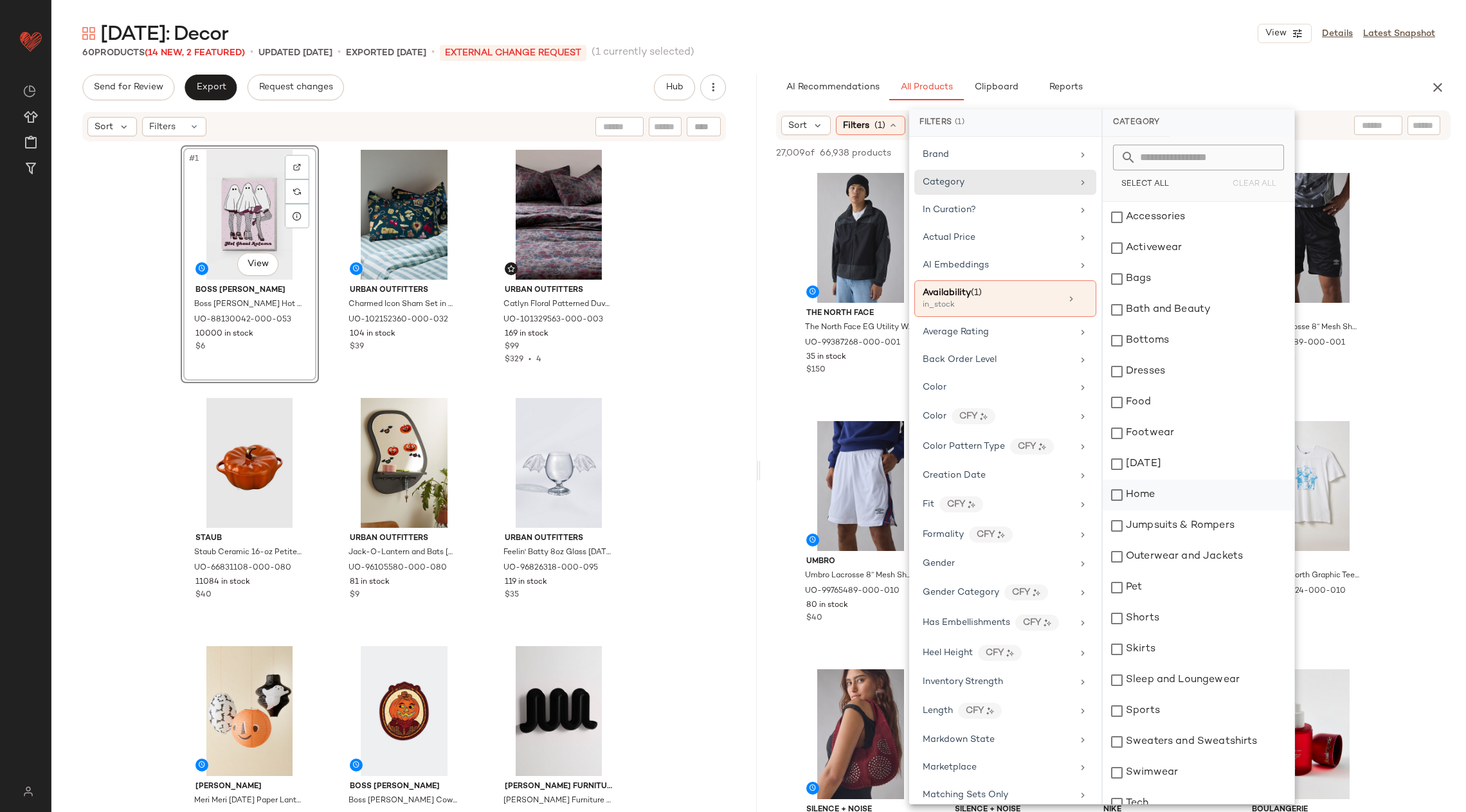
click at [1146, 488] on div "Home" at bounding box center [1198, 494] width 192 height 31
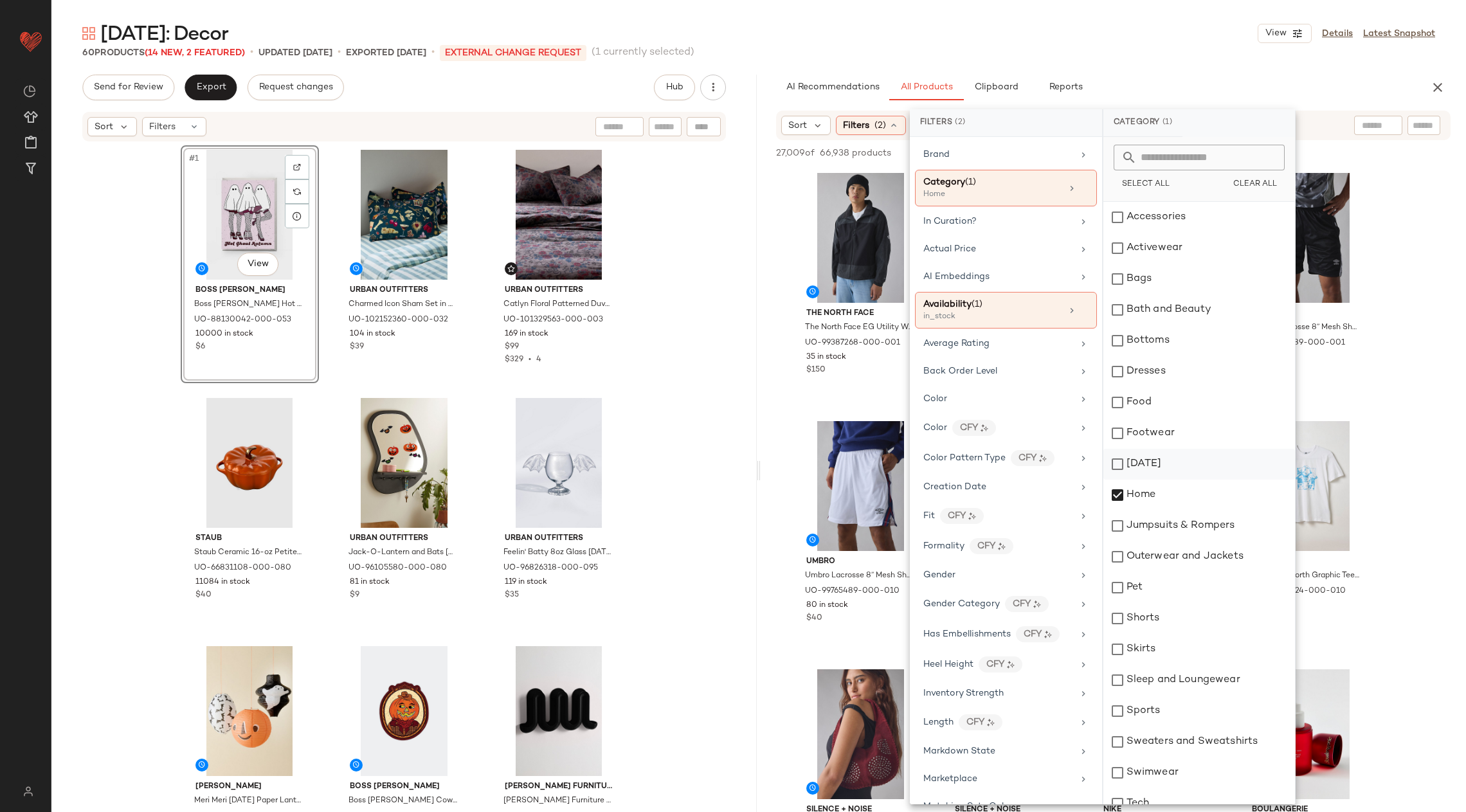
click at [1146, 462] on div "[DATE]" at bounding box center [1199, 463] width 192 height 31
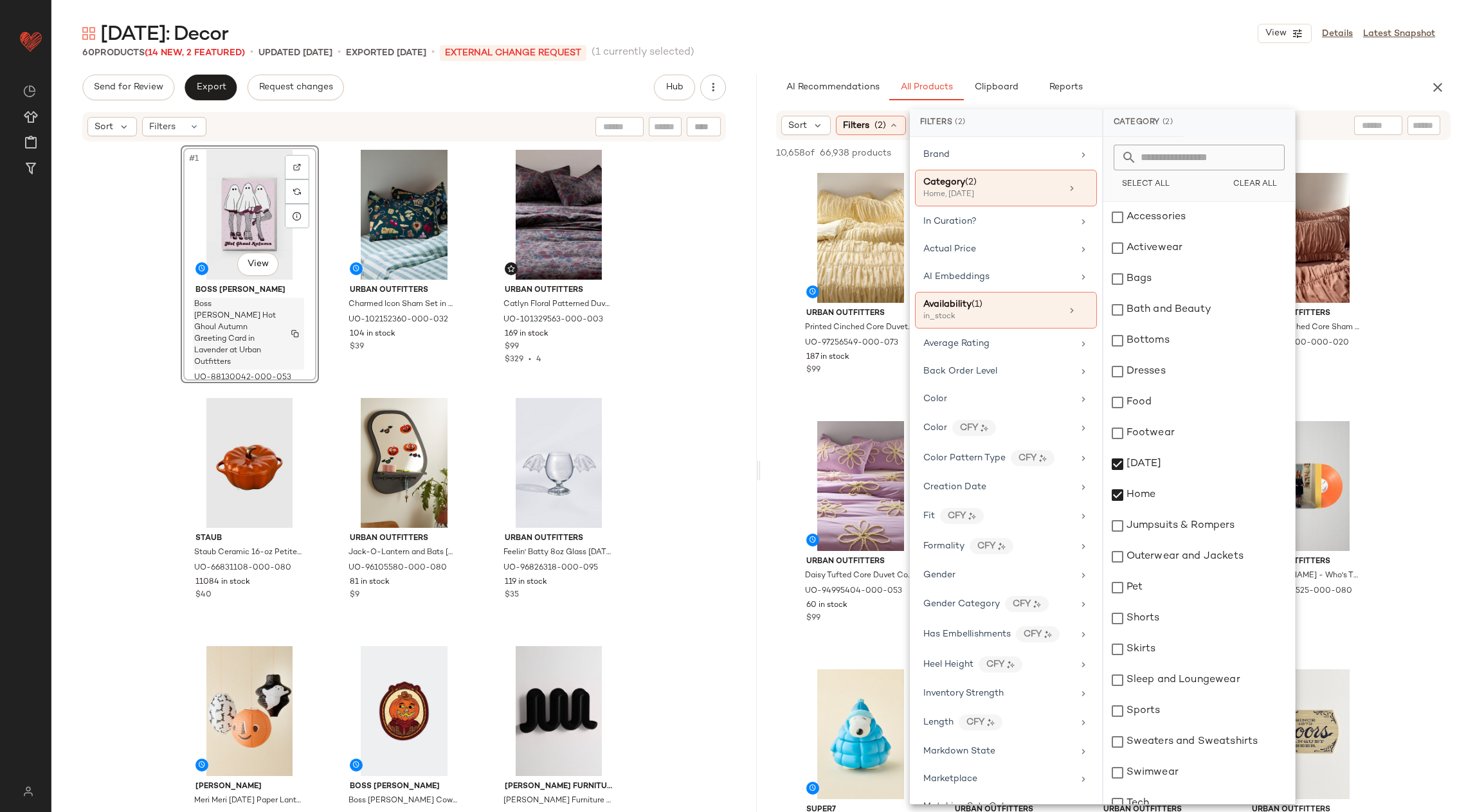
click at [246, 311] on span "Boss [PERSON_NAME] Hot Ghoul Autumn Greeting Card in Lavender at Urban Outfitte…" at bounding box center [236, 334] width 84 height 70
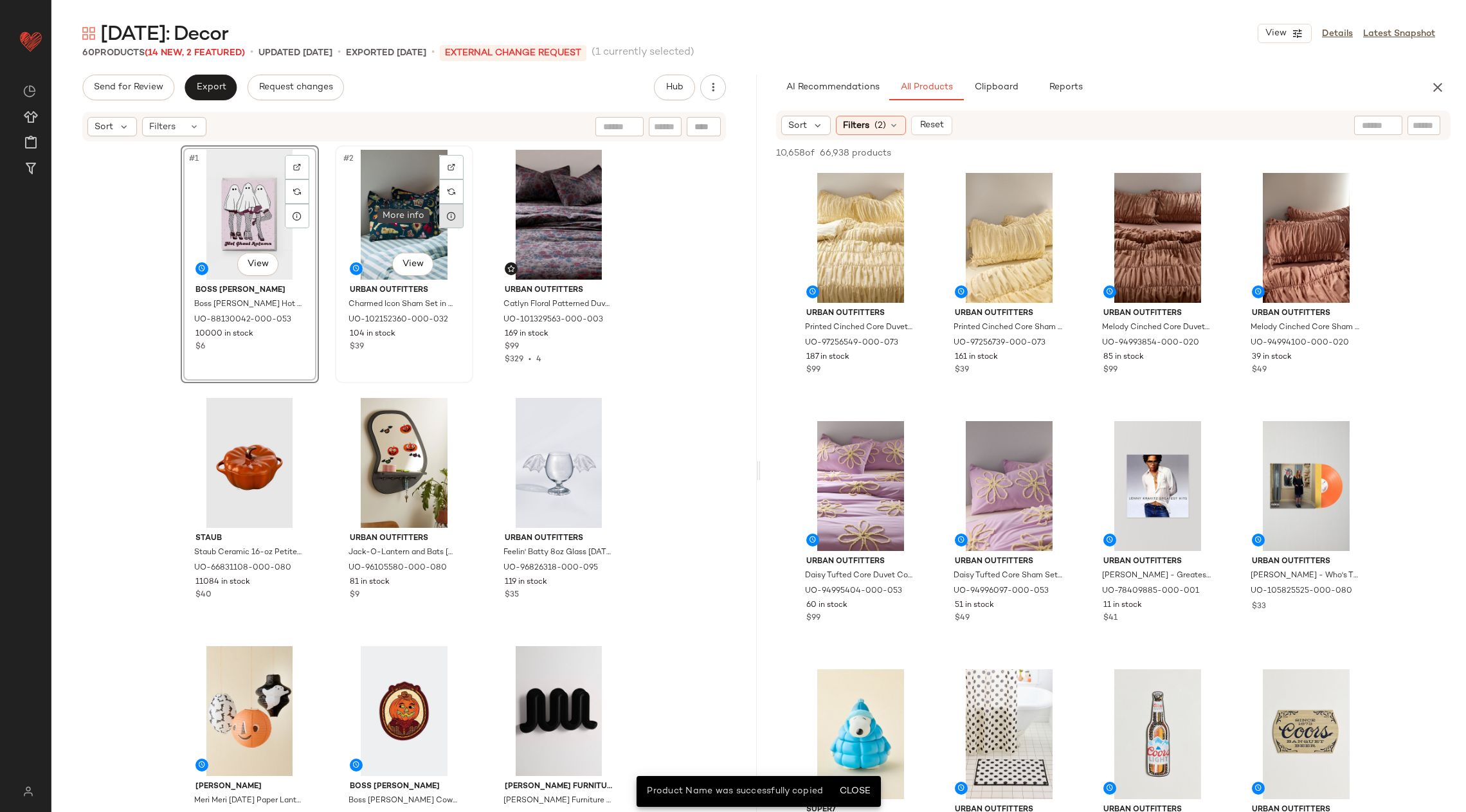
click at [447, 213] on icon at bounding box center [451, 216] width 11 height 11
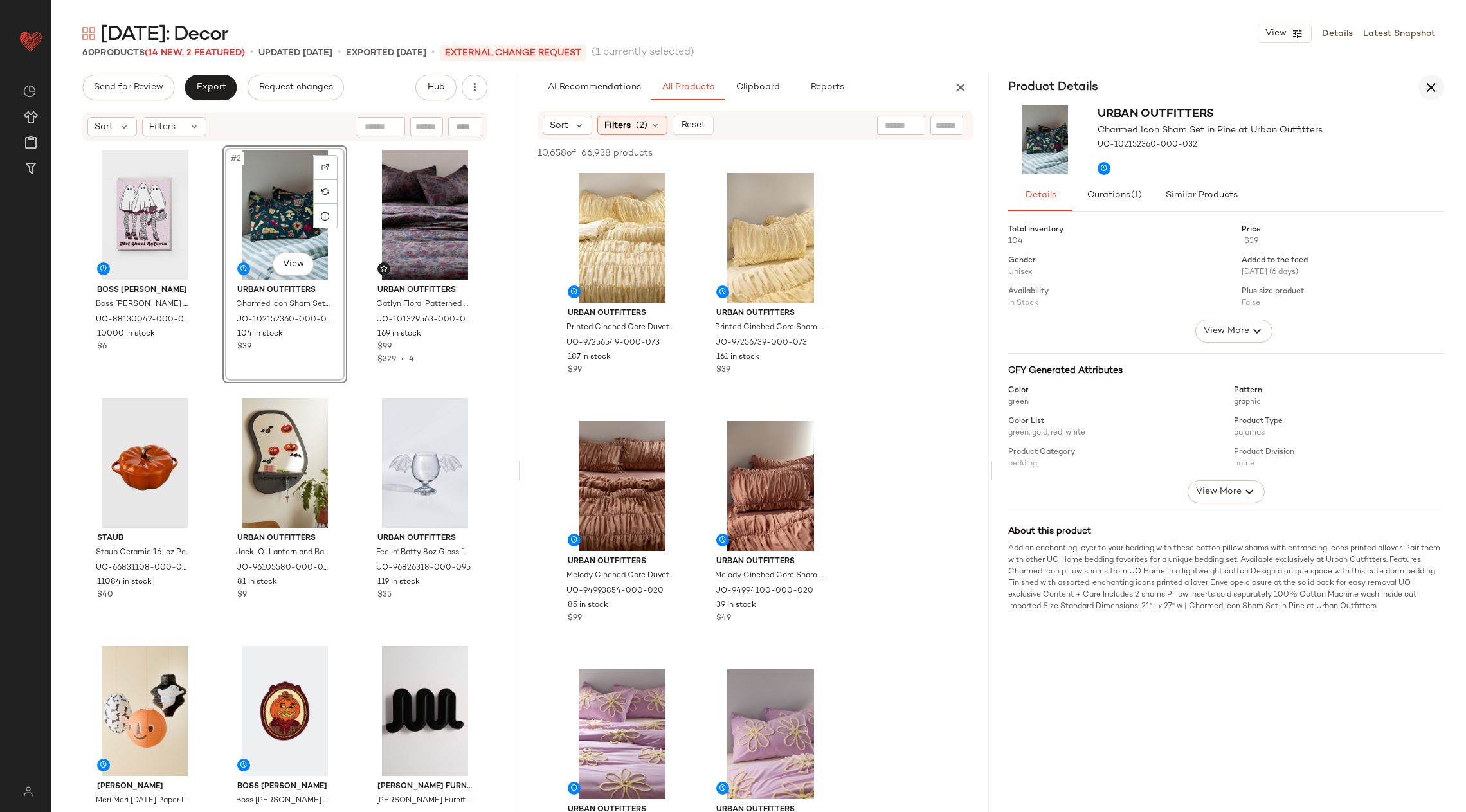
click at [1435, 86] on icon "button" at bounding box center [1431, 86] width 15 height 15
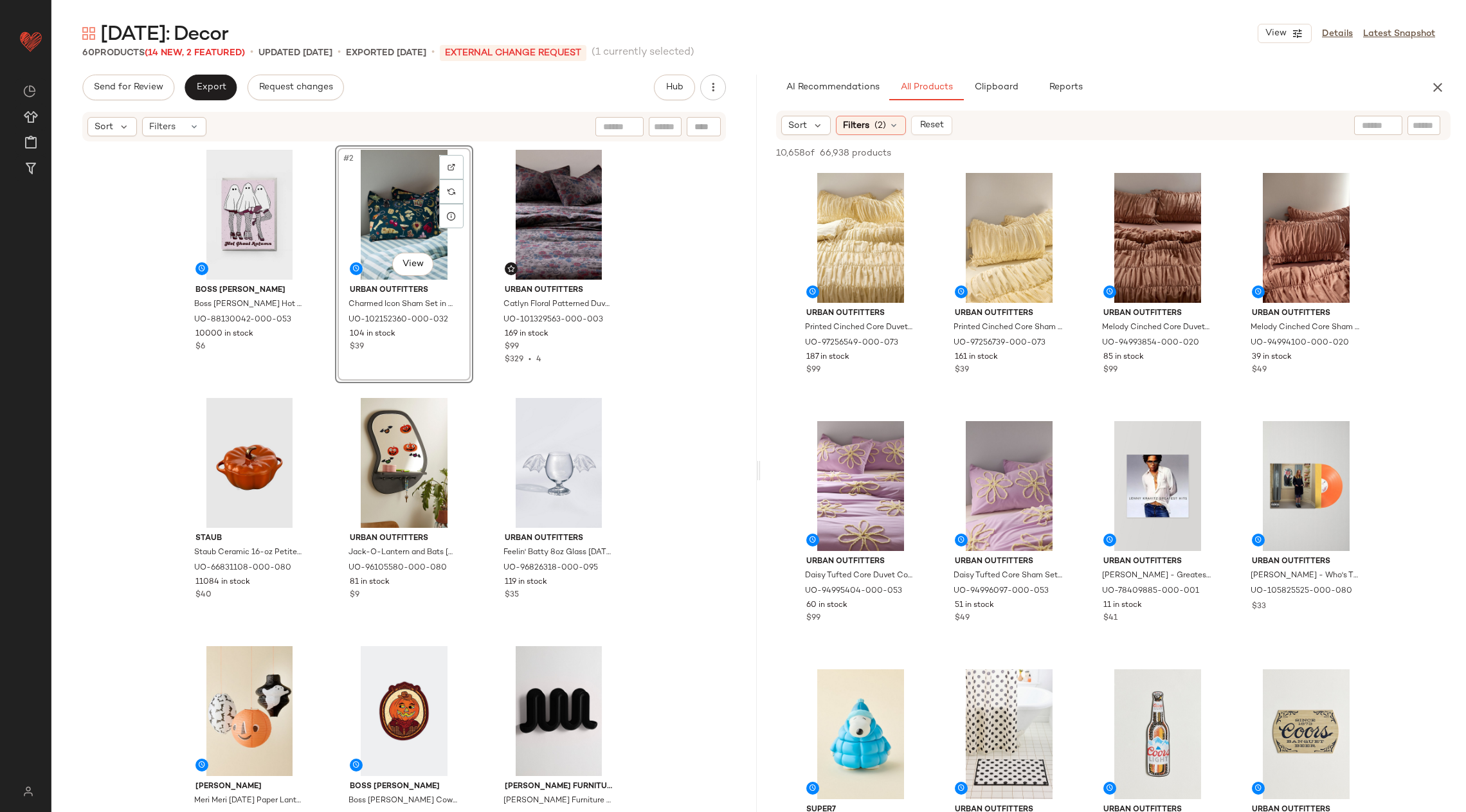
click at [372, 243] on div "#2 View" at bounding box center [404, 214] width 129 height 130
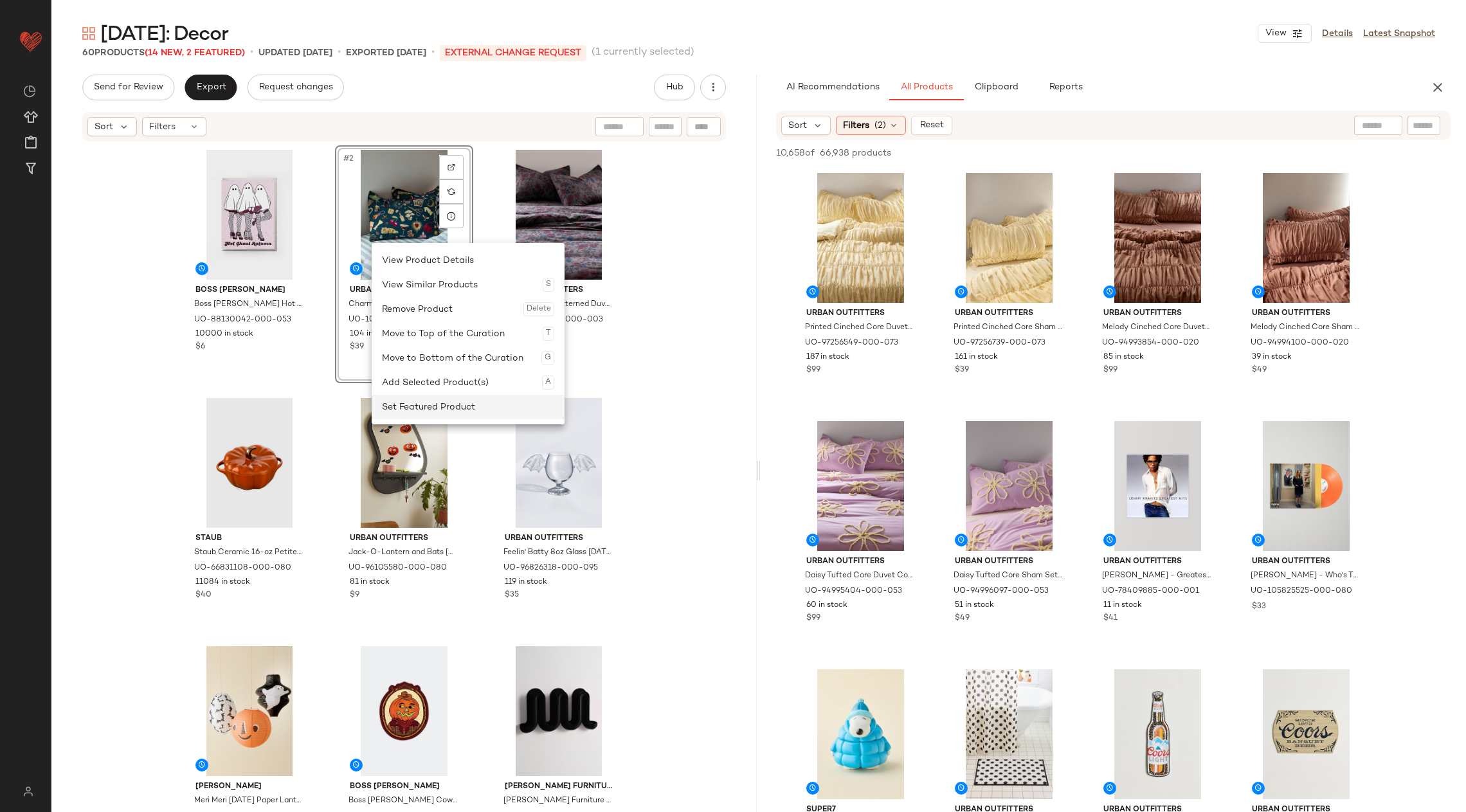
click at [465, 411] on div "Set Featured Product" at bounding box center [468, 407] width 172 height 25
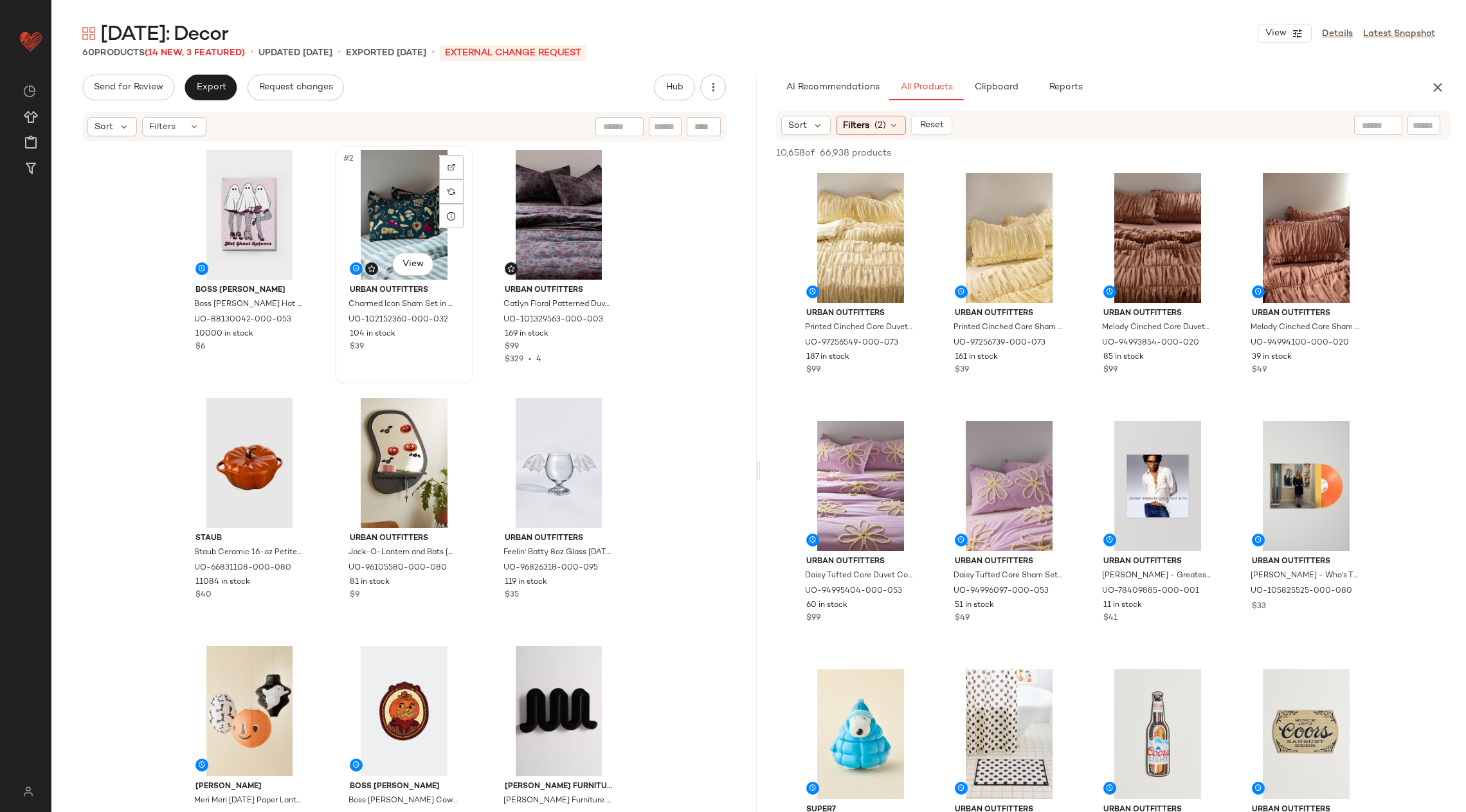
click at [435, 219] on div "#2 View" at bounding box center [404, 214] width 129 height 130
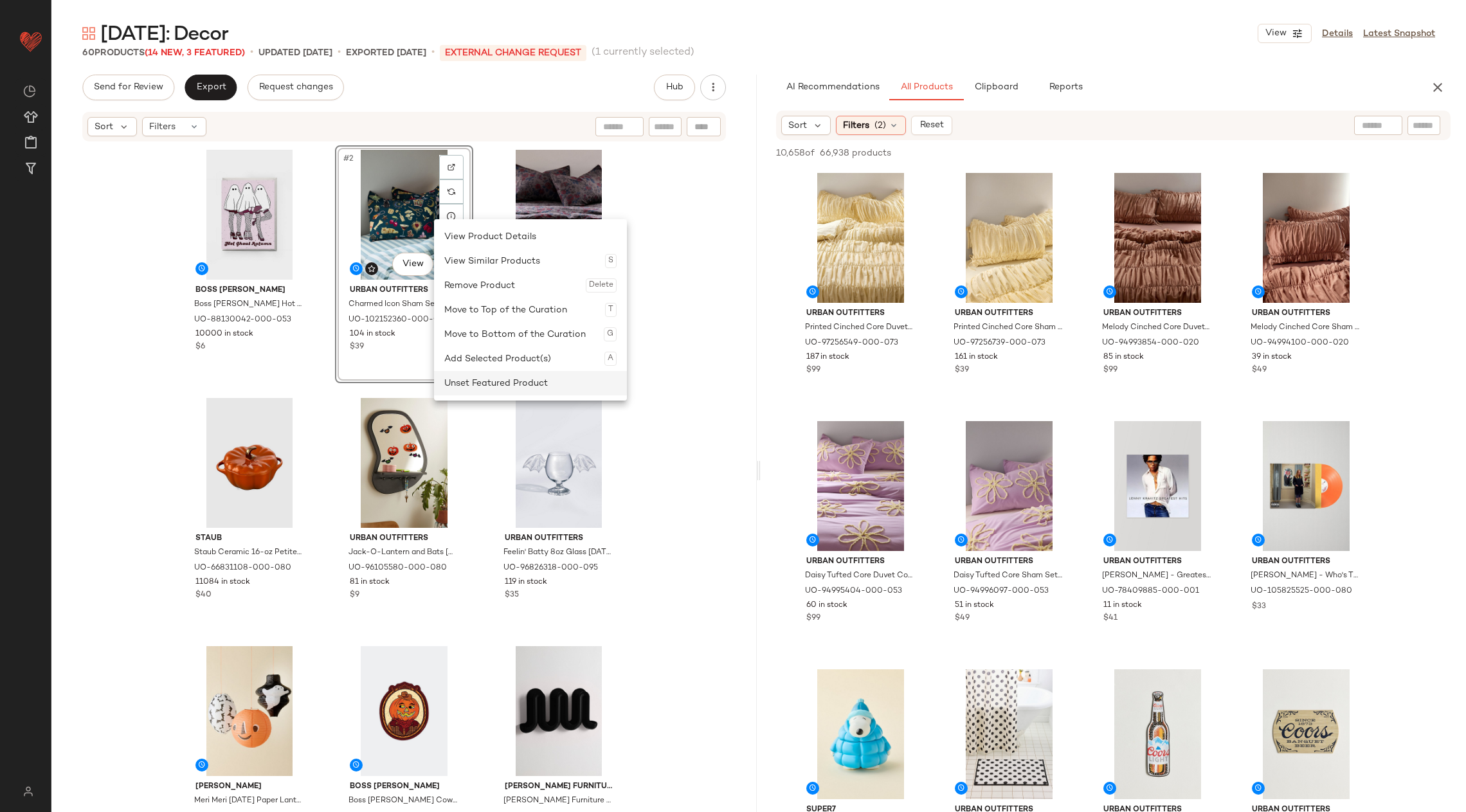
click at [488, 385] on div "Unset Featured Product" at bounding box center [530, 383] width 172 height 25
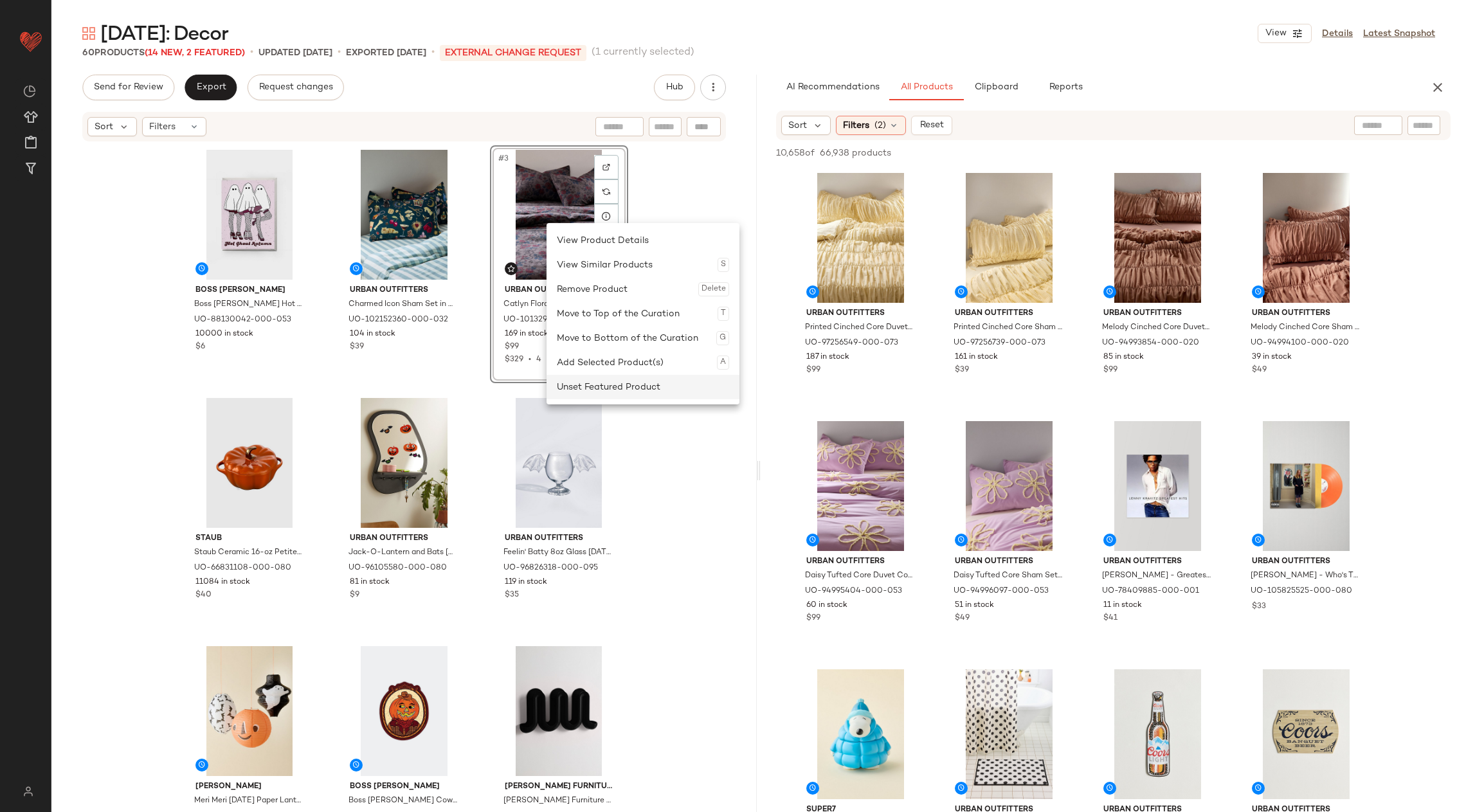
click at [580, 389] on div "Unset Featured Product" at bounding box center [643, 387] width 172 height 25
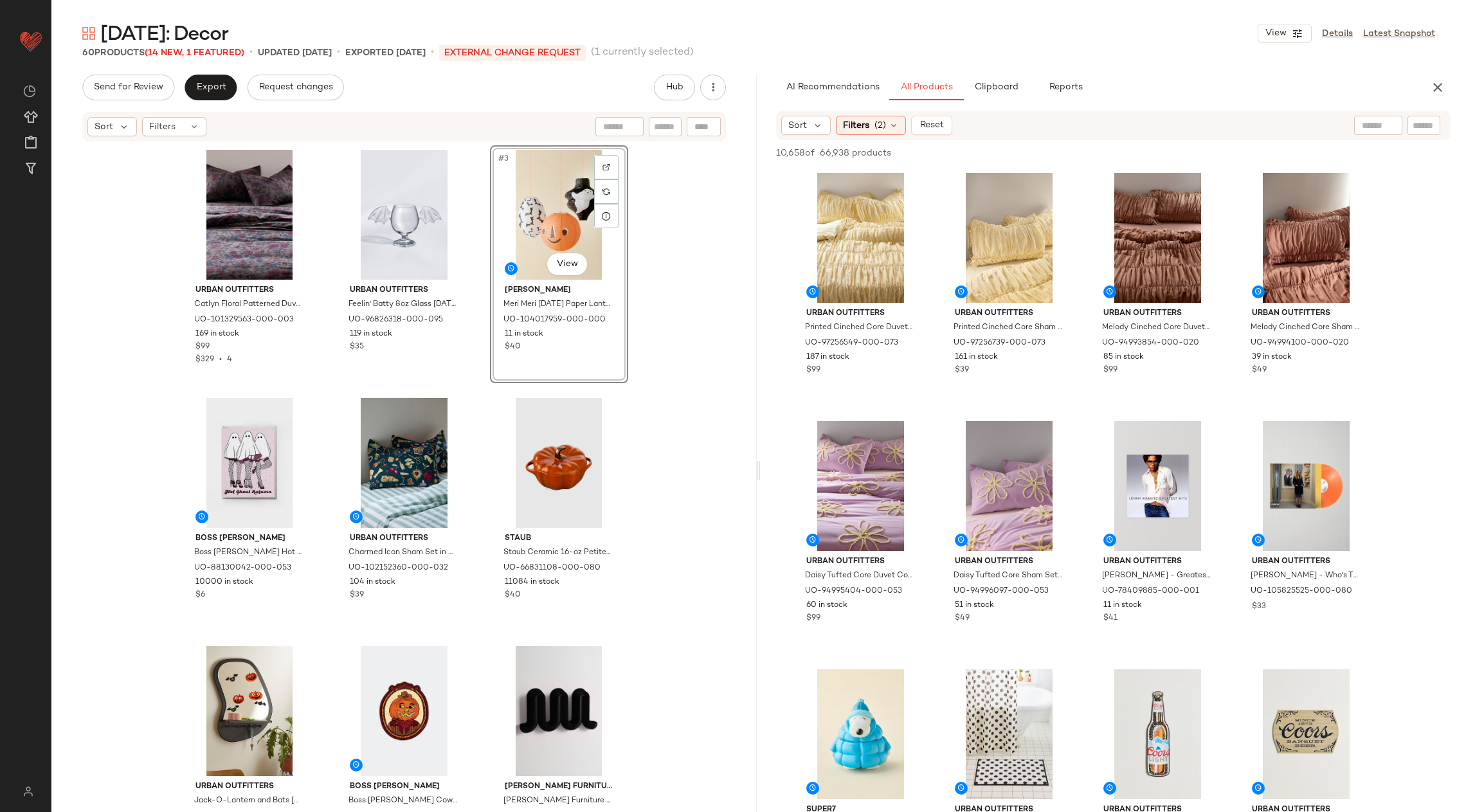
drag, startPoint x: 228, startPoint y: 702, endPoint x: 593, endPoint y: 11, distance: 781.5
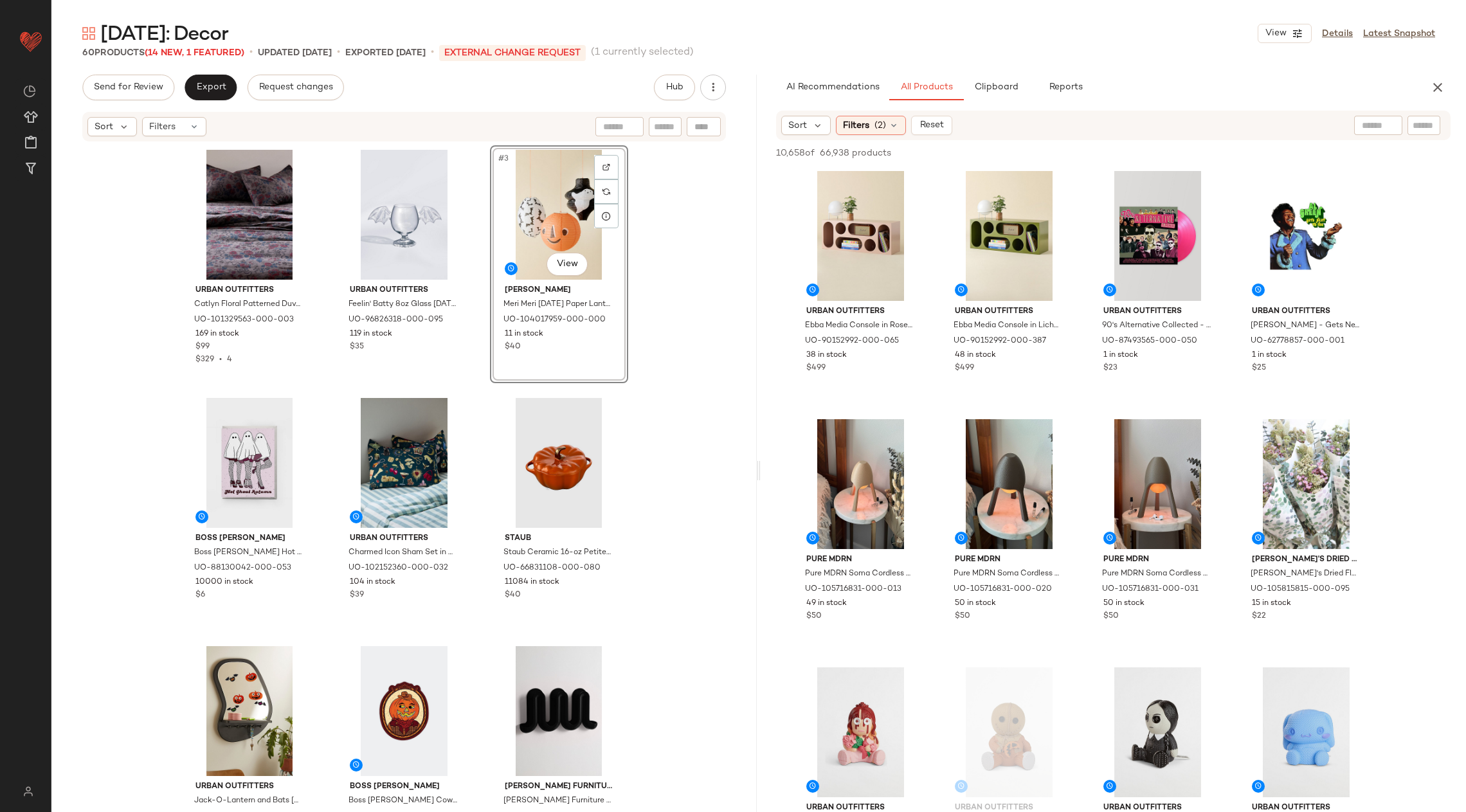
scroll to position [1417, 0]
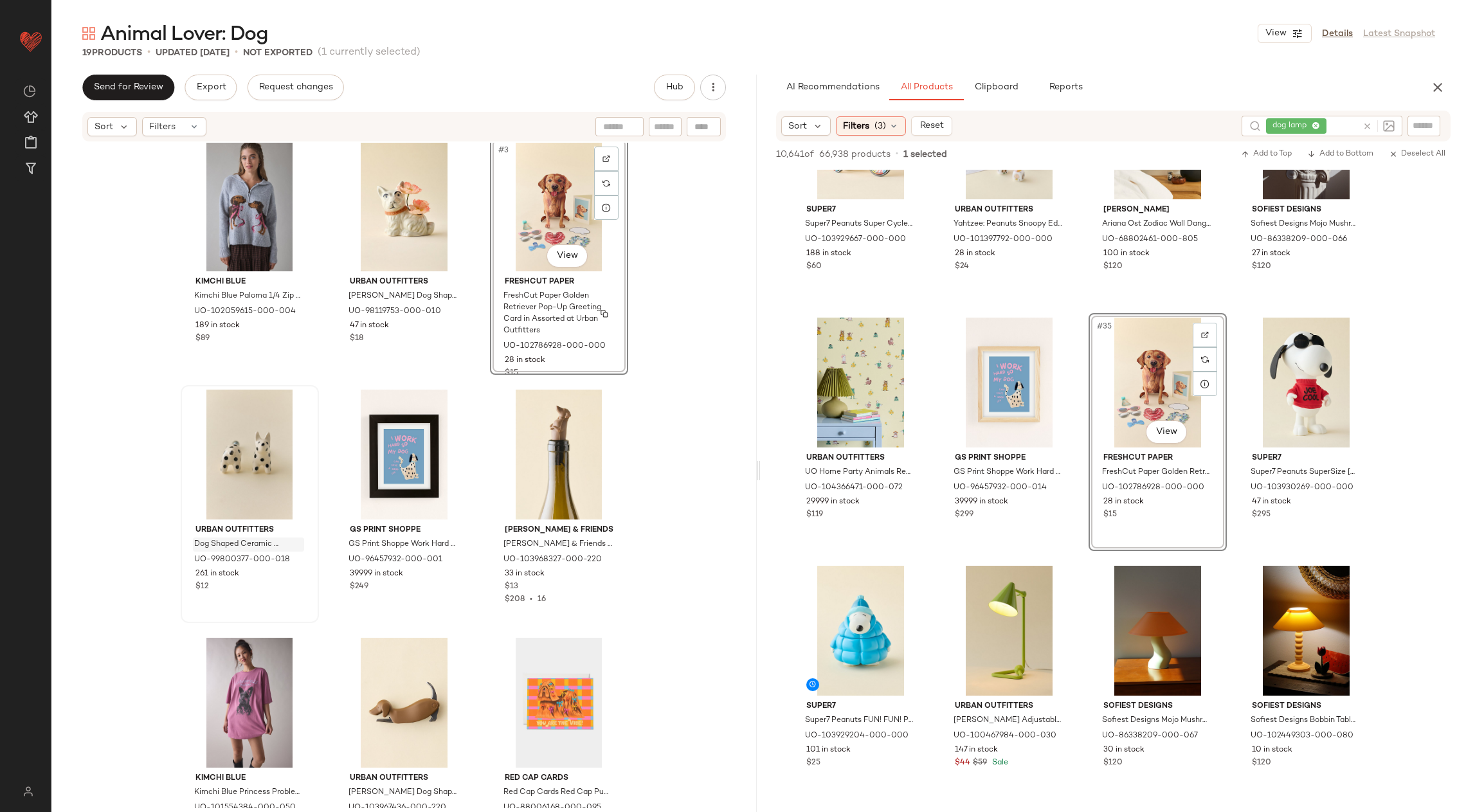
scroll to position [9, 0]
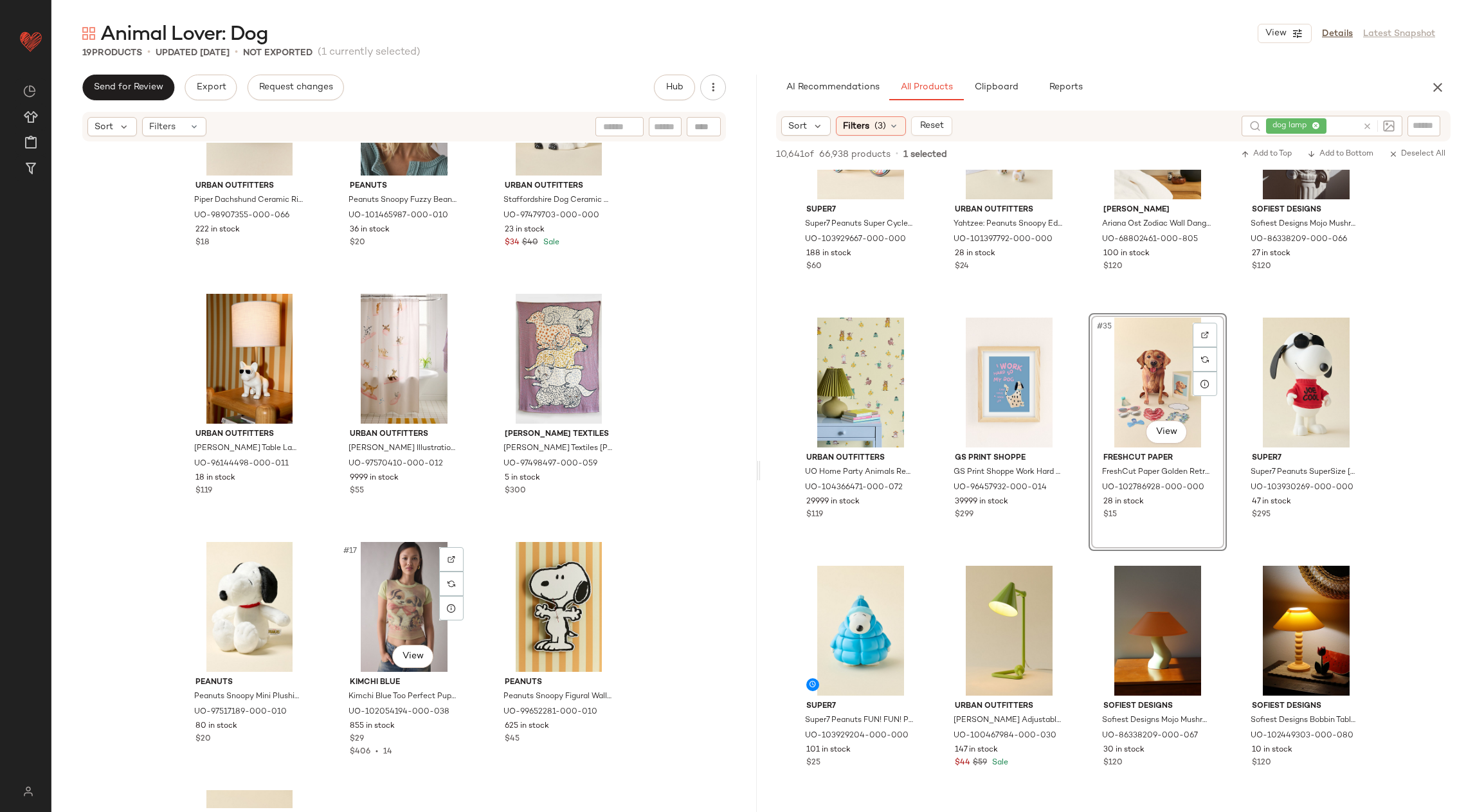
scroll to position [838, 0]
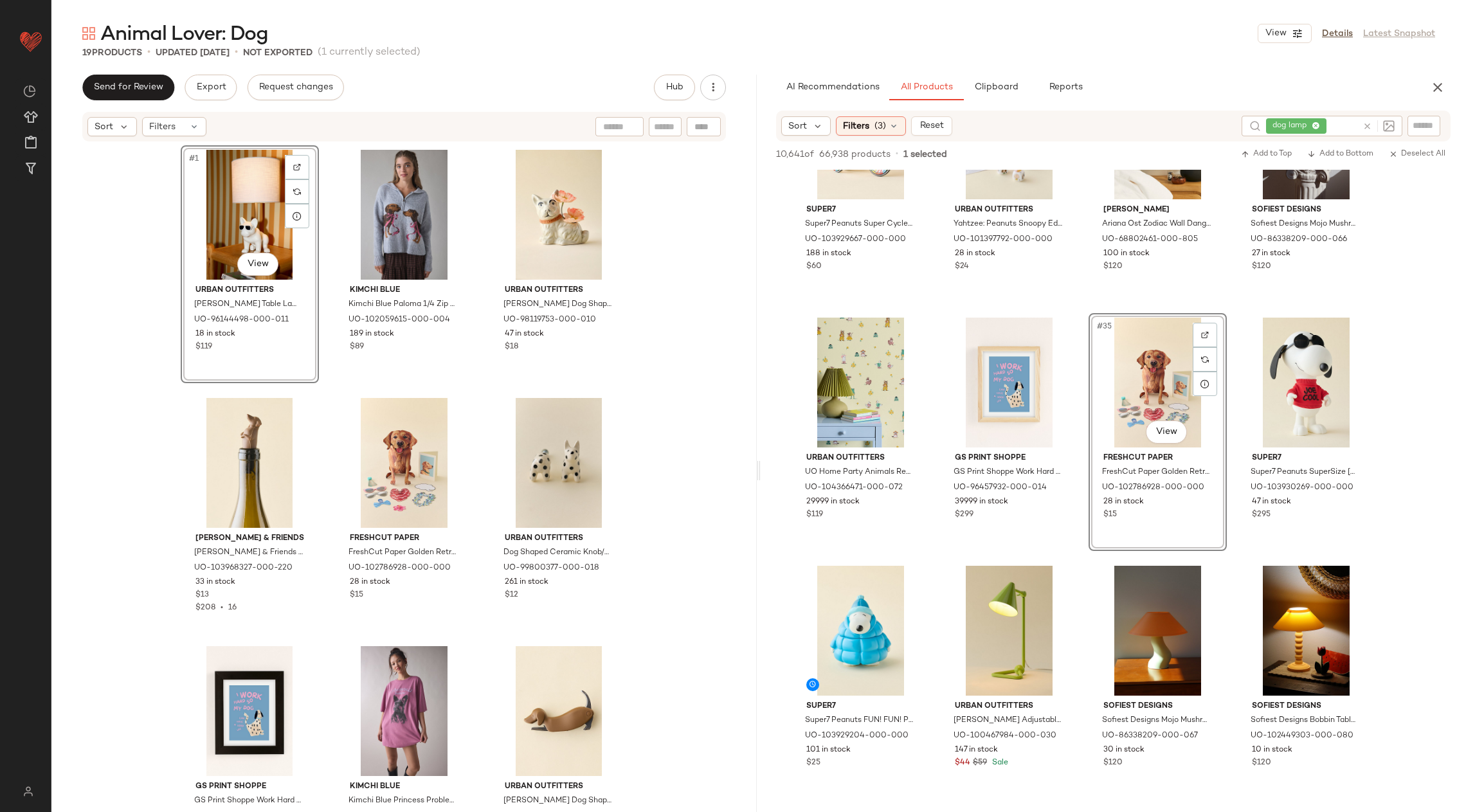
click at [480, 322] on div "#1 View Urban Outfitters Rosie Table Lamp in Dog at Urban Outfitters UO-9614449…" at bounding box center [404, 477] width 448 height 663
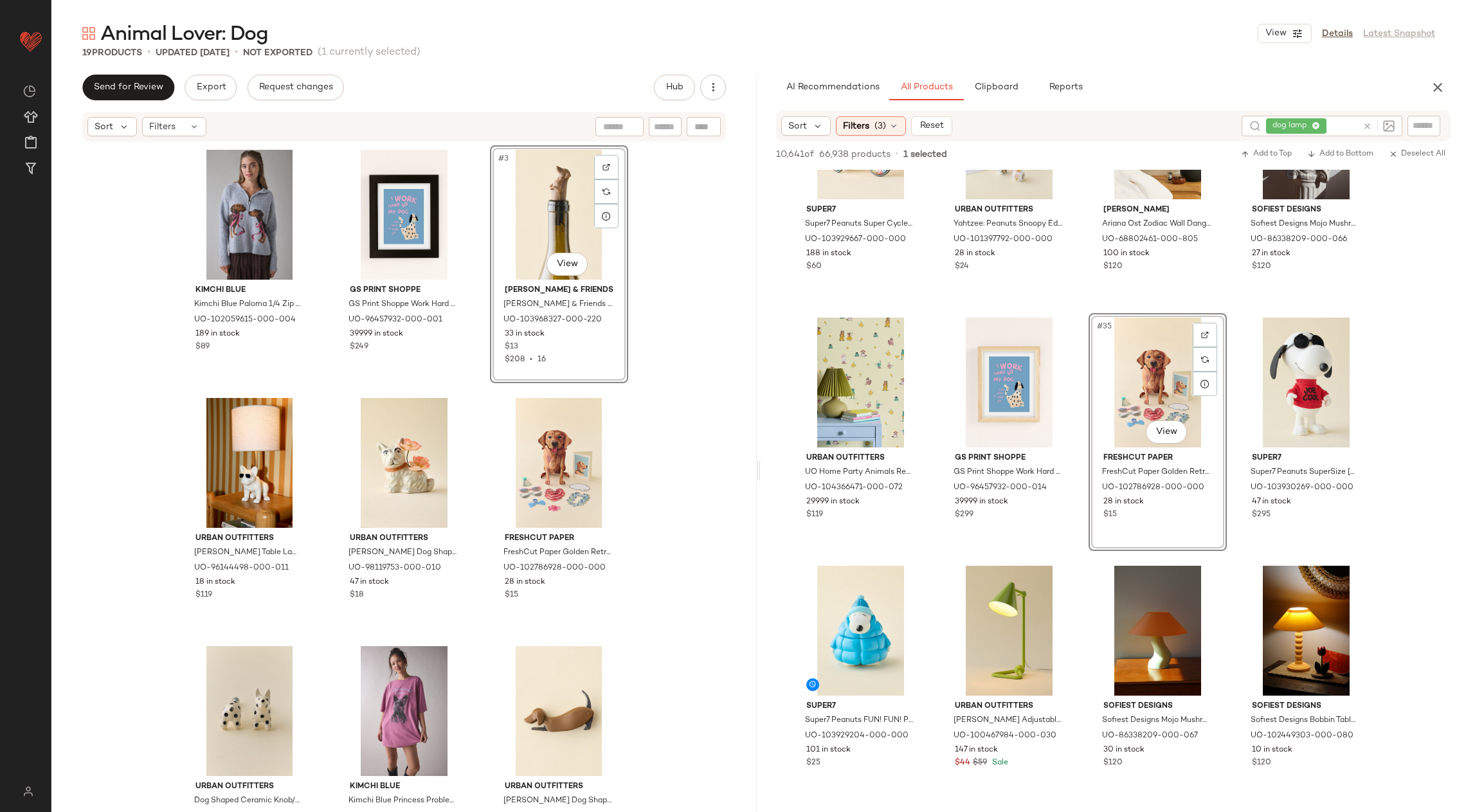
click at [678, 436] on div "Kimchi Blue Kimchi Blue Paloma 1/4 Zip Pullover Sweater in Grey, Women's at Urb…" at bounding box center [404, 476] width 706 height 665
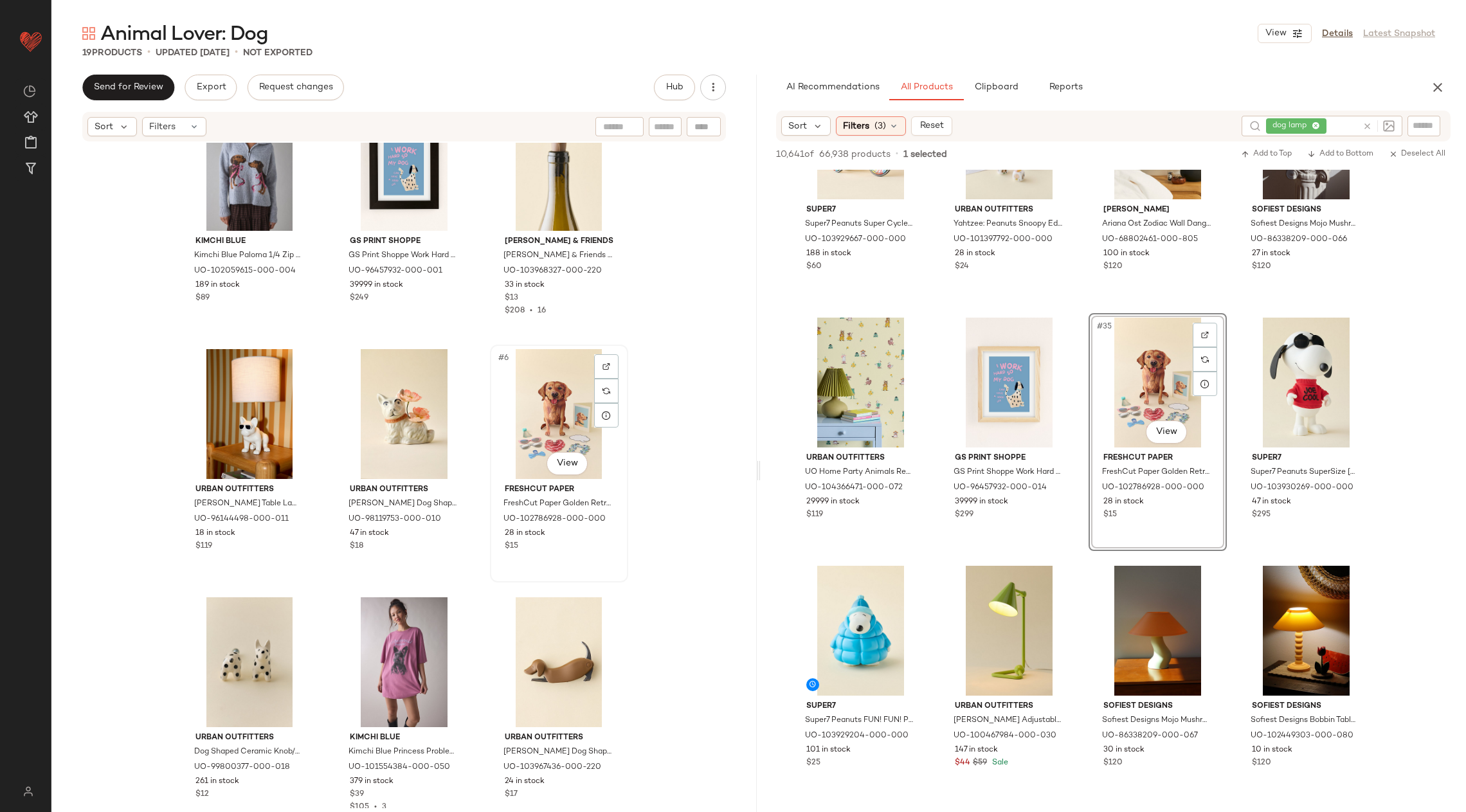
scroll to position [58, 0]
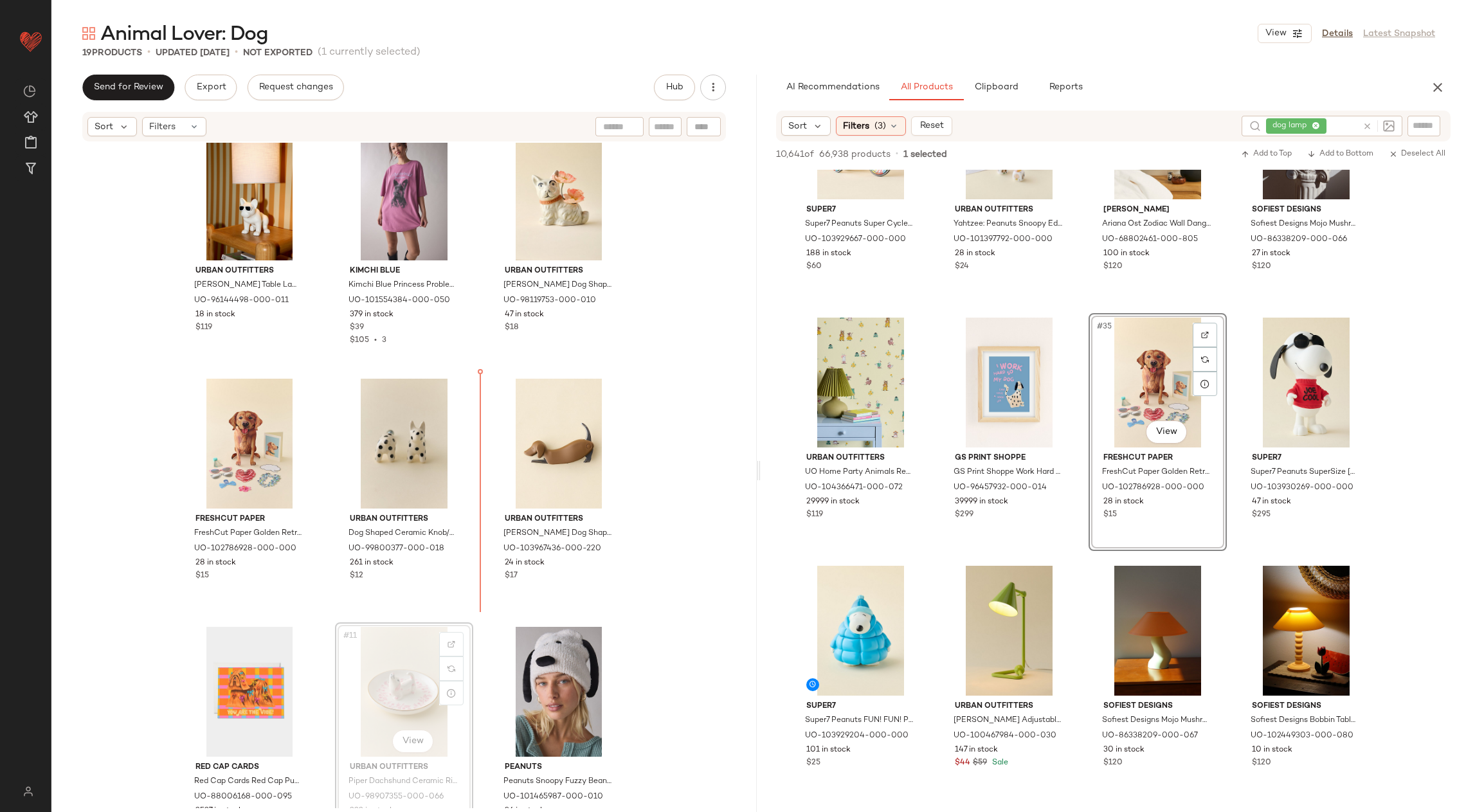
scroll to position [278, 0]
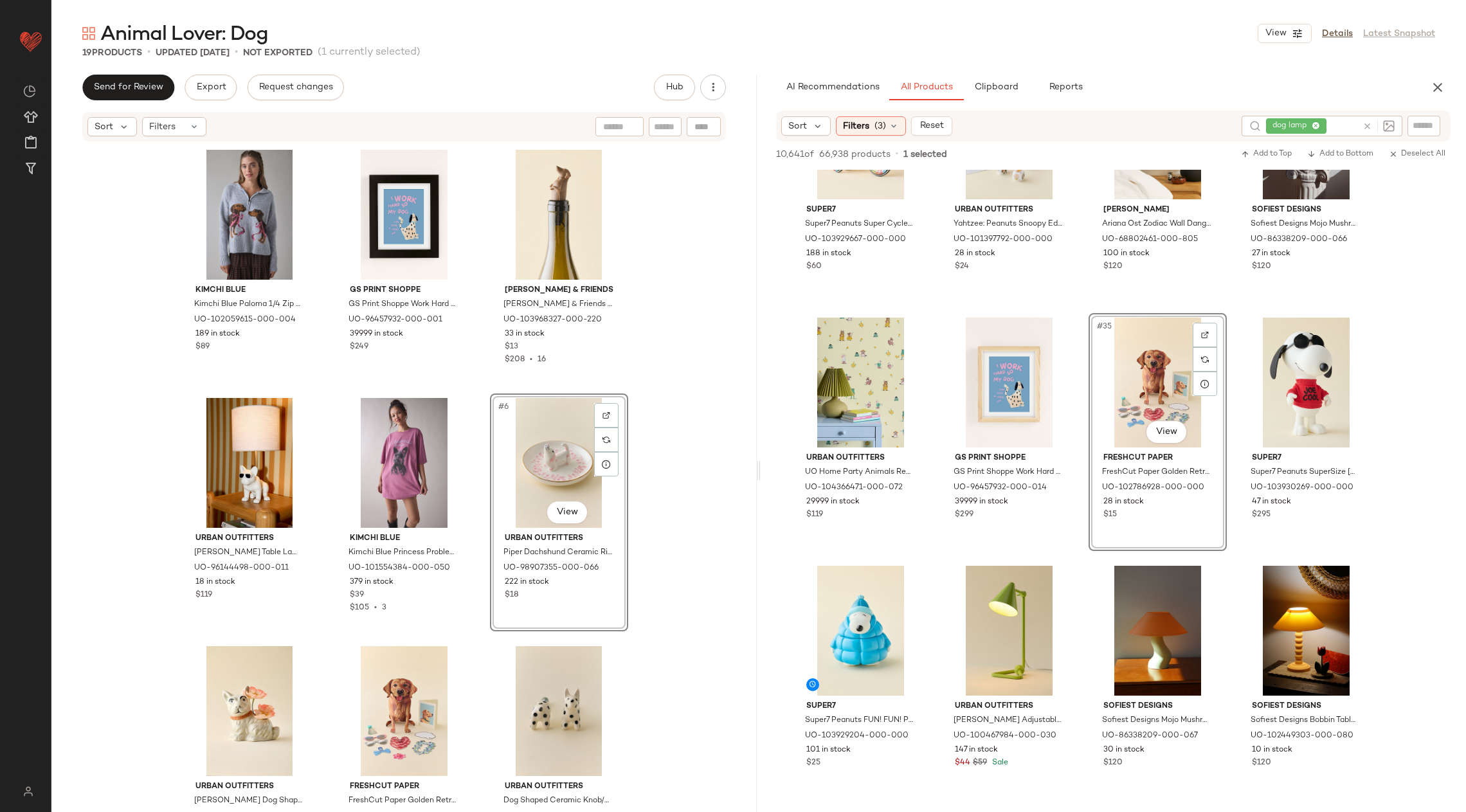
click at [696, 393] on div "Kimchi Blue Kimchi Blue Paloma 1/4 Zip Pullover Sweater in Grey, Women's at Urb…" at bounding box center [404, 476] width 706 height 665
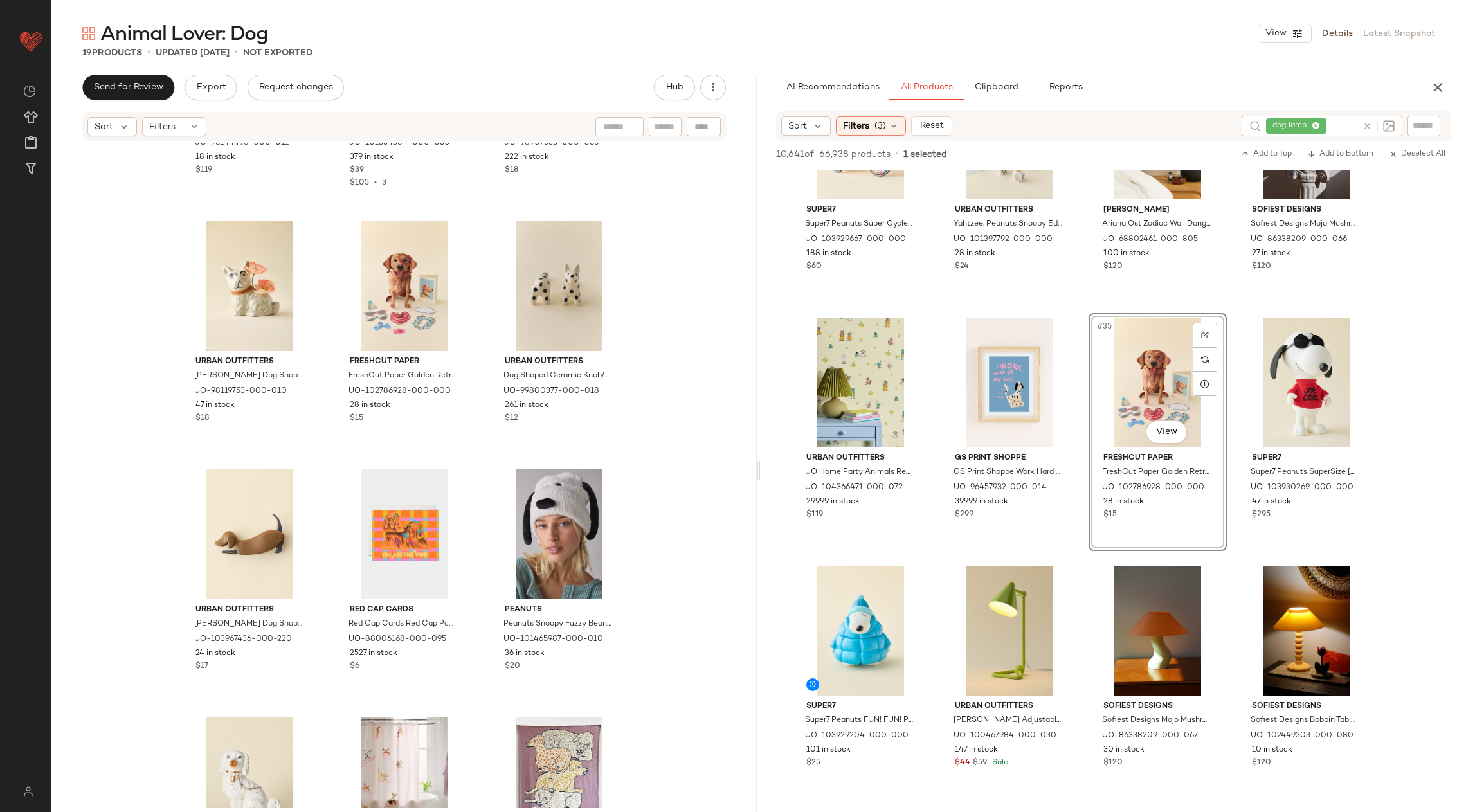
scroll to position [434, 0]
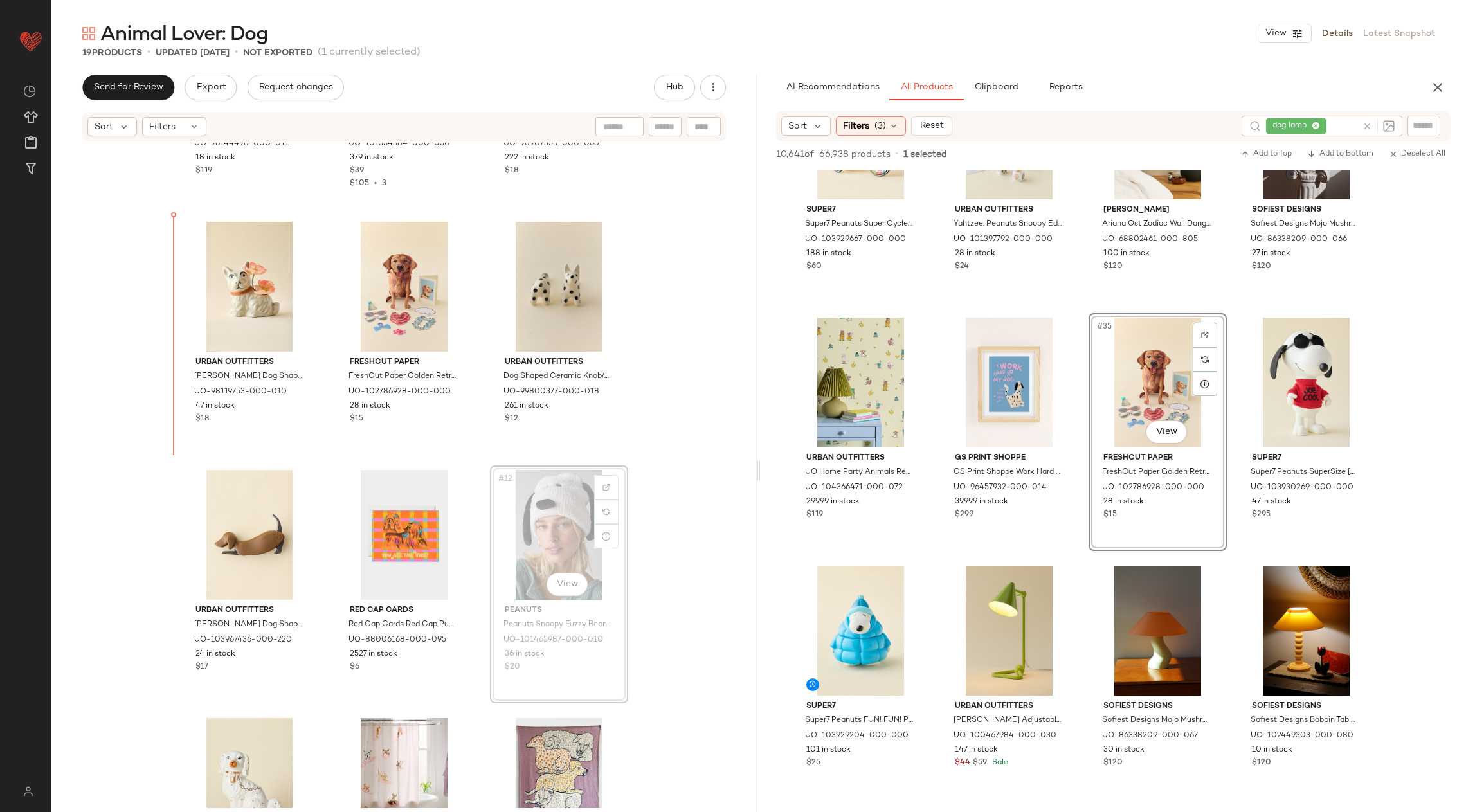
scroll to position [432, 0]
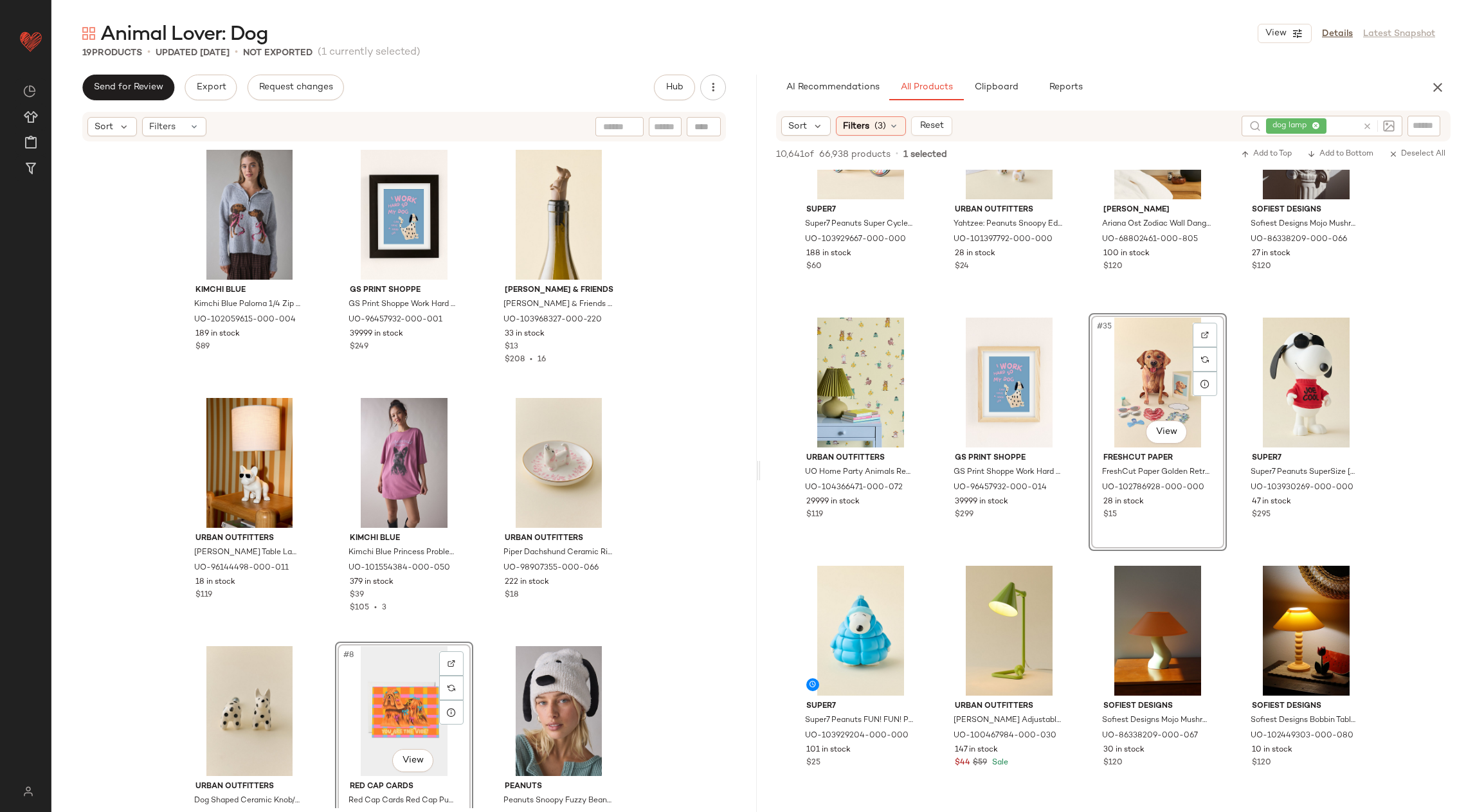
click at [644, 568] on div "Kimchi Blue Kimchi Blue Paloma 1/4 Zip Pullover Sweater in Grey, Women's at Urb…" at bounding box center [404, 476] width 706 height 665
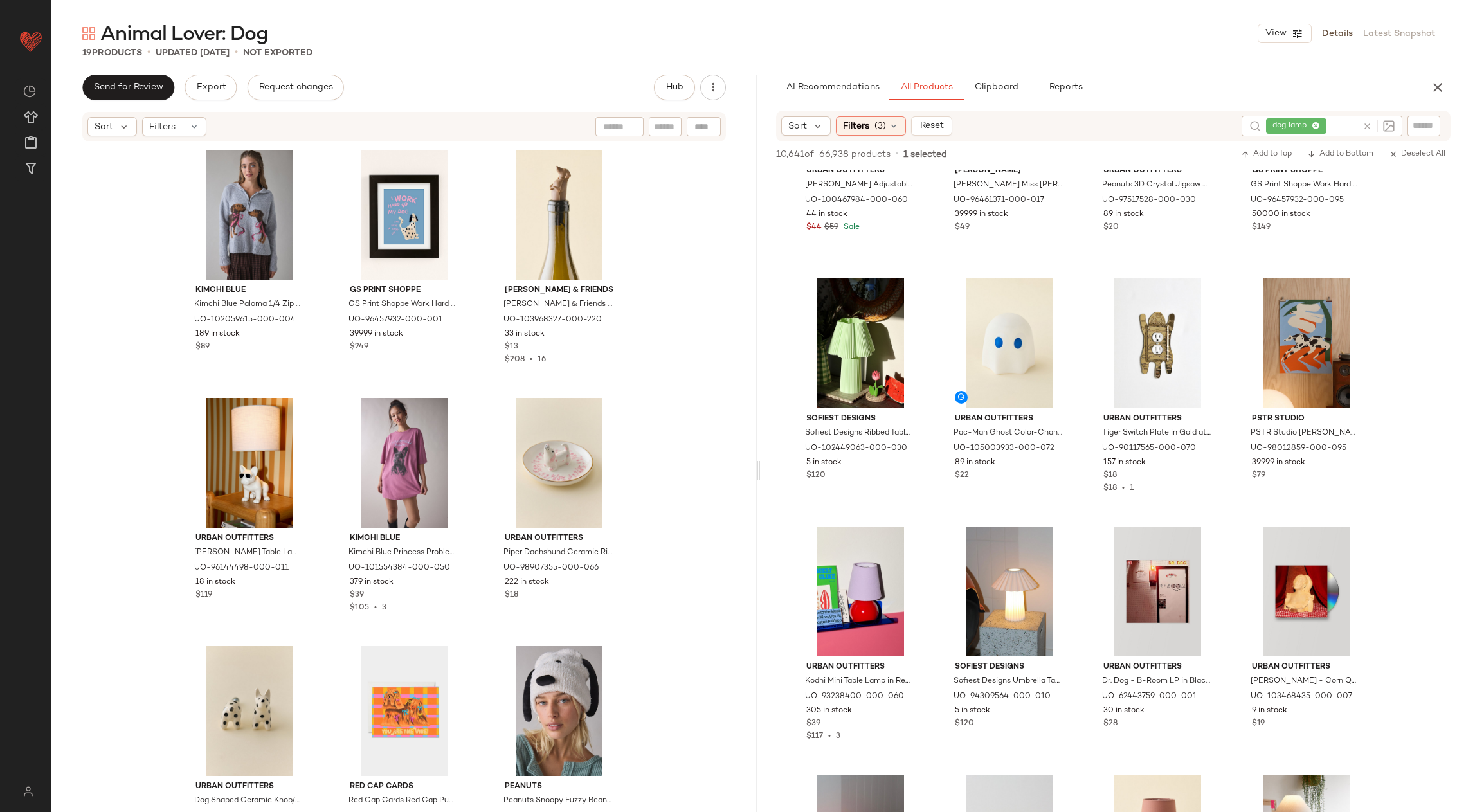
scroll to position [3570, 0]
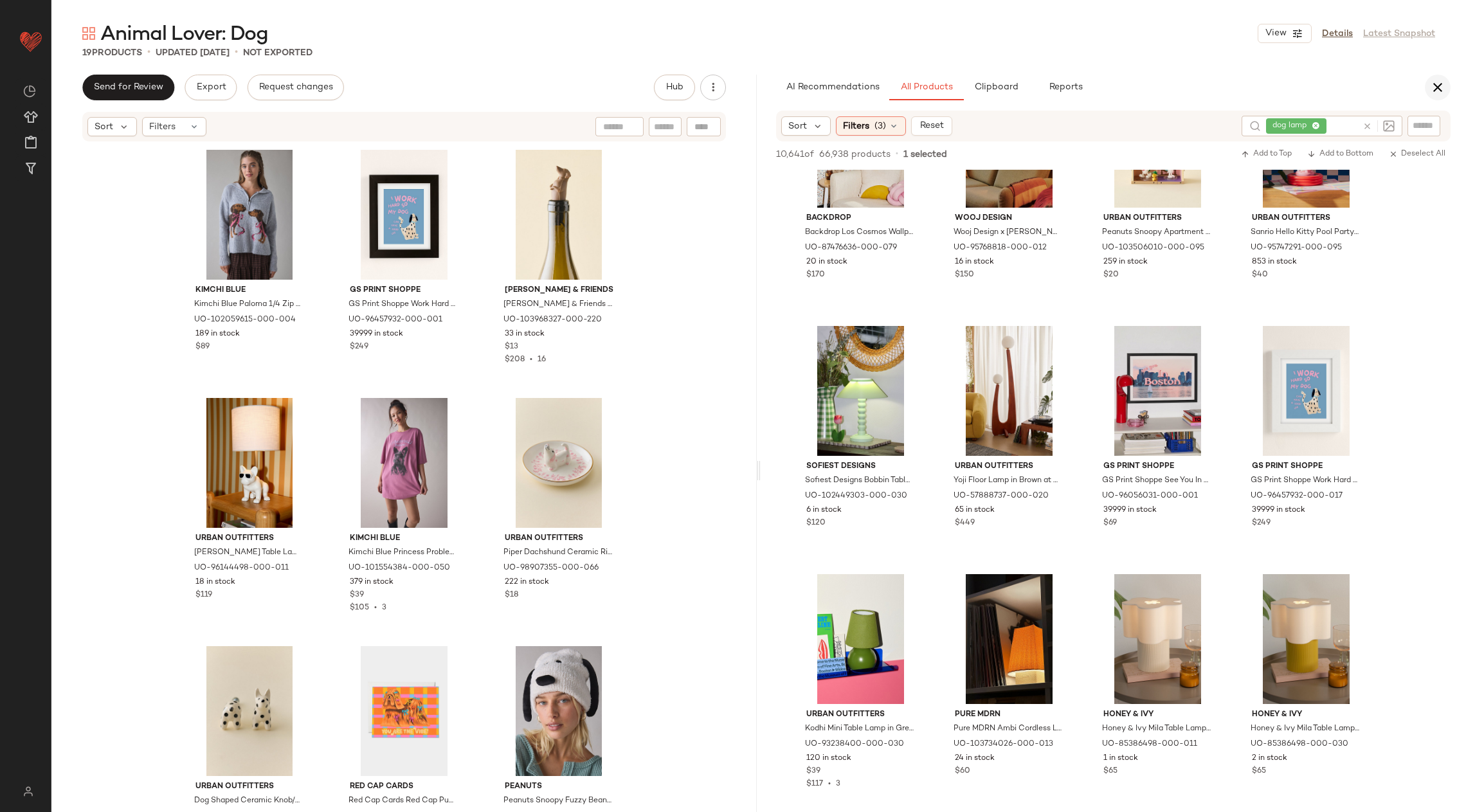
click at [1447, 92] on button "button" at bounding box center [1438, 86] width 26 height 26
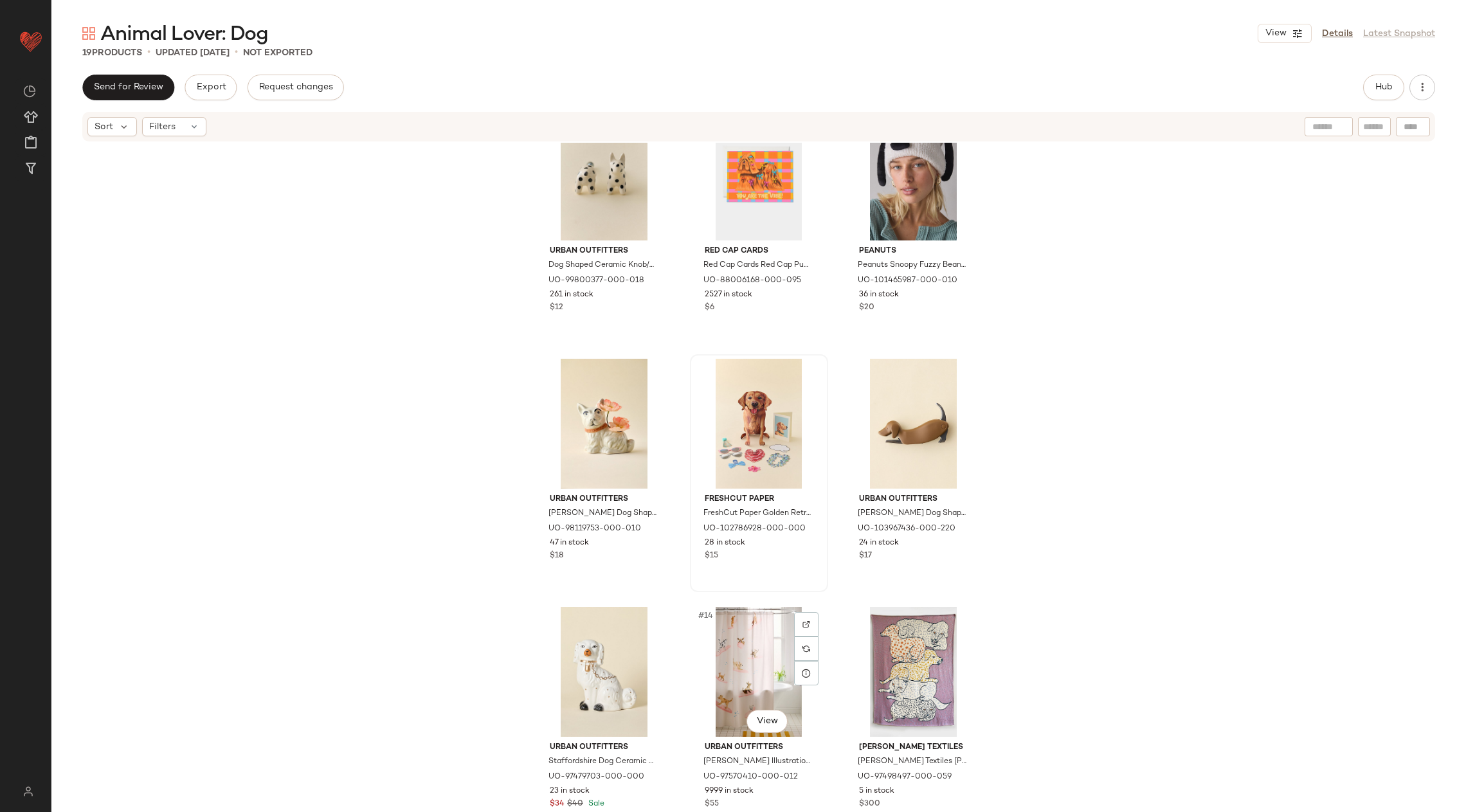
scroll to position [544, 0]
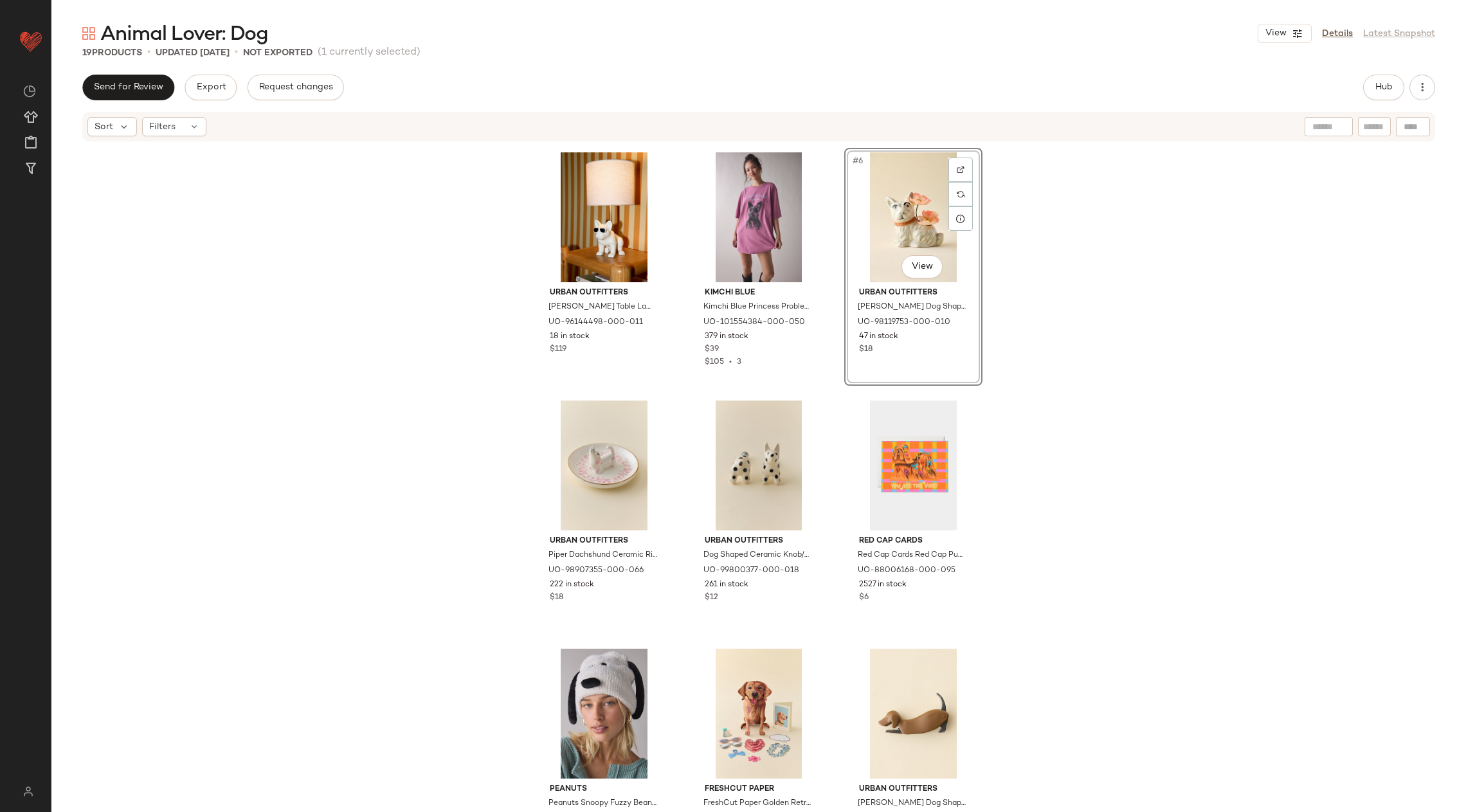
scroll to position [251, 0]
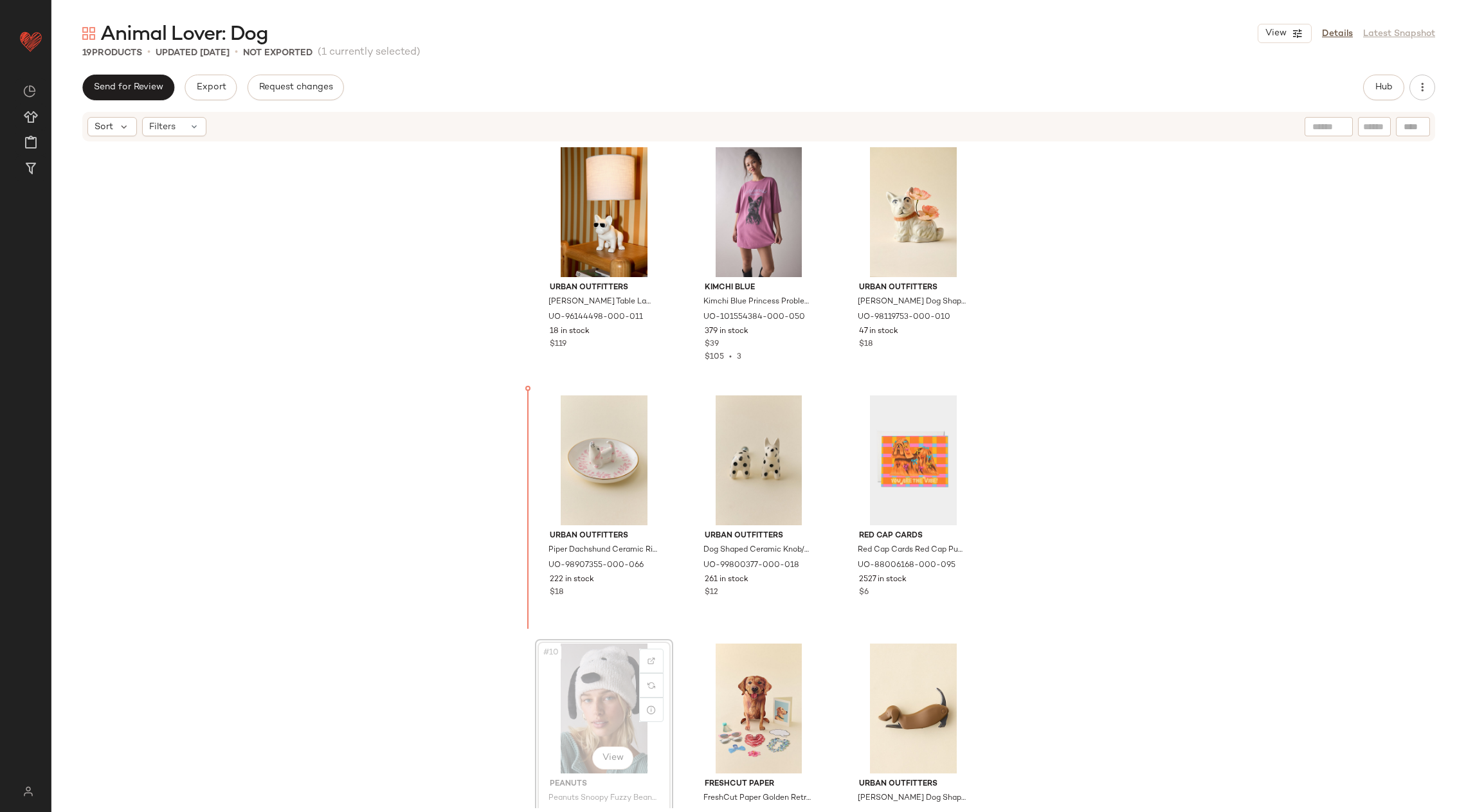
scroll to position [252, 0]
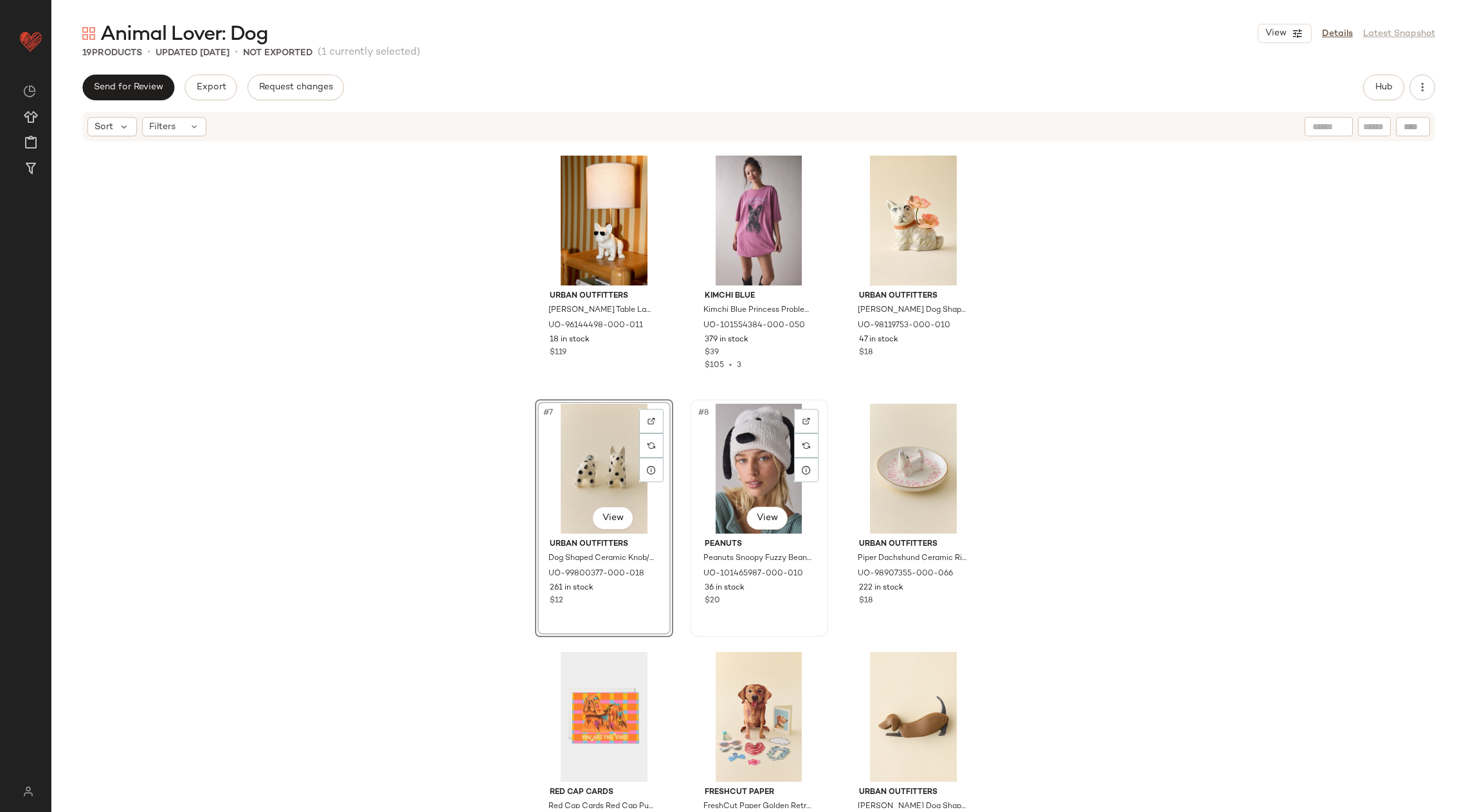
scroll to position [488, 0]
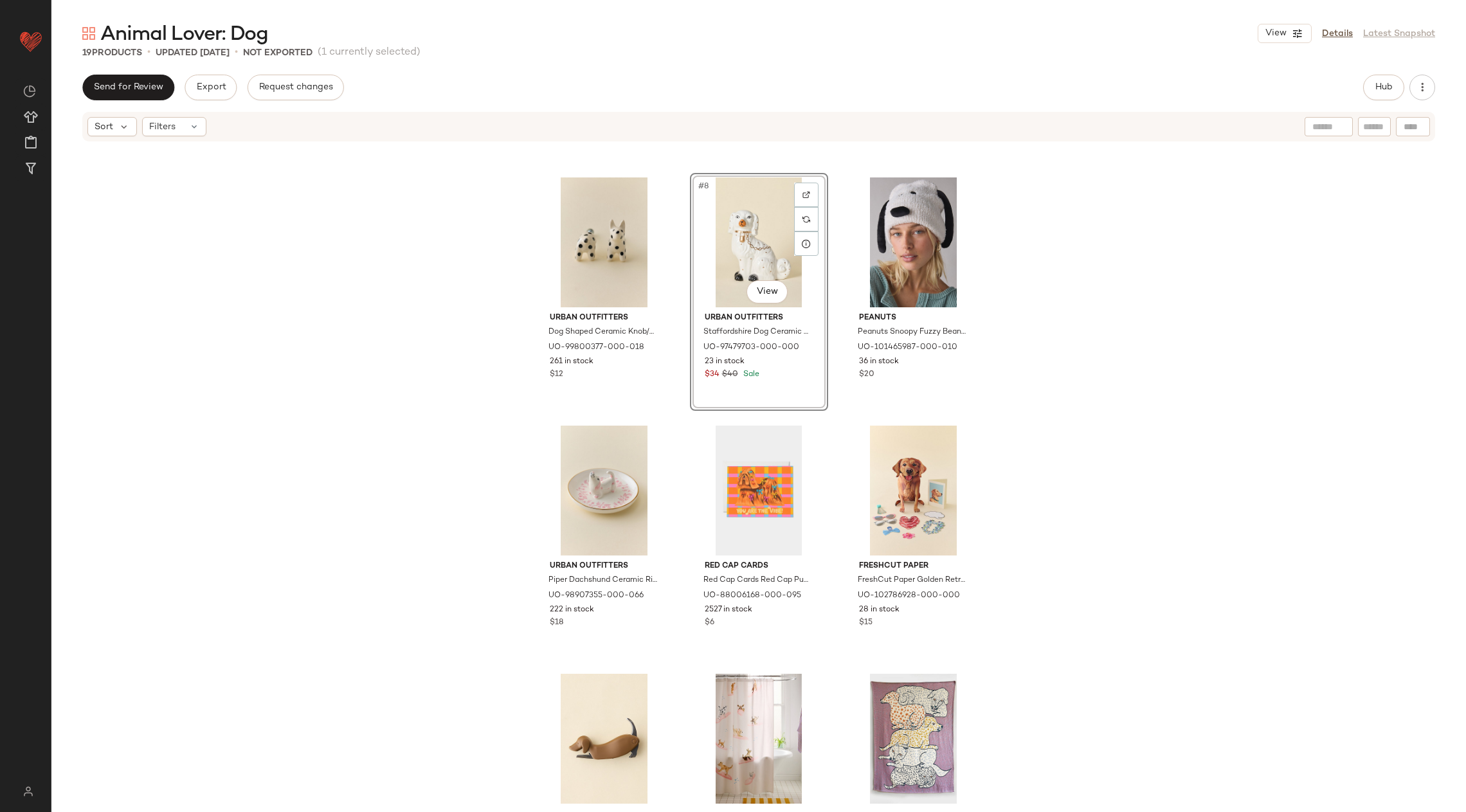
scroll to position [543, 0]
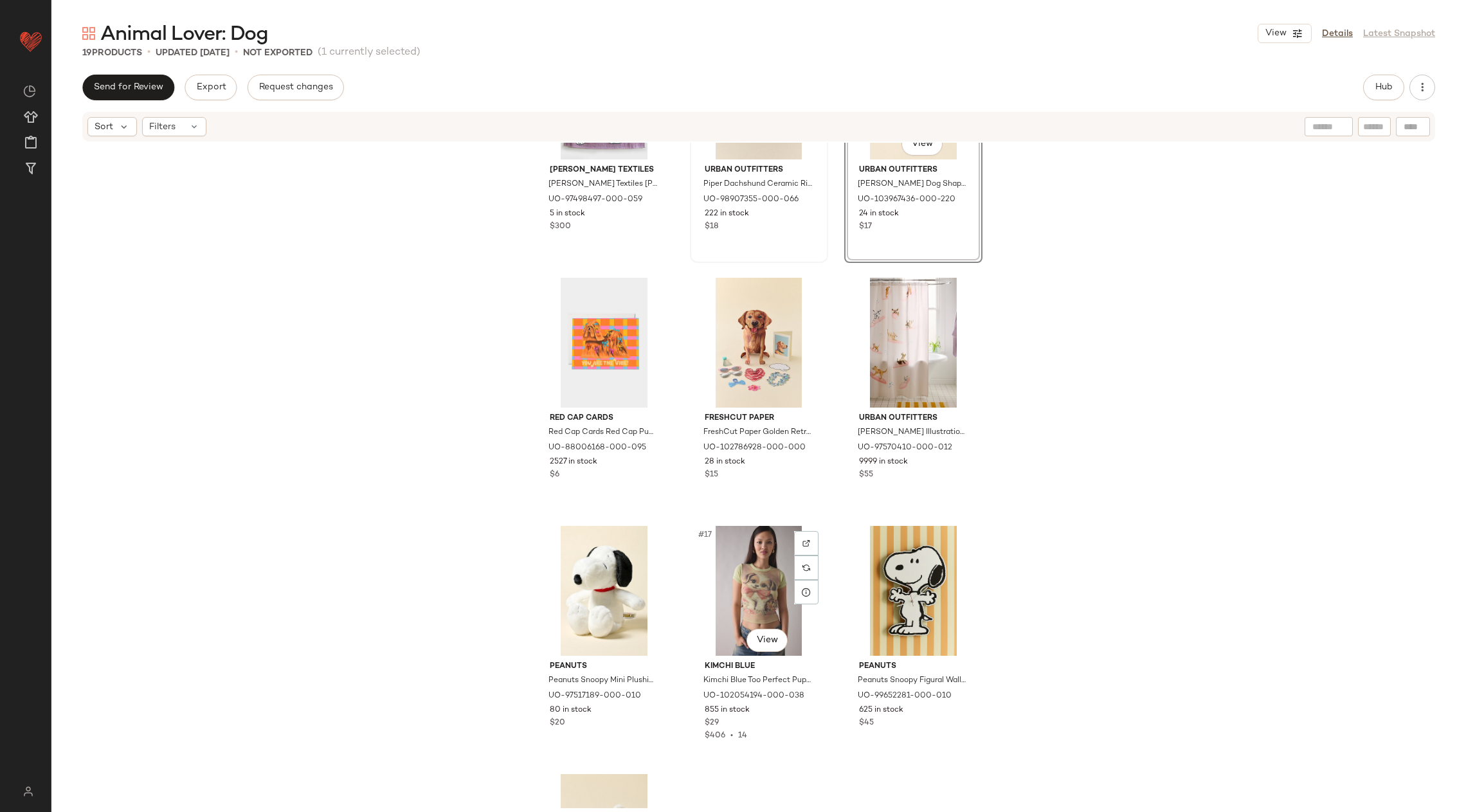
scroll to position [874, 0]
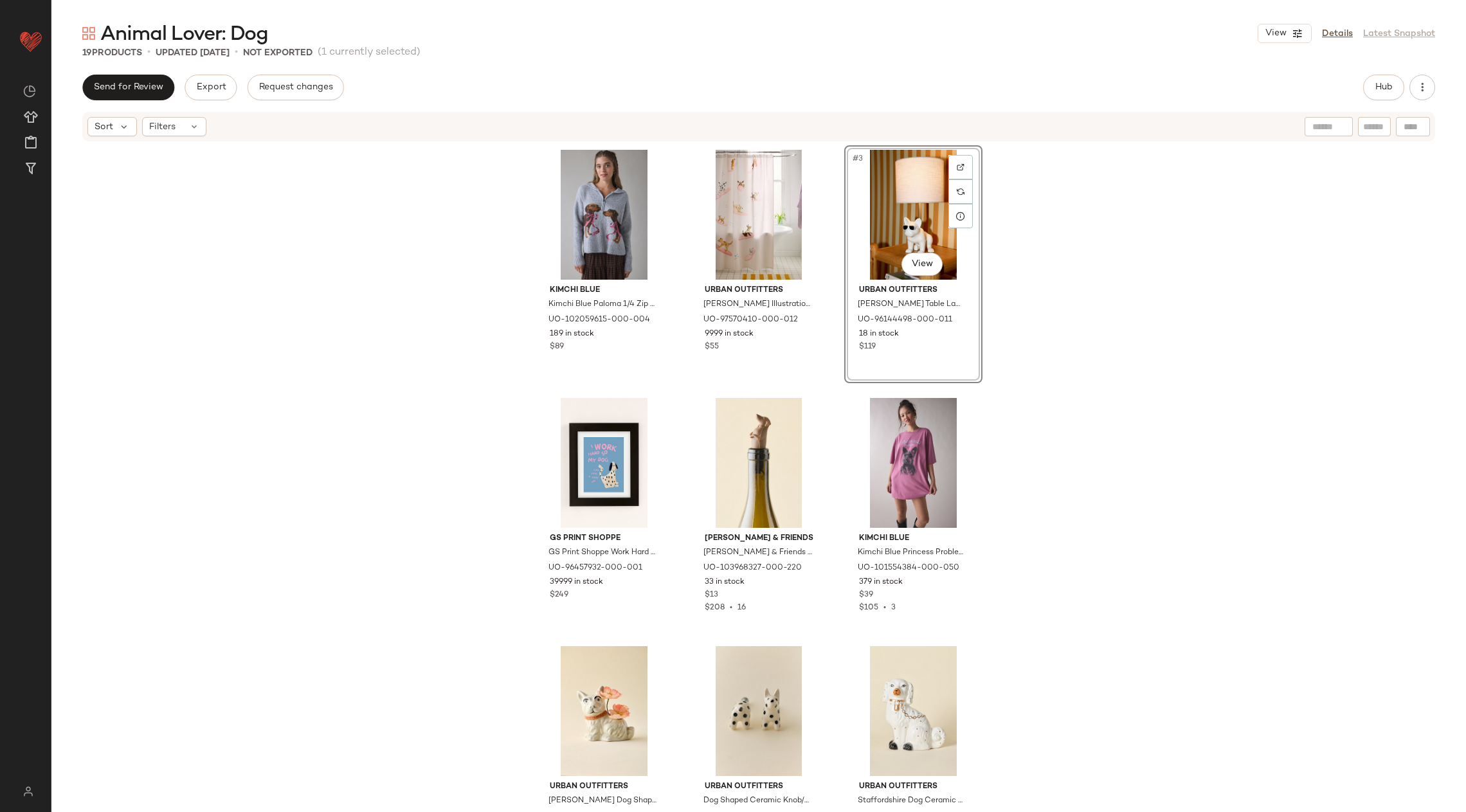
scroll to position [56, 0]
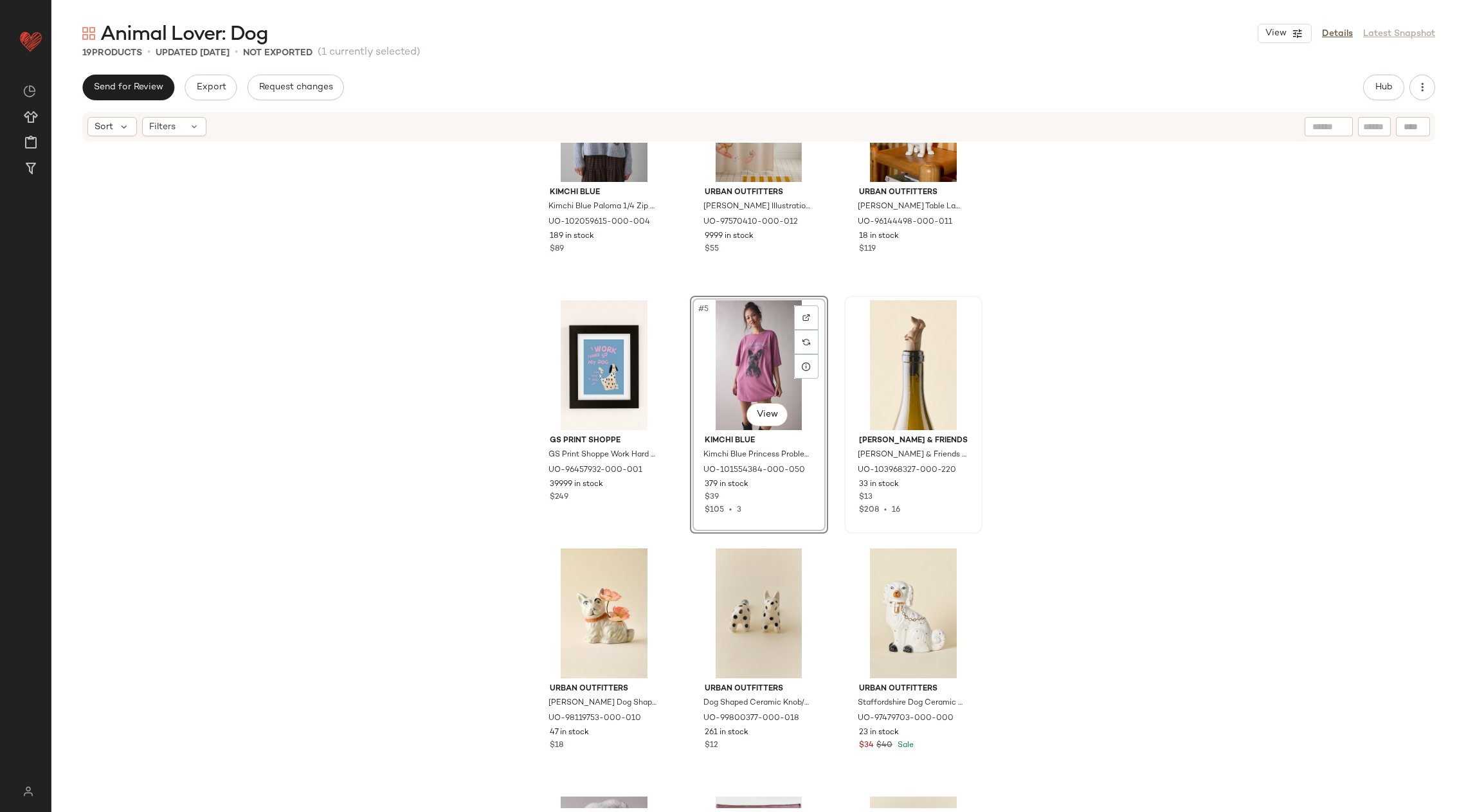
scroll to position [103, 0]
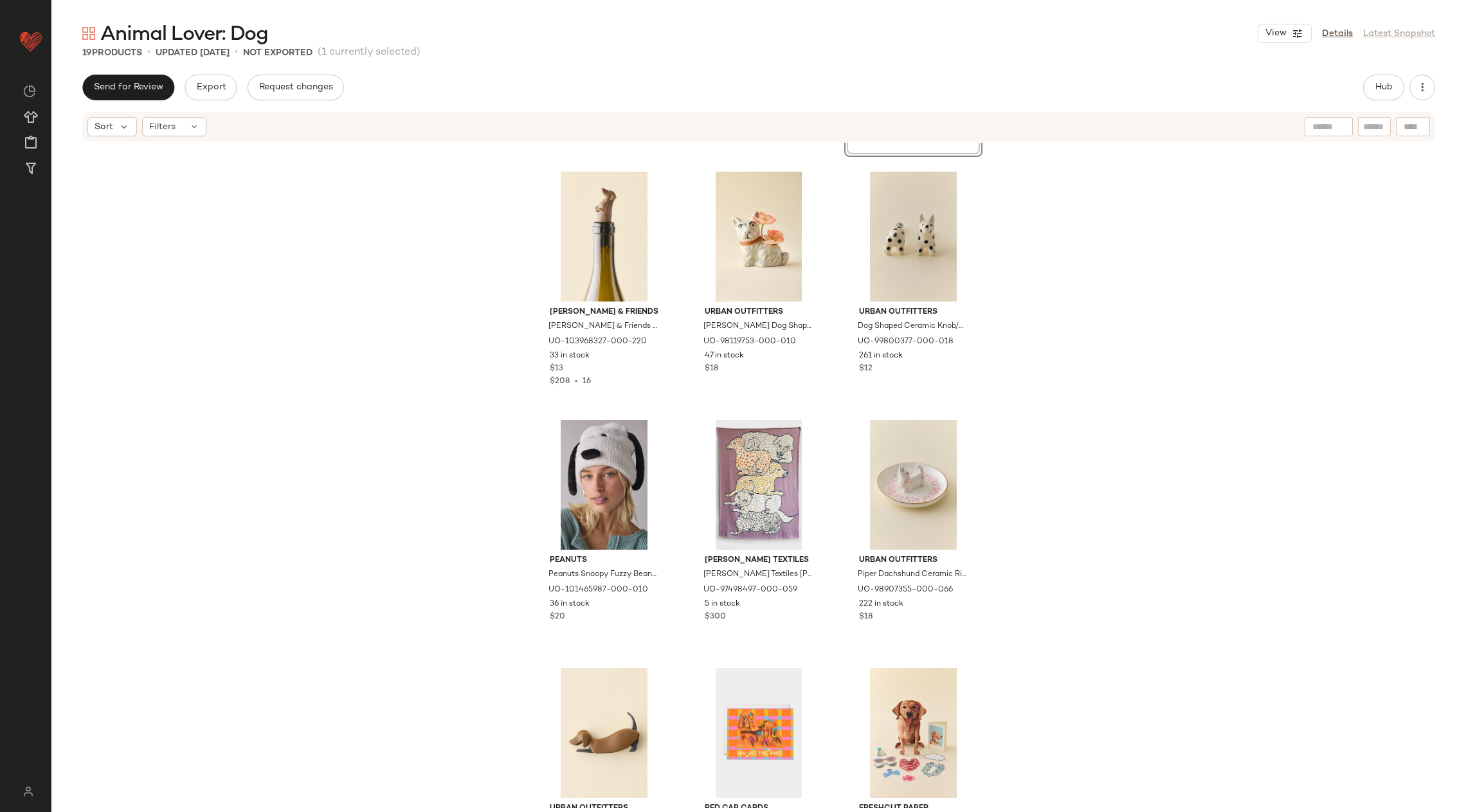
scroll to position [509, 0]
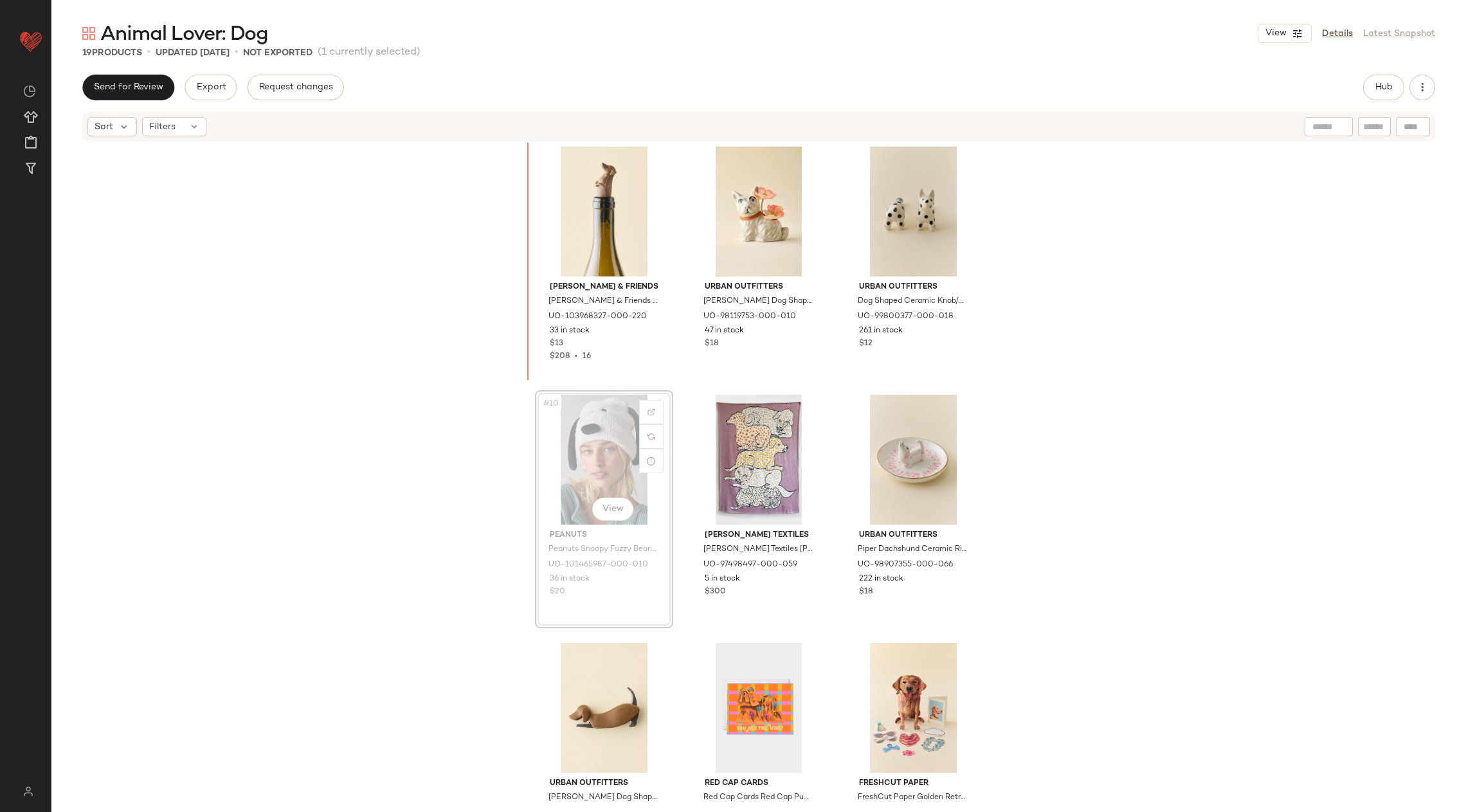
scroll to position [483, 0]
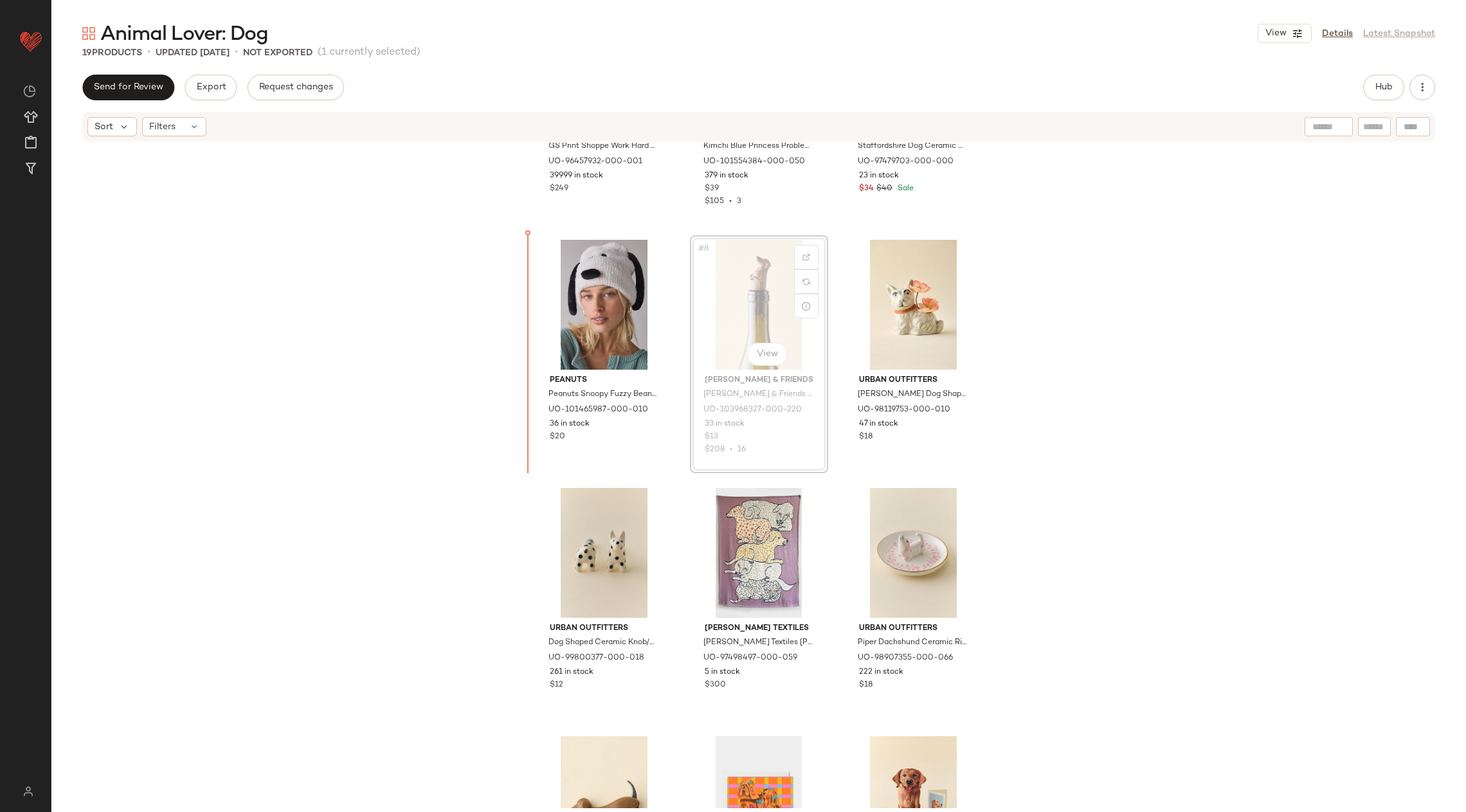
scroll to position [410, 0]
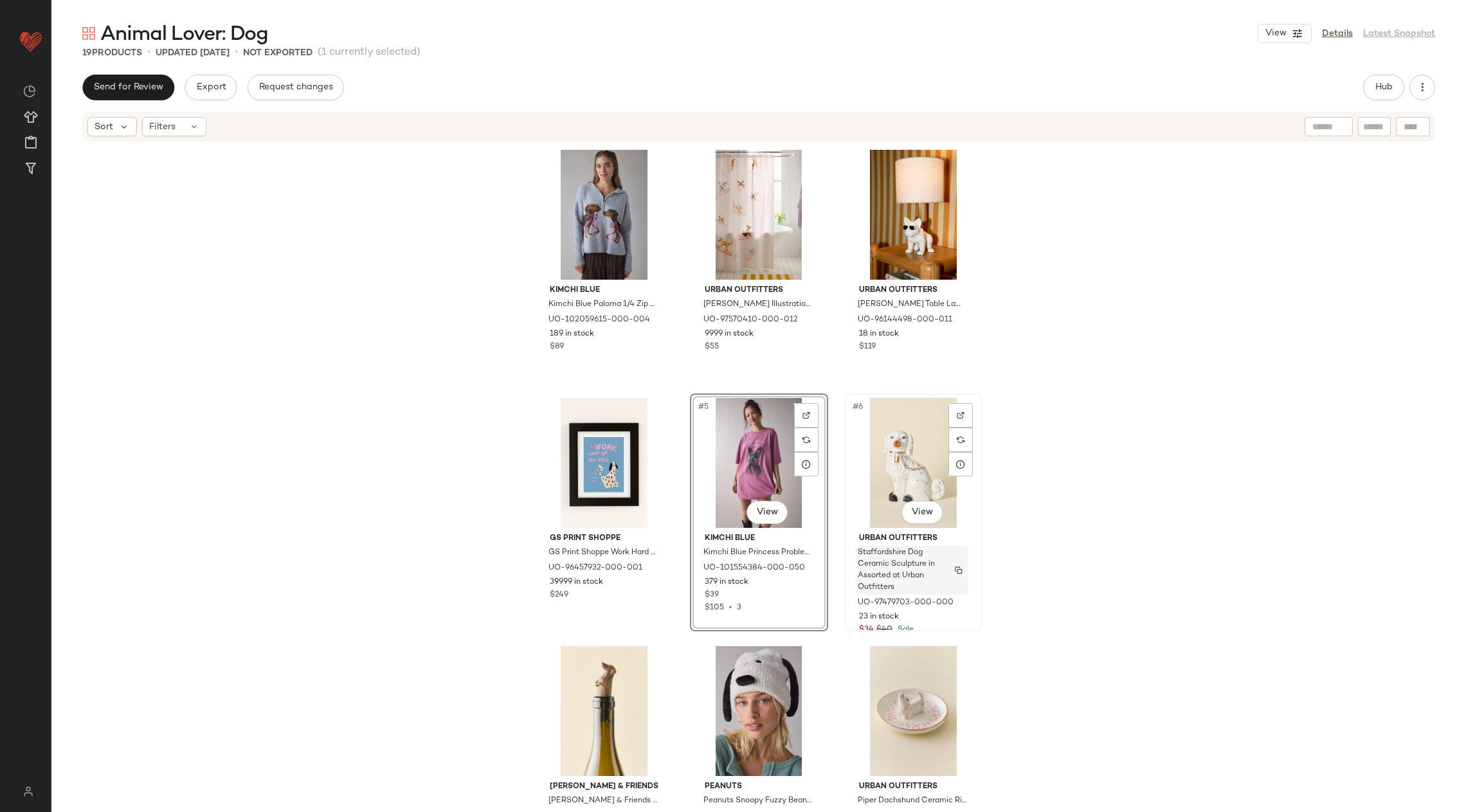
scroll to position [335, 0]
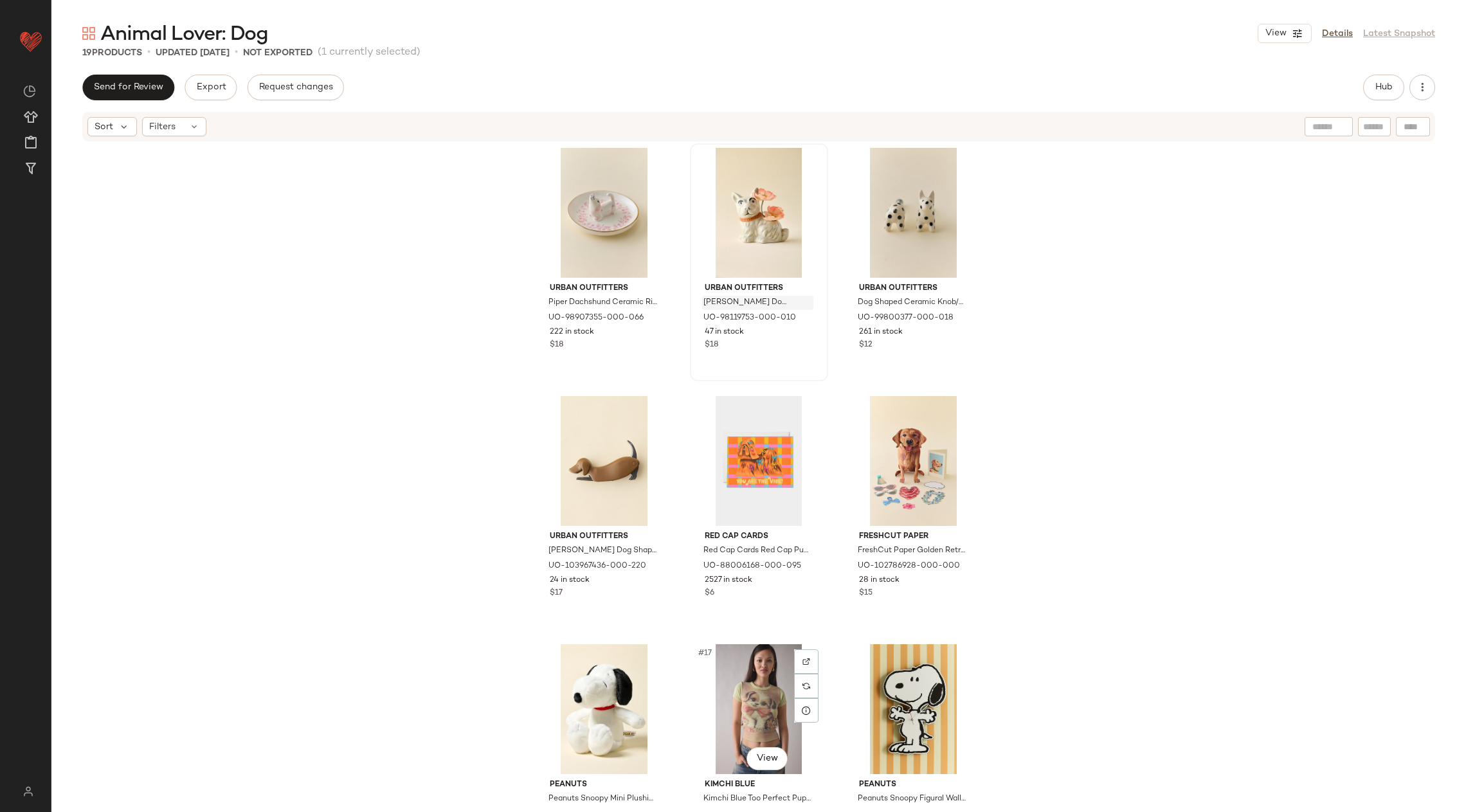
scroll to position [726, 0]
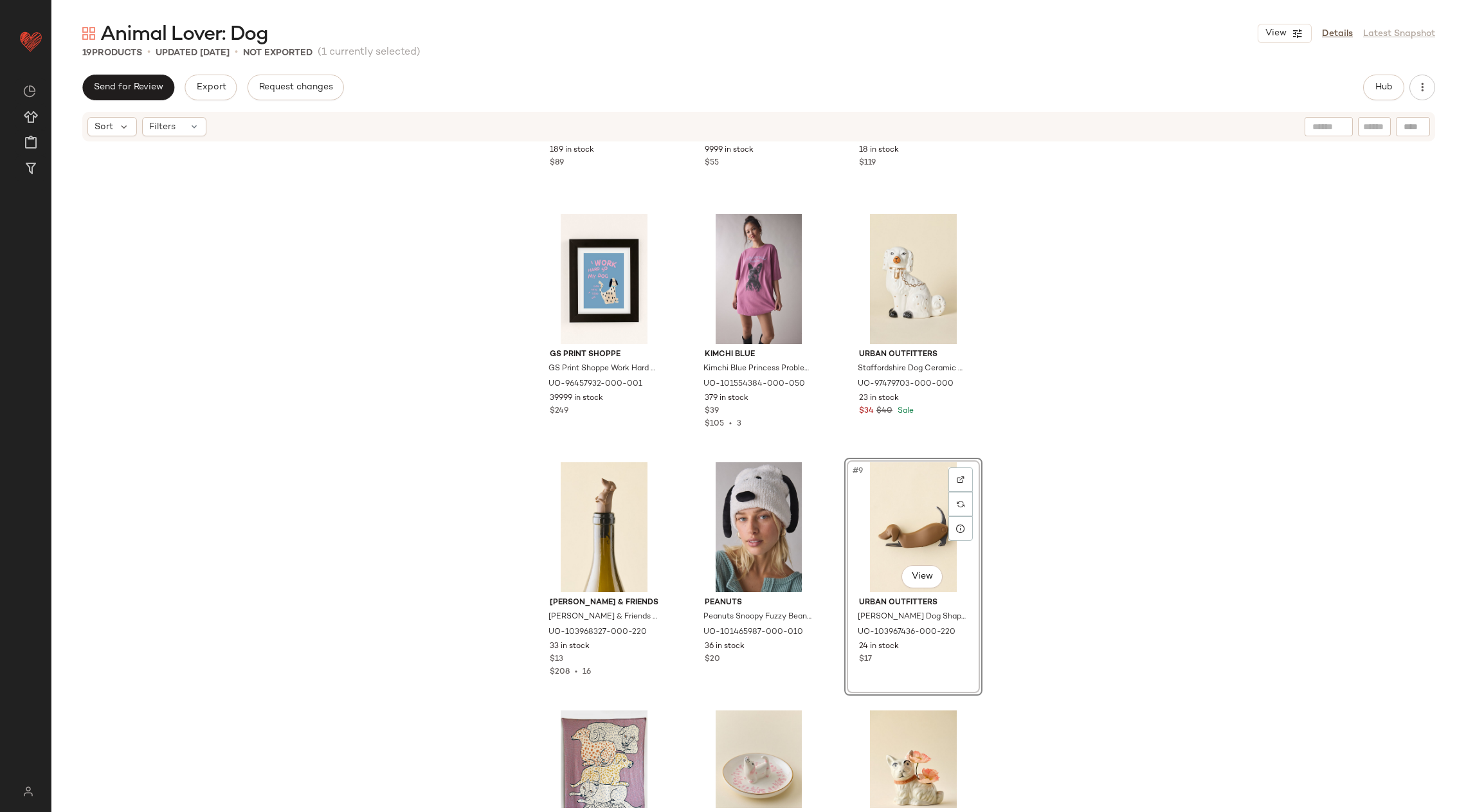
scroll to position [237, 0]
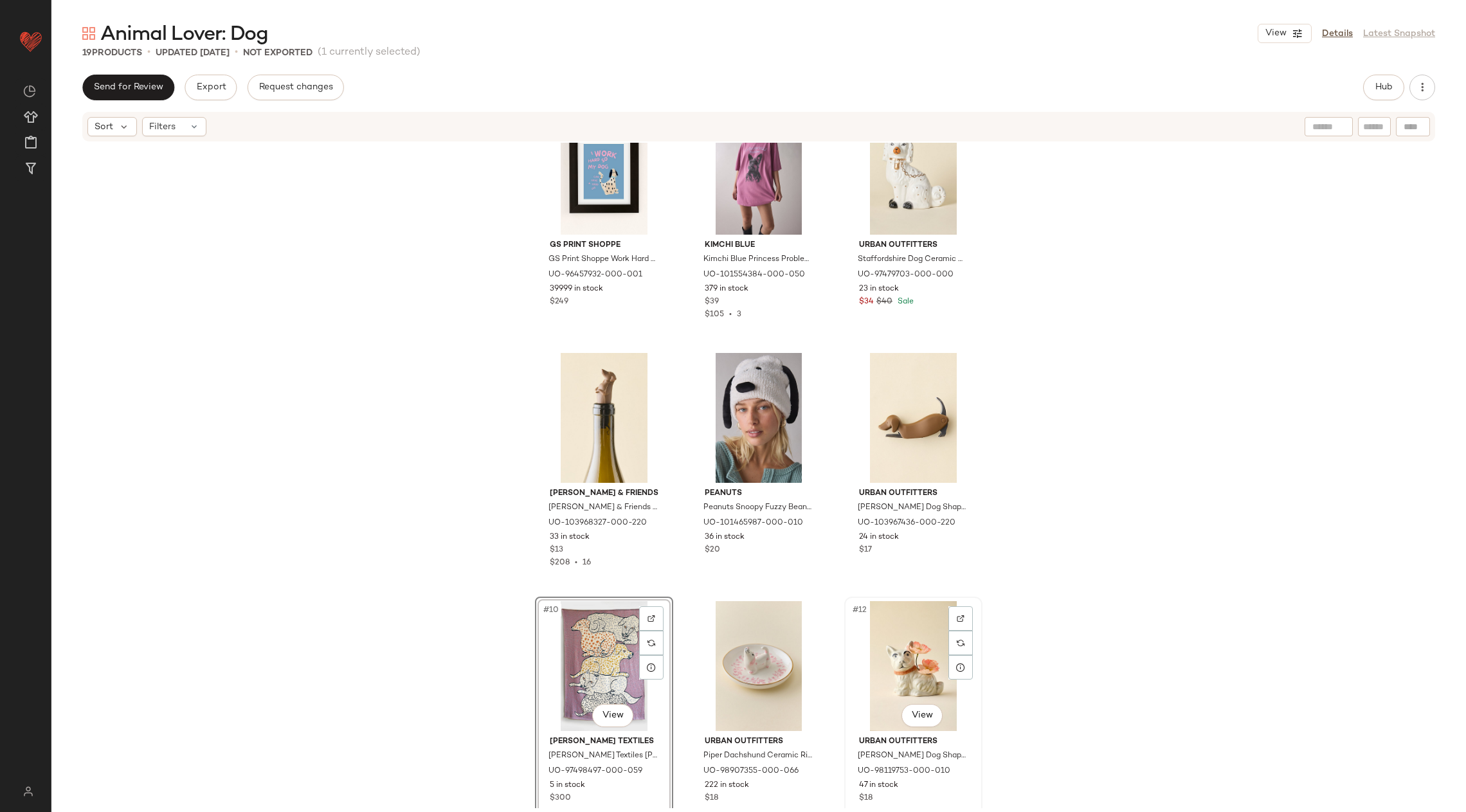
scroll to position [299, 0]
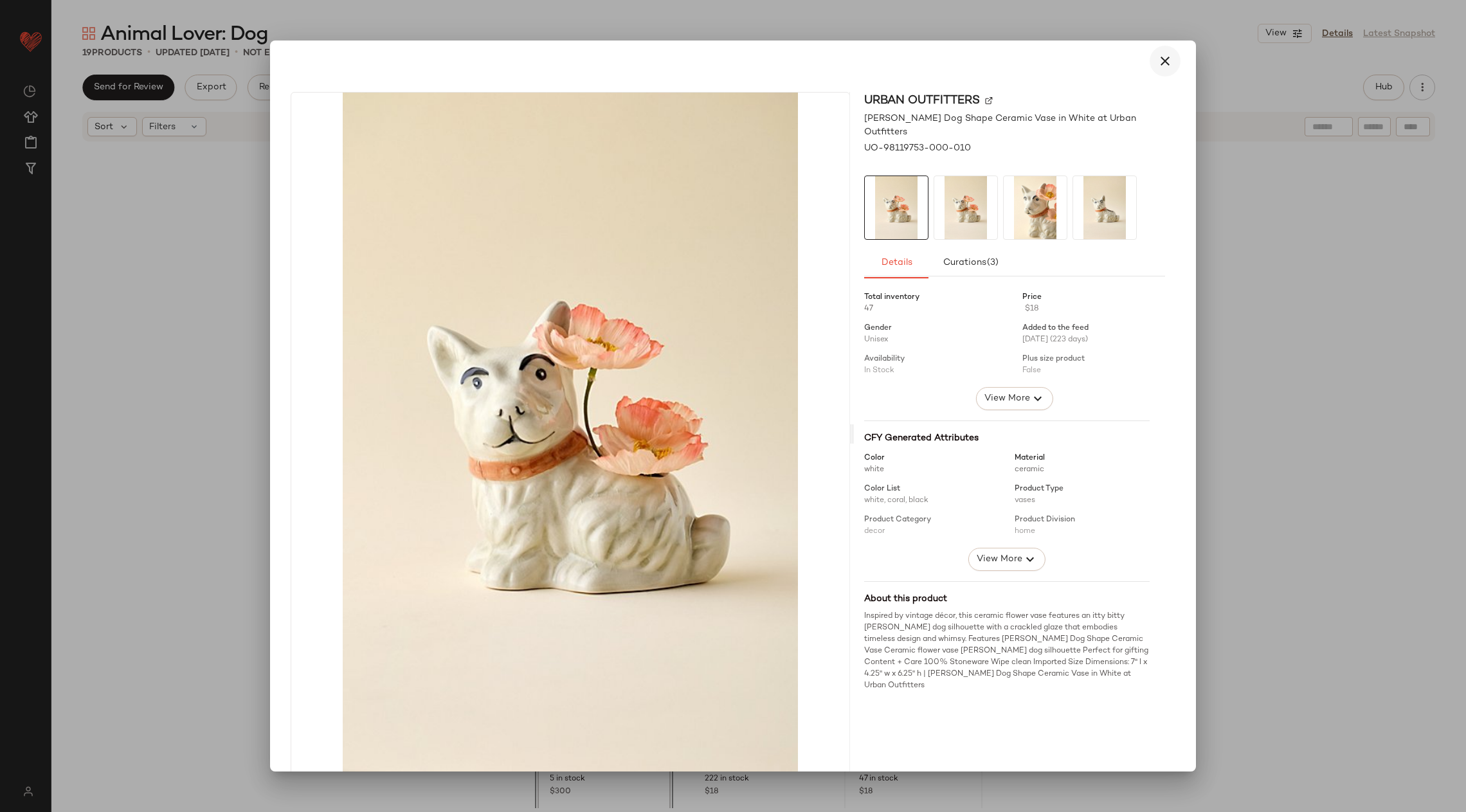
click at [1158, 67] on icon "button" at bounding box center [1165, 60] width 15 height 15
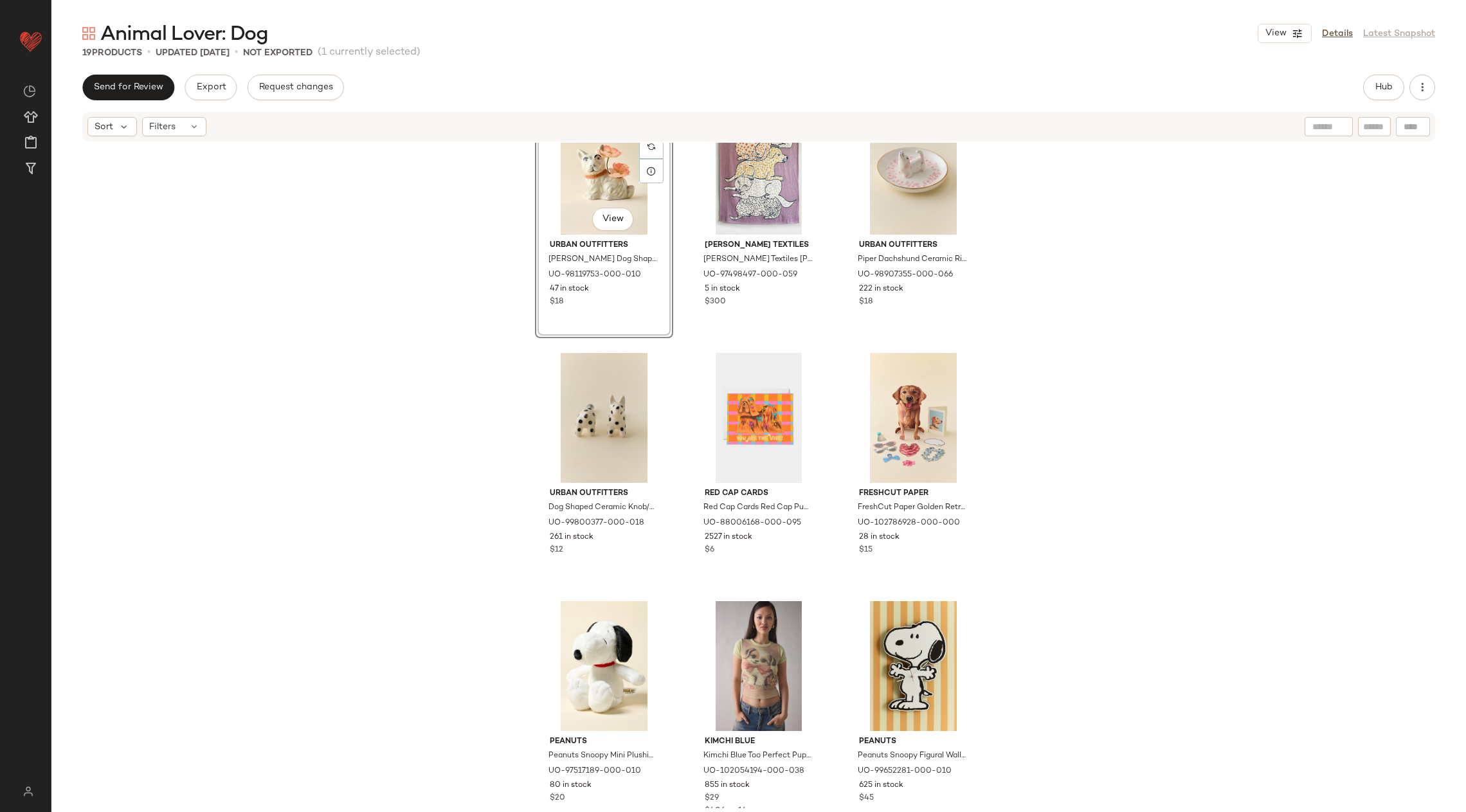
scroll to position [788, 0]
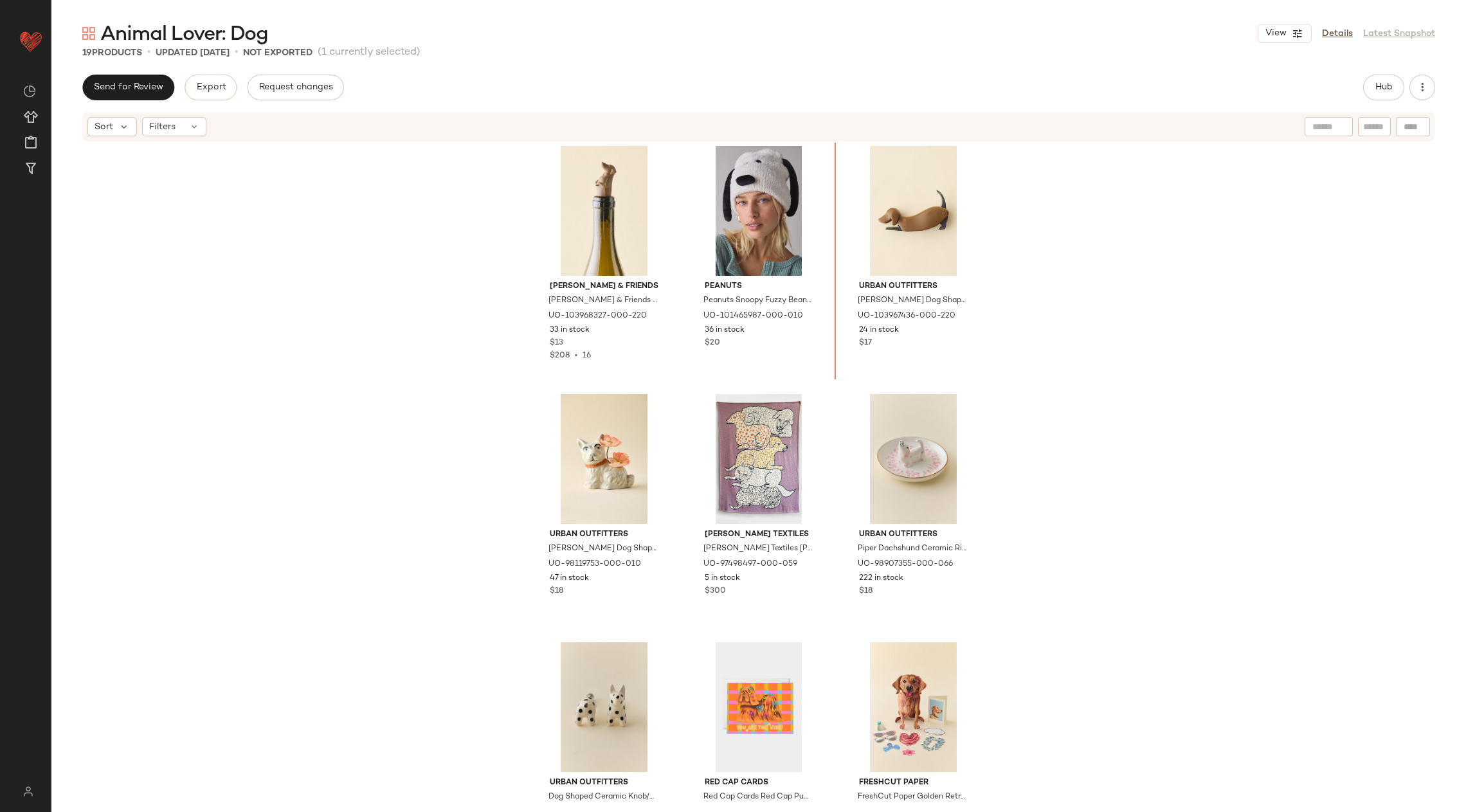
scroll to position [498, 0]
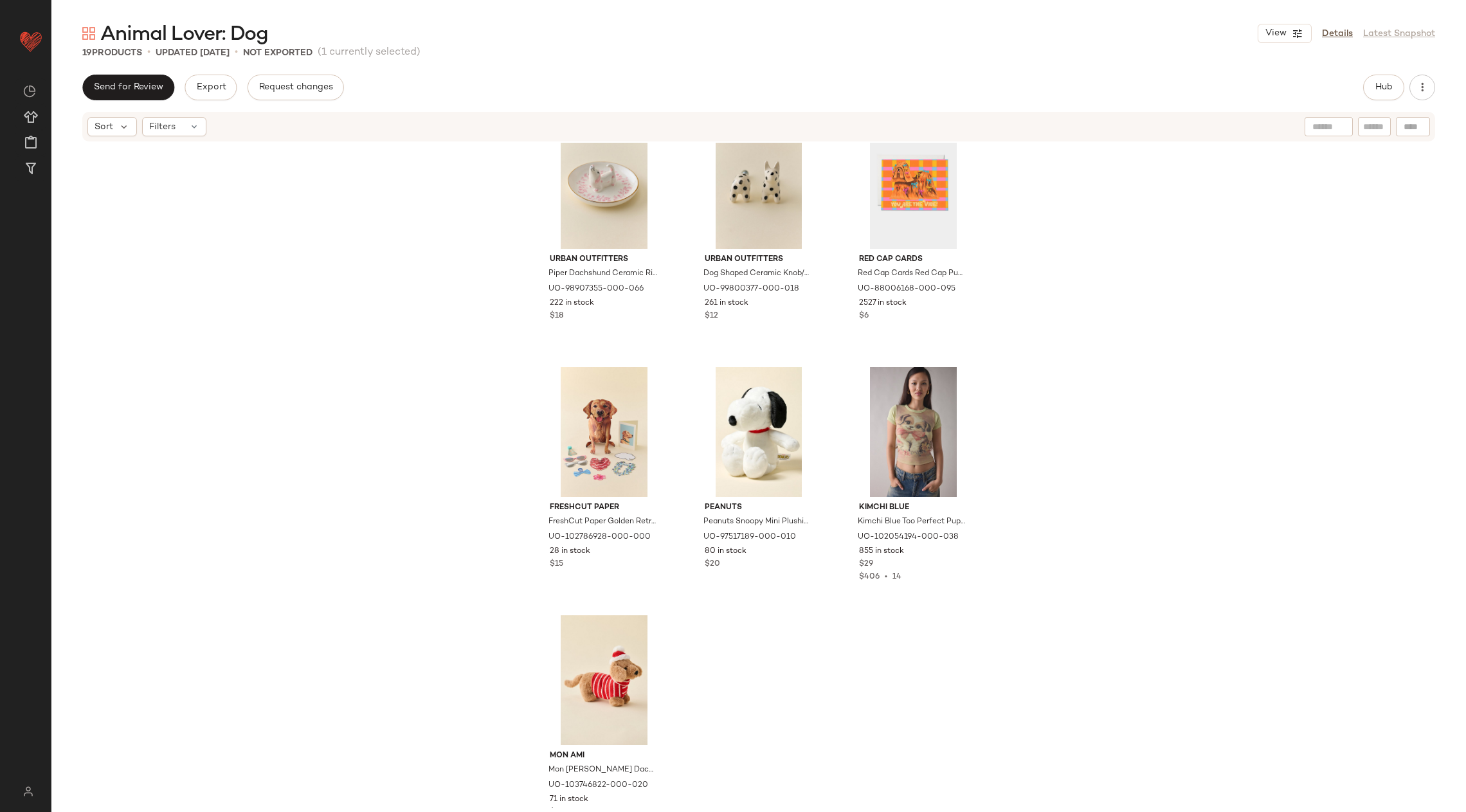
scroll to position [1053, 0]
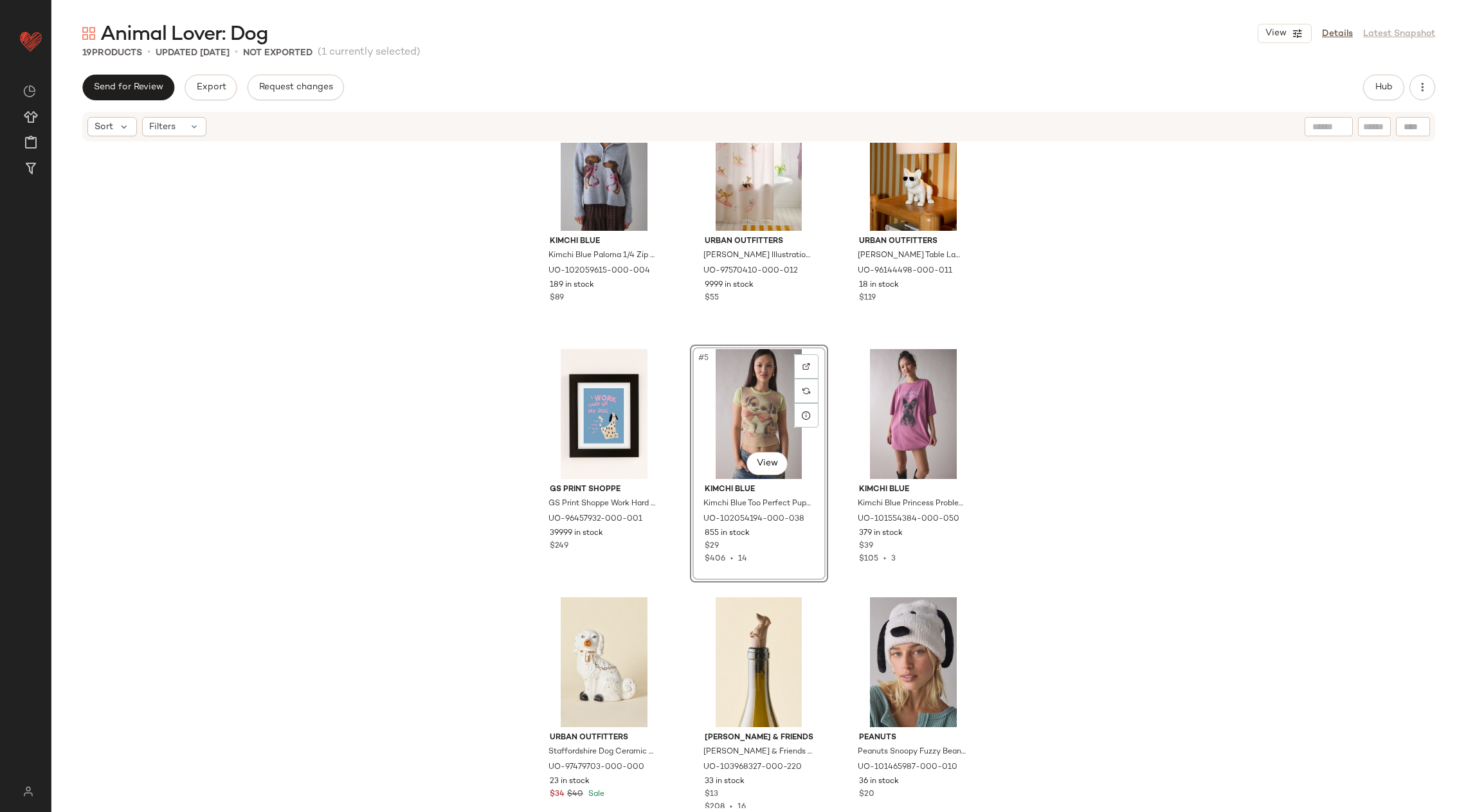
scroll to position [11, 0]
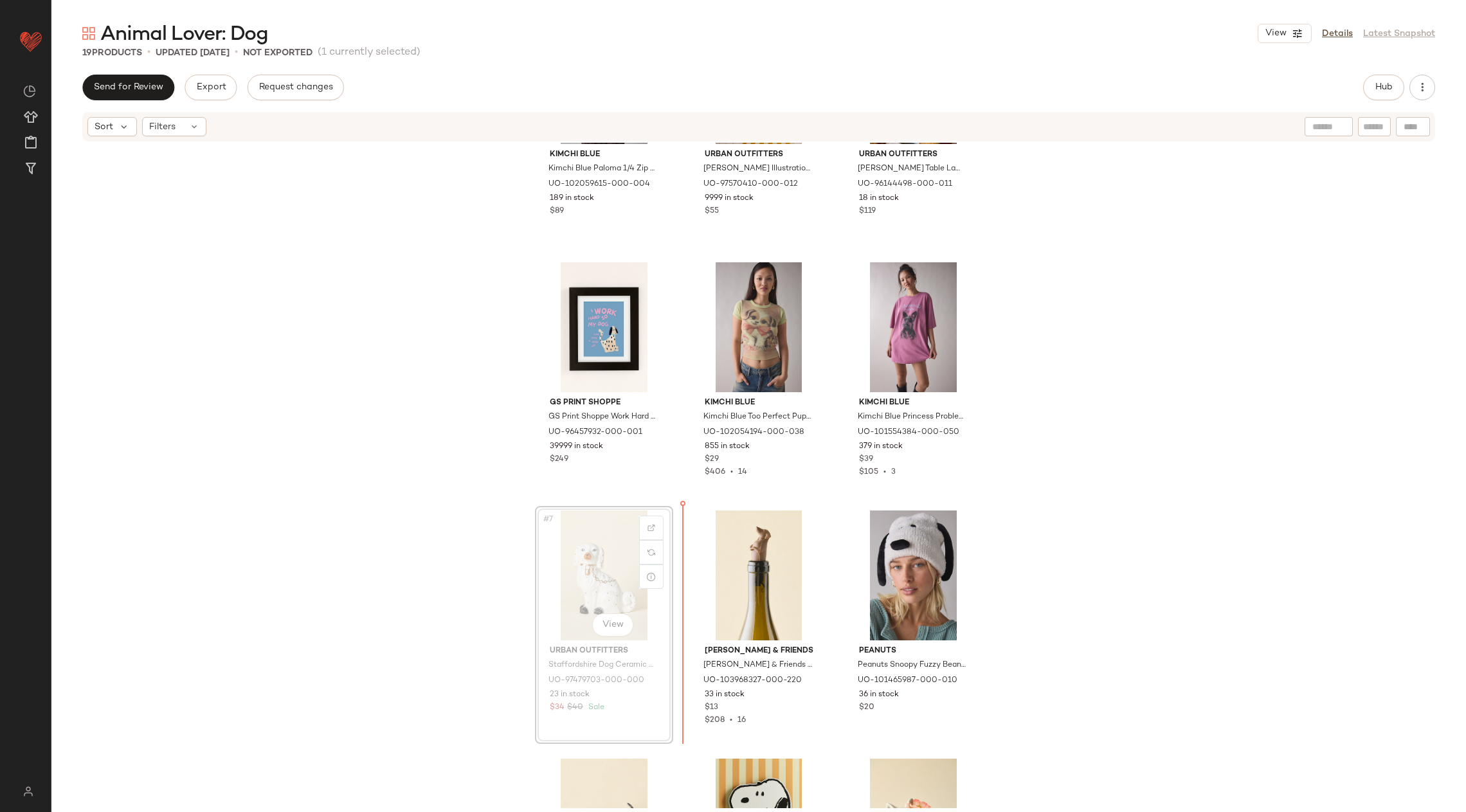
scroll to position [177, 0]
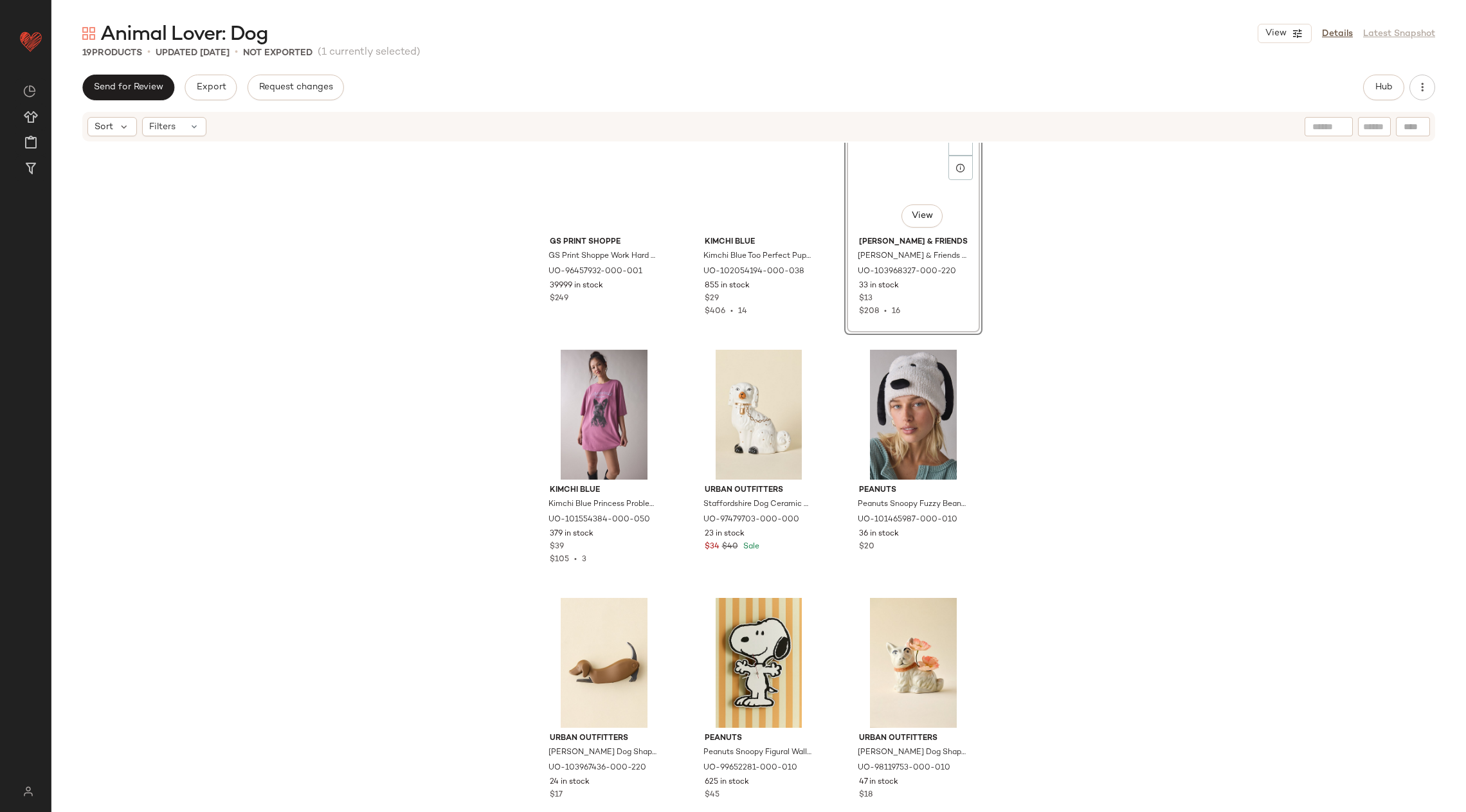
scroll to position [244, 0]
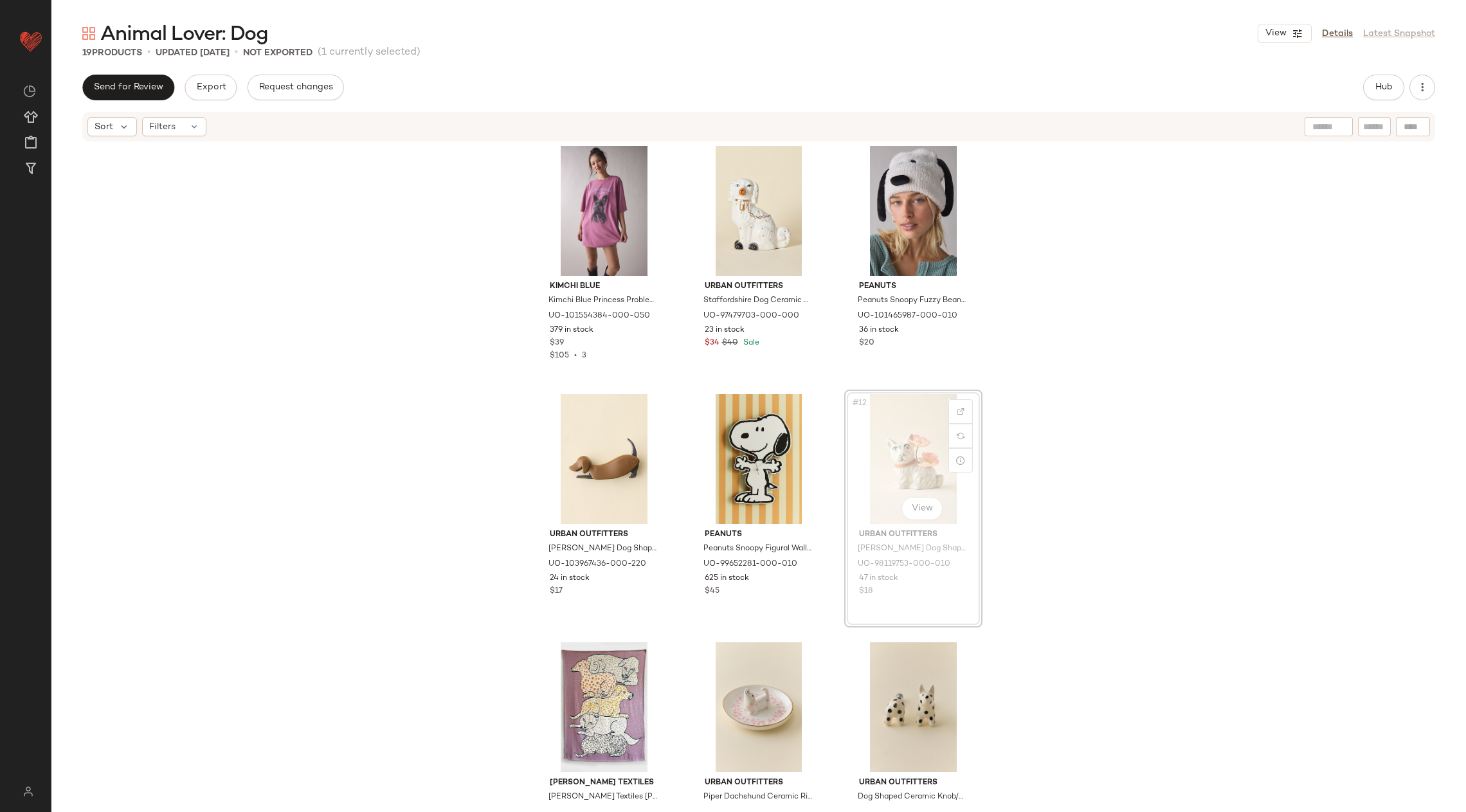
scroll to position [509, 0]
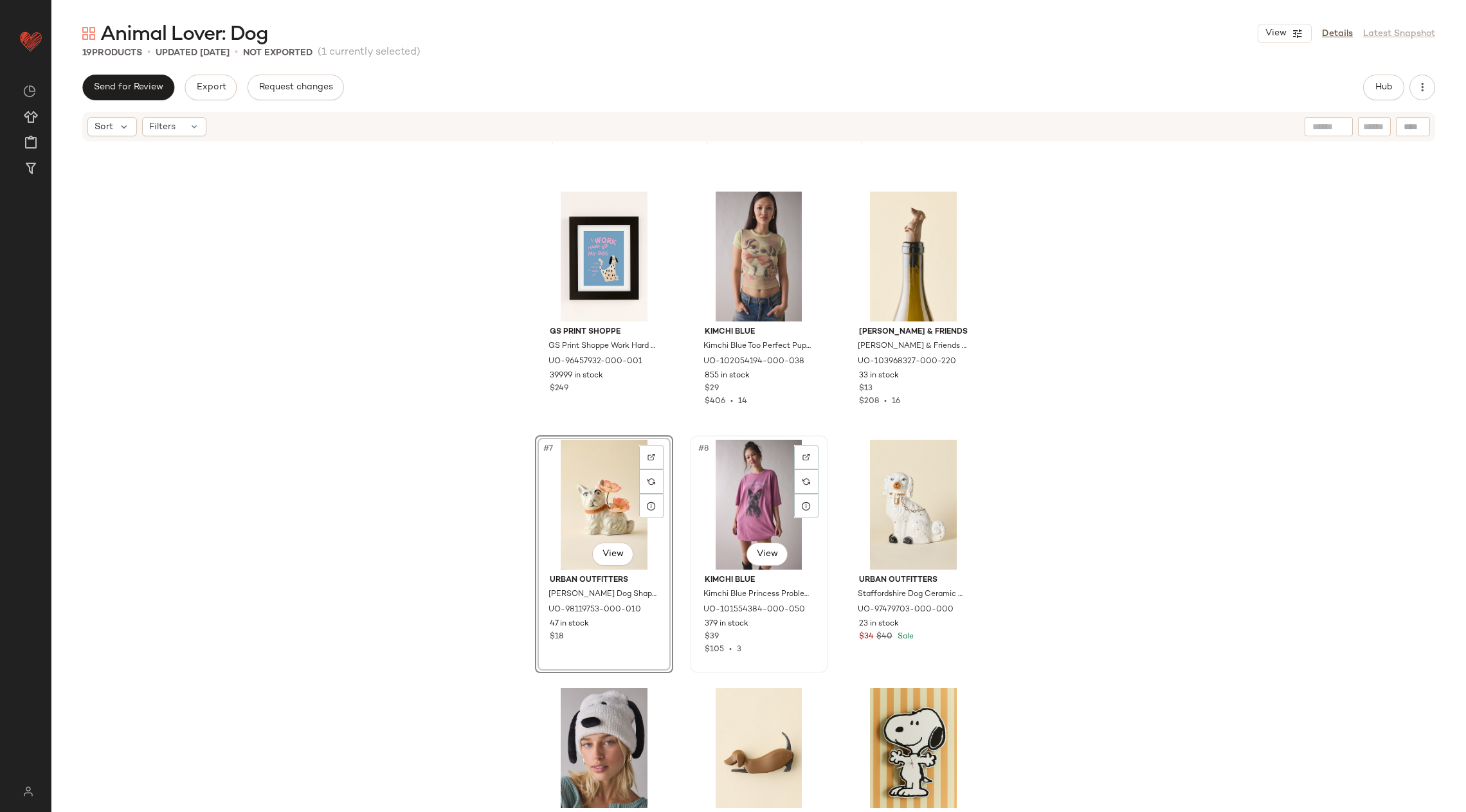
scroll to position [330, 0]
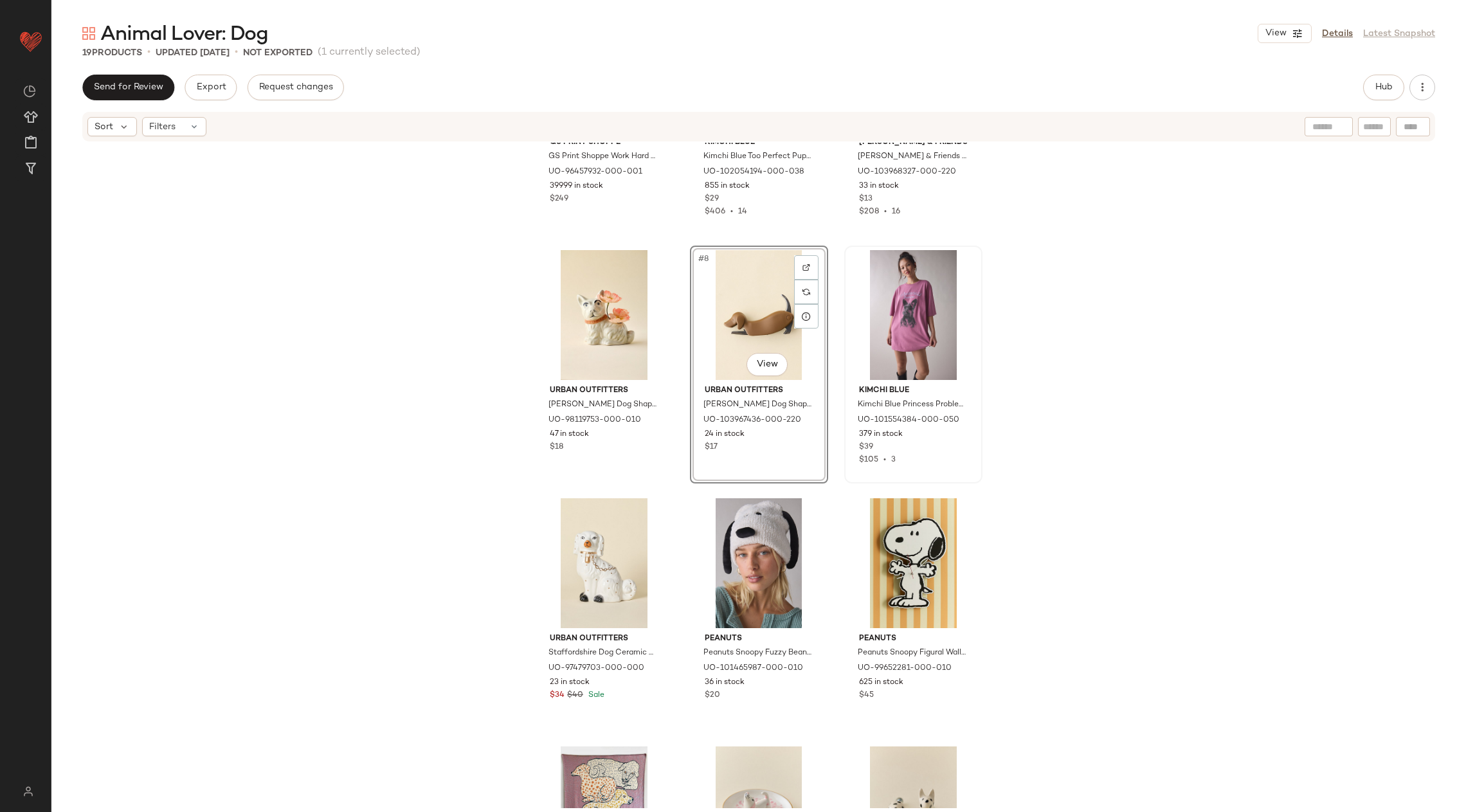
scroll to position [670, 0]
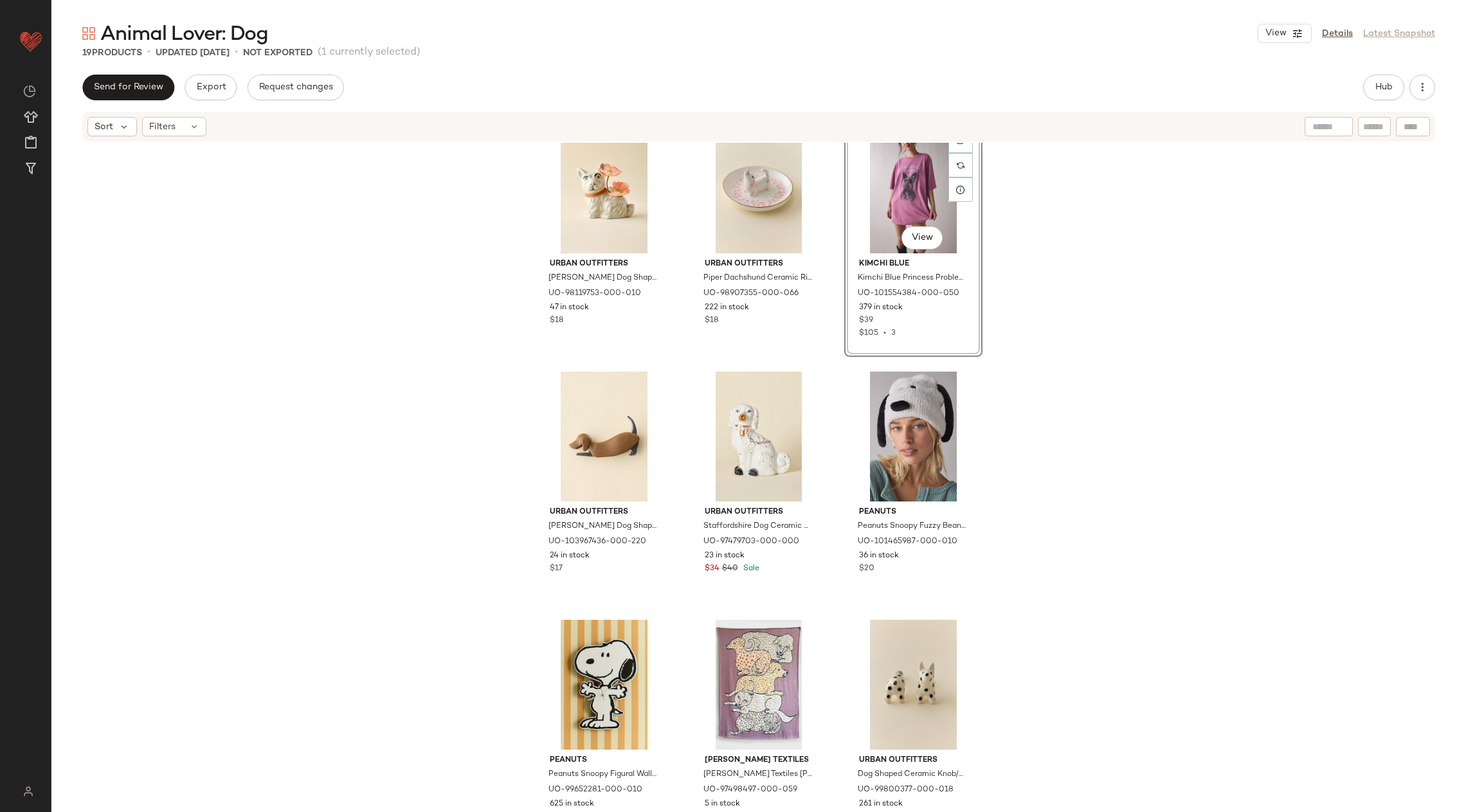
scroll to position [703, 0]
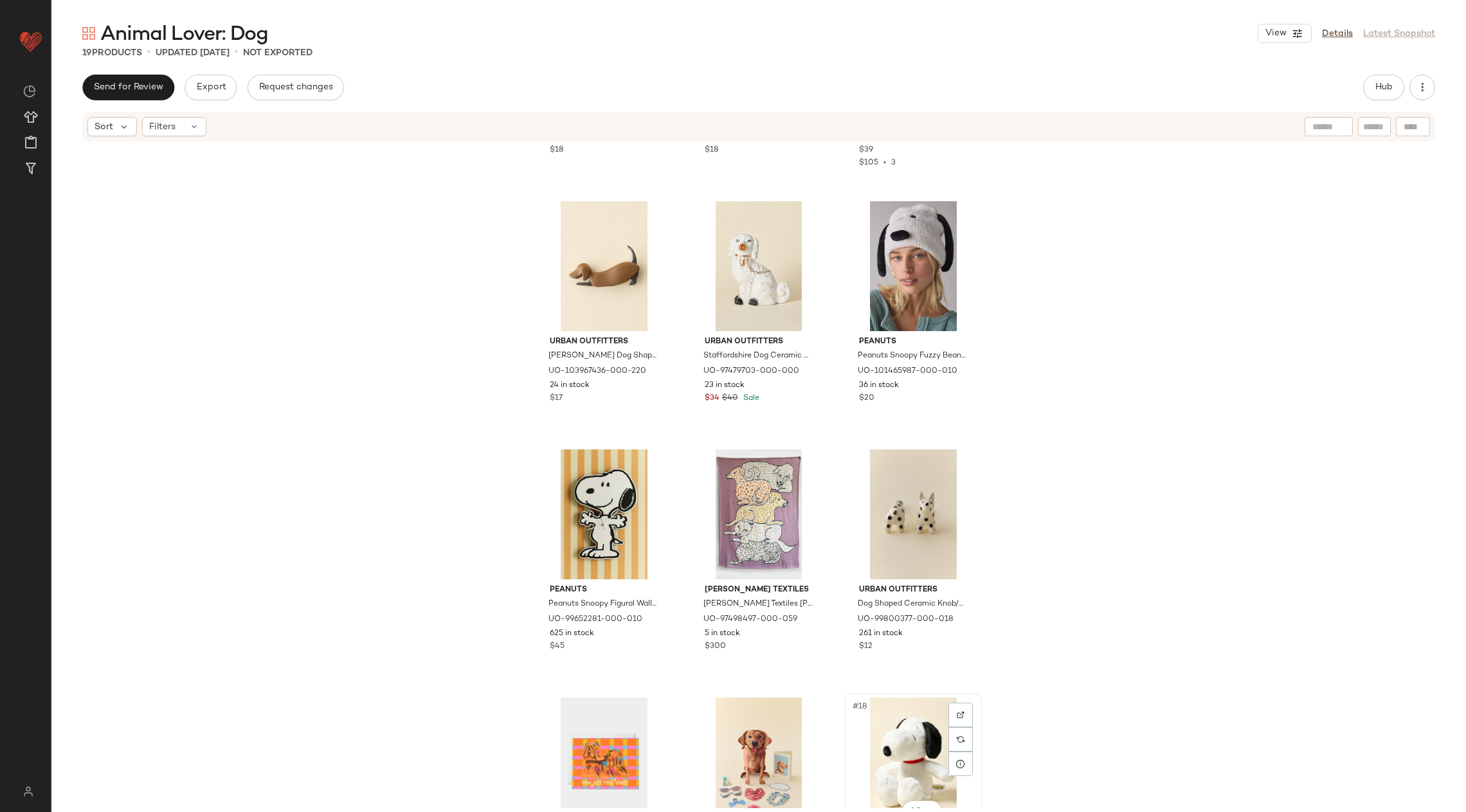
scroll to position [705, 0]
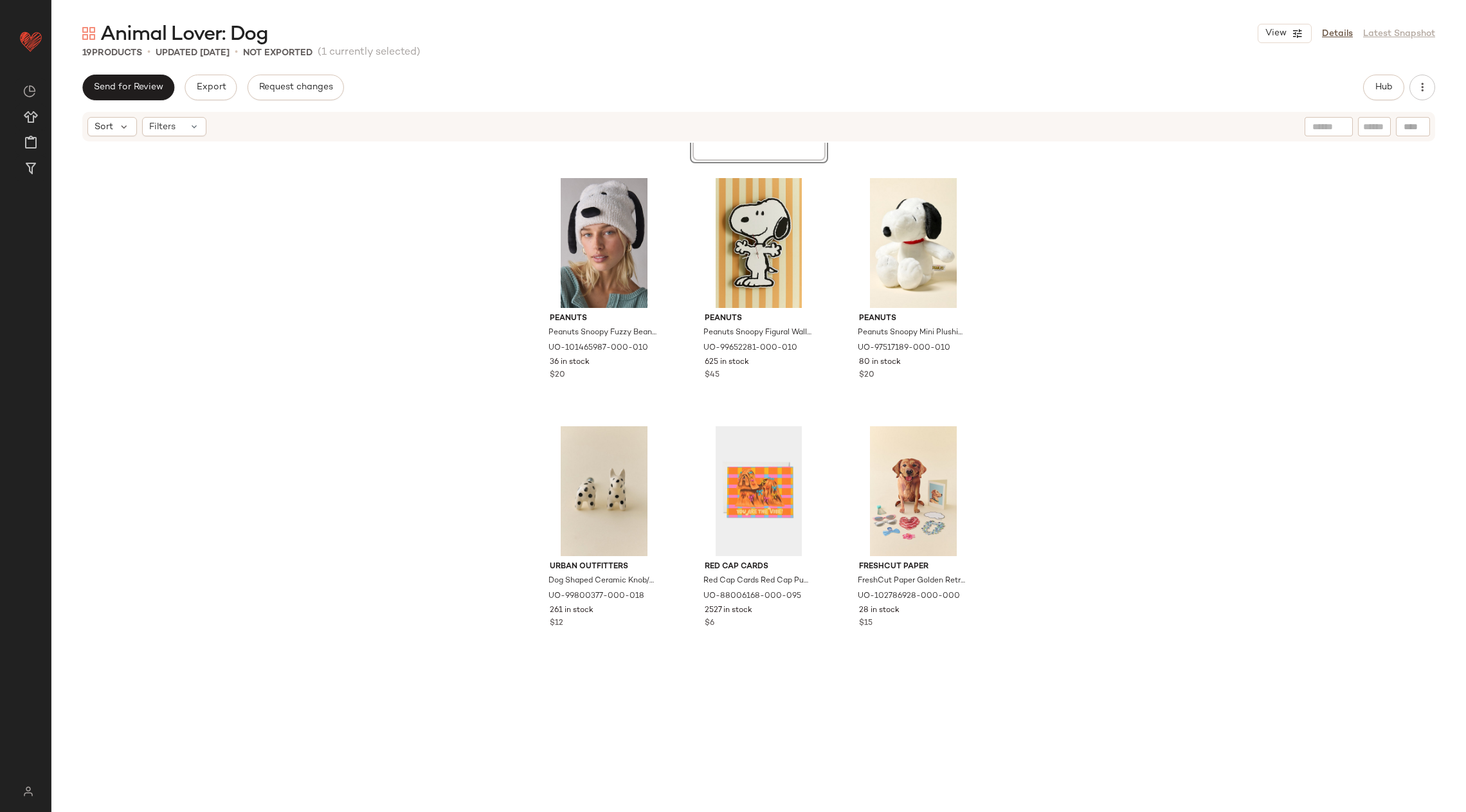
scroll to position [1074, 0]
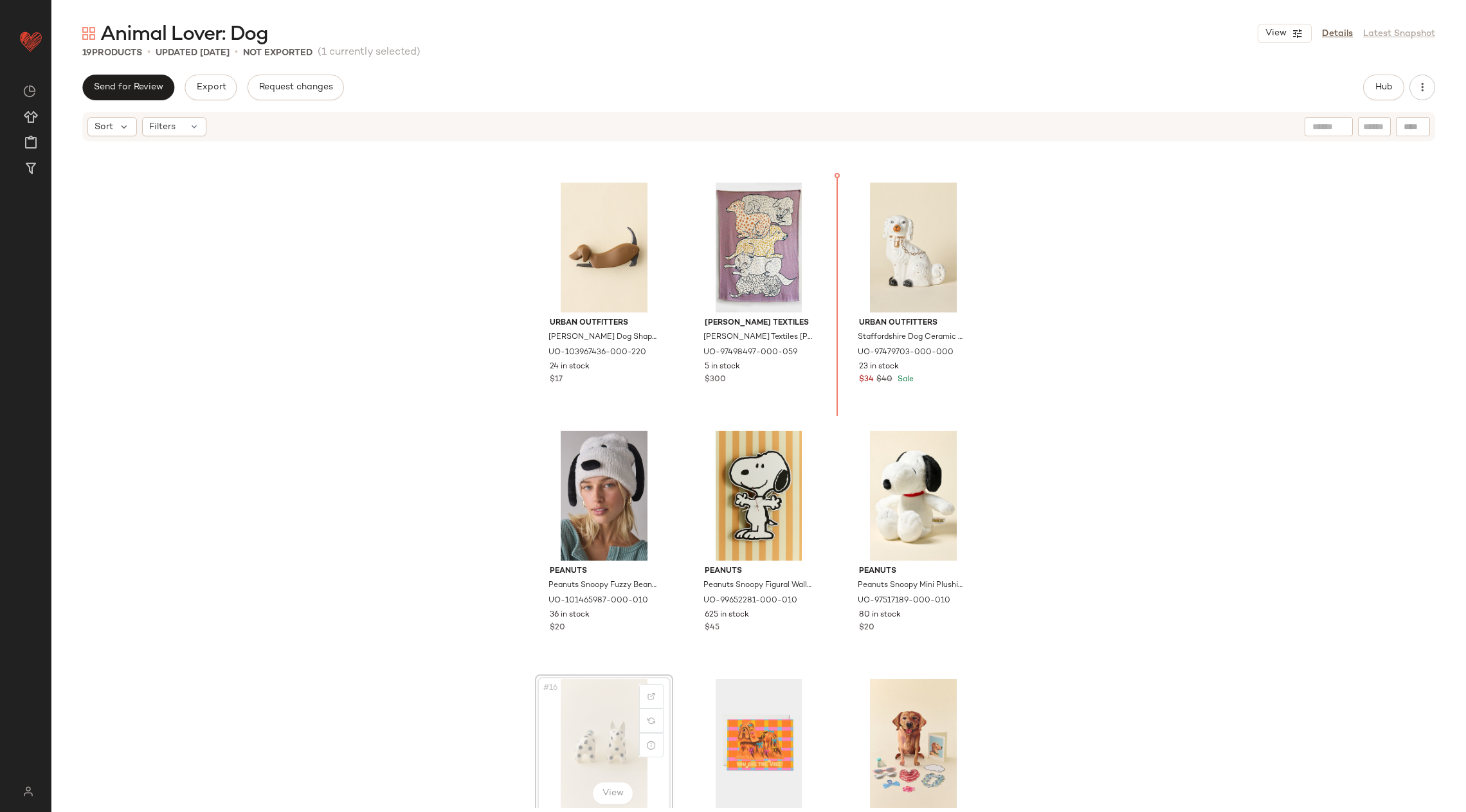
scroll to position [622, 0]
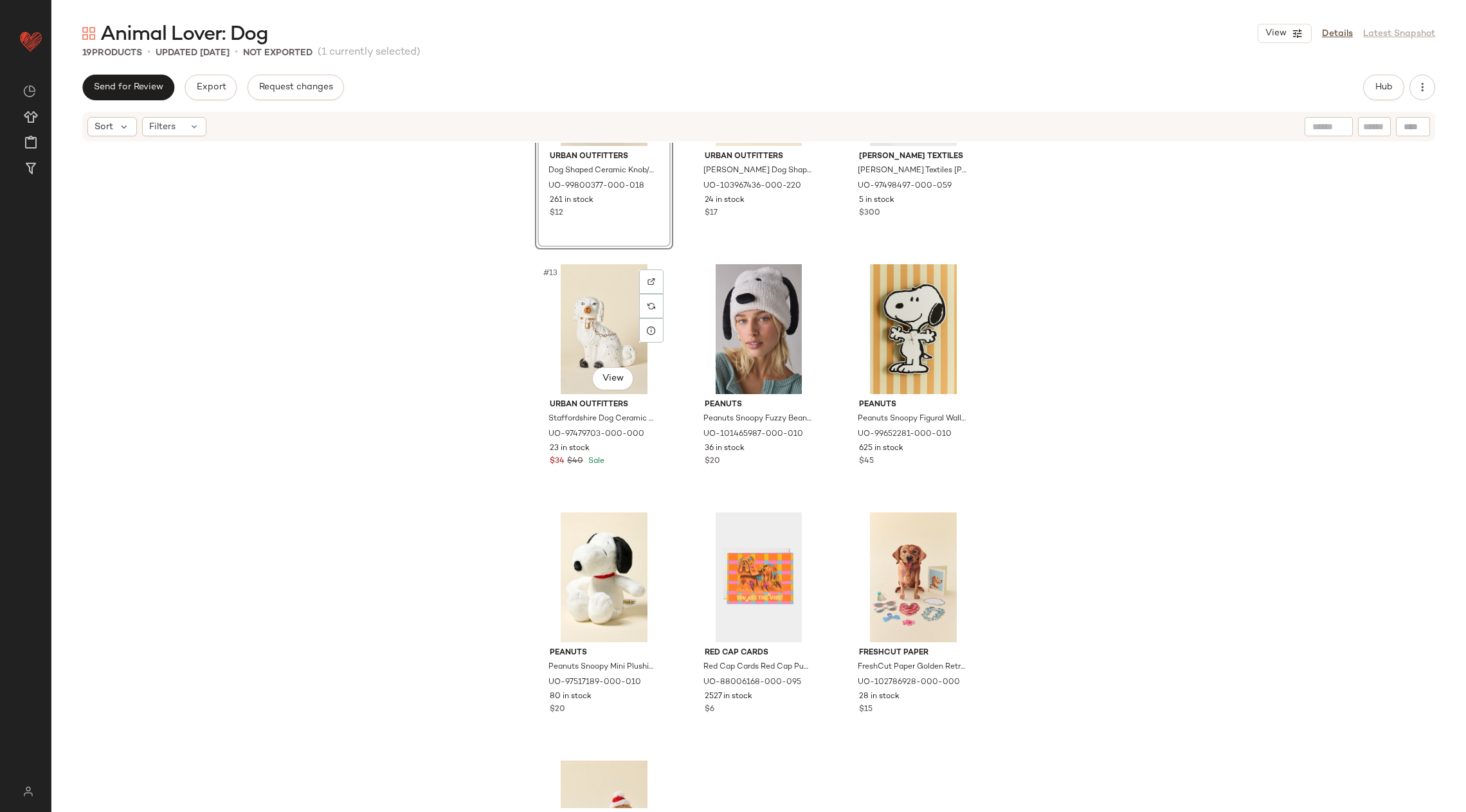
scroll to position [892, 0]
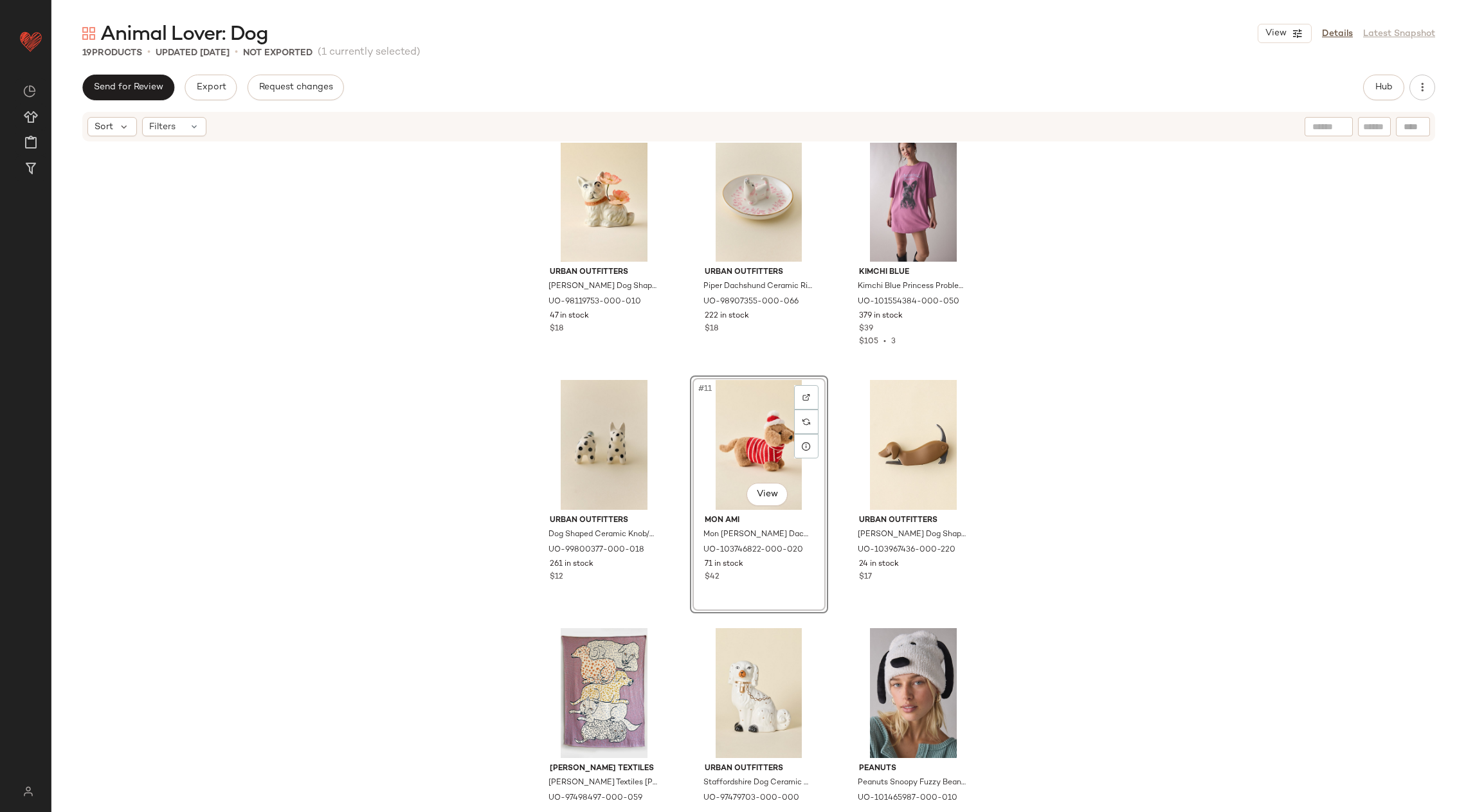
scroll to position [530, 0]
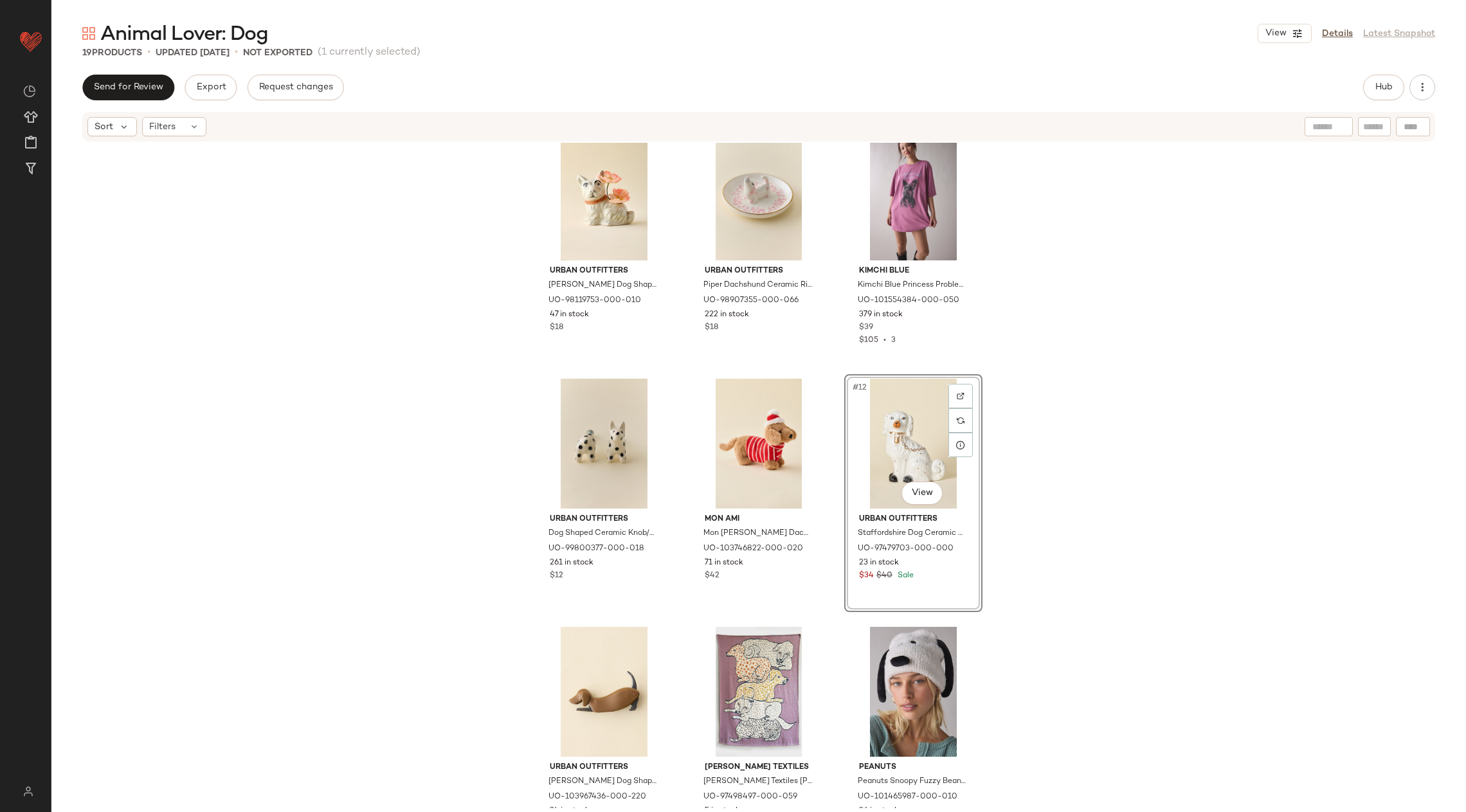
scroll to position [522, 0]
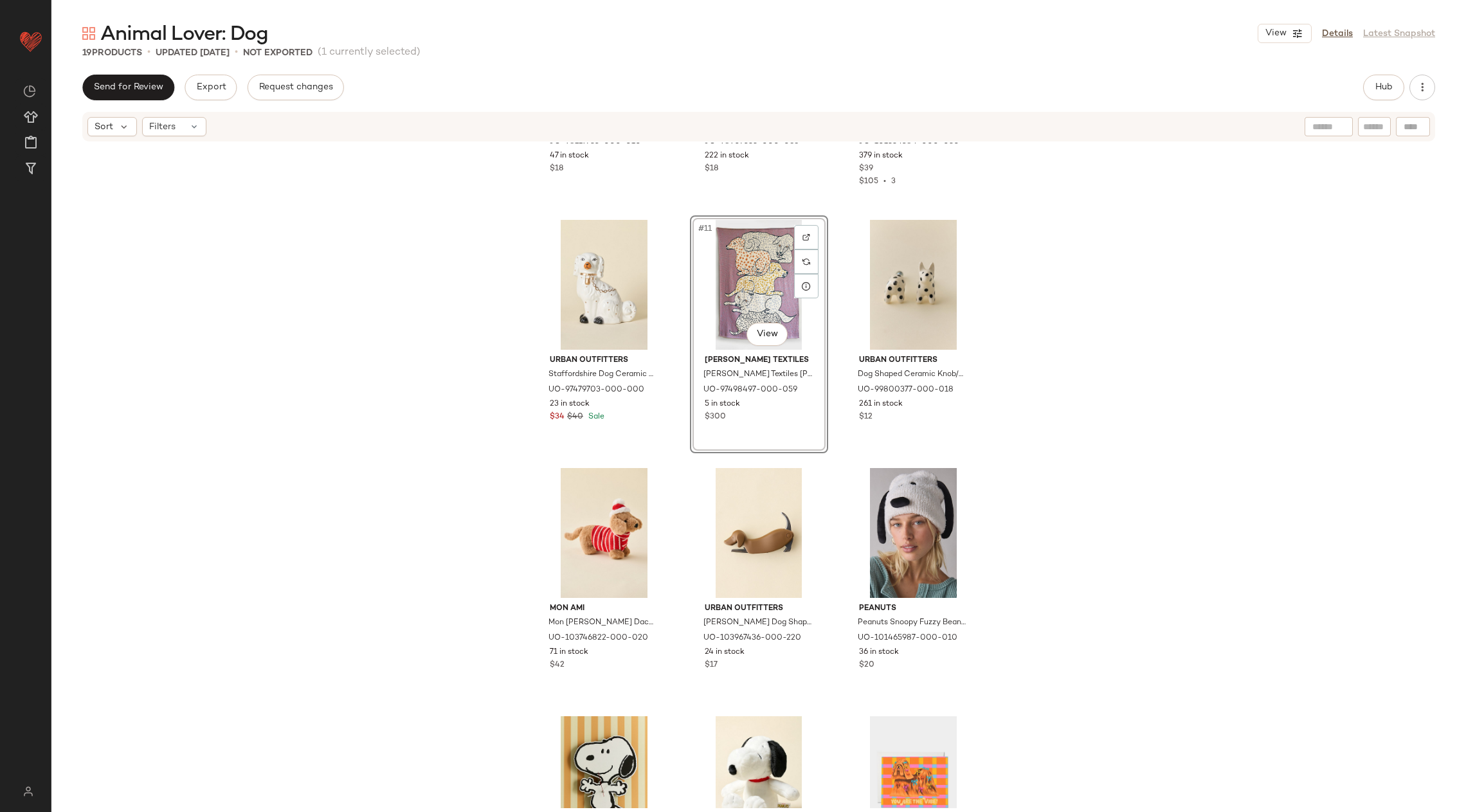
scroll to position [729, 0]
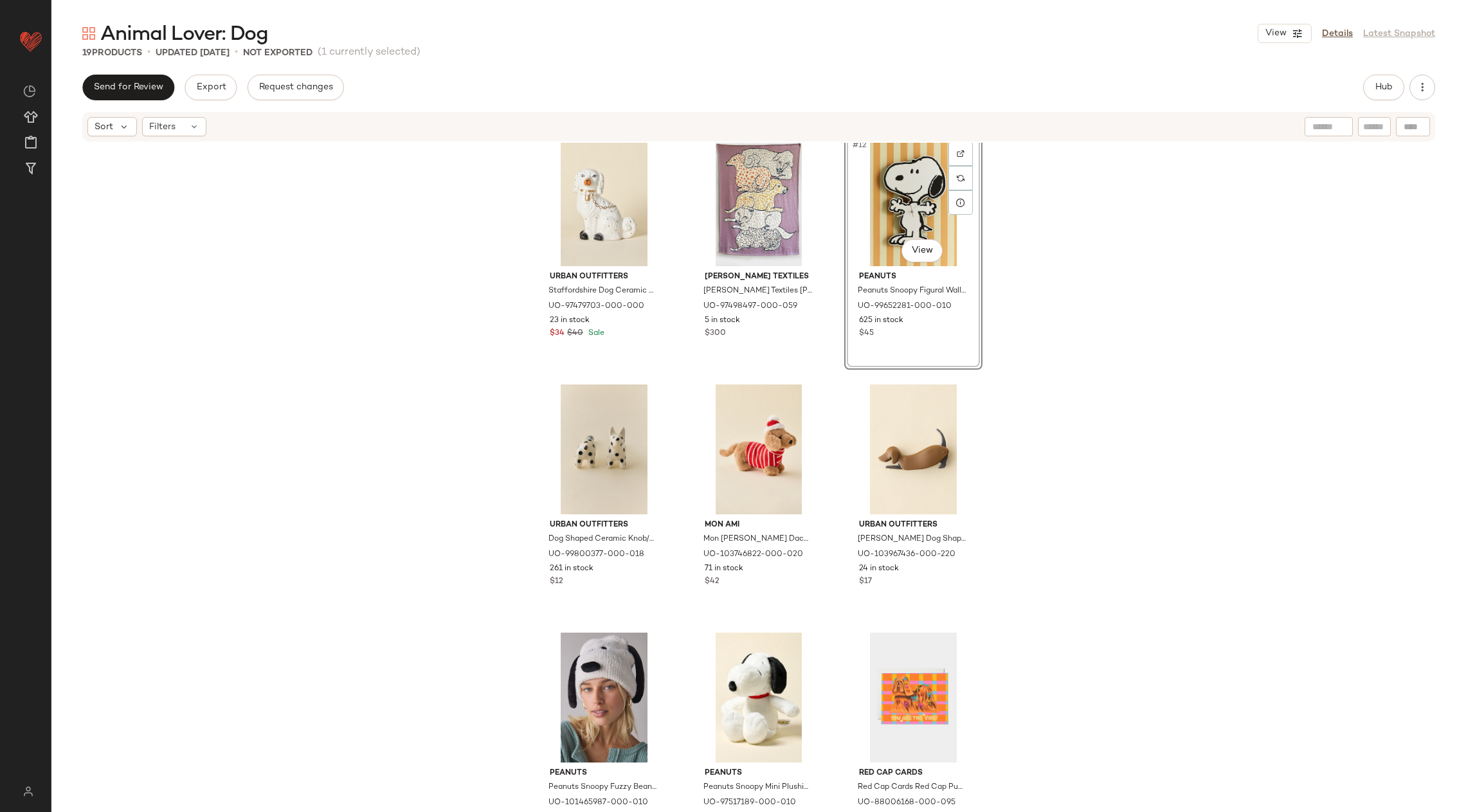
scroll to position [769, 0]
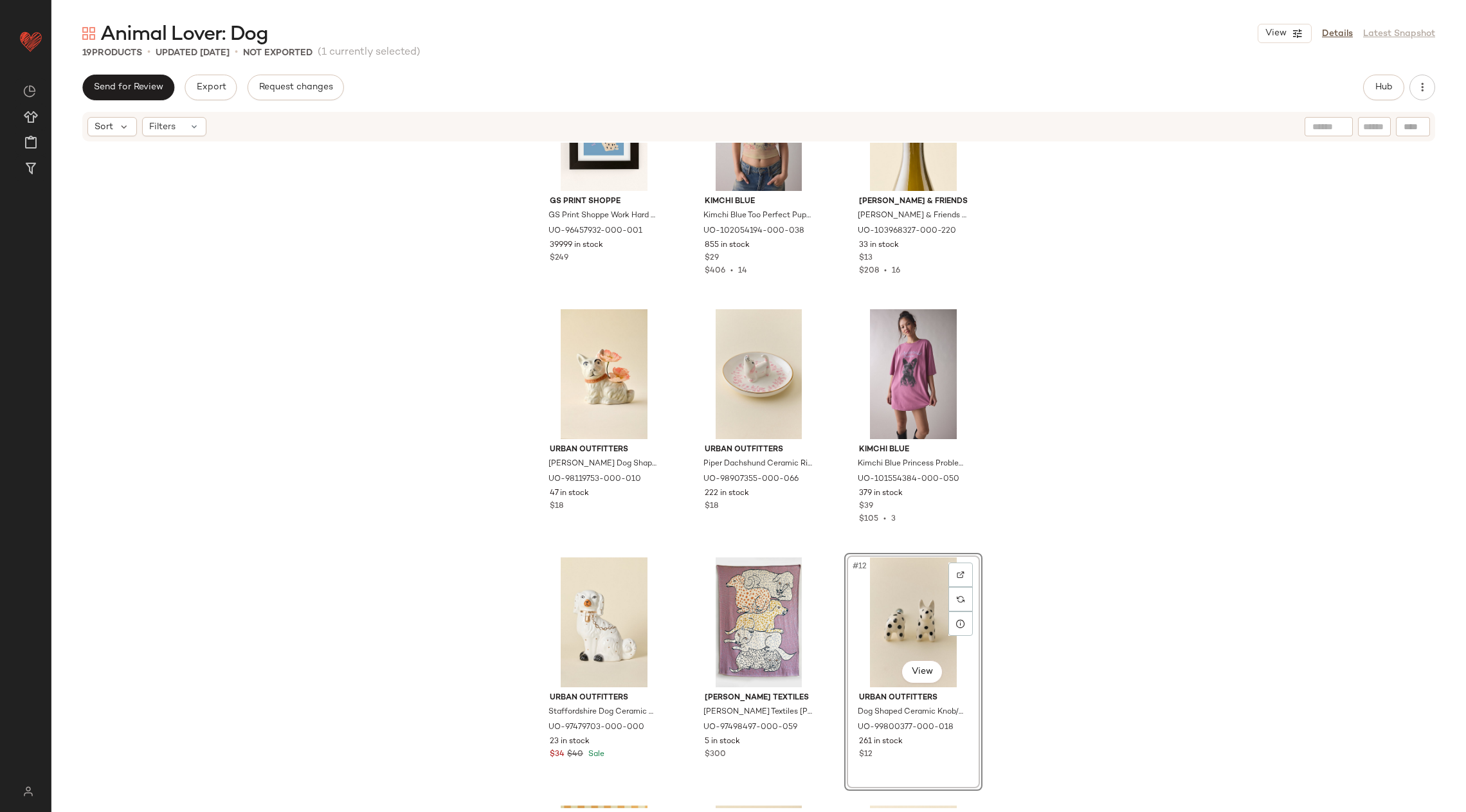
scroll to position [806, 0]
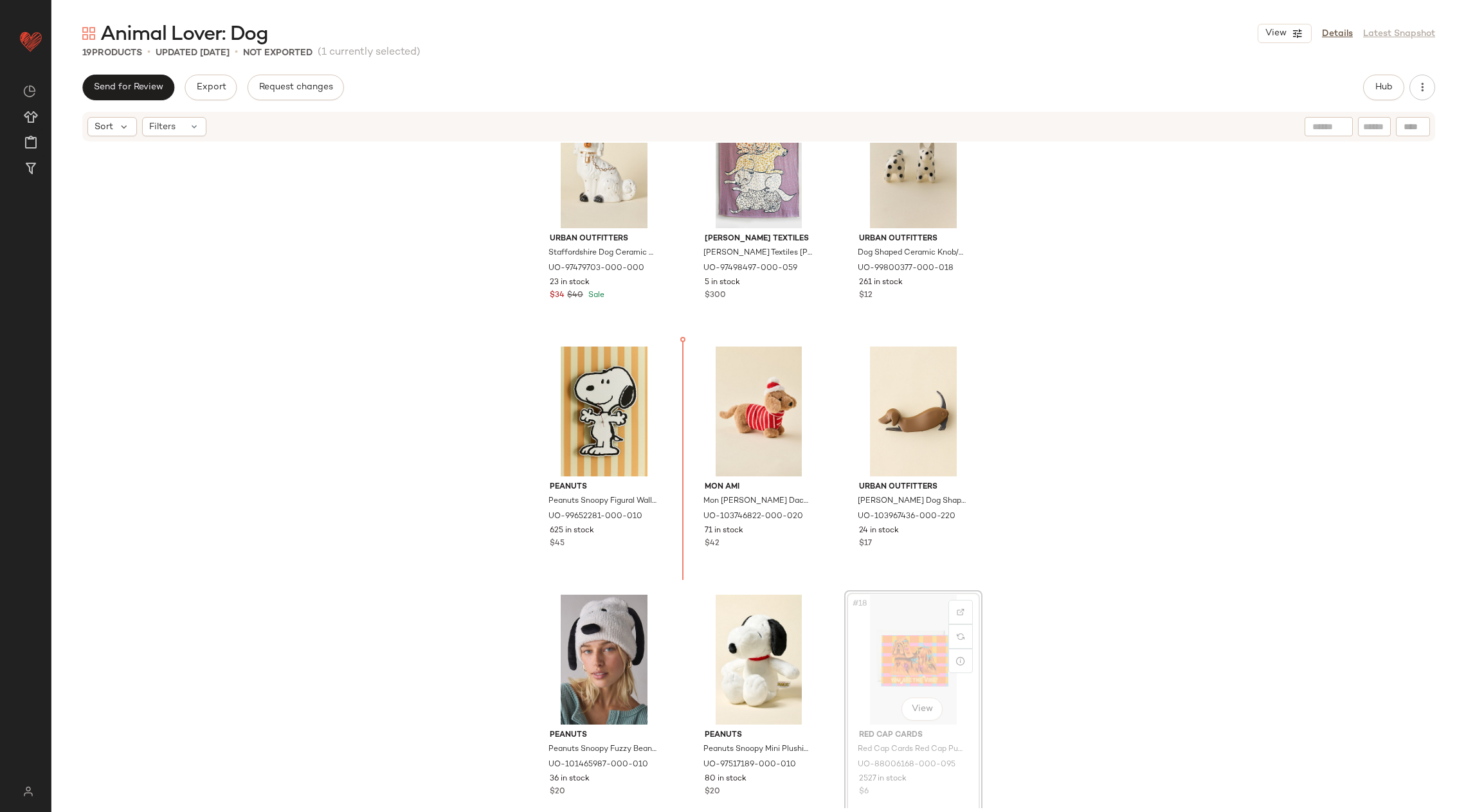
scroll to position [808, 0]
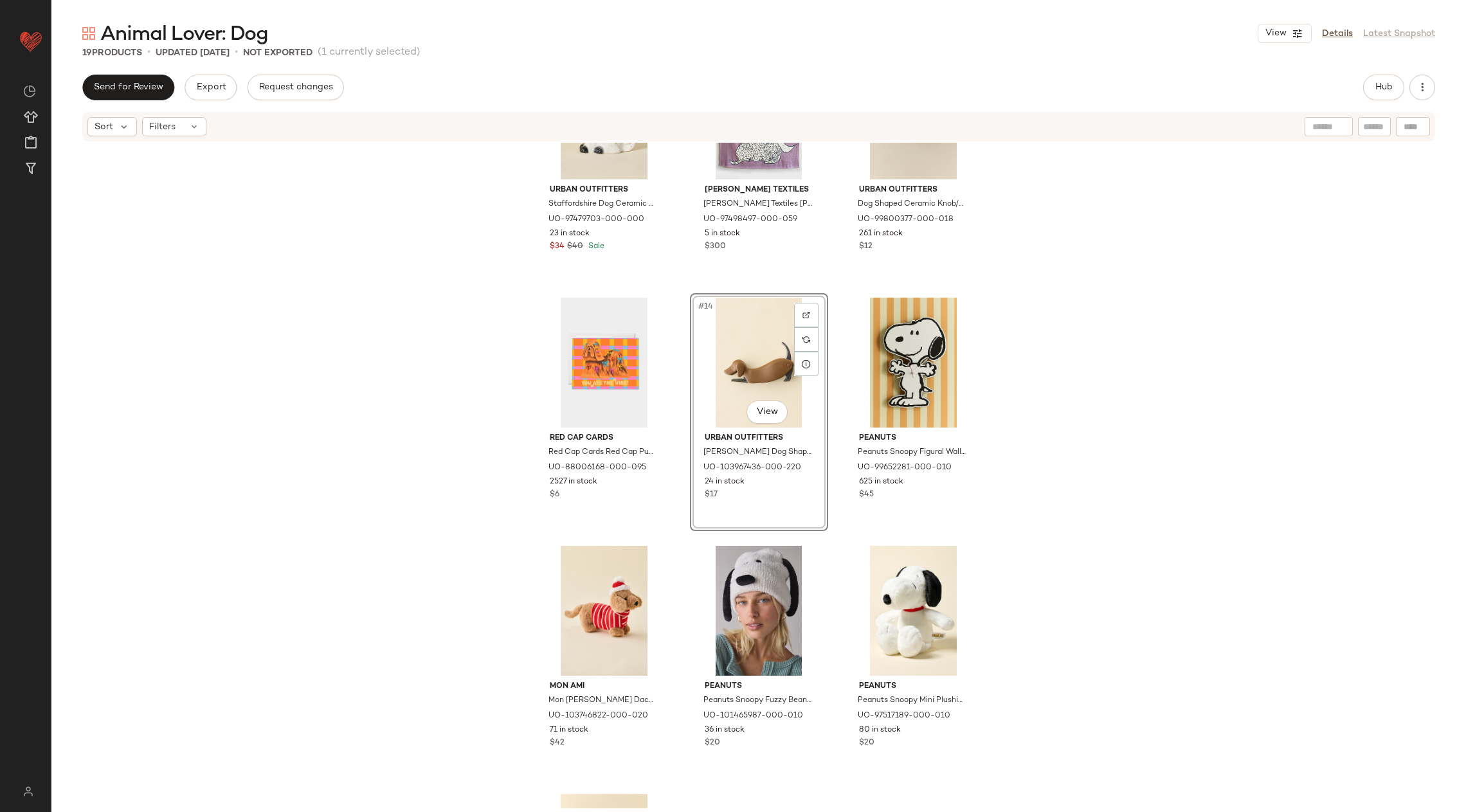
scroll to position [859, 0]
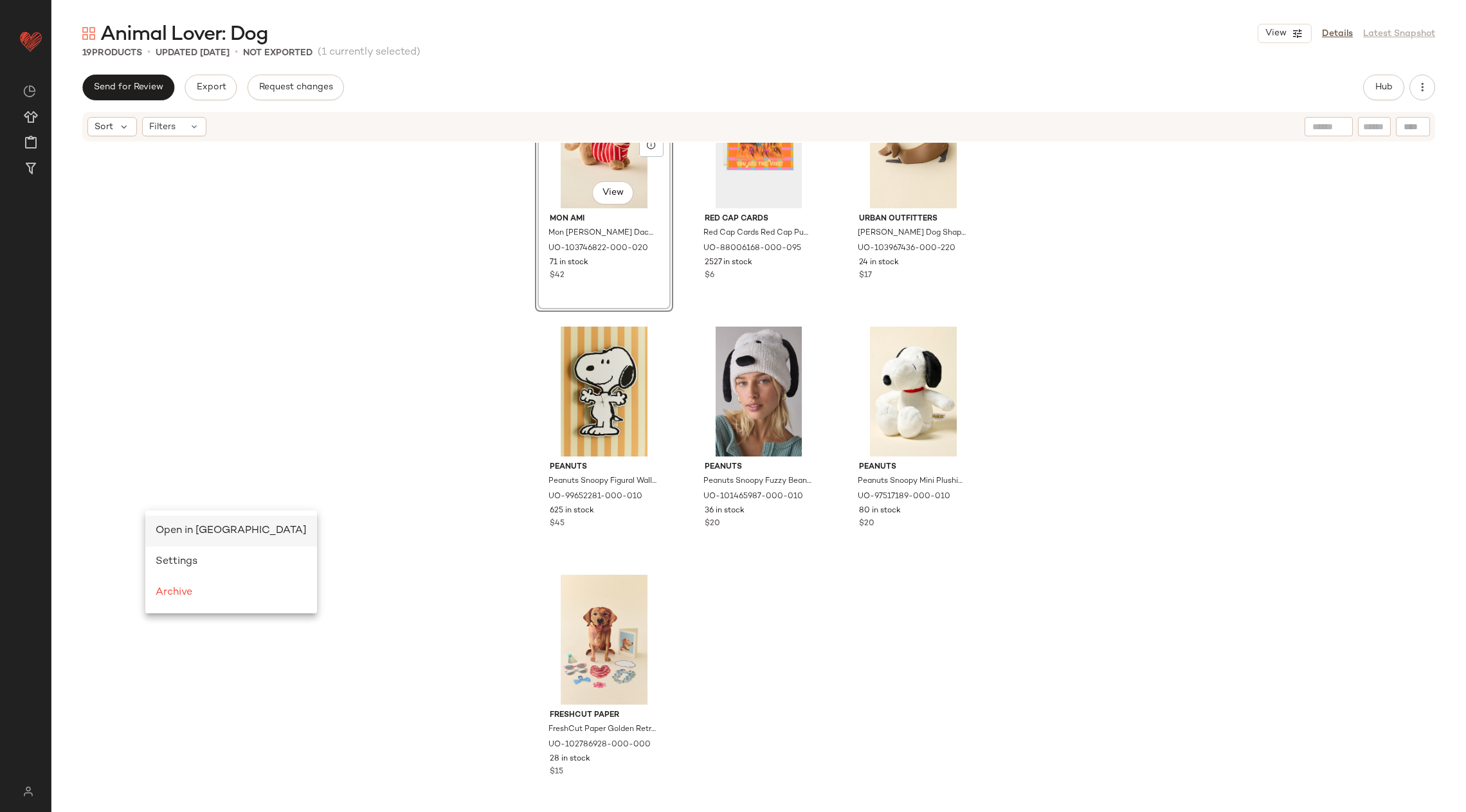
click at [205, 536] on span "Open in Split View" at bounding box center [230, 530] width 151 height 11
